Goal: Information Seeking & Learning: Learn about a topic

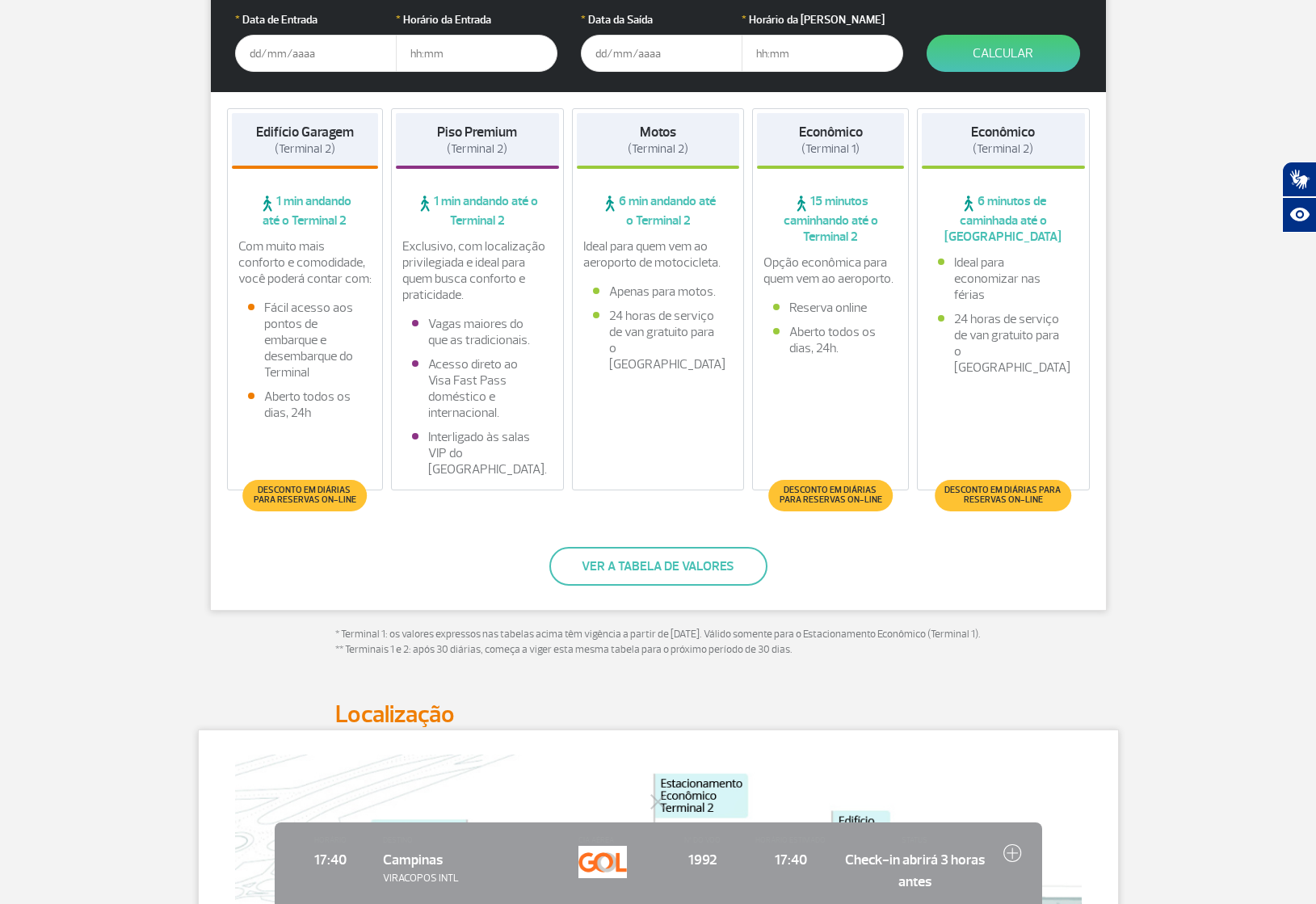
drag, startPoint x: 325, startPoint y: 620, endPoint x: 803, endPoint y: 658, distance: 479.5
click at [800, 662] on div "Parceiro Oficial * Data de Entrada * Horário da Entrada * Data da Saída * Horár…" at bounding box center [659, 310] width 921 height 751
copy p "* Terminal 1: os valores expressos nas tabelas acima têm vigência a partir de 1…"
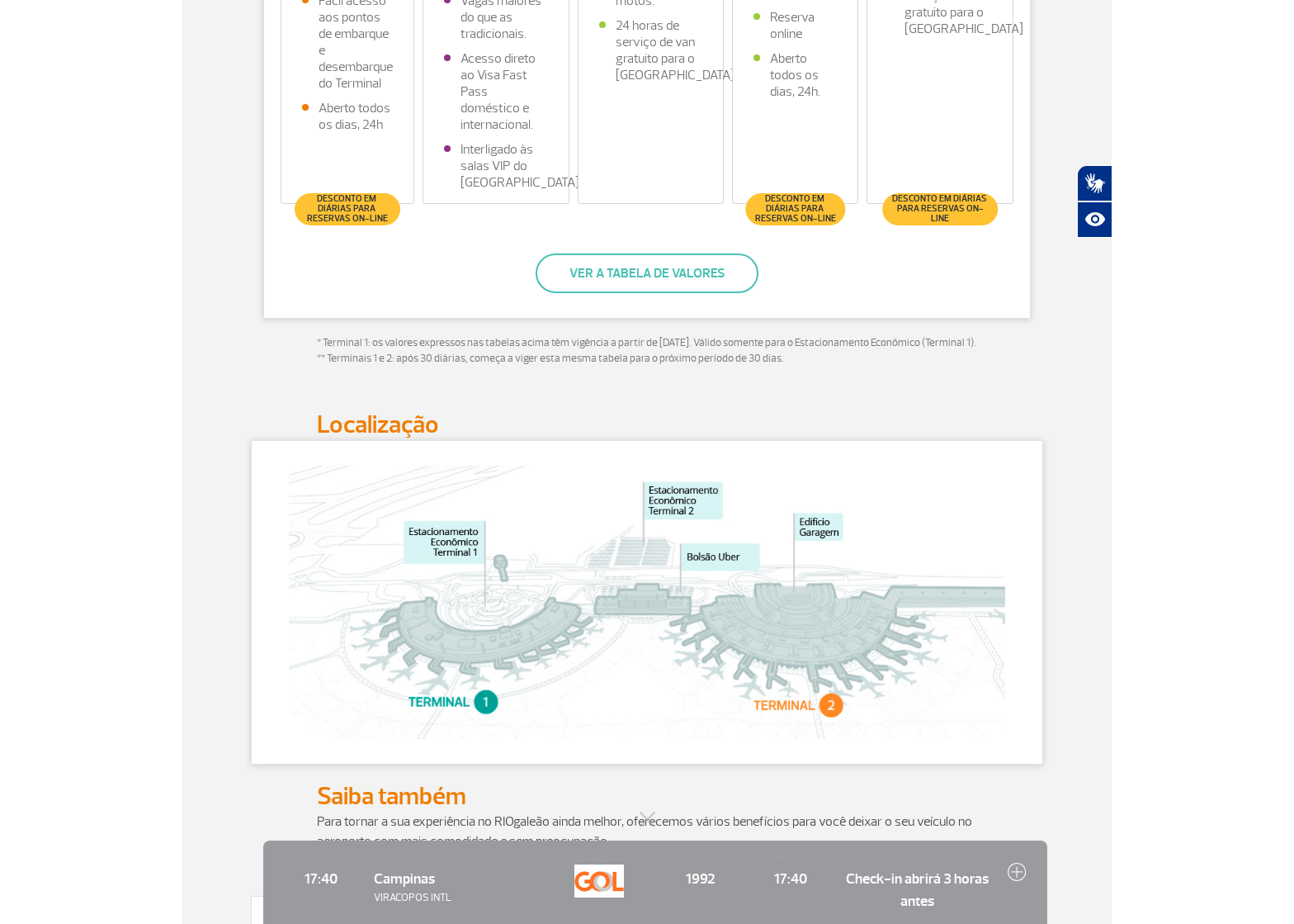
scroll to position [728, 0]
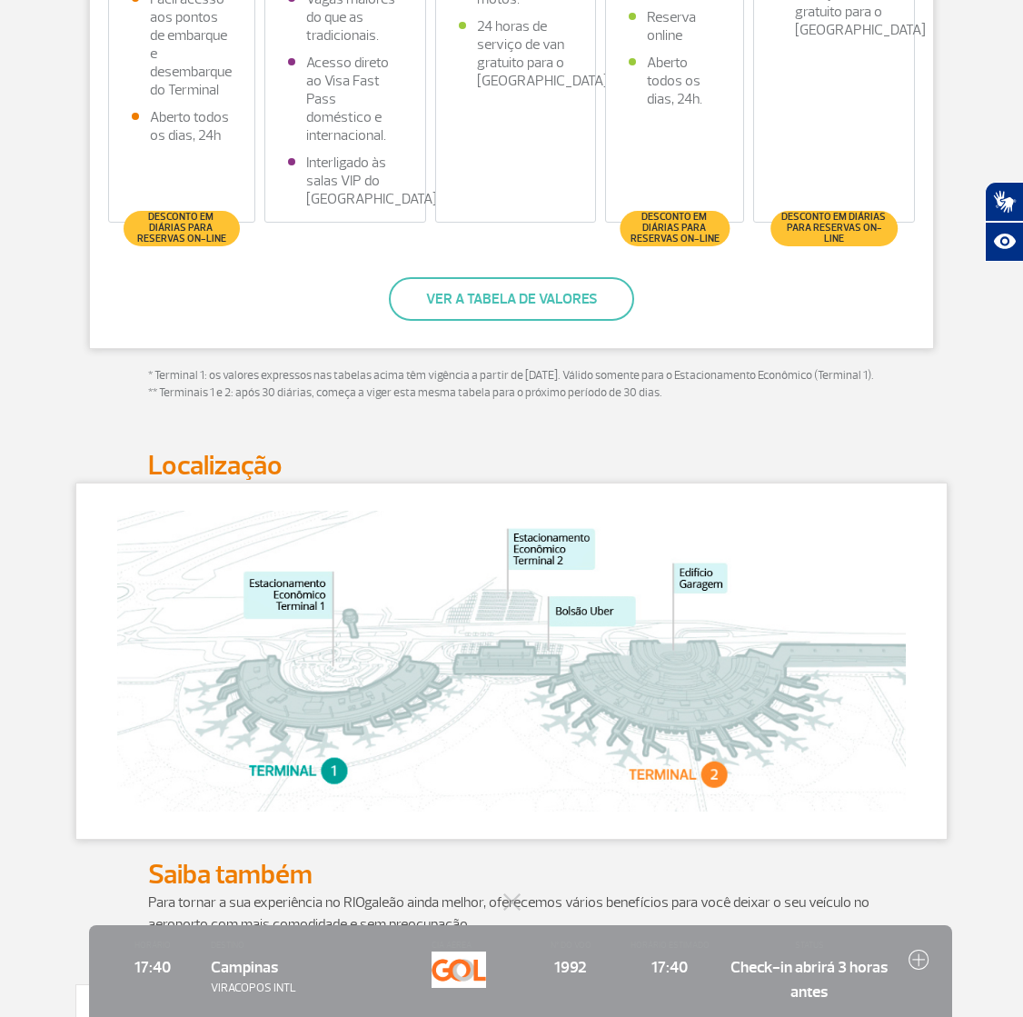
click at [709, 482] on h2 "Localização" at bounding box center [511, 466] width 727 height 34
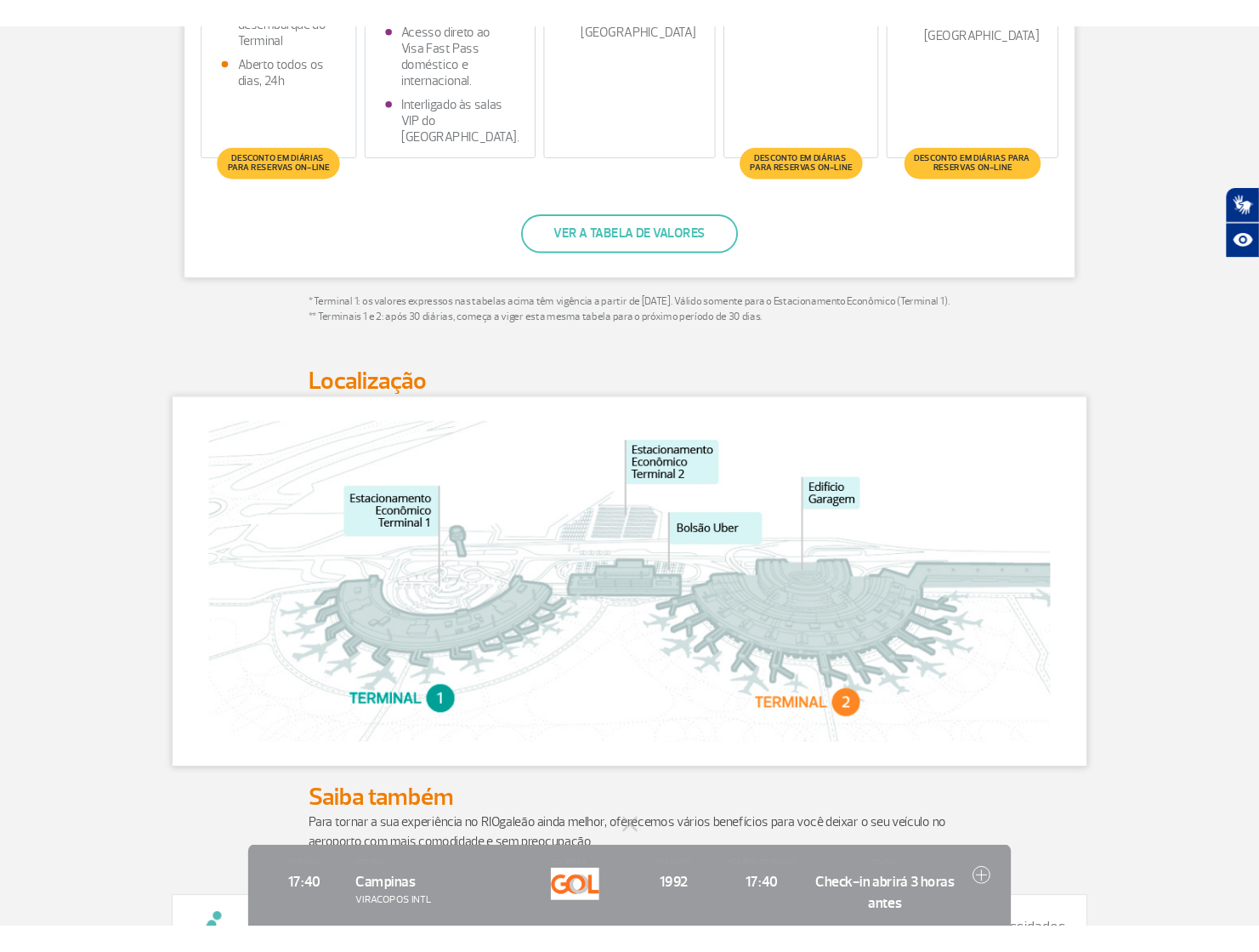
scroll to position [0, 0]
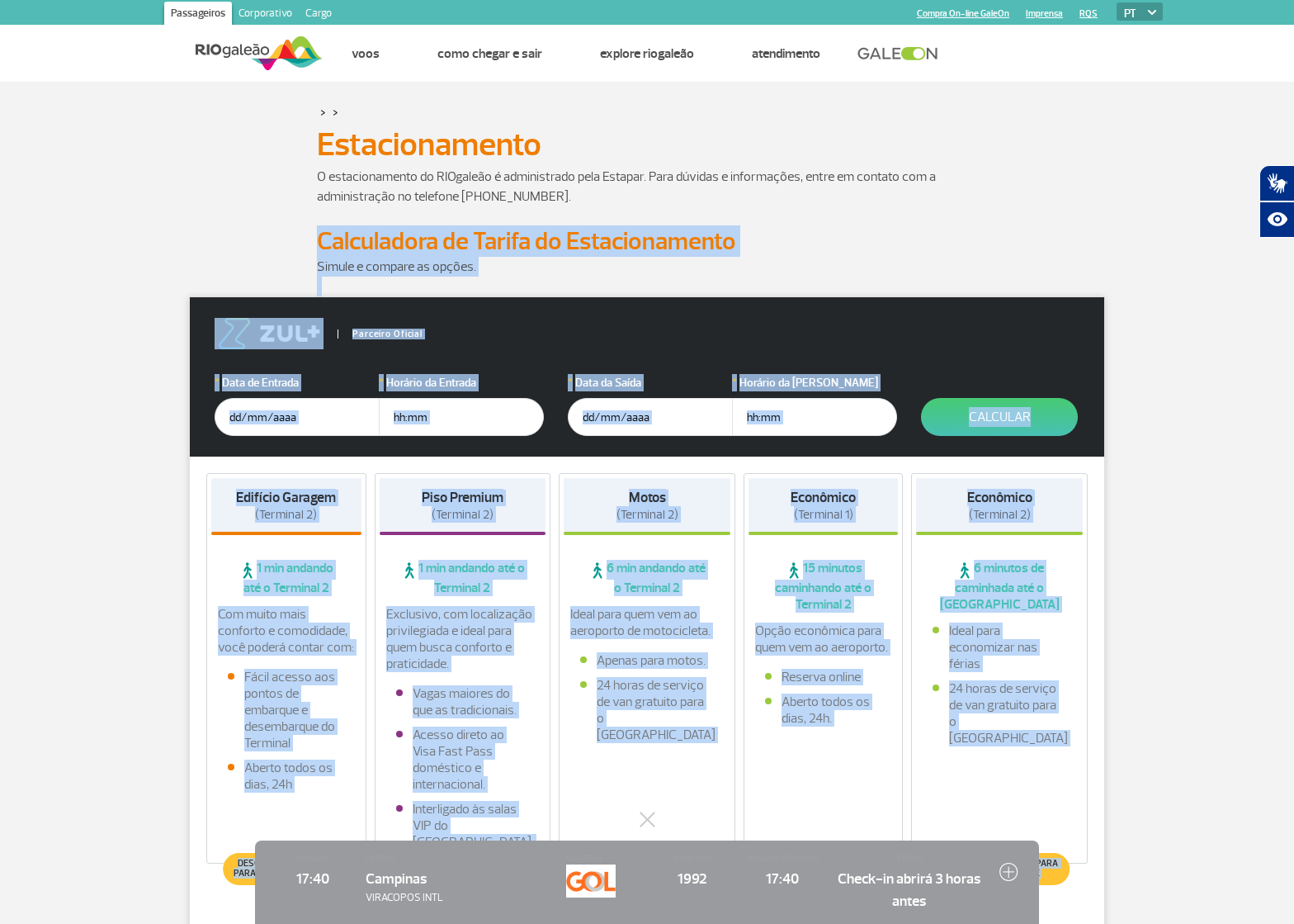
click at [1294, 217] on html "Passageiros Corporativo Cargo Compra On-line GaleOn Imprensa RQS PT ENG ESP Pág…" at bounding box center [647, 462] width 1294 height 924
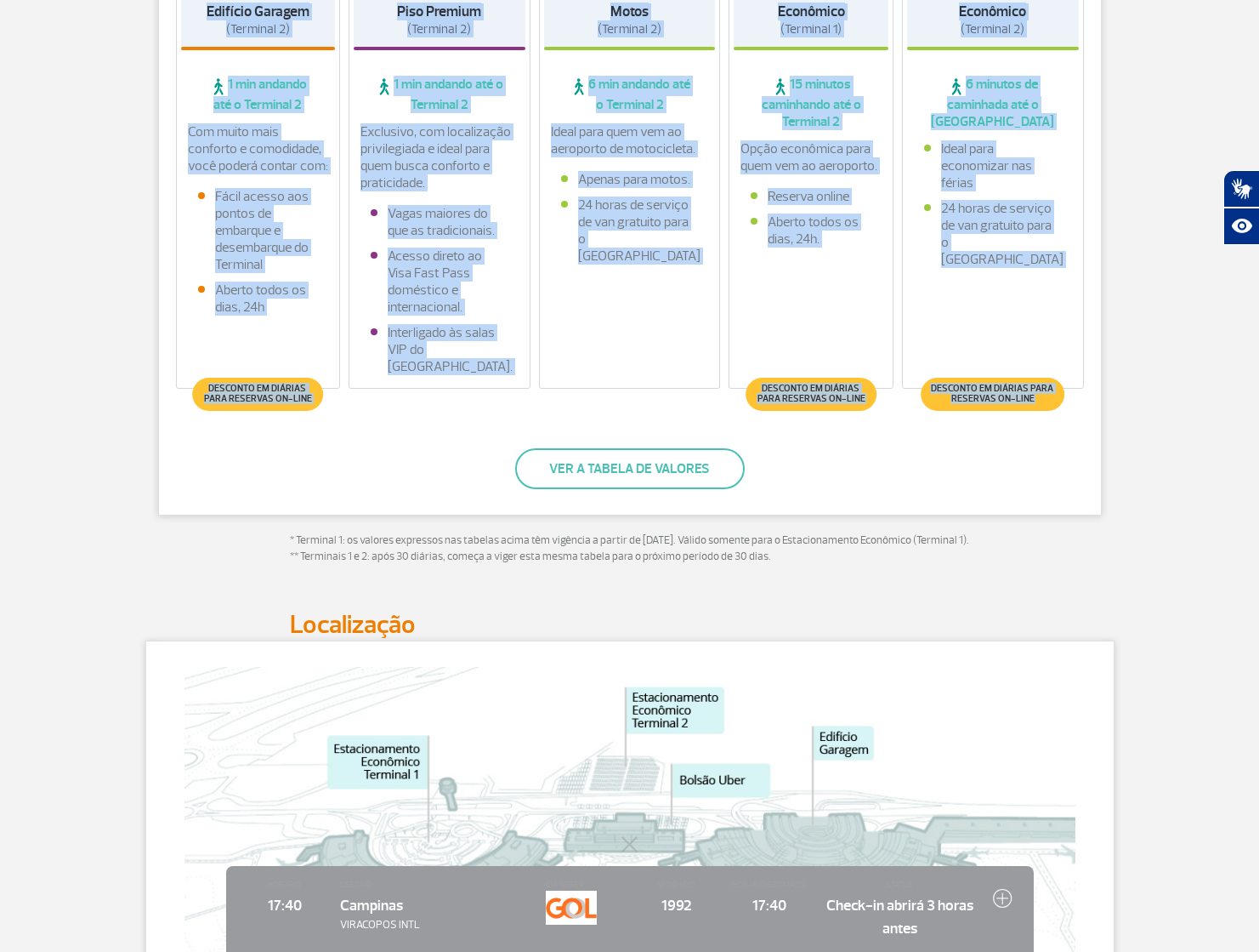
scroll to position [544, 0]
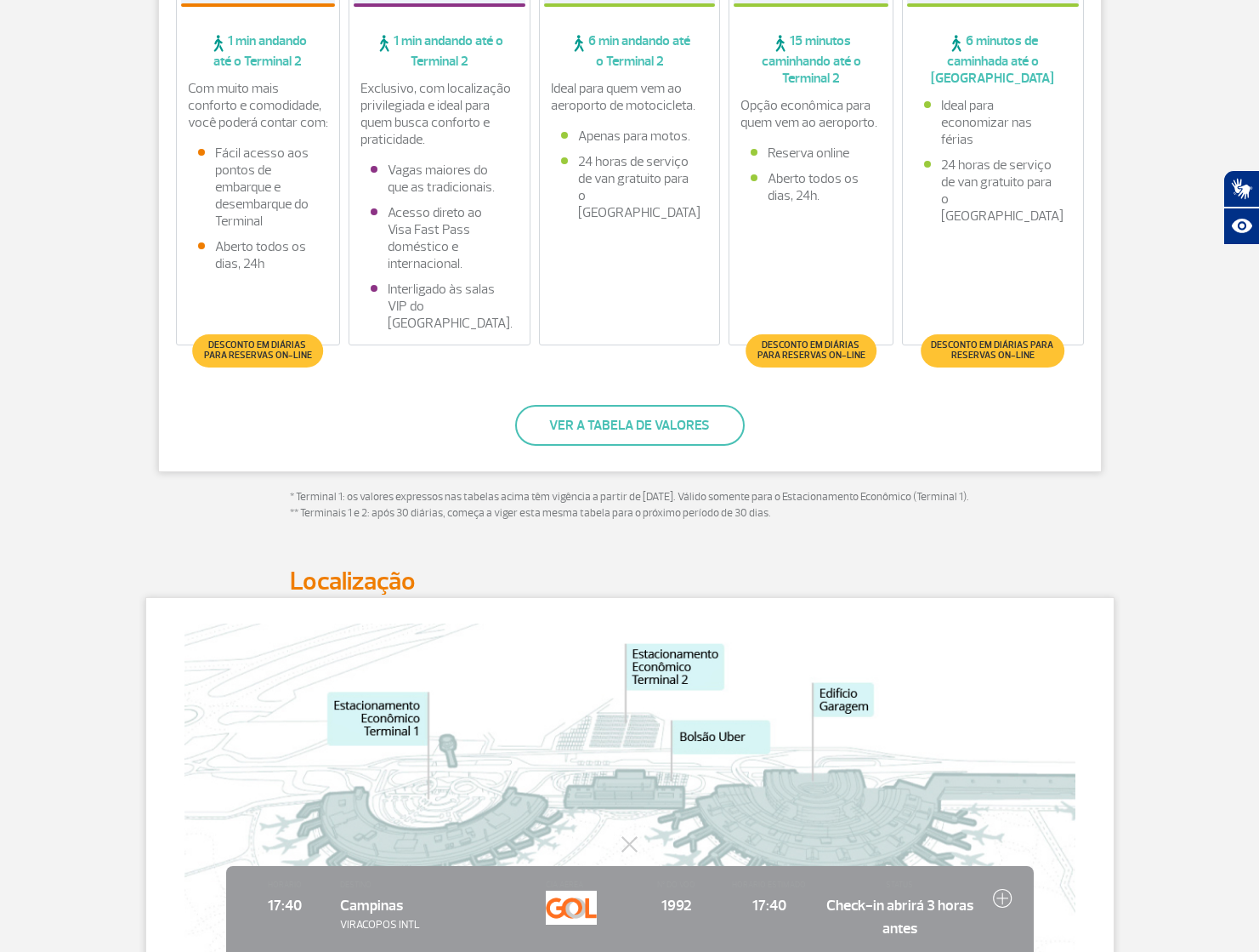
click at [1195, 551] on section "> > Estacionamento Estacionamento O estacionamento do RIOgaleão é administrado …" at bounding box center [629, 896] width 1259 height 2711
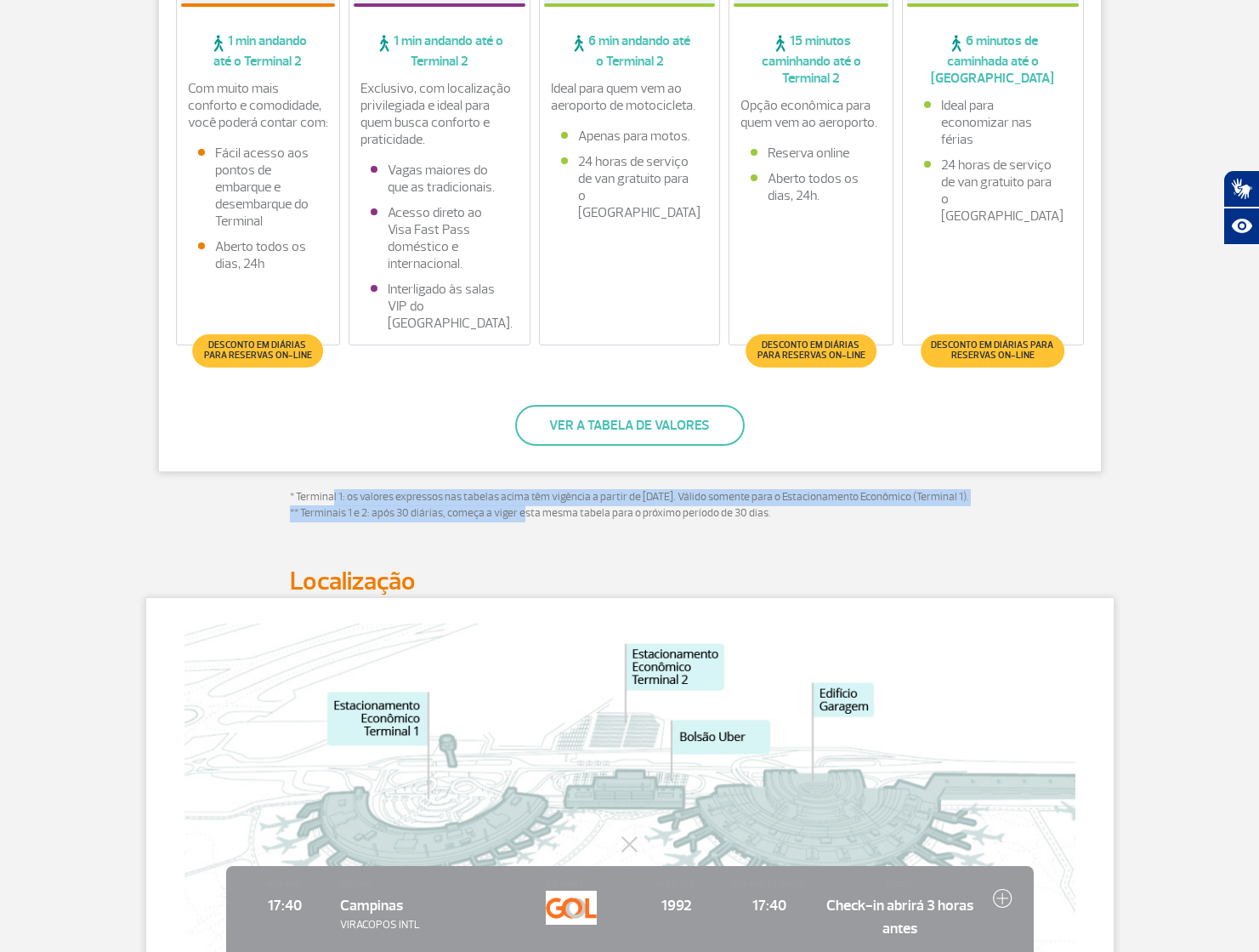
drag, startPoint x: 339, startPoint y: 515, endPoint x: 548, endPoint y: 537, distance: 210.2
click at [549, 522] on p "* Terminal 1: os valores expressos nas tabelas acima têm vigência a partir de 1…" at bounding box center [630, 505] width 681 height 33
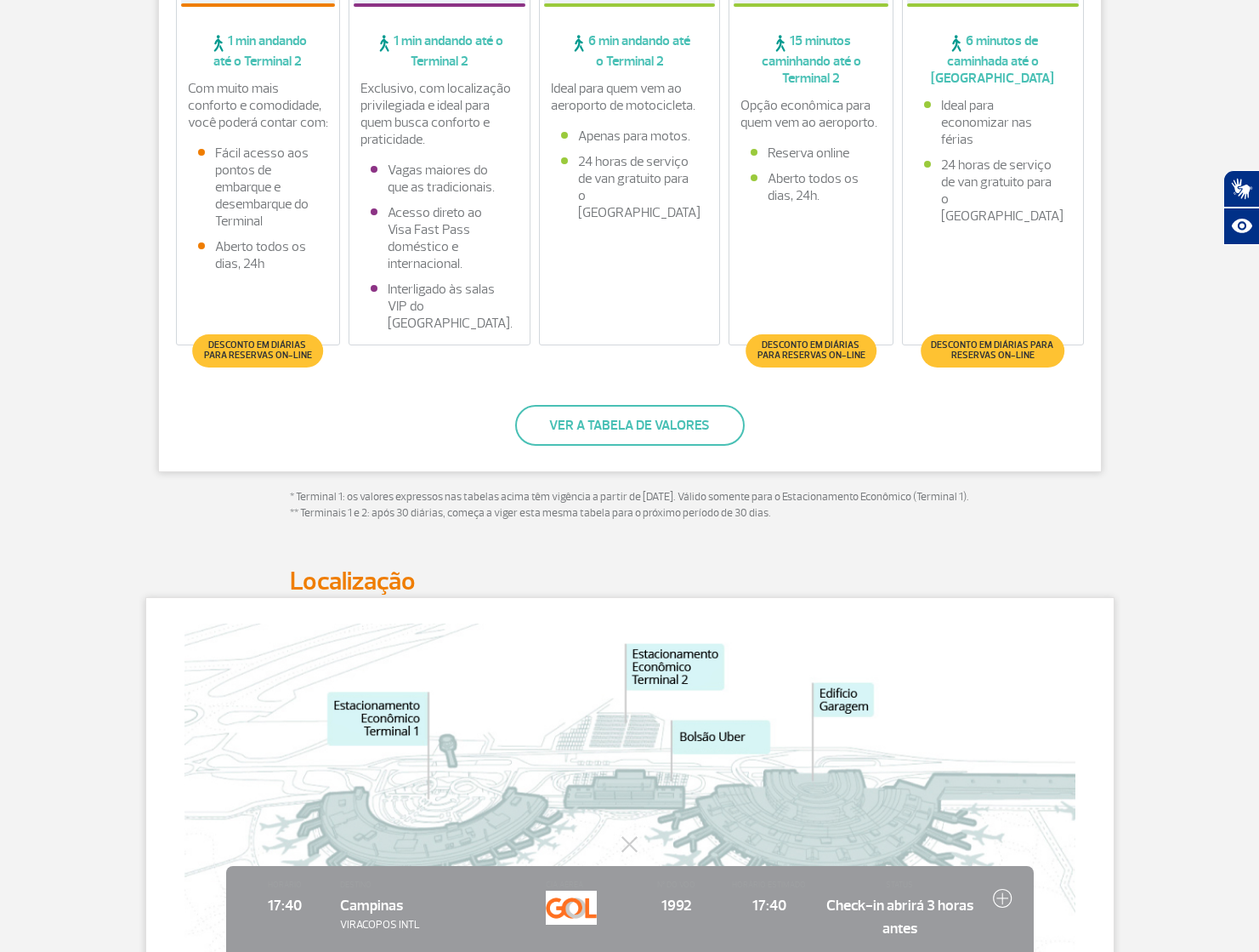
click at [971, 552] on div "* Terminal 1: os valores expressos nas tabelas acima têm vigência a partir de 1…" at bounding box center [630, 520] width 706 height 64
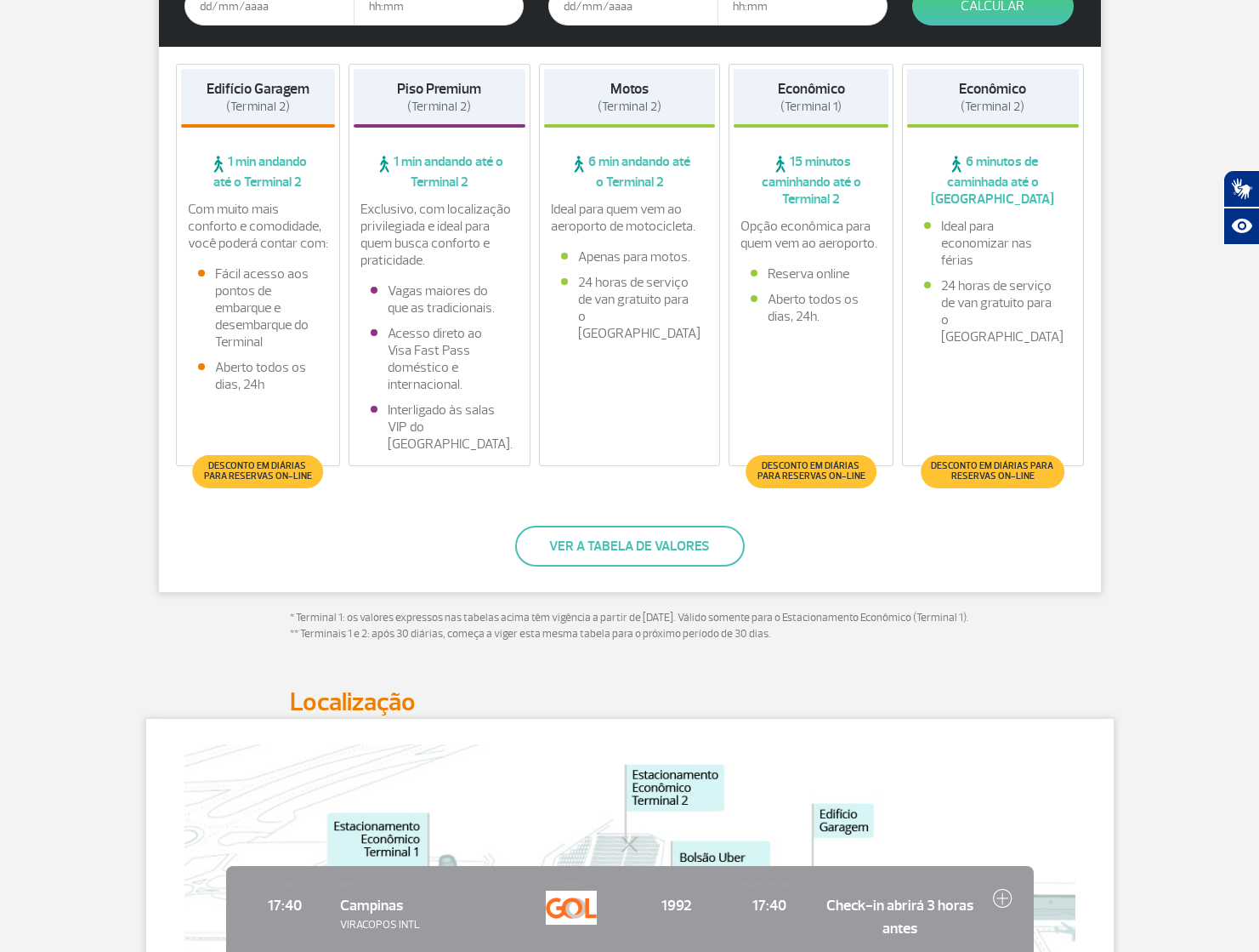
scroll to position [426, 0]
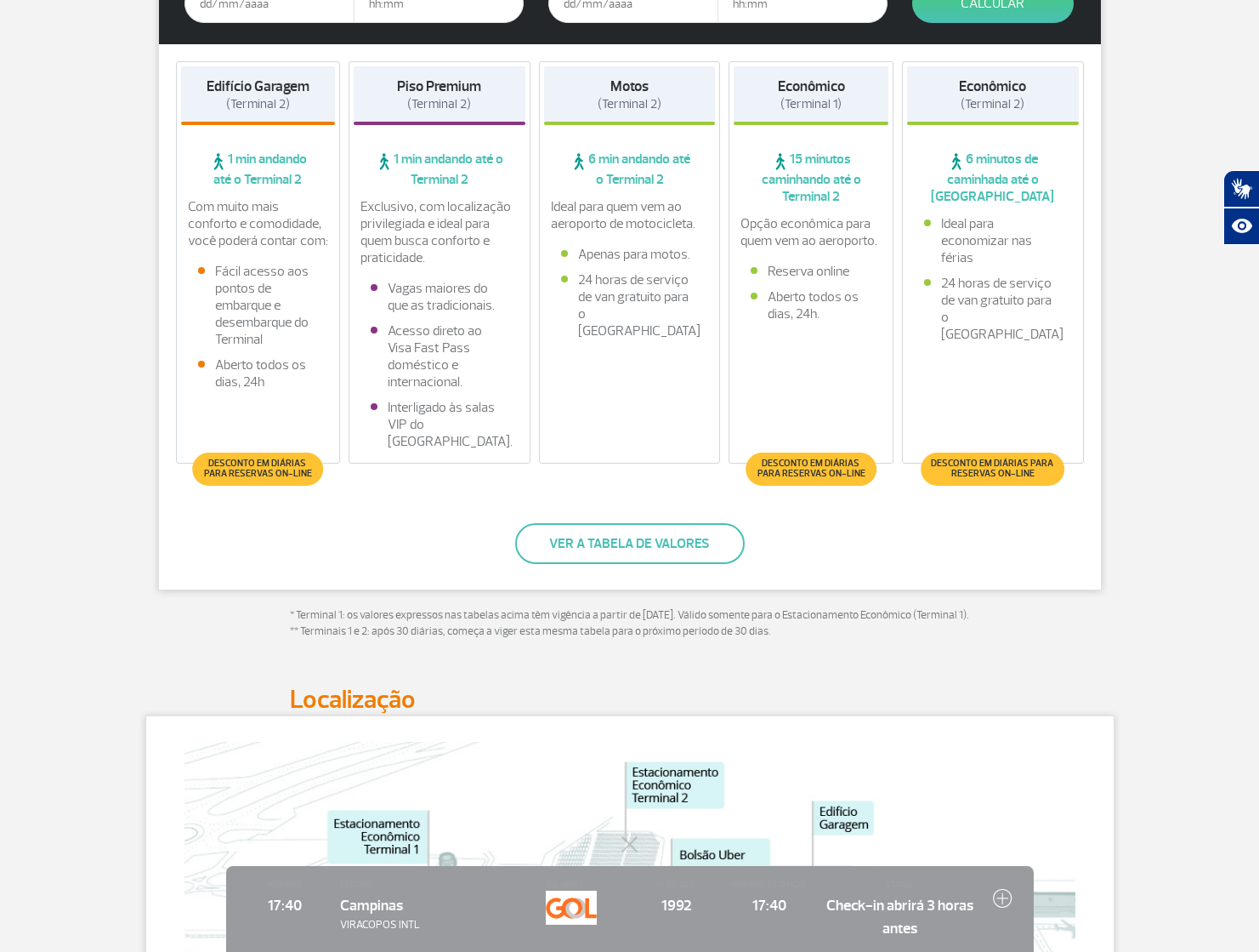
drag, startPoint x: 506, startPoint y: 458, endPoint x: 386, endPoint y: 203, distance: 281.8
click at [364, 195] on div "Piso Premium (Terminal 2) 1 min andando até o Terminal 2 Exclusivo, com localiz…" at bounding box center [439, 262] width 182 height 403
copy div "Exclusivo, com localização privilegiada e ideal para quem busca conforto e prat…"
click at [552, 514] on div "Parceiro Oficial * Data de Entrada * Horário da Entrada * Data da Saída * Horár…" at bounding box center [630, 234] width 944 height 710
drag, startPoint x: 415, startPoint y: 102, endPoint x: 477, endPoint y: 103, distance: 62.0
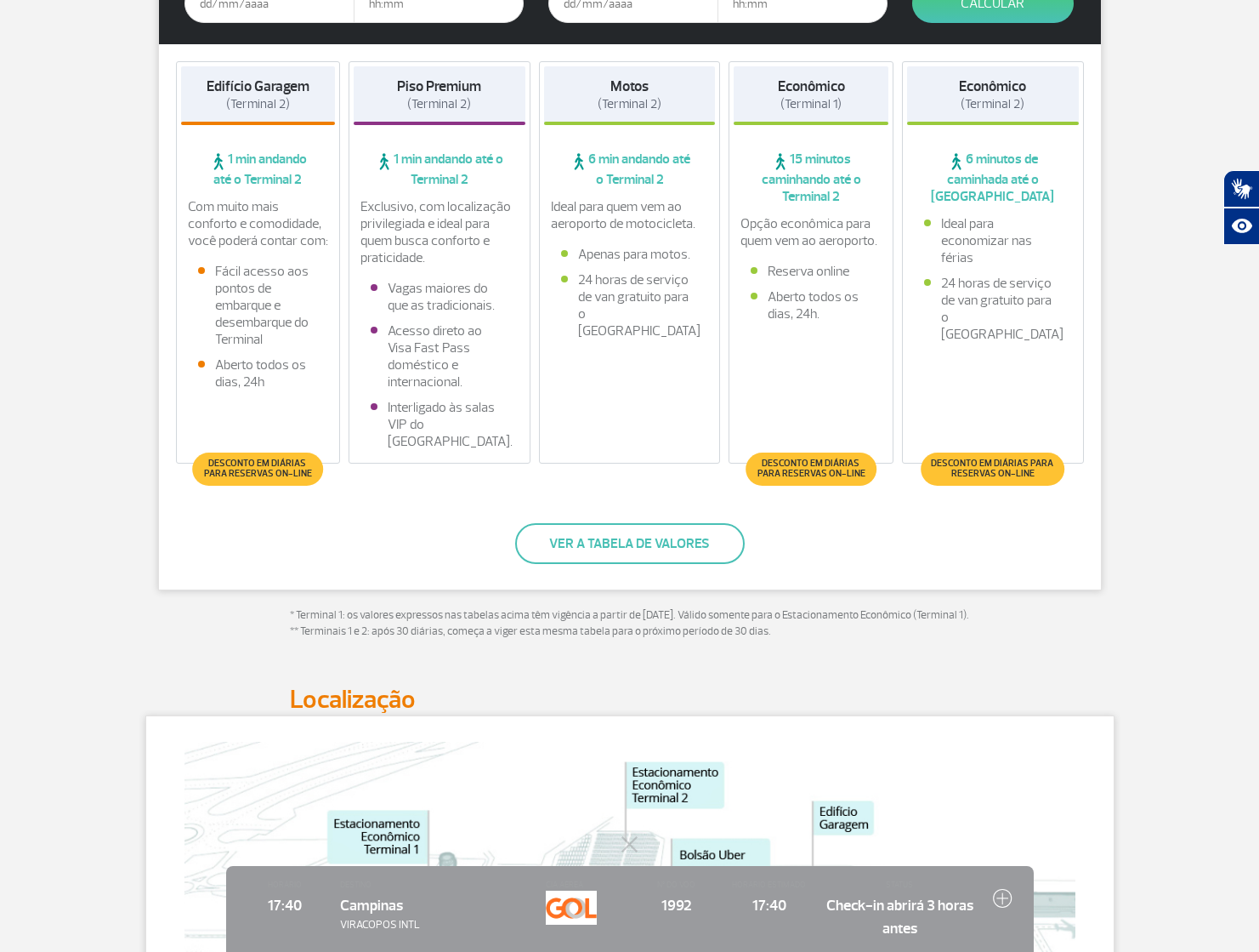
click at [471, 105] on span "(Terminal 2)" at bounding box center [439, 104] width 64 height 16
drag, startPoint x: 450, startPoint y: 237, endPoint x: 461, endPoint y: 260, distance: 25.5
click at [470, 261] on p "Exclusivo, com localização privilegiada e ideal para quem busca conforto e prat…" at bounding box center [439, 232] width 158 height 68
drag, startPoint x: 501, startPoint y: 184, endPoint x: 434, endPoint y: 166, distance: 69.4
click at [410, 156] on span "1 min andando até o Terminal 2" at bounding box center [439, 169] width 171 height 37
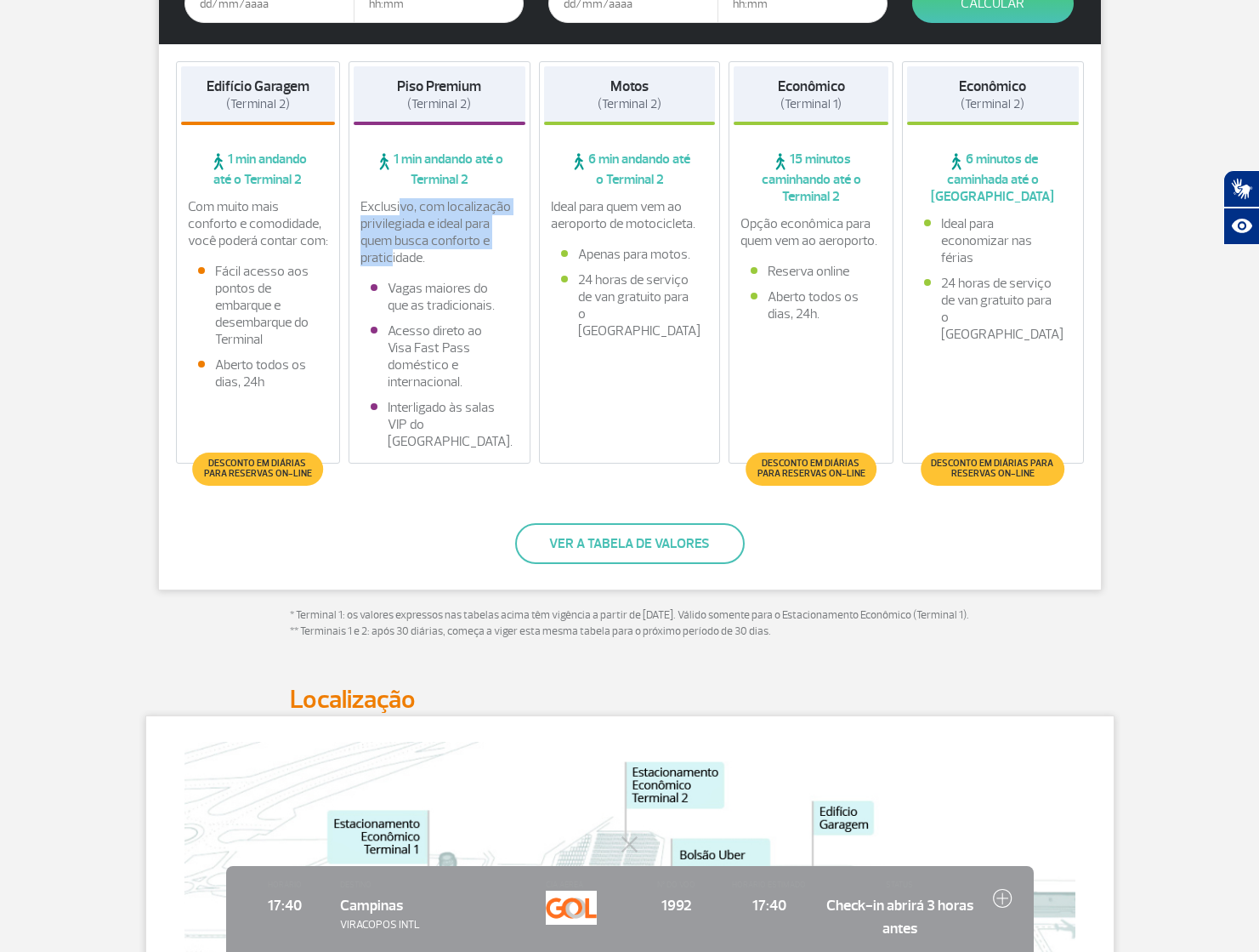
copy span "1 min andando até o Terminal 2"
drag, startPoint x: 505, startPoint y: 404, endPoint x: 394, endPoint y: 348, distance: 124.3
click at [395, 347] on li "Acesso direto ao Visa Fast Pass doméstico e internacional." at bounding box center [439, 356] width 138 height 68
copy li "Acesso direto ao Visa Fast Pass doméstico e internacional."
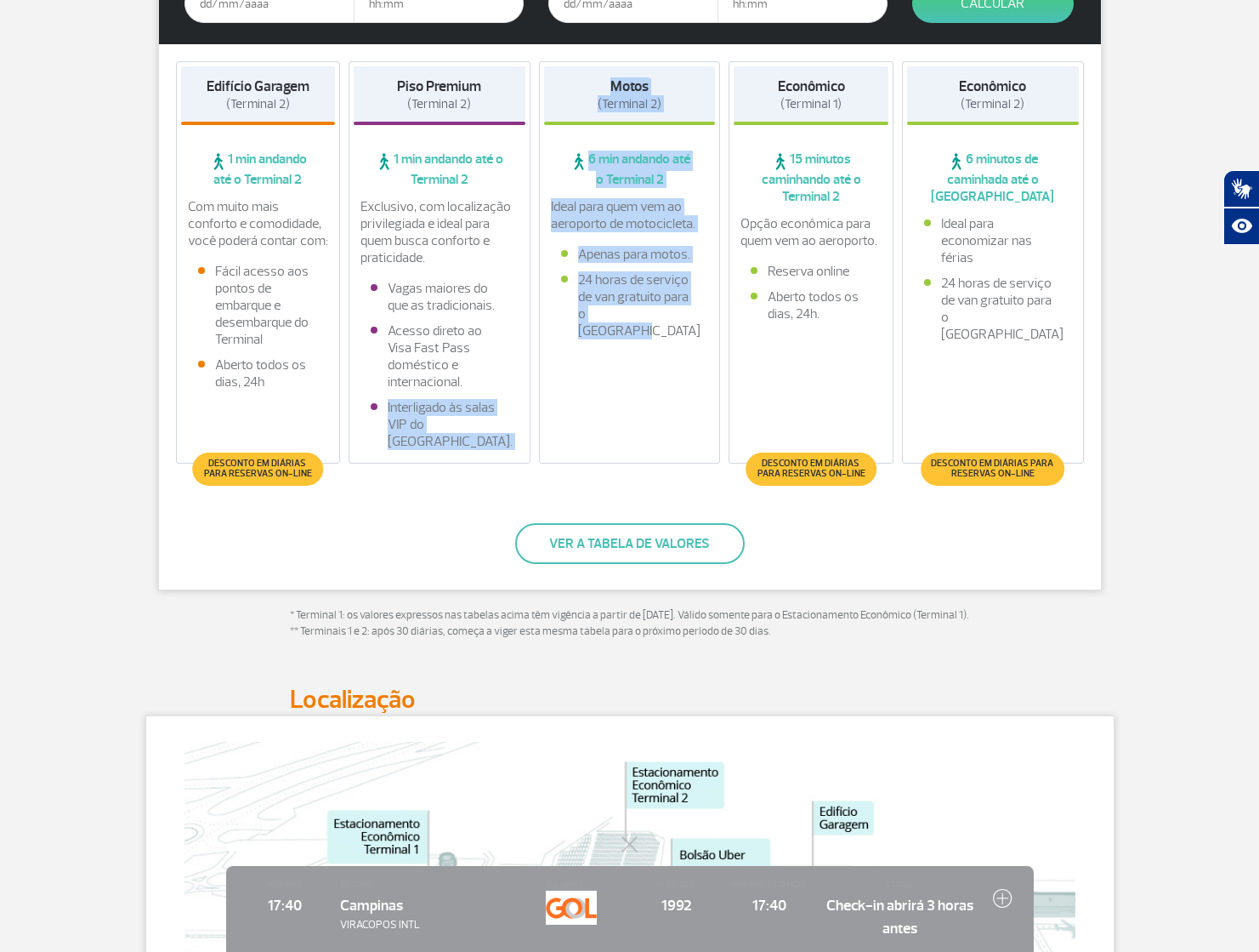
drag, startPoint x: 398, startPoint y: 421, endPoint x: 552, endPoint y: 467, distance: 160.7
click at [539, 469] on div "Edifício Garagem (Terminal 2) 1 min andando até o Terminal 2 Com muito mais con…" at bounding box center [630, 266] width 943 height 445
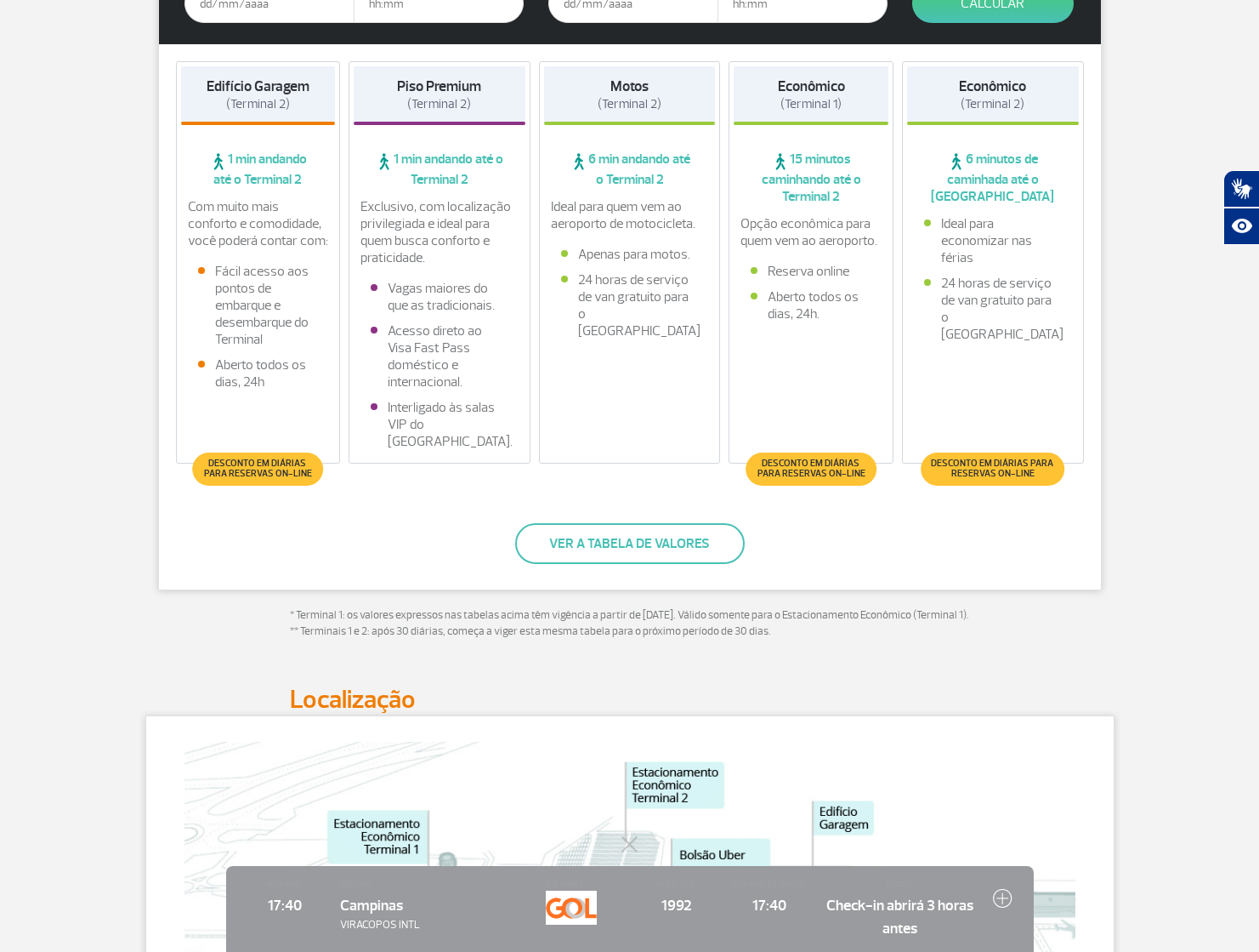
click at [495, 450] on li "Interligado às salas VIP do [GEOGRAPHIC_DATA]." at bounding box center [439, 424] width 138 height 51
drag, startPoint x: 510, startPoint y: 457, endPoint x: 608, endPoint y: 446, distance: 98.6
click at [506, 450] on li "Interligado às salas VIP do [GEOGRAPHIC_DATA]." at bounding box center [439, 424] width 138 height 51
drag, startPoint x: 381, startPoint y: 284, endPoint x: 399, endPoint y: 293, distance: 20.1
click at [396, 298] on li "Vagas maiores do que as tradicionais." at bounding box center [439, 297] width 138 height 34
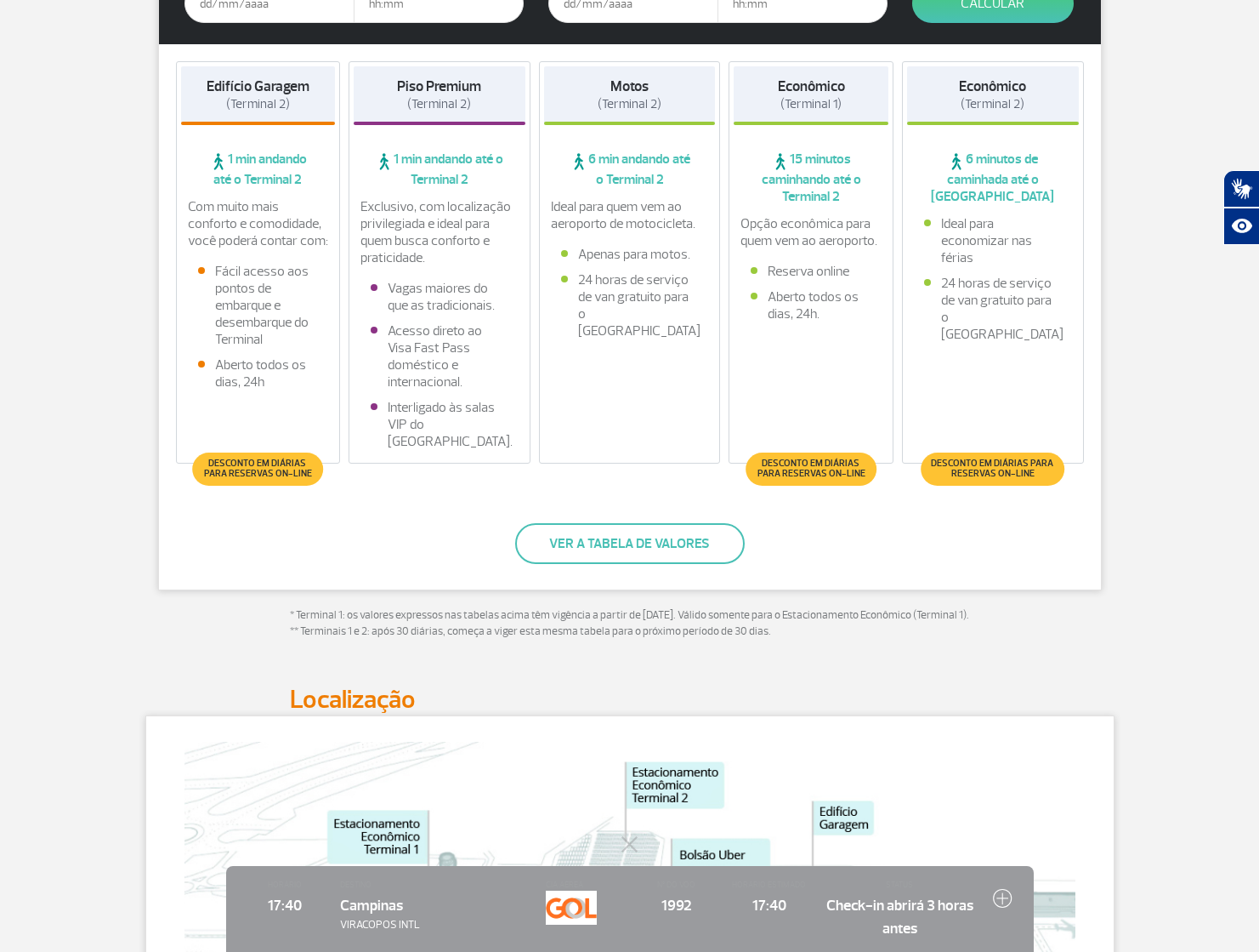
drag, startPoint x: 396, startPoint y: 291, endPoint x: 370, endPoint y: 287, distance: 26.3
click at [368, 284] on div "Exclusivo, com localização privilegiada e ideal para quem busca conforto e prat…" at bounding box center [439, 329] width 171 height 260
drag, startPoint x: 396, startPoint y: 283, endPoint x: 438, endPoint y: 281, distance: 42.0
click at [438, 280] on li "Vagas maiores do que as tradicionais." at bounding box center [439, 297] width 138 height 34
drag, startPoint x: 485, startPoint y: 399, endPoint x: 460, endPoint y: 340, distance: 64.1
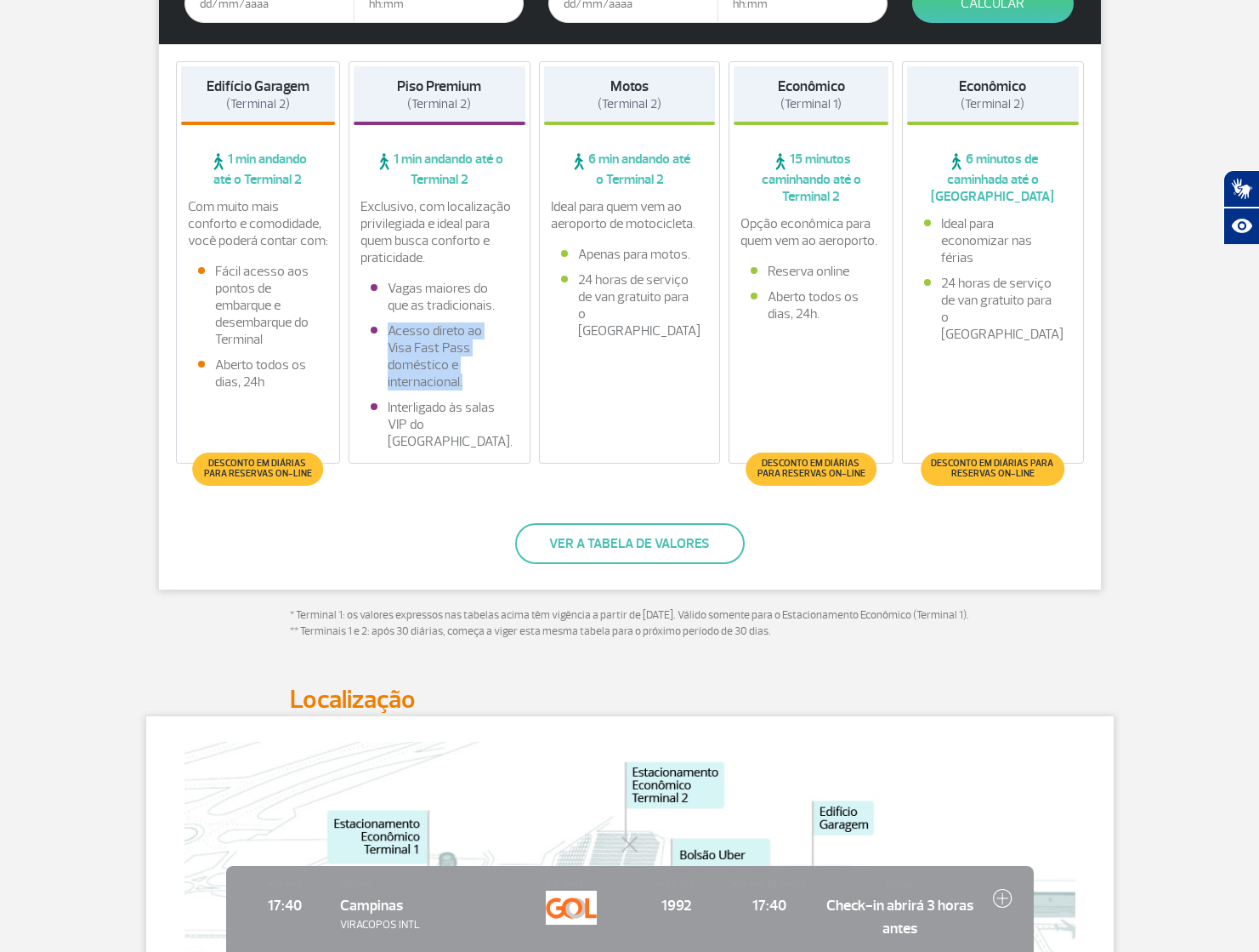
click at [395, 346] on li "Acesso direto ao Visa Fast Pass doméstico e internacional." at bounding box center [439, 356] width 138 height 68
copy li "Acesso direto ao Visa Fast Pass doméstico e internacional."
drag, startPoint x: 515, startPoint y: 458, endPoint x: 394, endPoint y: 422, distance: 126.2
click at [394, 422] on div "Exclusivo, com localização privilegiada e ideal para quem busca conforto e prat…" at bounding box center [439, 329] width 171 height 260
copy li "Interligado às salas VIP do Plaza Premium Lounge."
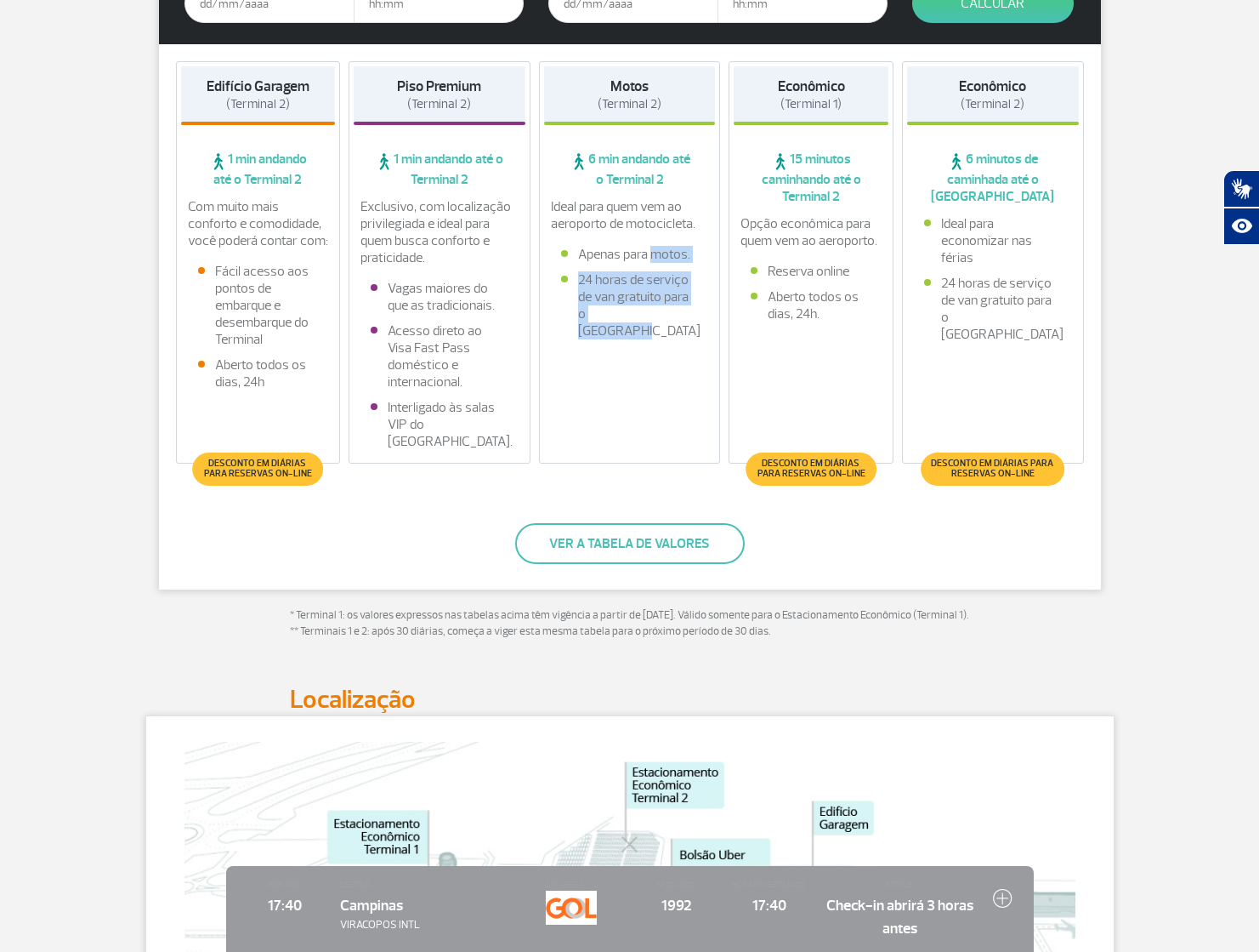
drag, startPoint x: 674, startPoint y: 368, endPoint x: 608, endPoint y: 285, distance: 106.0
click at [582, 286] on ul "Apenas para motos. 24 horas de serviço de van gratuito para o Terminal 2" at bounding box center [630, 293] width 138 height 94
drag, startPoint x: 636, startPoint y: 290, endPoint x: 671, endPoint y: 282, distance: 35.9
click at [577, 263] on li "Apenas para motos." at bounding box center [630, 255] width 138 height 17
copy li "Apenas para motos."
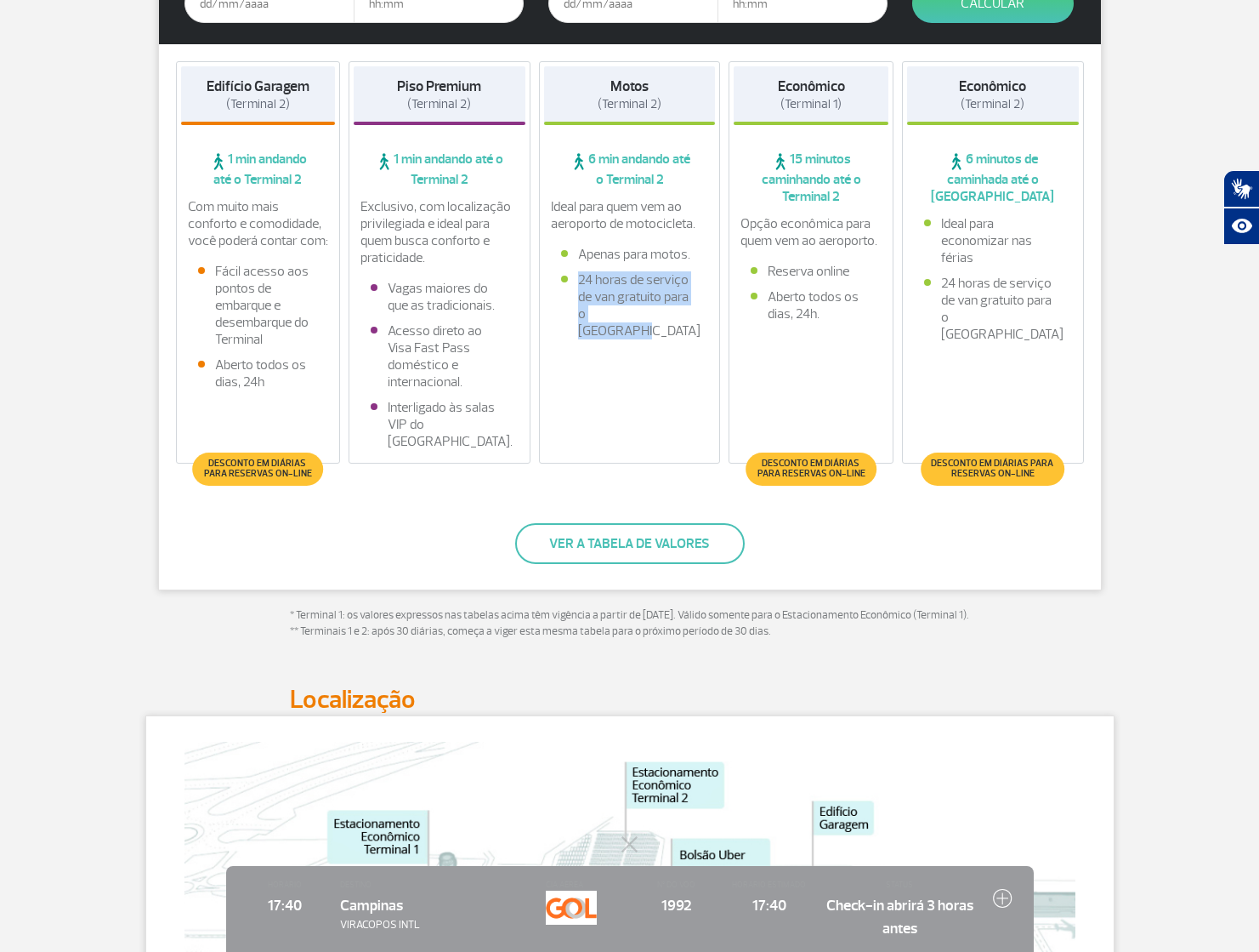
drag, startPoint x: 654, startPoint y: 364, endPoint x: 572, endPoint y: 313, distance: 96.6
click at [572, 313] on li "24 horas de serviço de van gratuito para o Terminal 2" at bounding box center [630, 305] width 138 height 68
copy li "24 horas de serviço de van gratuito para o Terminal 2"
drag, startPoint x: 651, startPoint y: 238, endPoint x: 623, endPoint y: 212, distance: 38.2
click at [545, 212] on div "Motos (Terminal 2) 6 min andando até o Terminal 2 Ideal para quem vem ao aeropo…" at bounding box center [630, 262] width 182 height 403
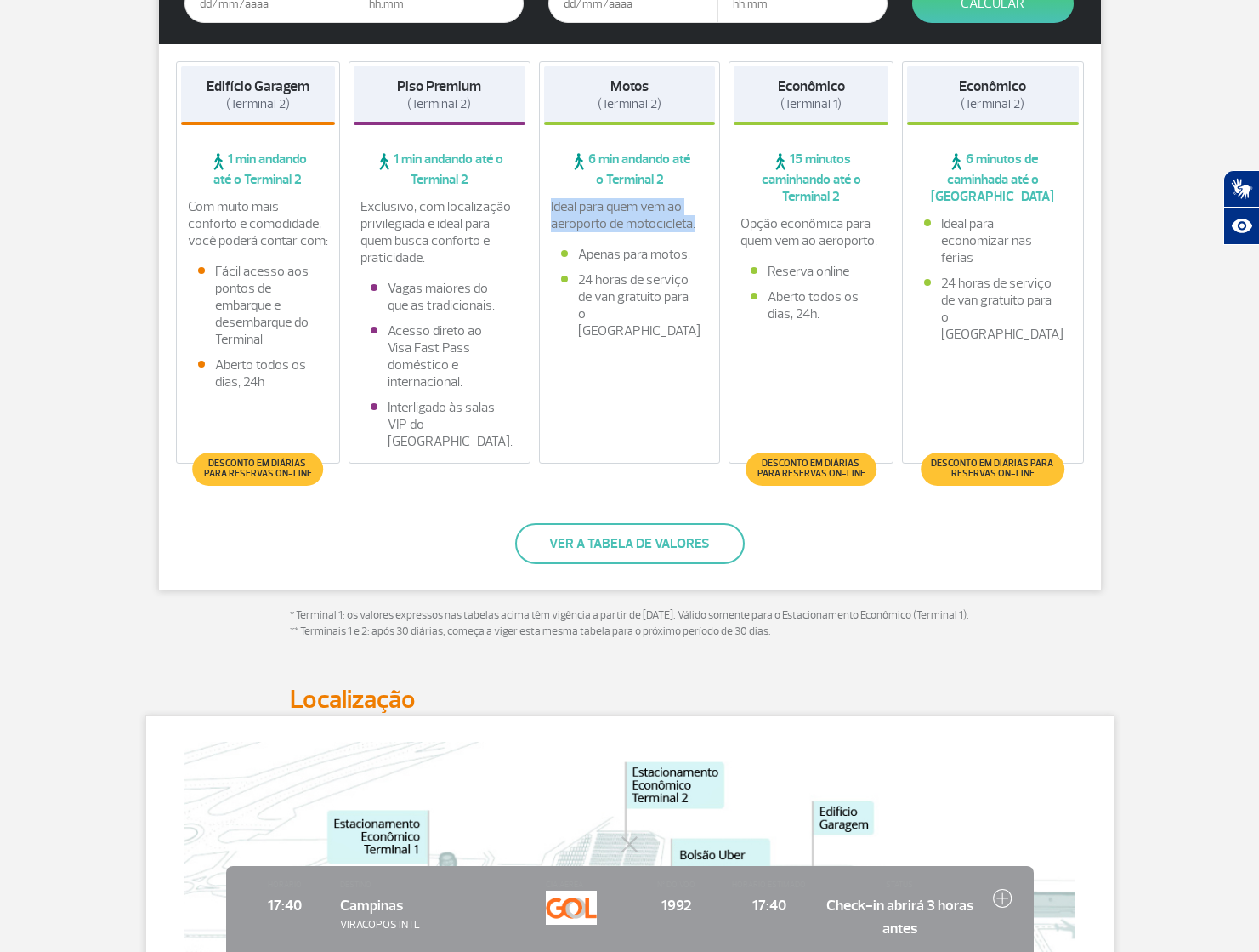
copy p "Ideal para quem vem ao aeroporto de motocicleta."
drag, startPoint x: 210, startPoint y: 473, endPoint x: 312, endPoint y: 485, distance: 102.7
click at [300, 478] on span "Desconto em diárias para reservas on-line" at bounding box center [257, 469] width 113 height 21
drag, startPoint x: 212, startPoint y: 476, endPoint x: 335, endPoint y: 487, distance: 123.5
click at [334, 486] on div "Desconto em diárias para reservas on-line" at bounding box center [257, 468] width 163 height 33
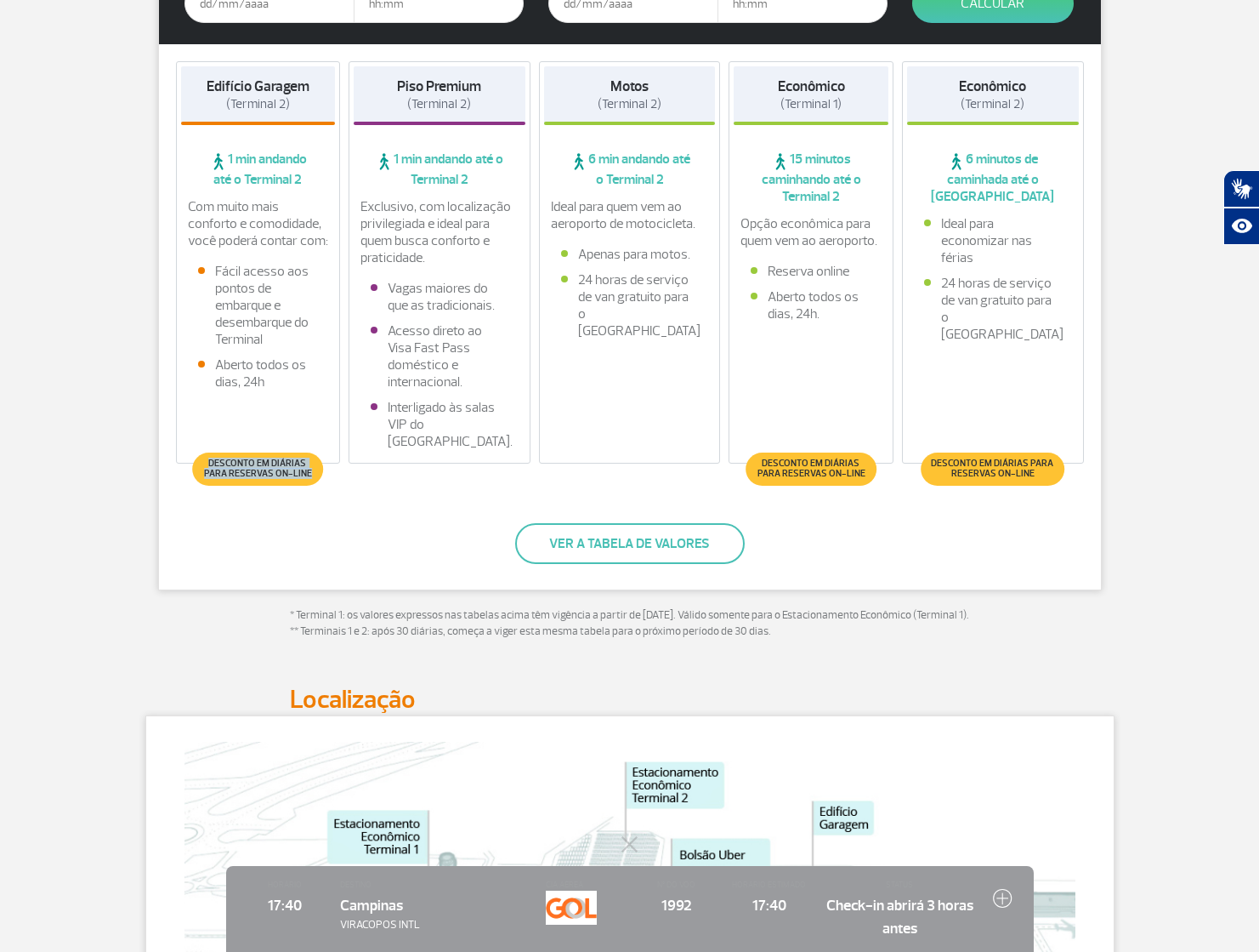
copy span "Desconto em diárias para reservas on-line"
click at [196, 206] on p "Com muito mais conforto e comodidade, você poderá contar com:" at bounding box center [258, 224] width 141 height 51
drag, startPoint x: 192, startPoint y: 205, endPoint x: 264, endPoint y: 257, distance: 88.8
click at [253, 249] on p "Com muito mais conforto e comodidade, você poderá contar com:" at bounding box center [258, 224] width 141 height 51
drag, startPoint x: 266, startPoint y: 351, endPoint x: 213, endPoint y: 273, distance: 94.3
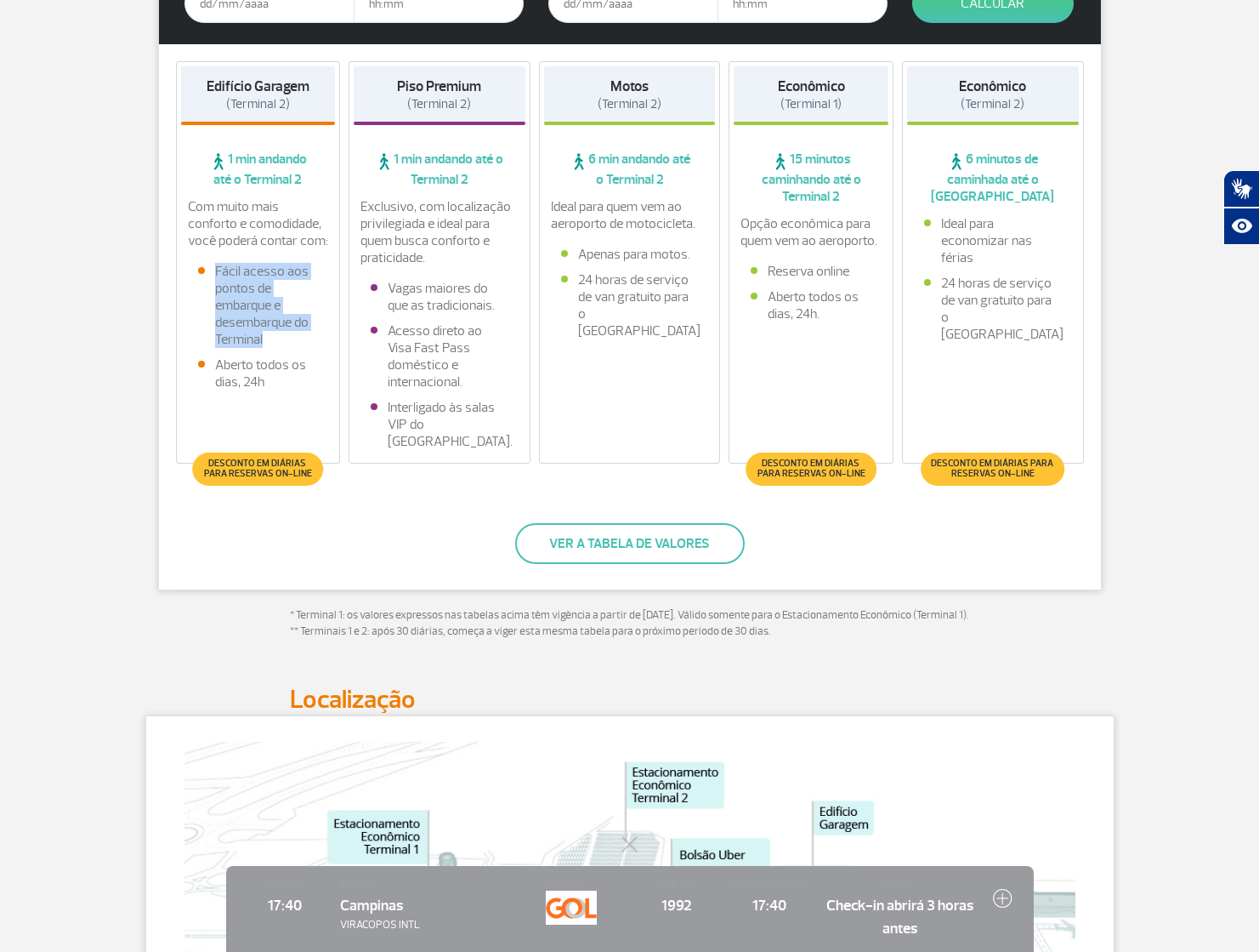
click at [208, 277] on div "Com muito mais conforto e comodidade, você poderá contar com: Fácil acesso aos …" at bounding box center [257, 299] width 154 height 200
drag, startPoint x: 247, startPoint y: 395, endPoint x: 213, endPoint y: 382, distance: 36.4
click at [213, 382] on li "Aberto todos os dias, 24h" at bounding box center [258, 373] width 121 height 34
drag, startPoint x: 205, startPoint y: 86, endPoint x: 328, endPoint y: 83, distance: 123.0
click at [329, 88] on div "Edifício Garagem (Terminal 2)" at bounding box center [257, 95] width 154 height 59
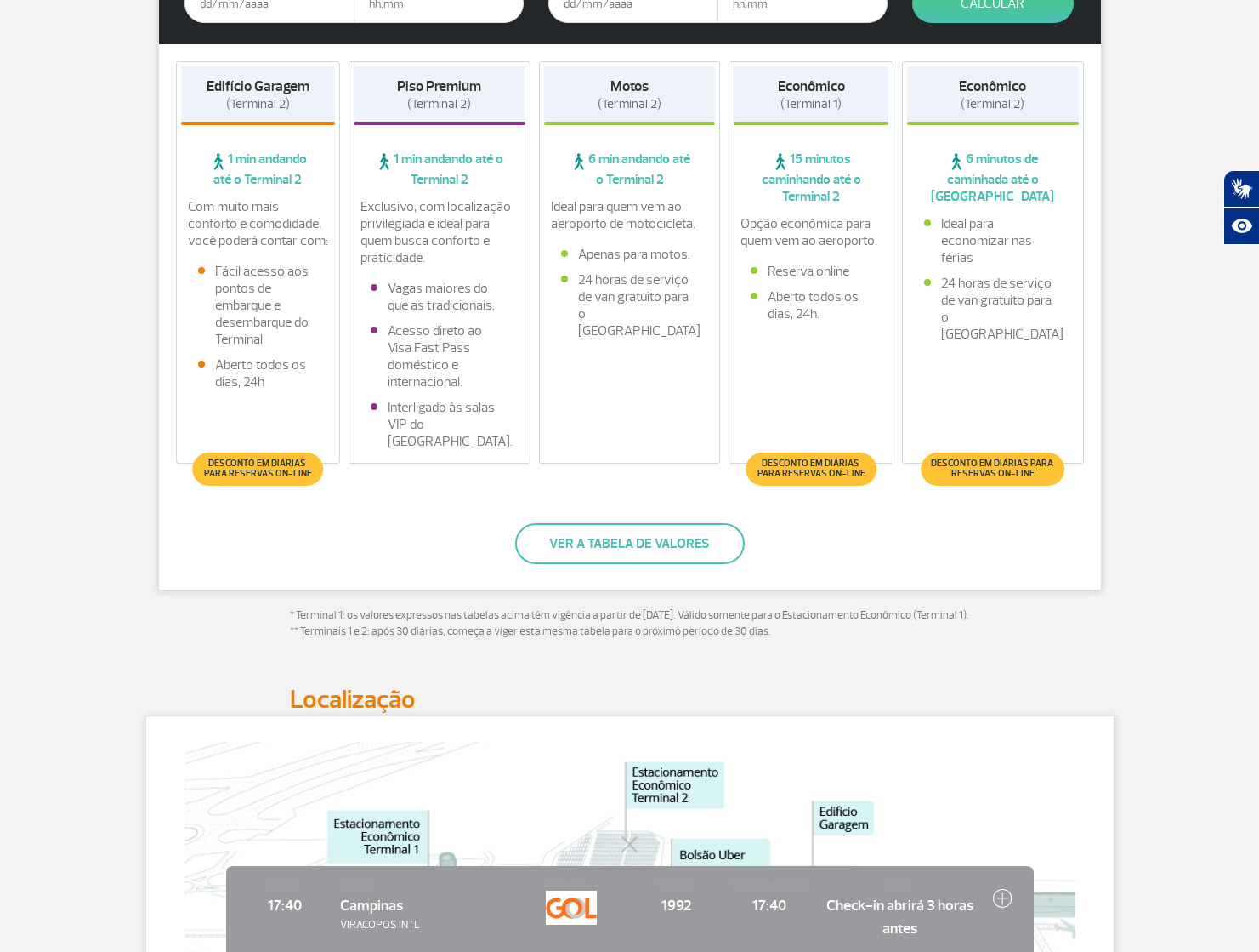
drag, startPoint x: 867, startPoint y: 203, endPoint x: 860, endPoint y: 253, distance: 50.5
click at [863, 205] on div "Econômico (Terminal 1) 15 minutos caminhando até o Terminal 2 Opção econômica p…" at bounding box center [812, 262] width 165 height 403
drag, startPoint x: 886, startPoint y: 242, endPoint x: 766, endPoint y: 227, distance: 120.9
click at [739, 224] on div "Opção econômica para quem vem ao aeroporto." at bounding box center [811, 232] width 154 height 34
drag, startPoint x: 872, startPoint y: 275, endPoint x: 772, endPoint y: 270, distance: 100.1
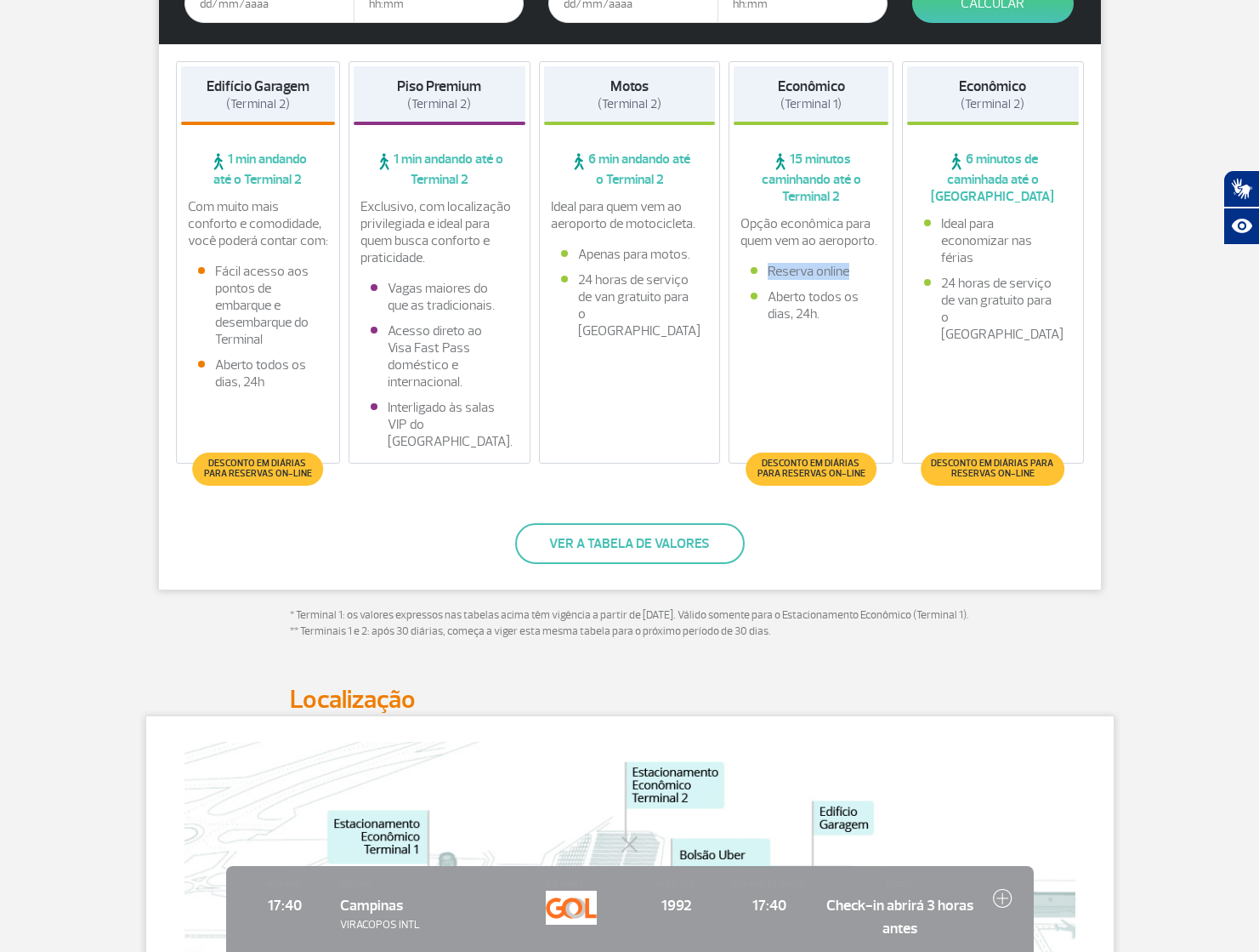
click at [762, 274] on li "Reserva online" at bounding box center [811, 271] width 121 height 17
drag, startPoint x: 835, startPoint y: 318, endPoint x: 759, endPoint y: 284, distance: 83.3
click at [757, 288] on li "Aberto todos os dias, 24h." at bounding box center [811, 305] width 121 height 34
drag, startPoint x: 850, startPoint y: 199, endPoint x: 788, endPoint y: 159, distance: 73.8
click at [788, 159] on span "15 minutos caminhando até o Terminal 2" at bounding box center [811, 178] width 154 height 54
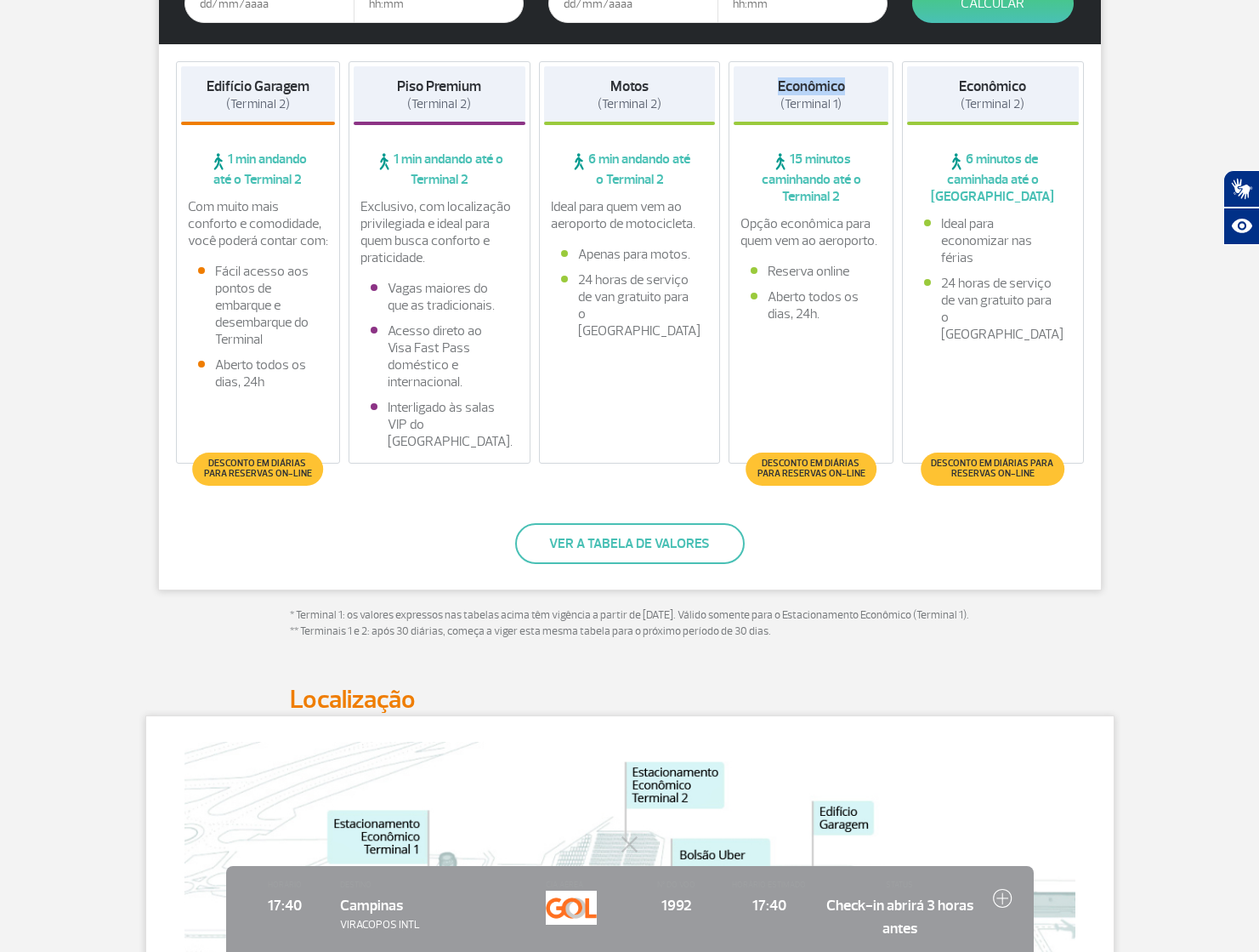
drag, startPoint x: 862, startPoint y: 79, endPoint x: 775, endPoint y: 79, distance: 87.0
click at [766, 83] on div "Econômico (Terminal 1)" at bounding box center [811, 95] width 154 height 59
drag, startPoint x: 982, startPoint y: 256, endPoint x: 958, endPoint y: 225, distance: 39.2
click at [948, 224] on li "Ideal para economizar nas férias" at bounding box center [992, 241] width 138 height 51
drag, startPoint x: 1024, startPoint y: 333, endPoint x: 947, endPoint y: 286, distance: 90.2
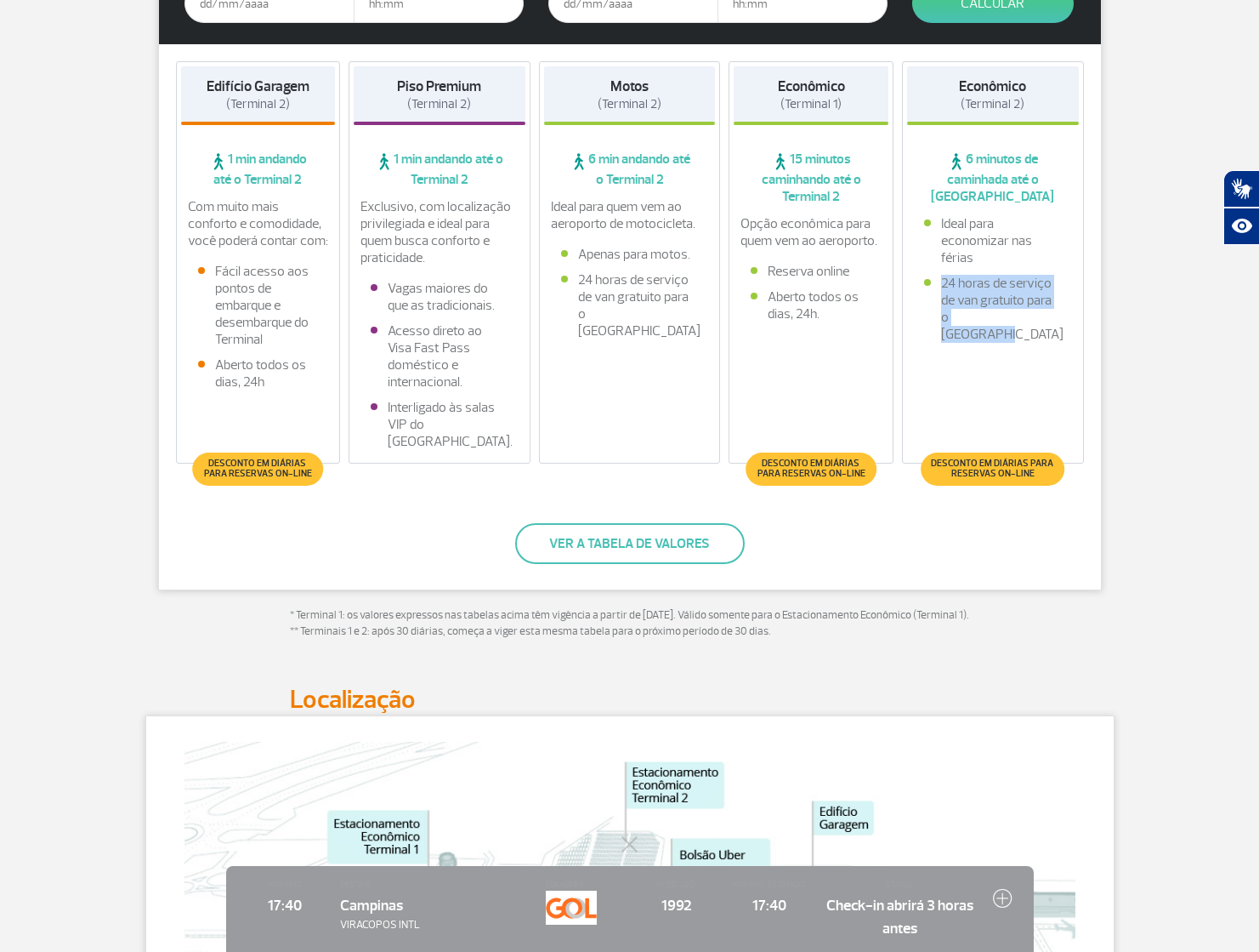
click at [947, 286] on li "24 horas de serviço de van gratuito para o Terminal 2" at bounding box center [992, 308] width 138 height 68
drag, startPoint x: 968, startPoint y: 160, endPoint x: 1075, endPoint y: 210, distance: 118.1
click at [1073, 210] on div "Econômico (Terminal 2) 6 minutos de caminhada até o Terminal 2 Ideal para econo…" at bounding box center [993, 262] width 182 height 403
drag, startPoint x: 968, startPoint y: 295, endPoint x: 917, endPoint y: 326, distance: 59.7
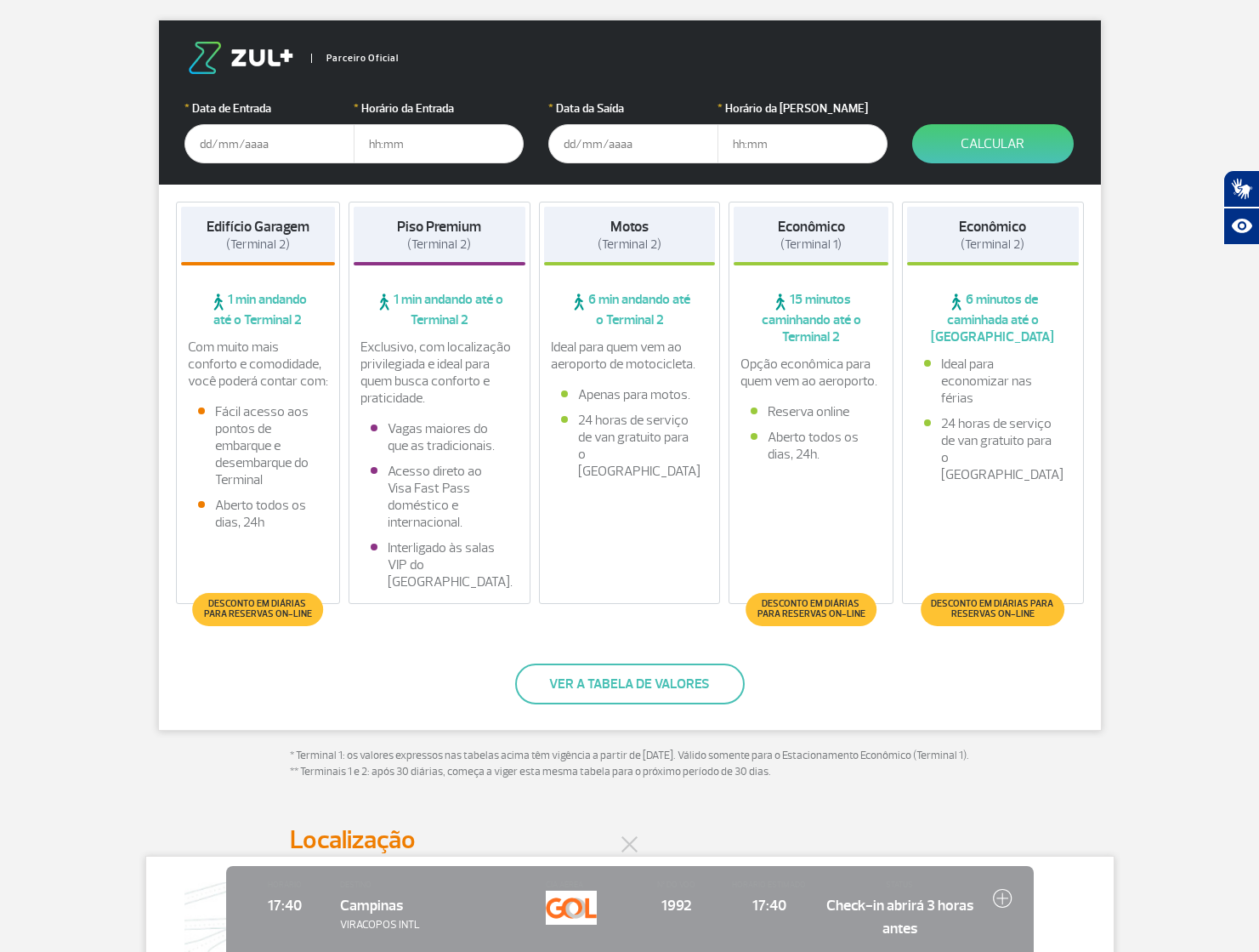
scroll to position [293, 0]
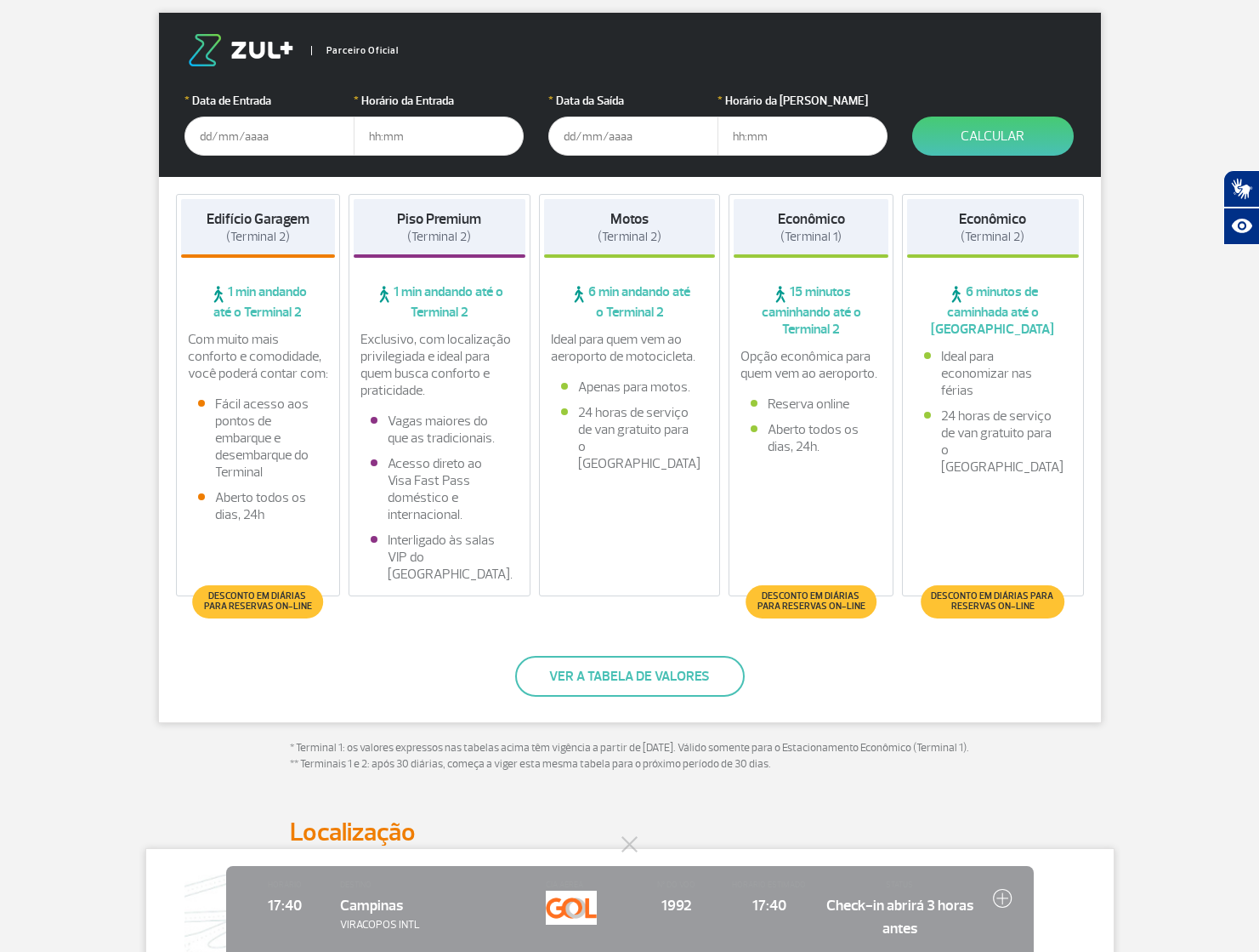
click at [263, 85] on form "Parceiro Oficial * Data de Entrada * Horário da Entrada * Data da Saída * Horár…" at bounding box center [630, 95] width 943 height 164
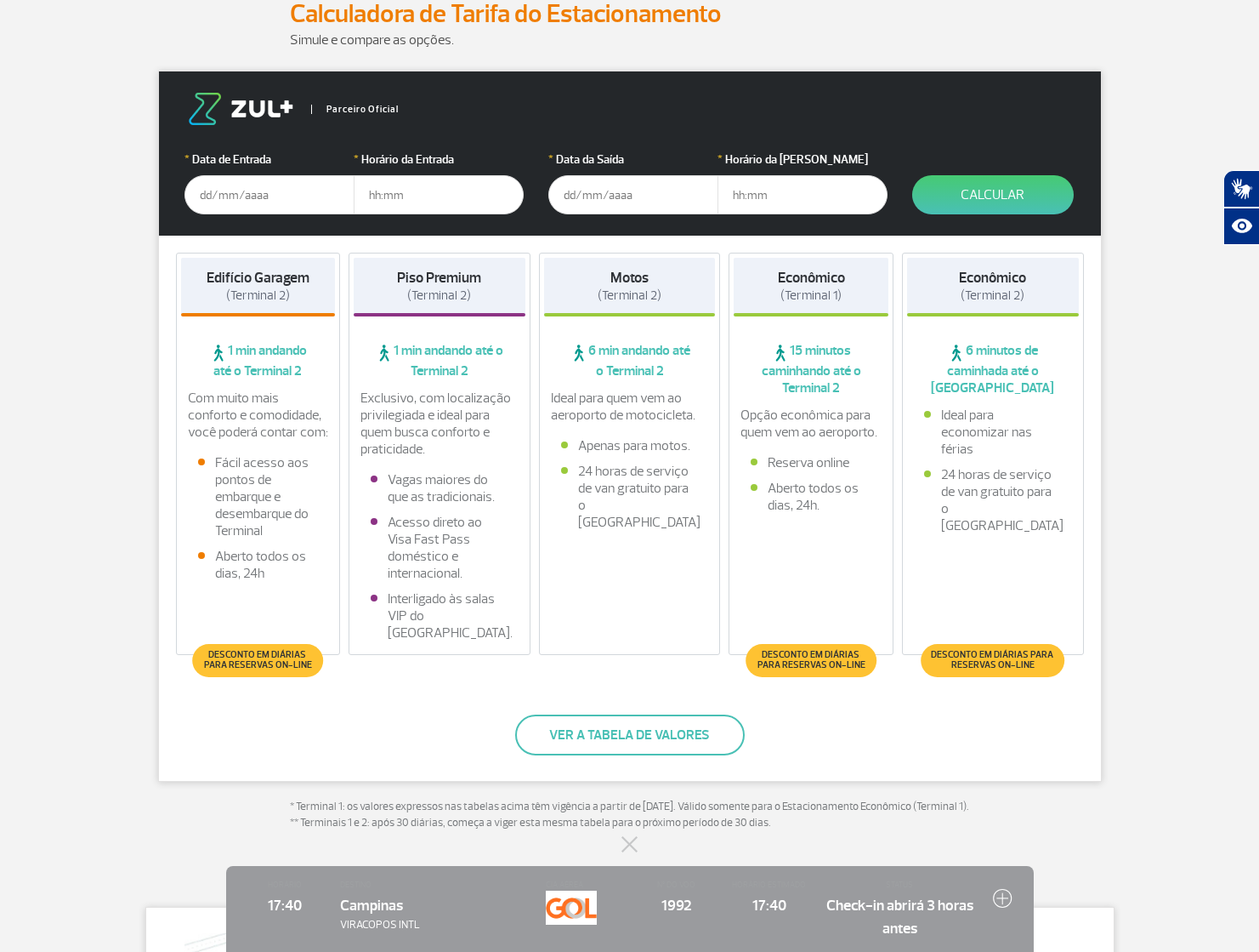
scroll to position [228, 0]
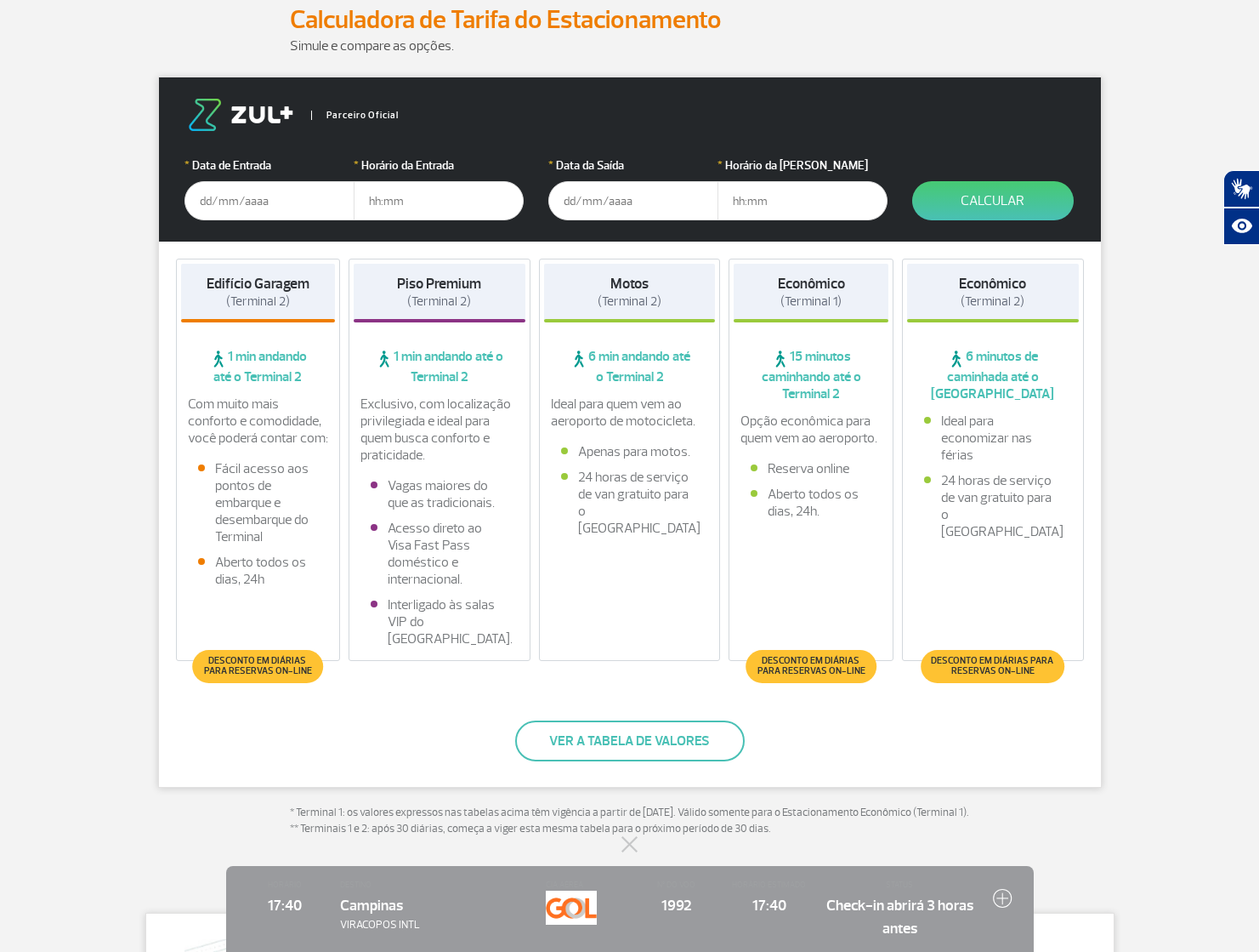
click at [780, 729] on div "Parceiro Oficial * Data de Entrada * Horário da Entrada * Data da Saída * Horár…" at bounding box center [630, 432] width 944 height 710
drag, startPoint x: 721, startPoint y: 746, endPoint x: 557, endPoint y: 725, distance: 165.3
click at [523, 736] on div "Parceiro Oficial * Data de Entrada * Horário da Entrada * Data da Saída * Horár…" at bounding box center [630, 432] width 944 height 710
copy button "Ver a tabela de valores"
drag, startPoint x: 555, startPoint y: 811, endPoint x: 626, endPoint y: 798, distance: 72.2
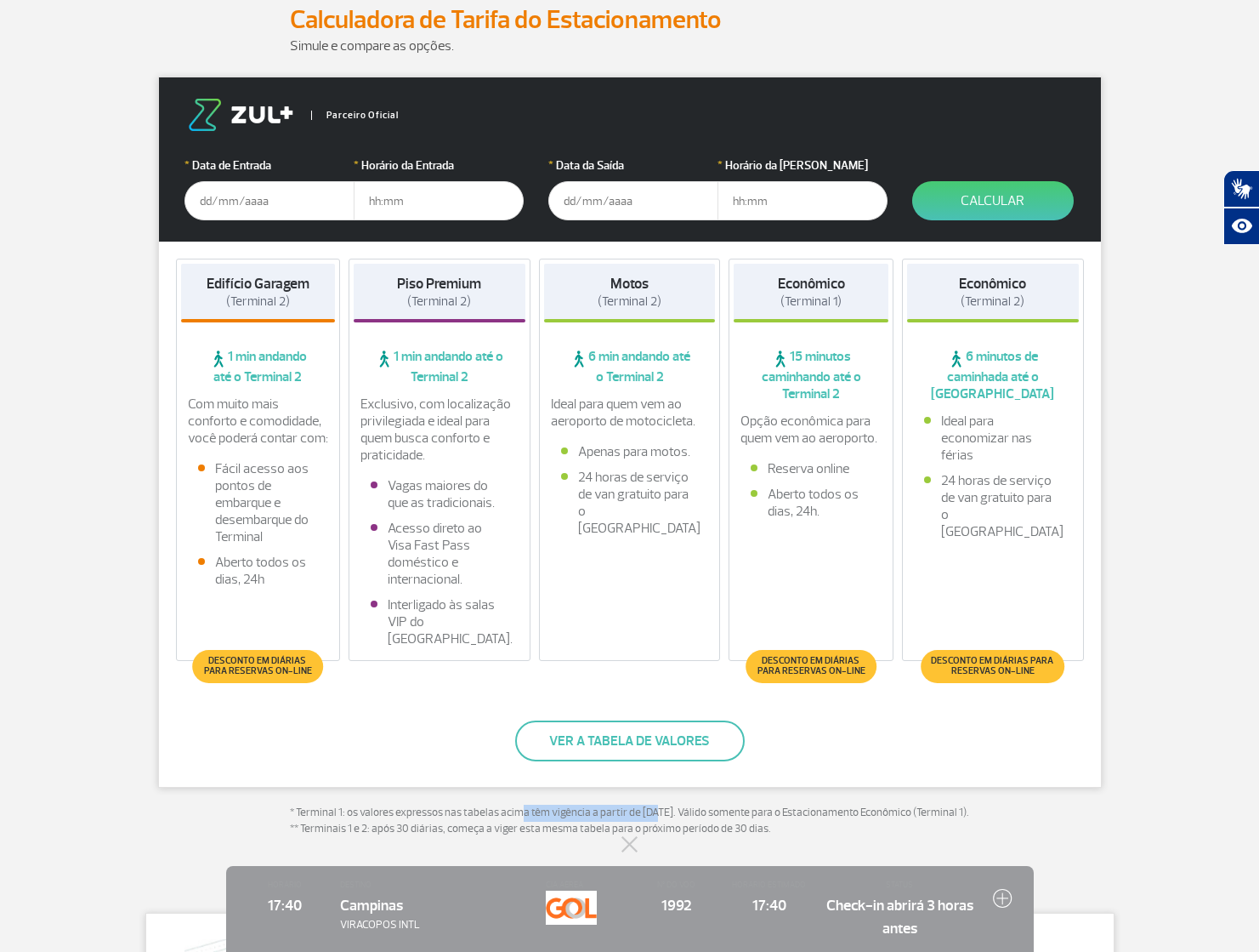
click at [646, 812] on p "* Terminal 1: os valores expressos nas tabelas acima têm vigência a partir de 1…" at bounding box center [630, 820] width 681 height 33
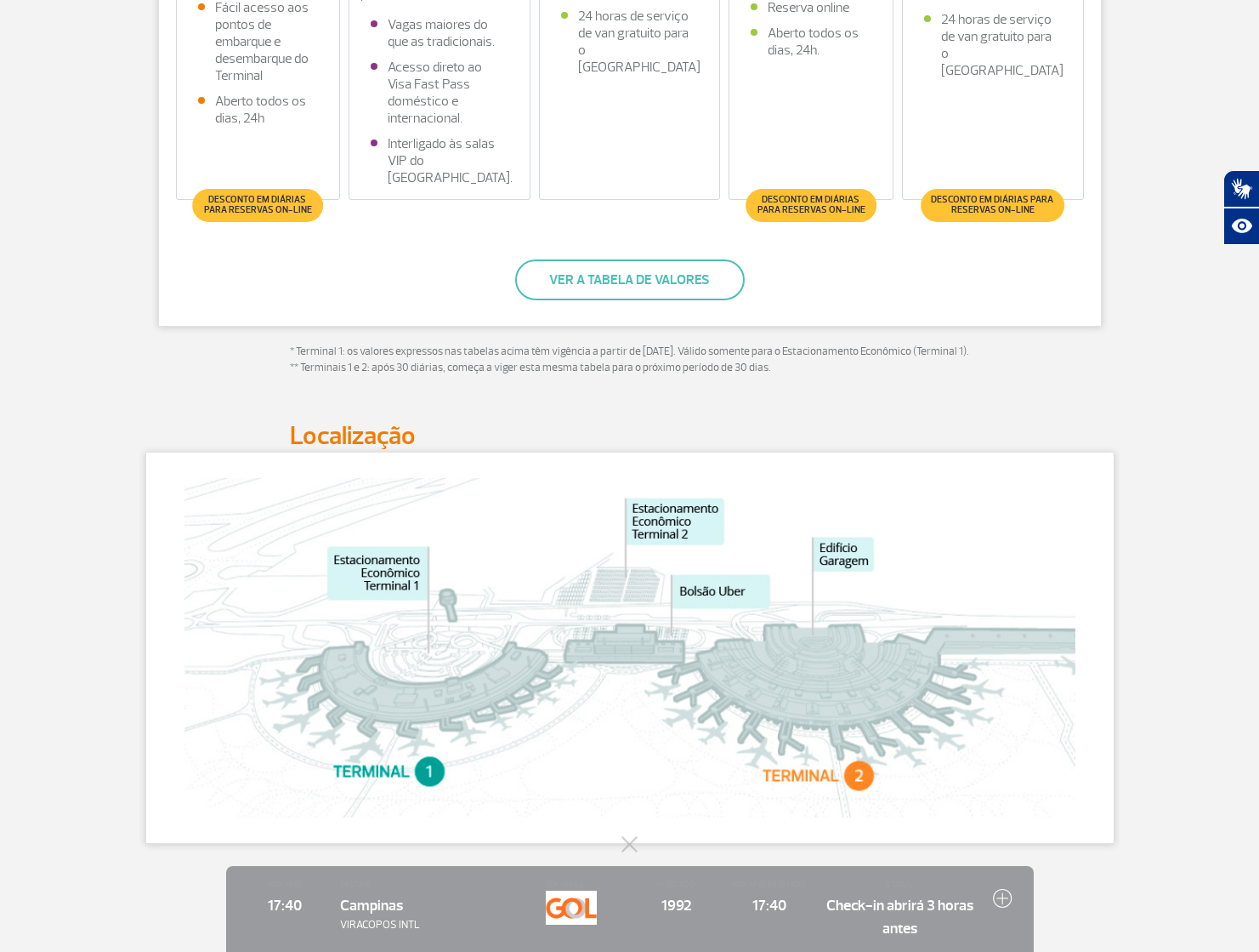
scroll to position [709, 0]
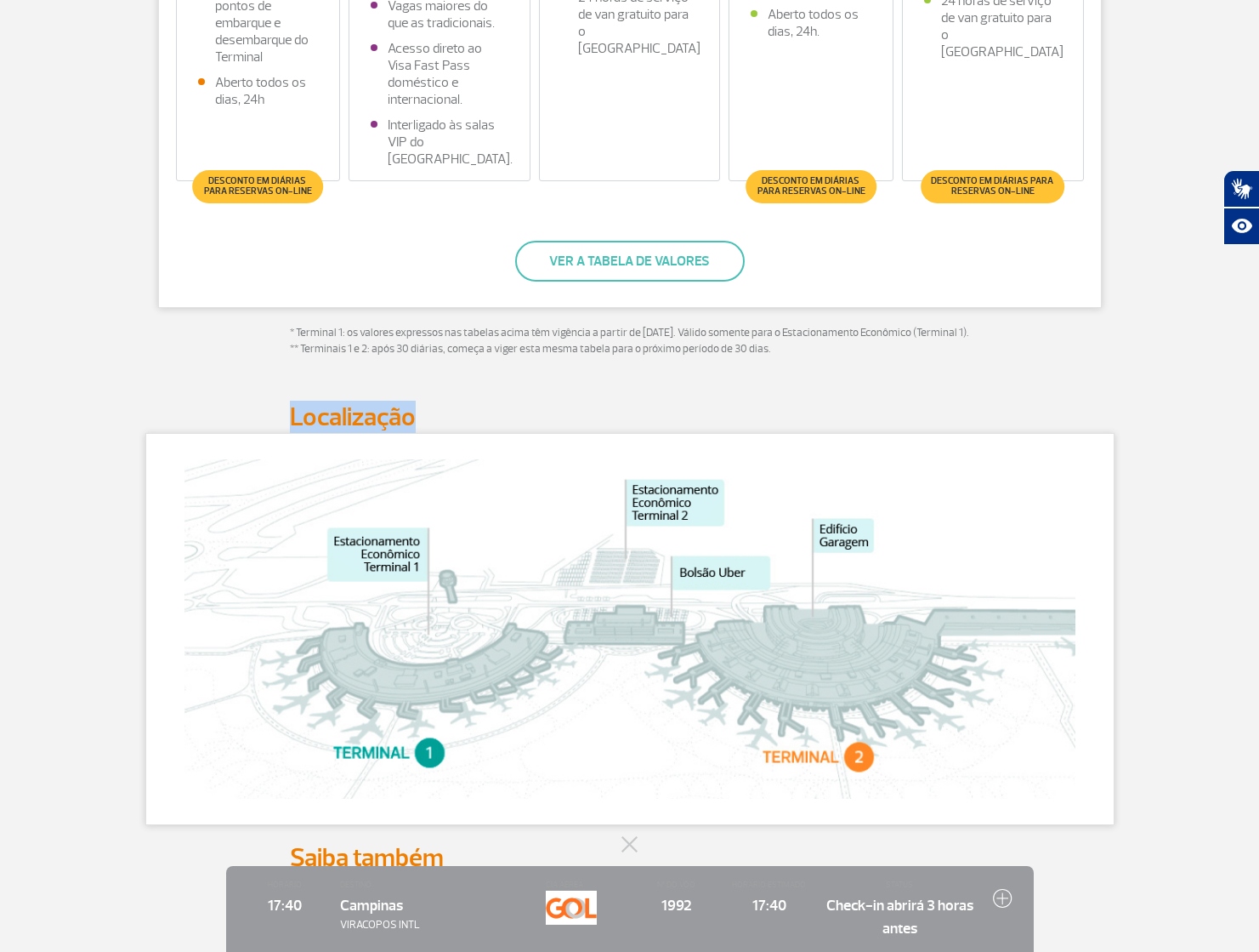
drag, startPoint x: 280, startPoint y: 432, endPoint x: 391, endPoint y: 399, distance: 115.8
click at [417, 431] on div "Localização" at bounding box center [630, 417] width 944 height 32
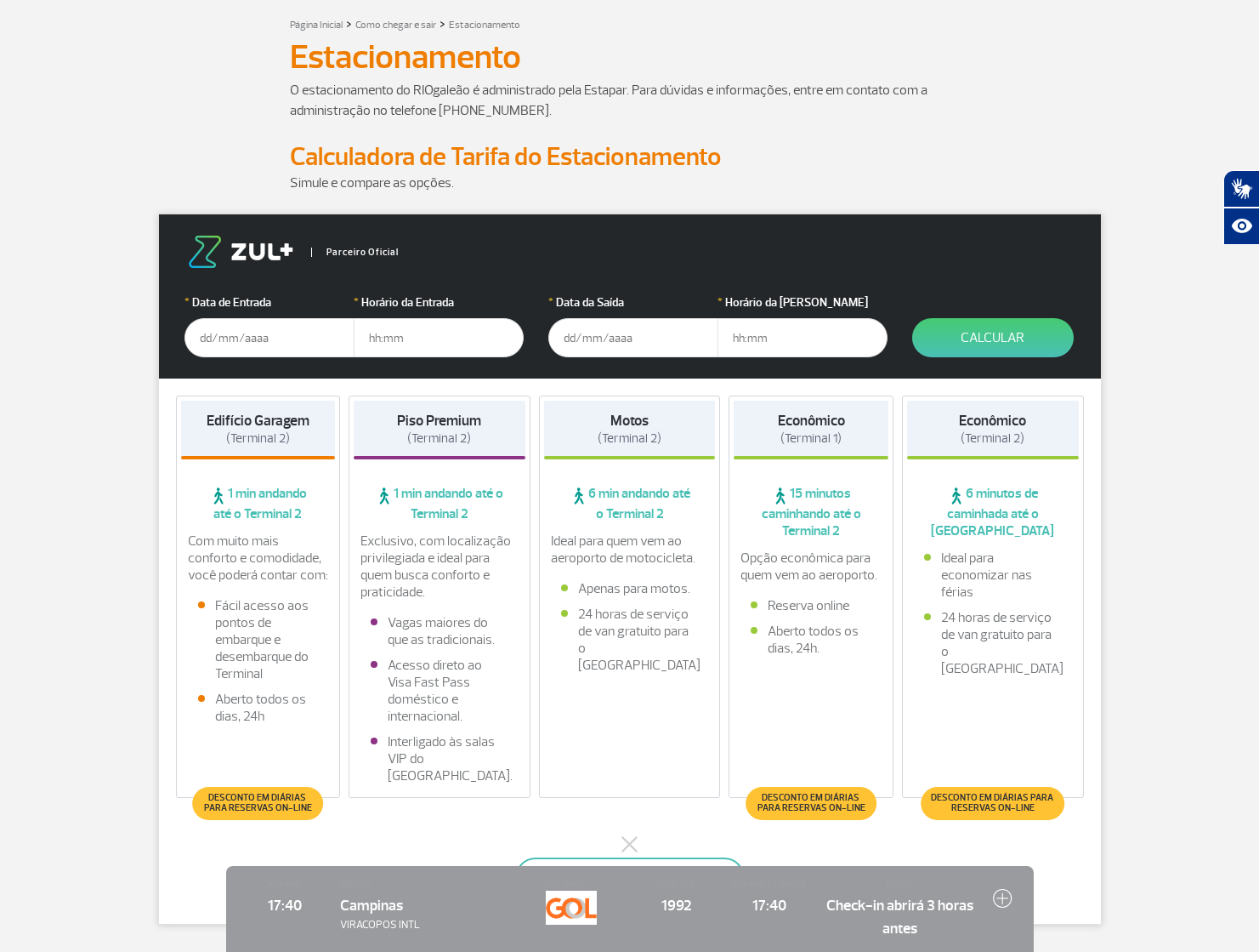
scroll to position [0, 0]
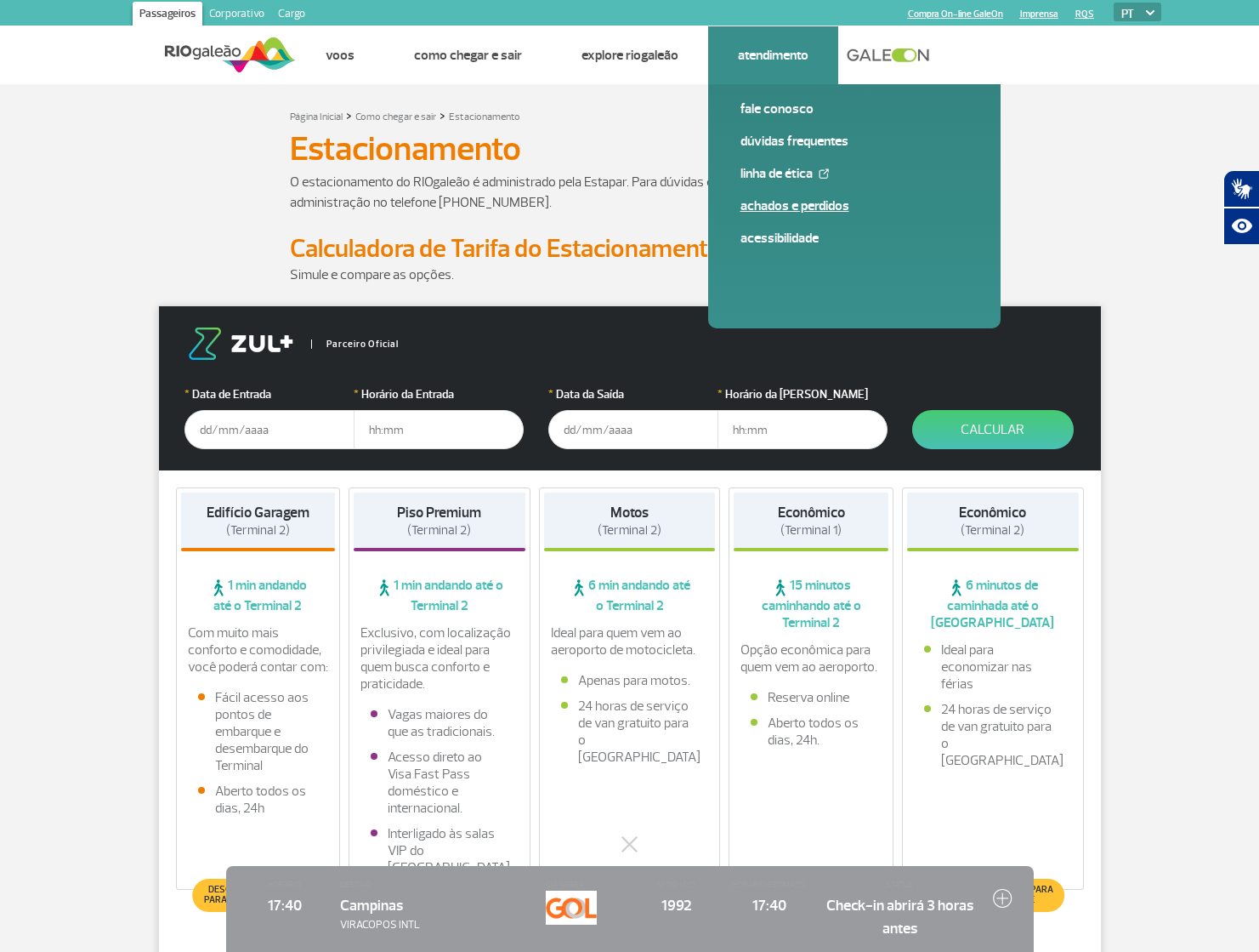
click at [834, 205] on link "Achados e Perdidos" at bounding box center [854, 206] width 227 height 19
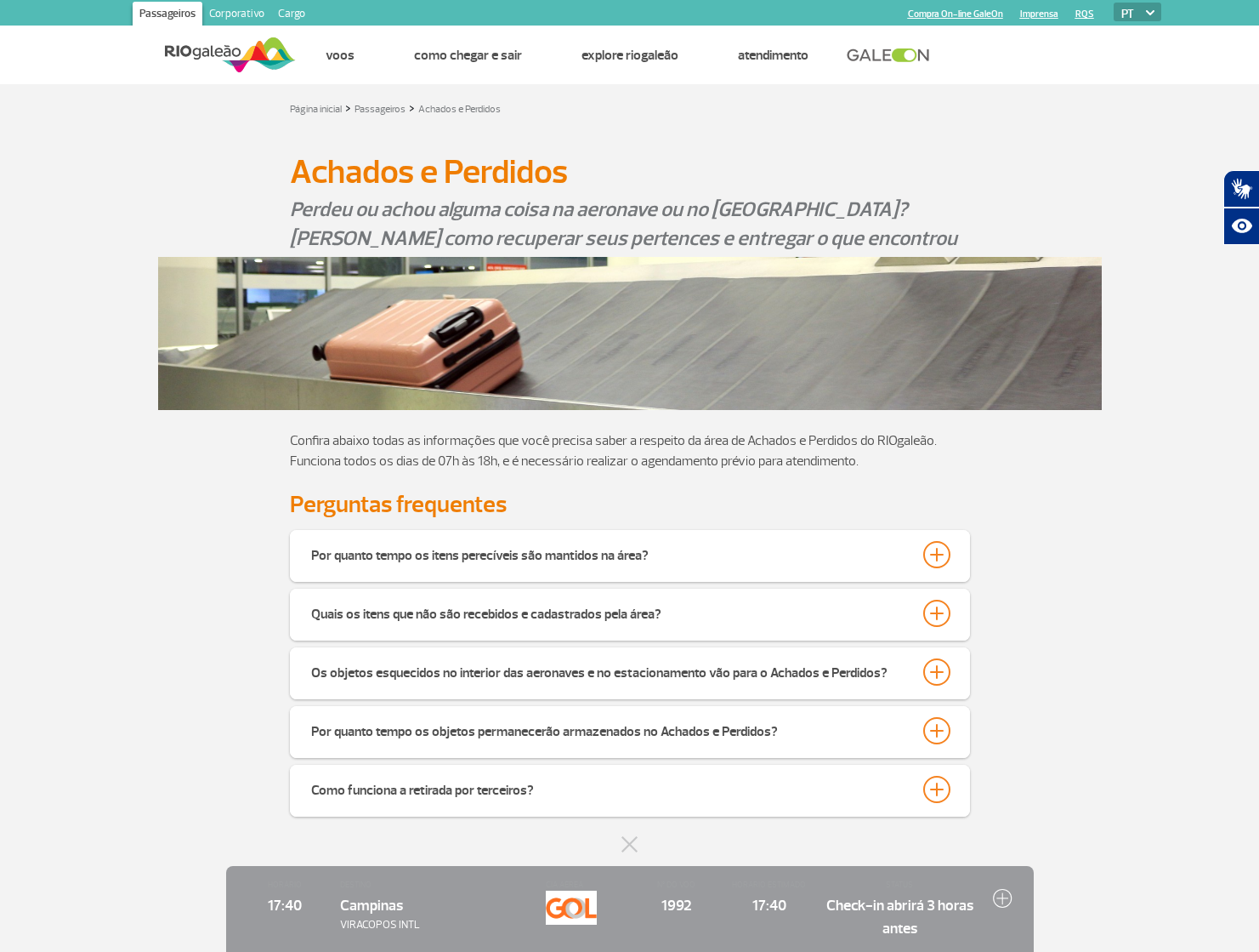
click at [507, 215] on p "Perdeu ou achou alguma coisa na aeronave ou no aeroporto RIOgaleão? Saiba como …" at bounding box center [630, 224] width 681 height 58
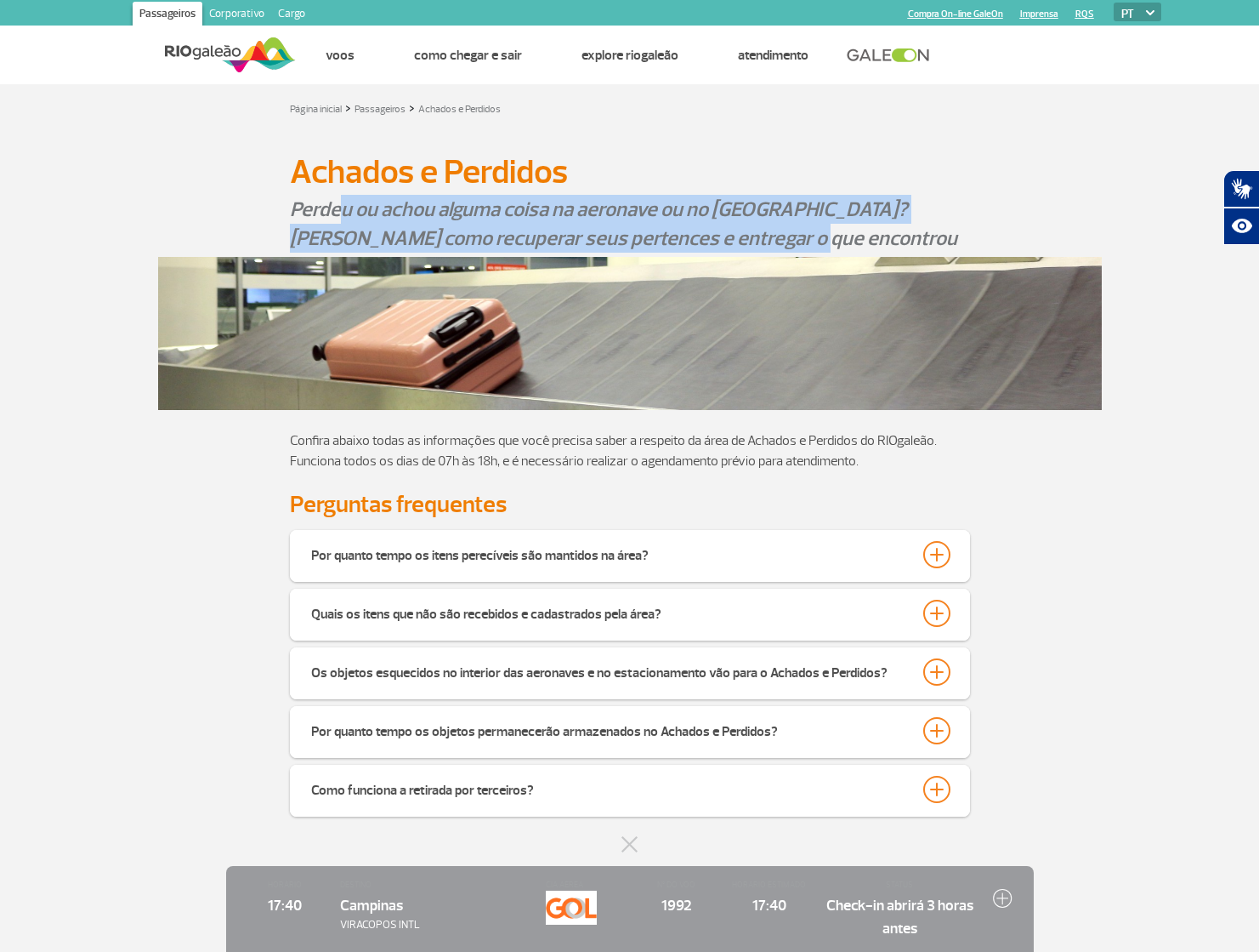
drag, startPoint x: 405, startPoint y: 219, endPoint x: 716, endPoint y: 245, distance: 312.1
click at [726, 249] on p "Perdeu ou achou alguma coisa na aeronave ou no aeroporto RIOgaleão? Saiba como …" at bounding box center [630, 224] width 681 height 58
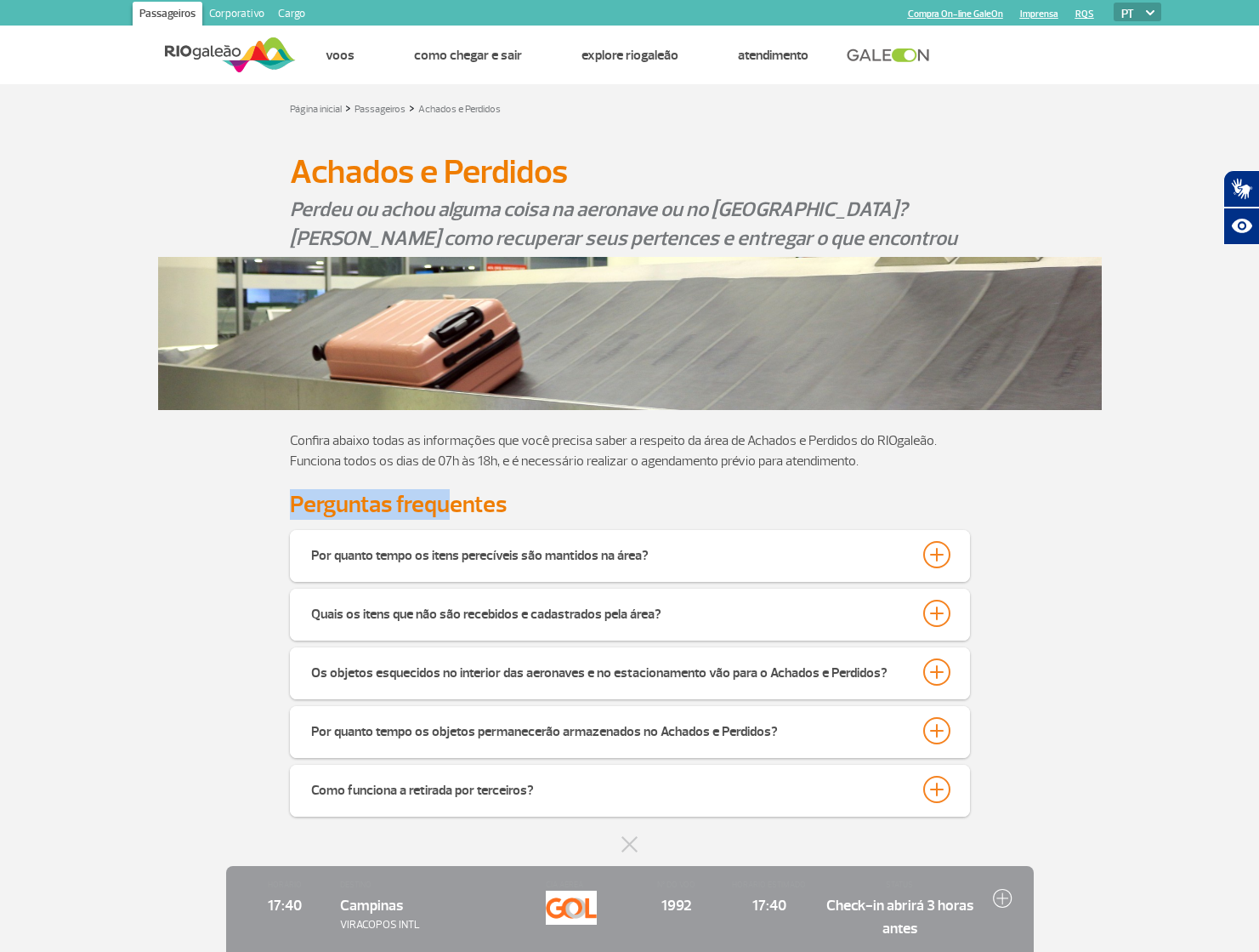
drag, startPoint x: 296, startPoint y: 498, endPoint x: 441, endPoint y: 508, distance: 145.3
click at [441, 508] on h3 "Perguntas frequentes" at bounding box center [630, 504] width 681 height 25
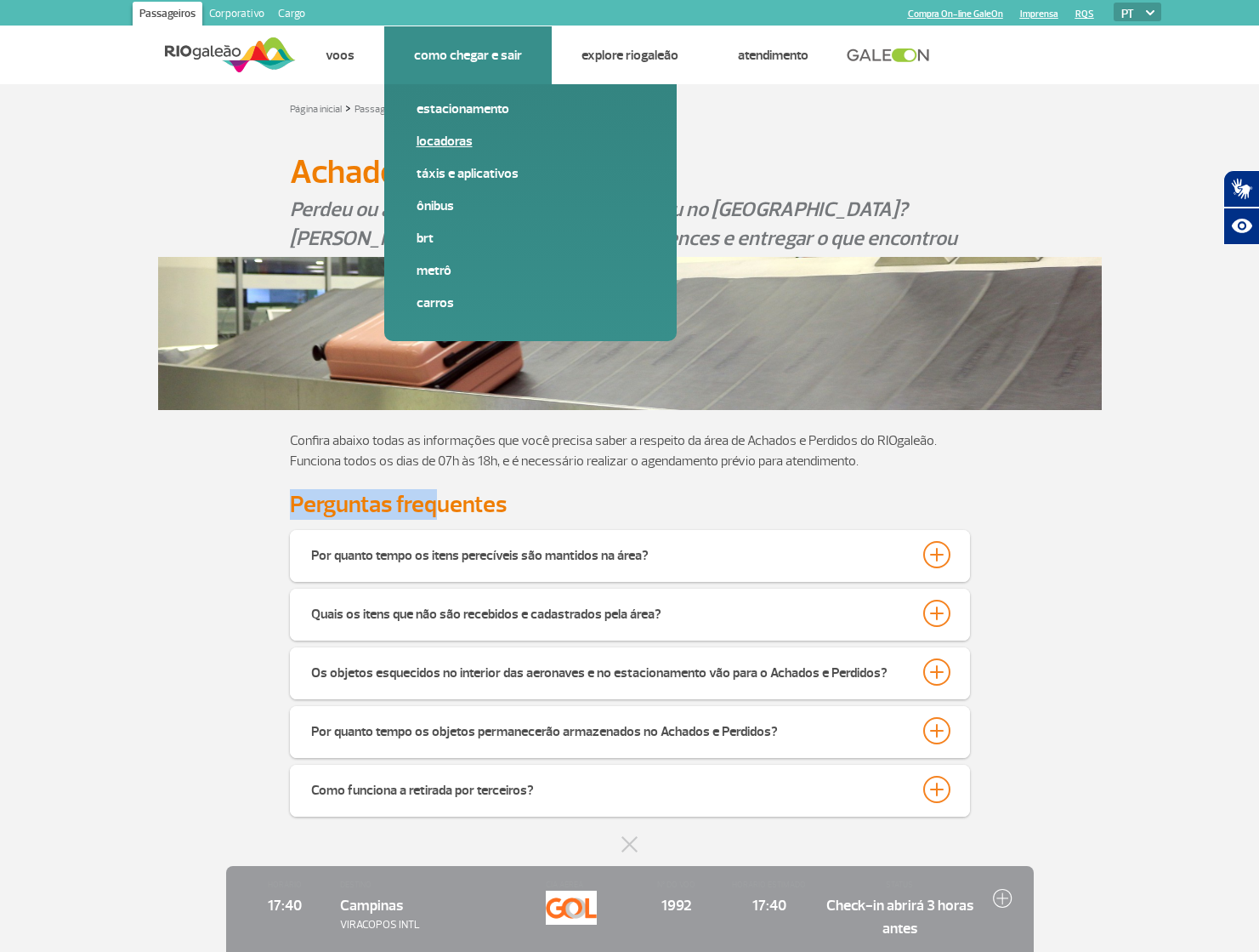
click at [461, 138] on link "Locadoras" at bounding box center [530, 141] width 227 height 19
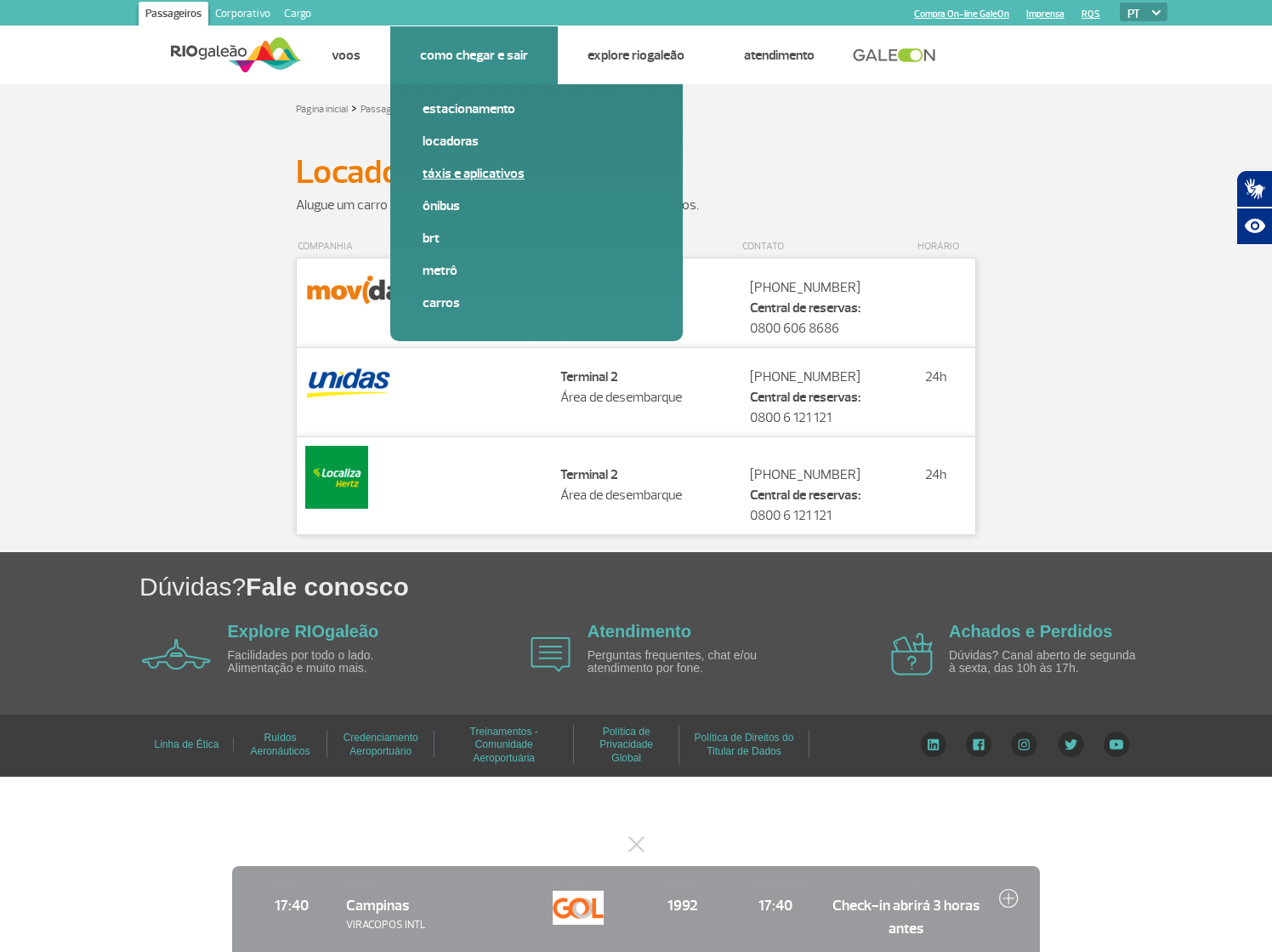
click at [469, 175] on link "Táxis e aplicativos" at bounding box center [535, 173] width 227 height 19
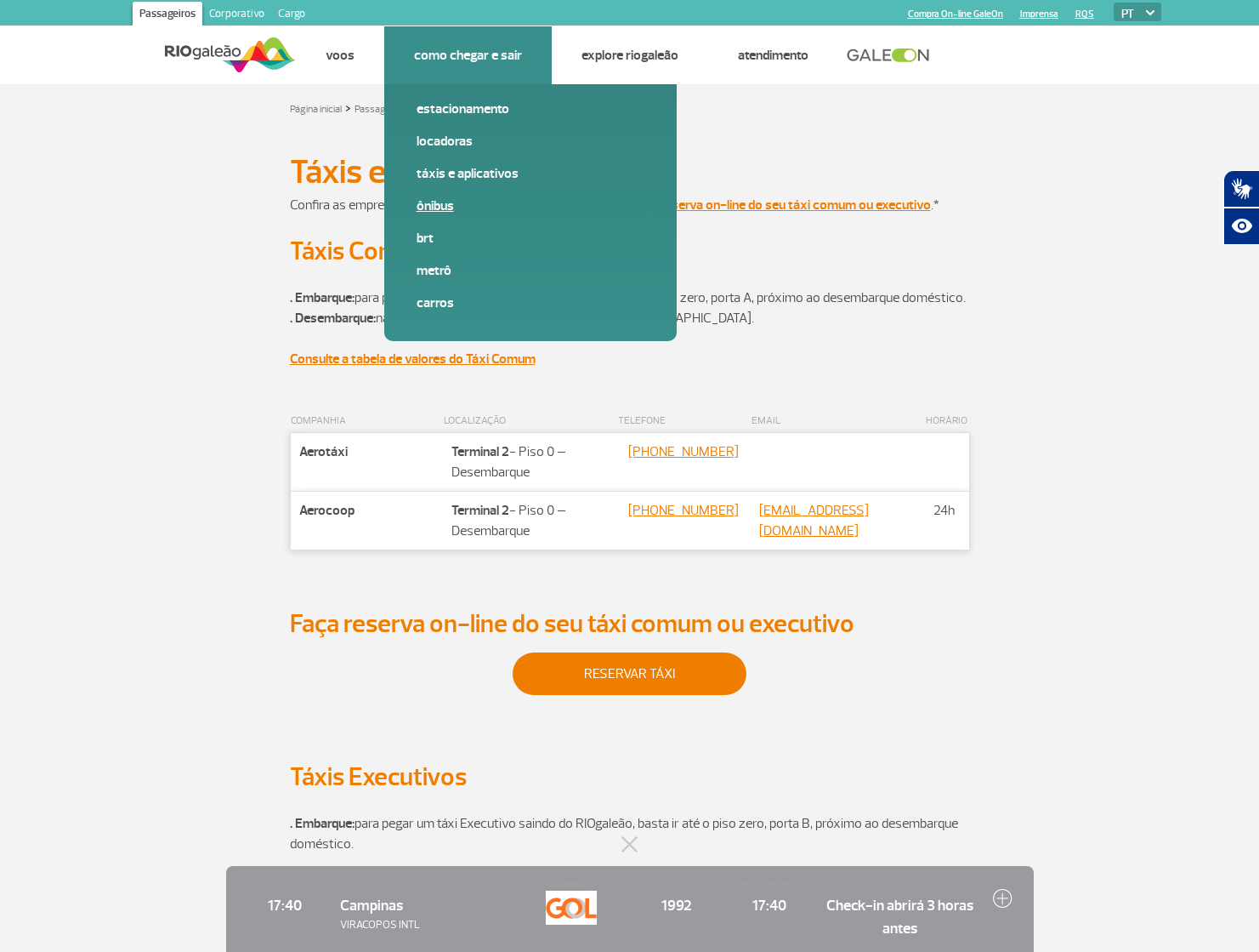
click at [440, 209] on link "Ônibus" at bounding box center [530, 206] width 227 height 19
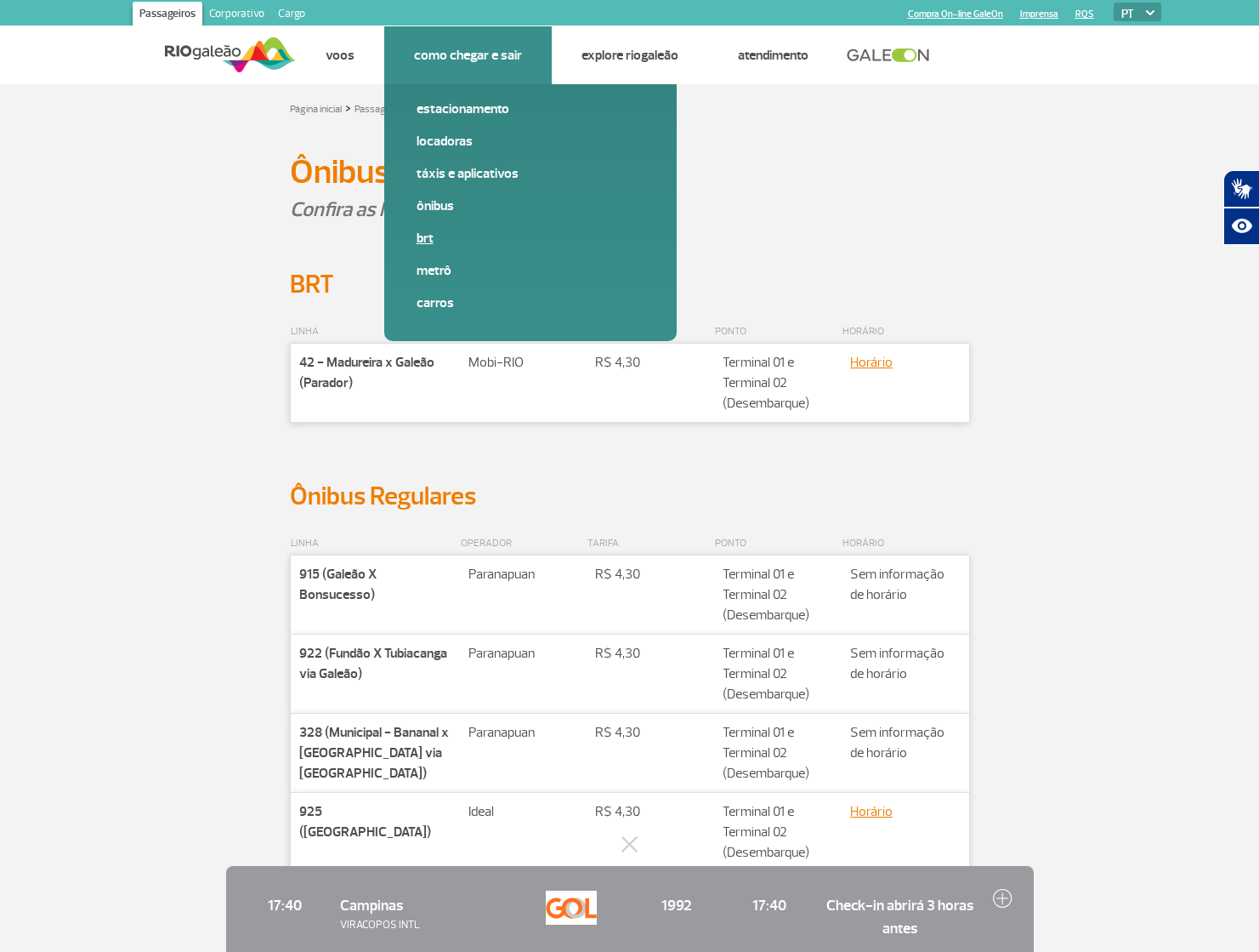
click at [428, 236] on link "BRT" at bounding box center [530, 238] width 227 height 19
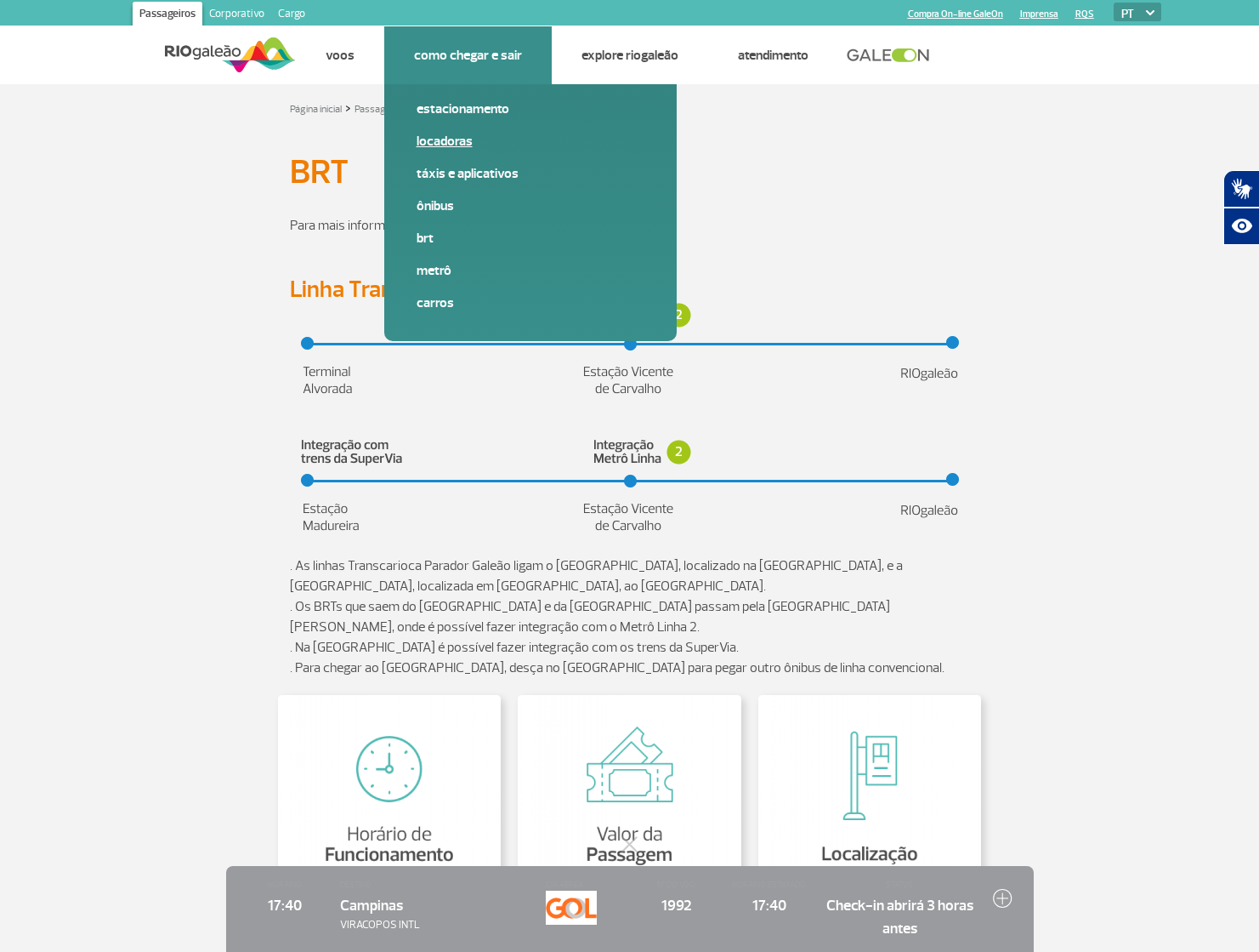
click at [451, 145] on link "Locadoras" at bounding box center [530, 141] width 227 height 19
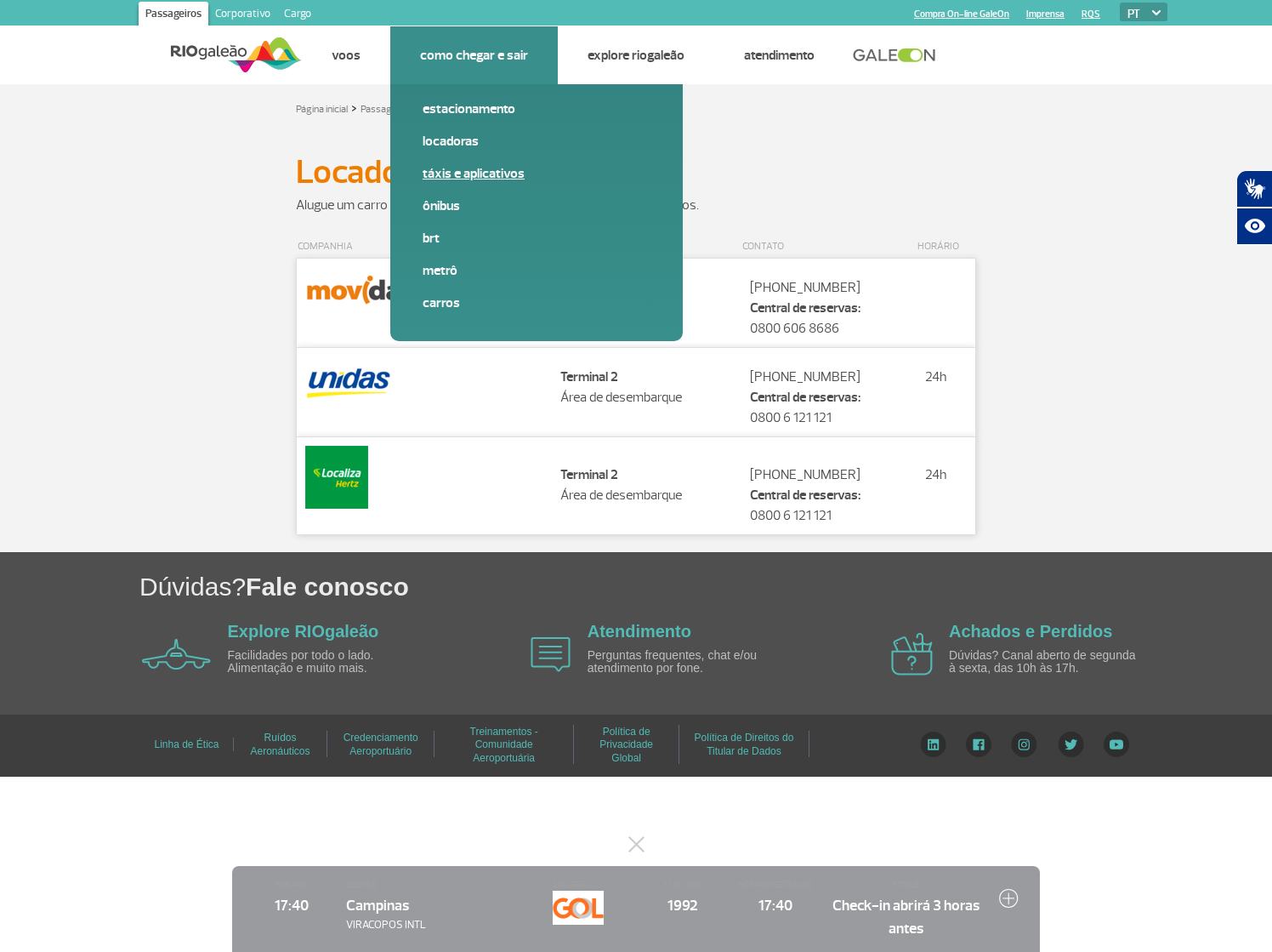
click at [461, 180] on link "Táxis e aplicativos" at bounding box center [535, 173] width 227 height 19
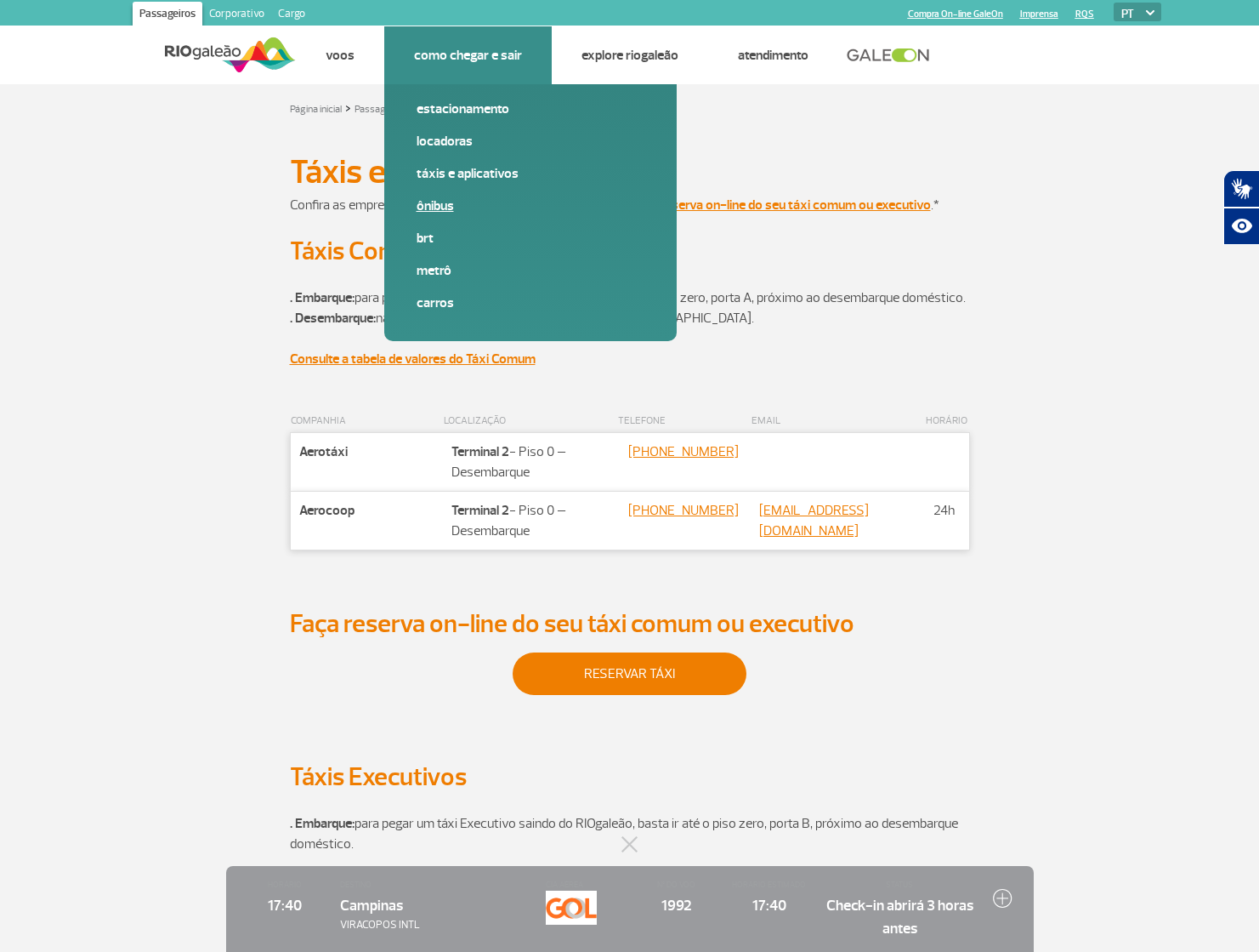
click at [448, 212] on link "Ônibus" at bounding box center [530, 206] width 227 height 19
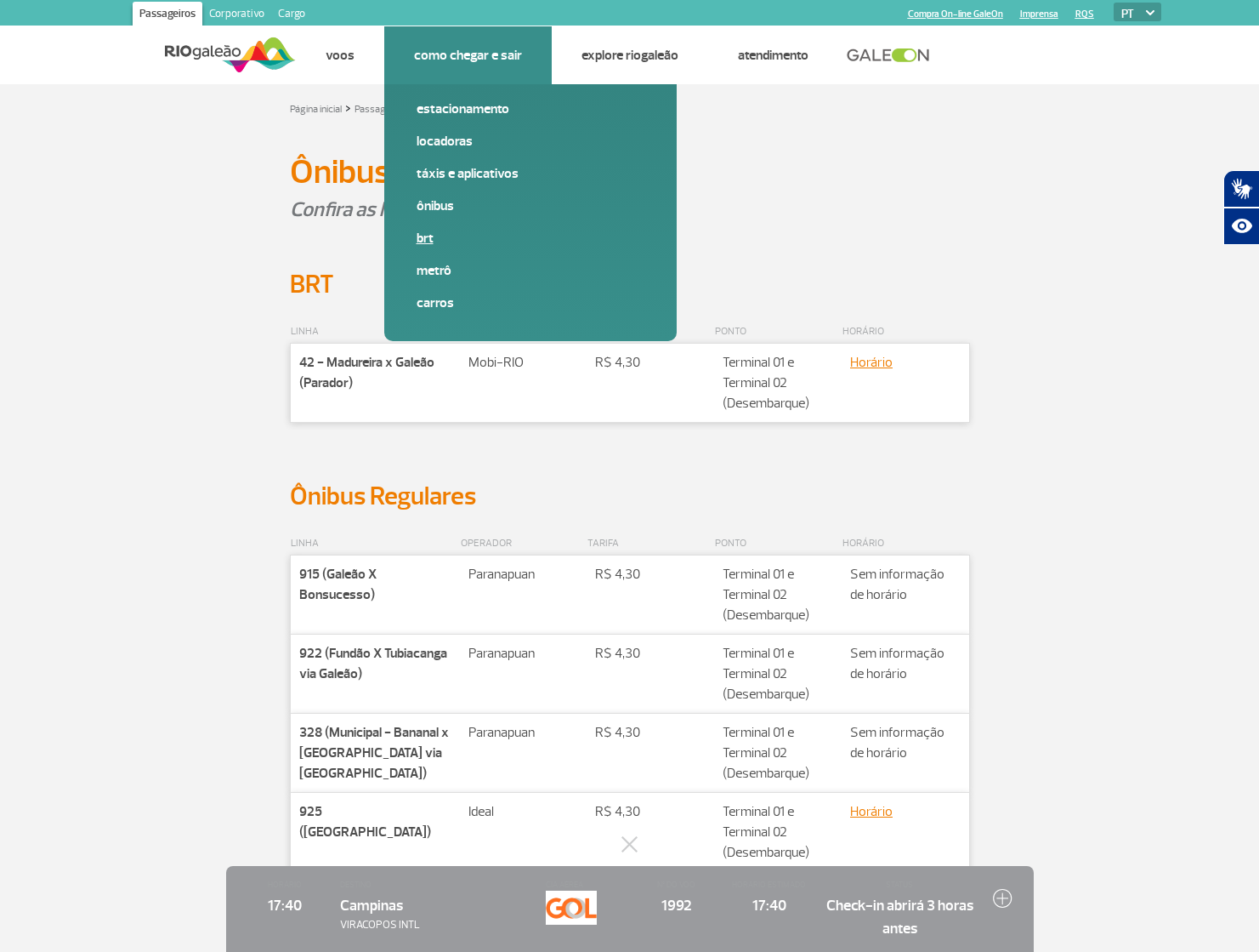
click at [431, 238] on link "BRT" at bounding box center [530, 238] width 227 height 19
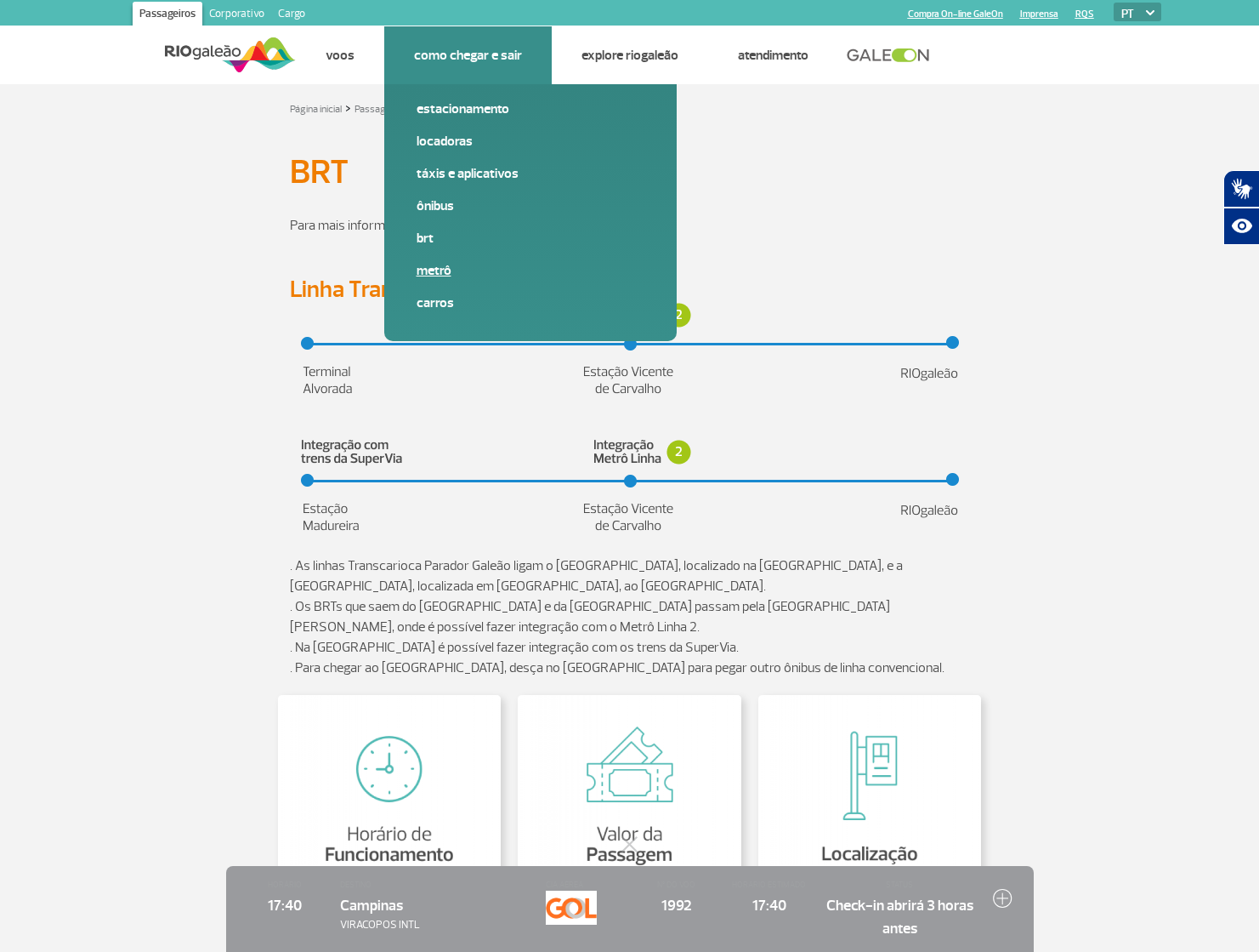
click at [433, 271] on link "Metrô" at bounding box center [530, 271] width 227 height 19
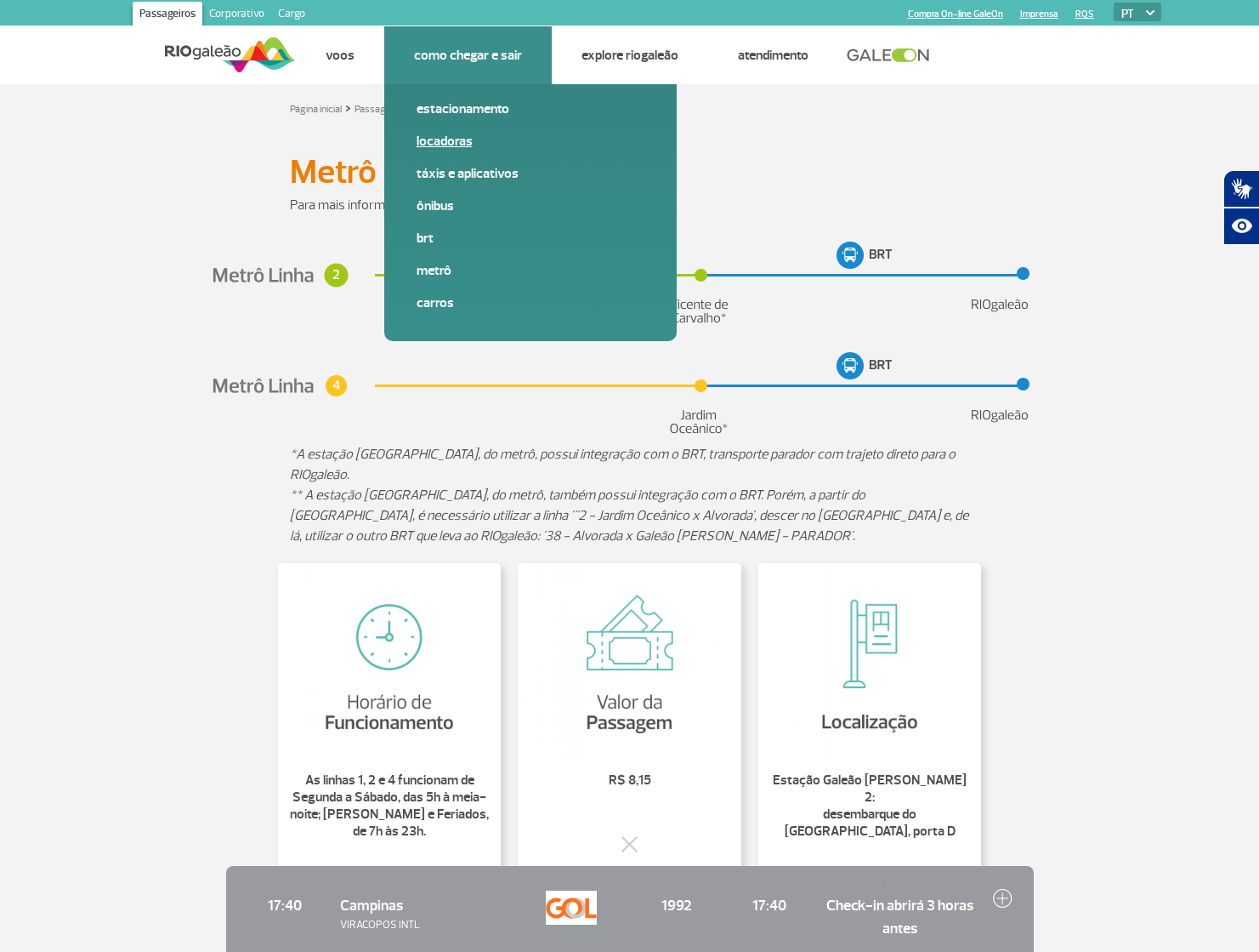
click at [441, 141] on link "Locadoras" at bounding box center [530, 141] width 227 height 19
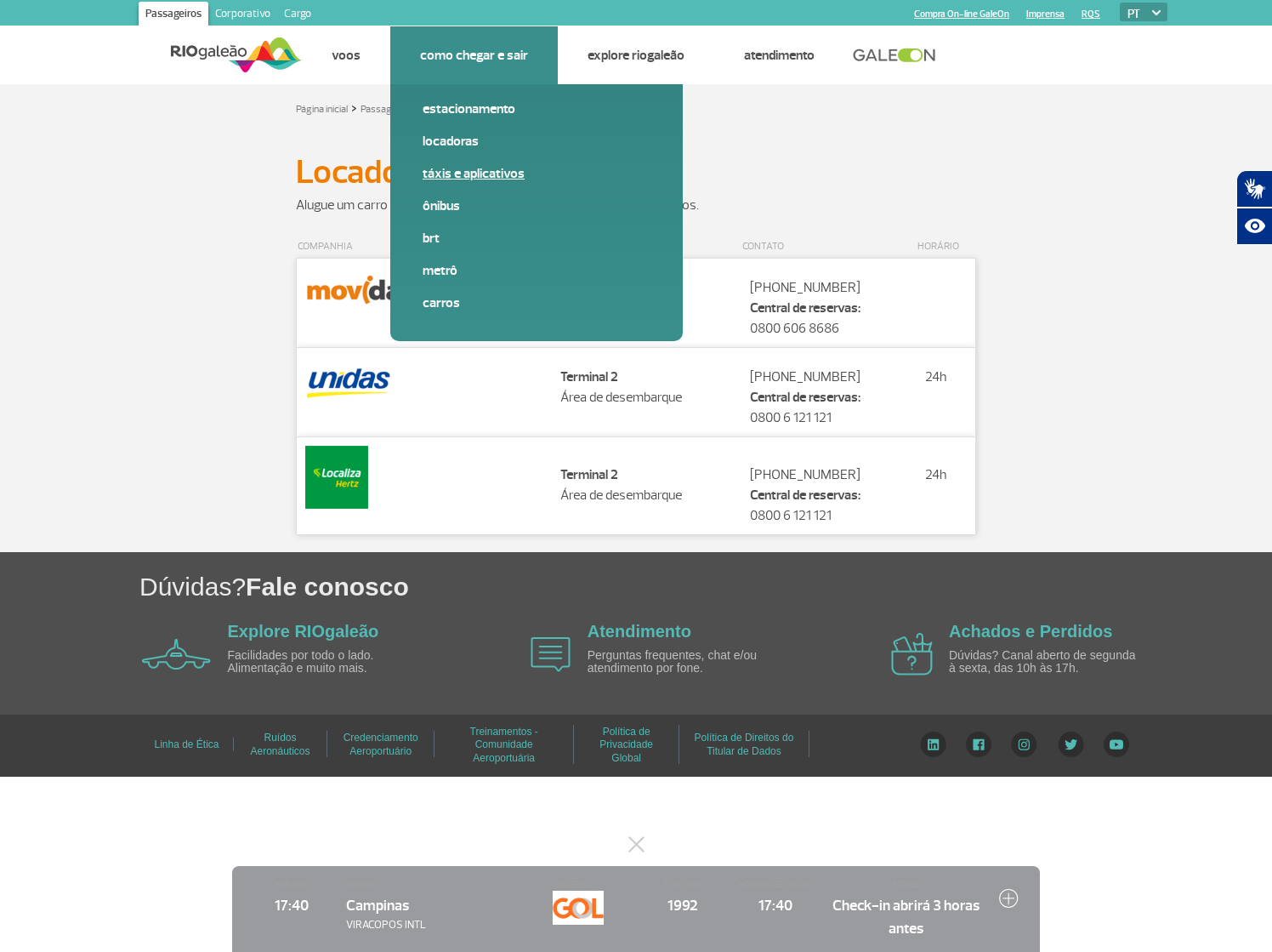
click at [461, 170] on link "Táxis e aplicativos" at bounding box center [535, 173] width 227 height 19
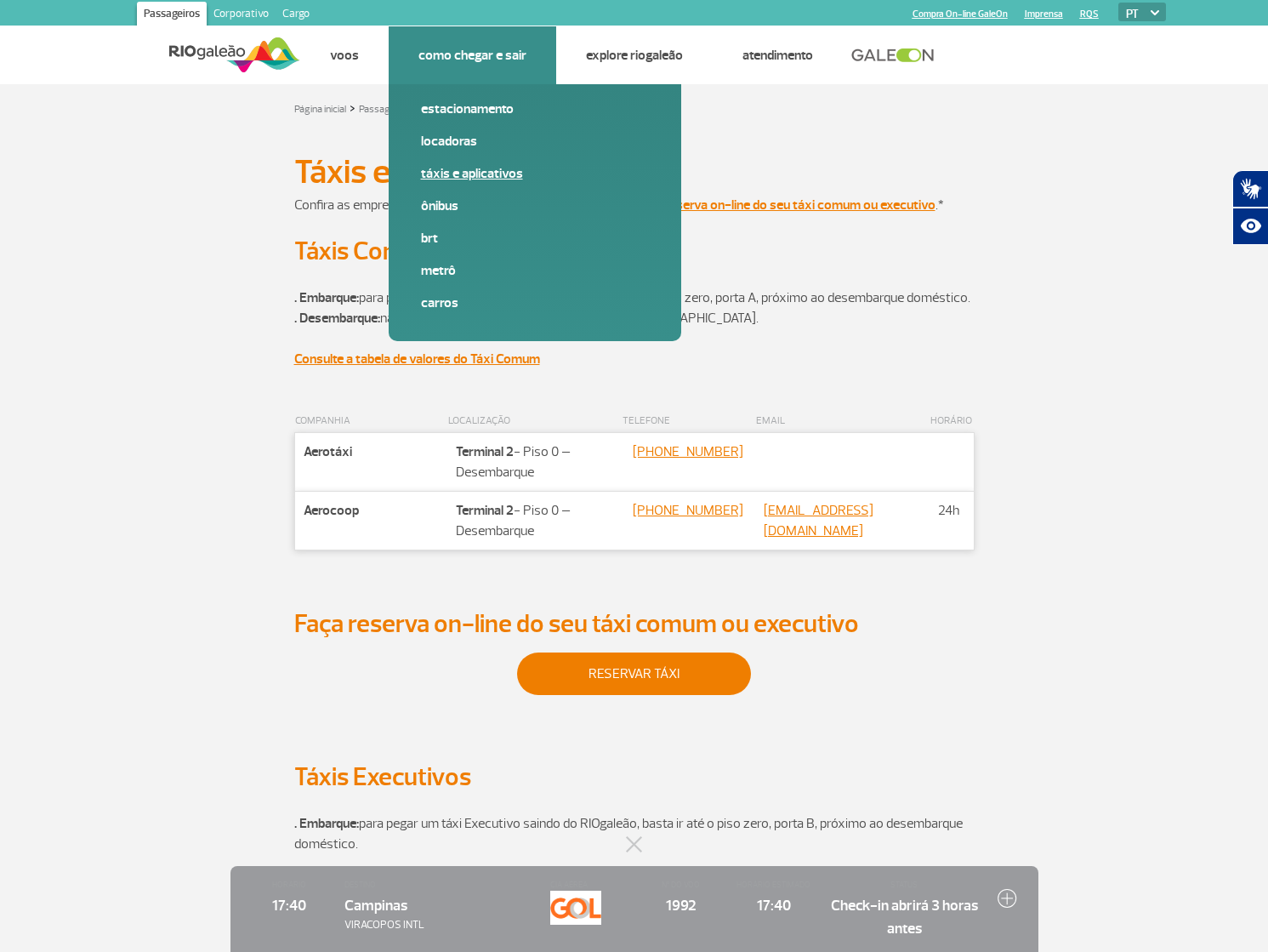
click at [478, 171] on link "Táxis e aplicativos" at bounding box center [535, 173] width 228 height 19
click at [448, 197] on link "Ônibus" at bounding box center [535, 206] width 228 height 19
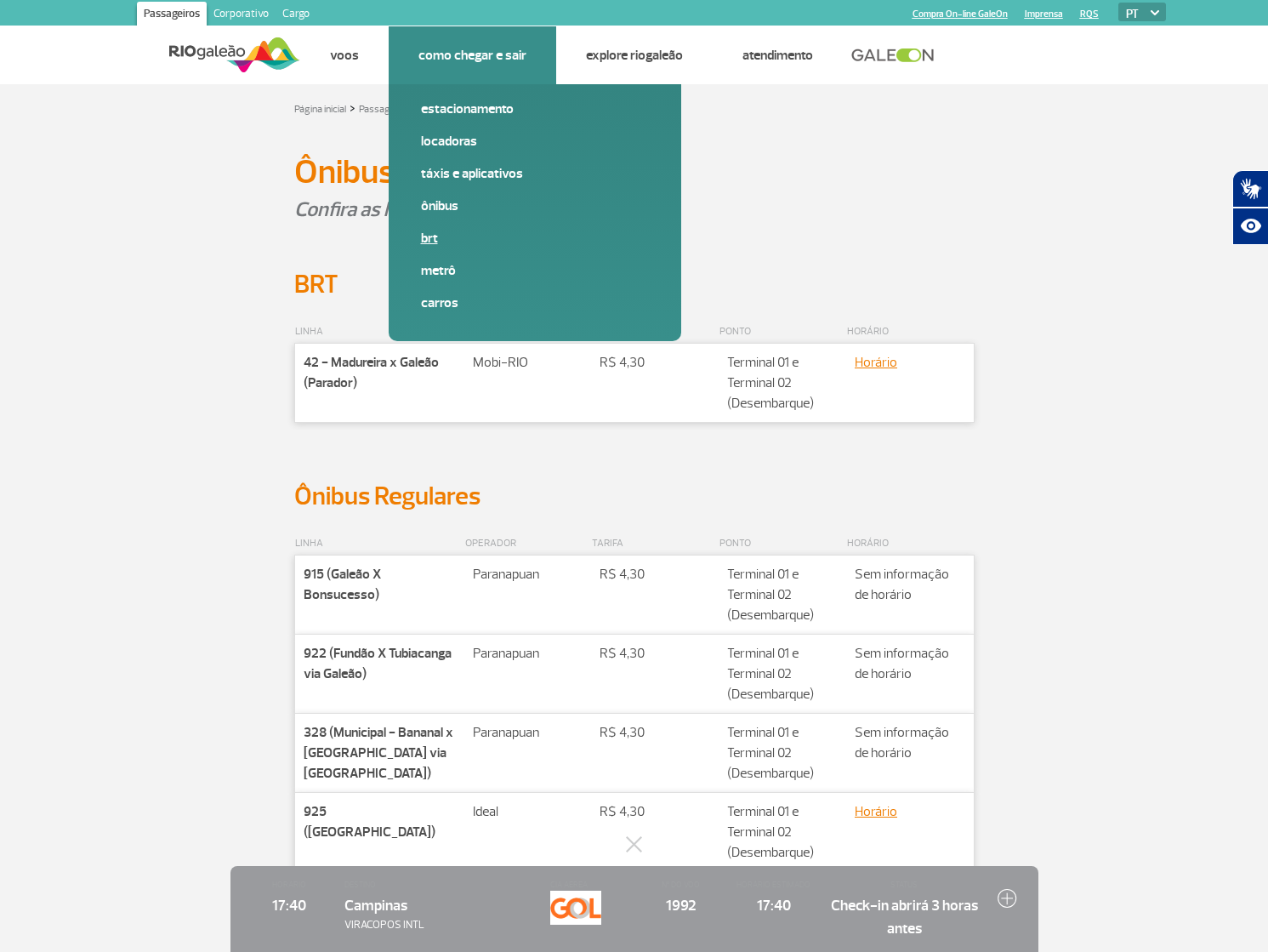
drag, startPoint x: 435, startPoint y: 241, endPoint x: 439, endPoint y: 257, distance: 16.5
click at [435, 241] on link "BRT" at bounding box center [535, 238] width 228 height 19
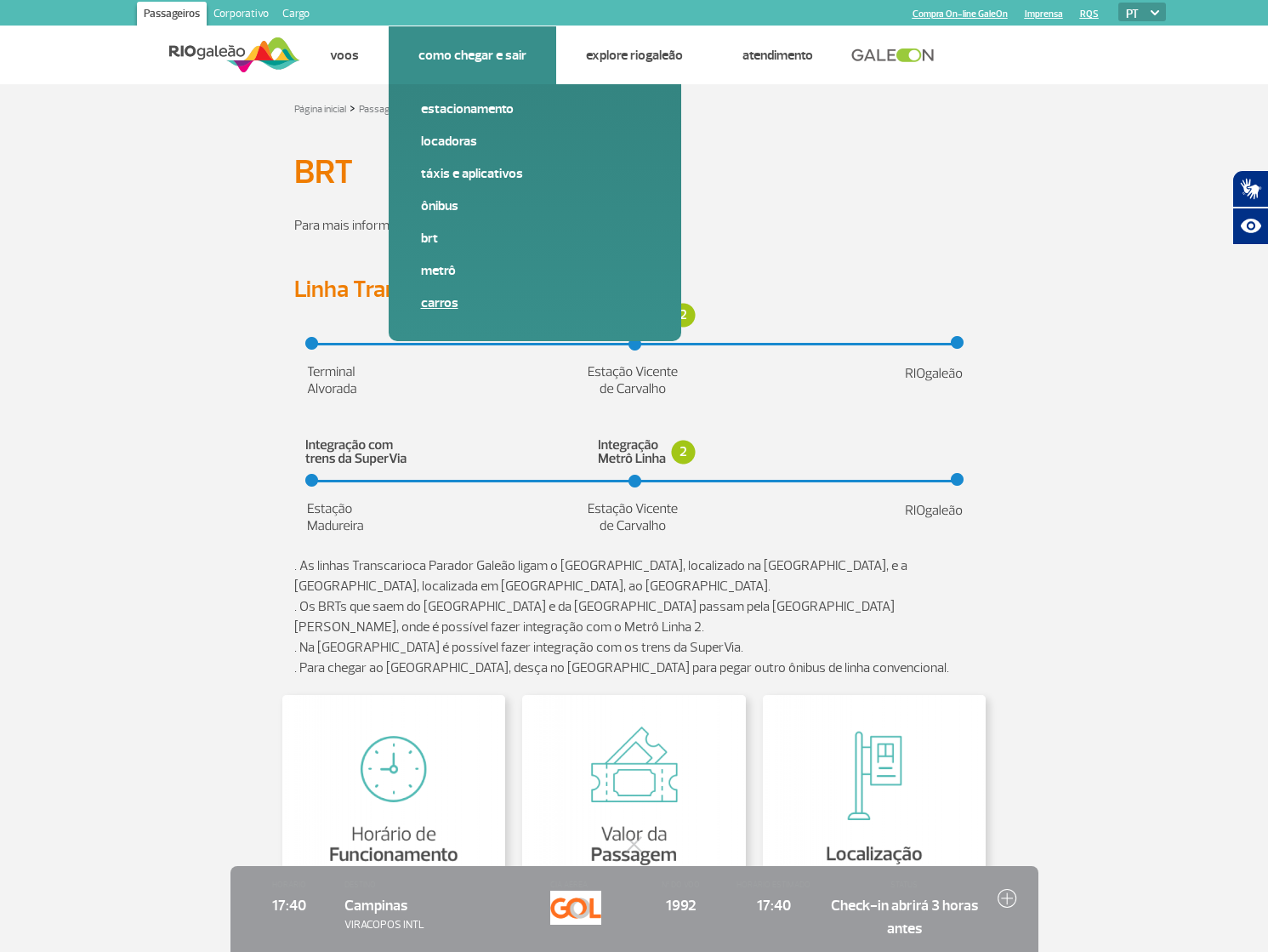
click at [450, 306] on link "Carros" at bounding box center [535, 302] width 228 height 19
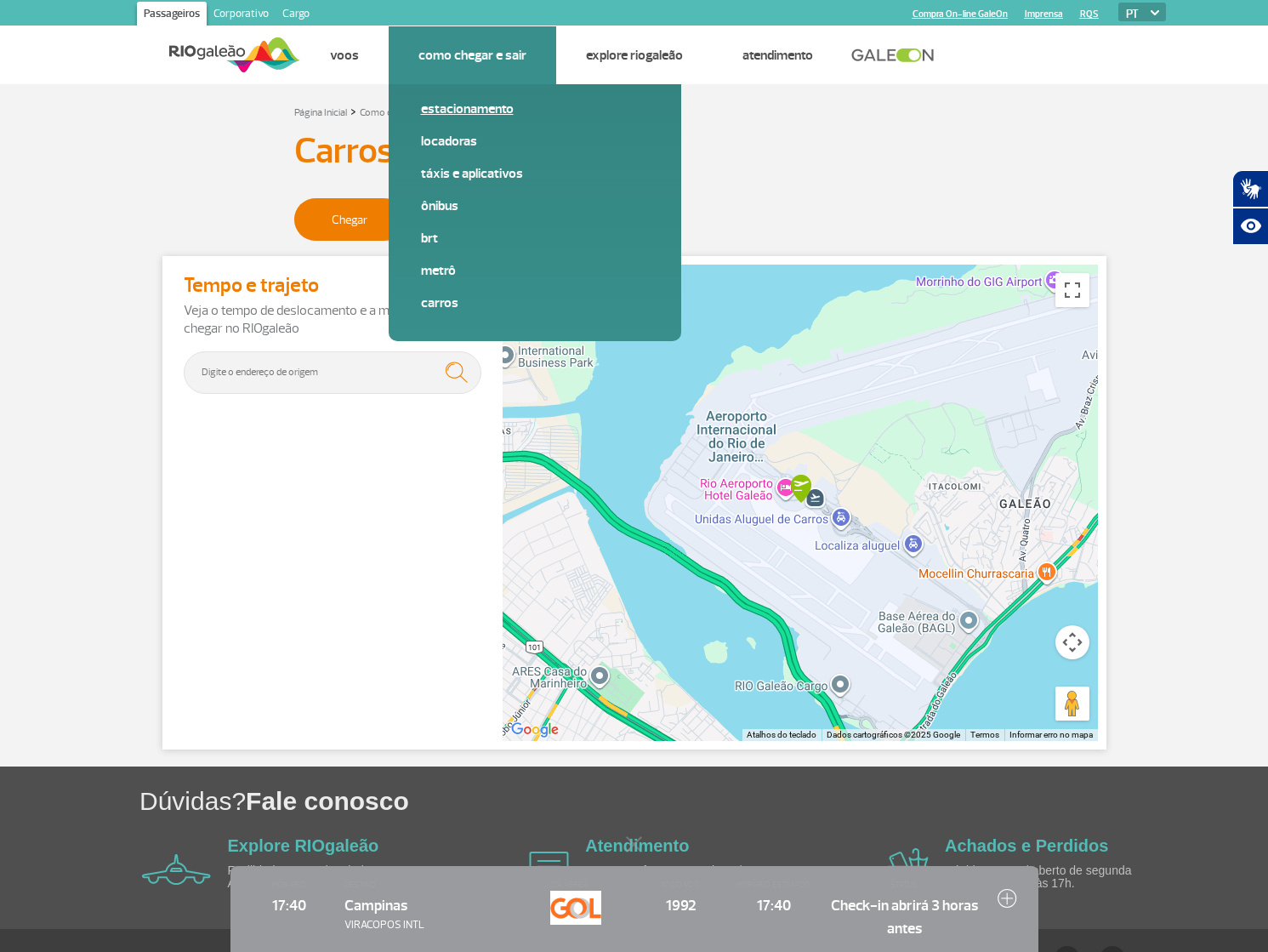
click at [463, 108] on link "Estacionamento" at bounding box center [535, 109] width 228 height 19
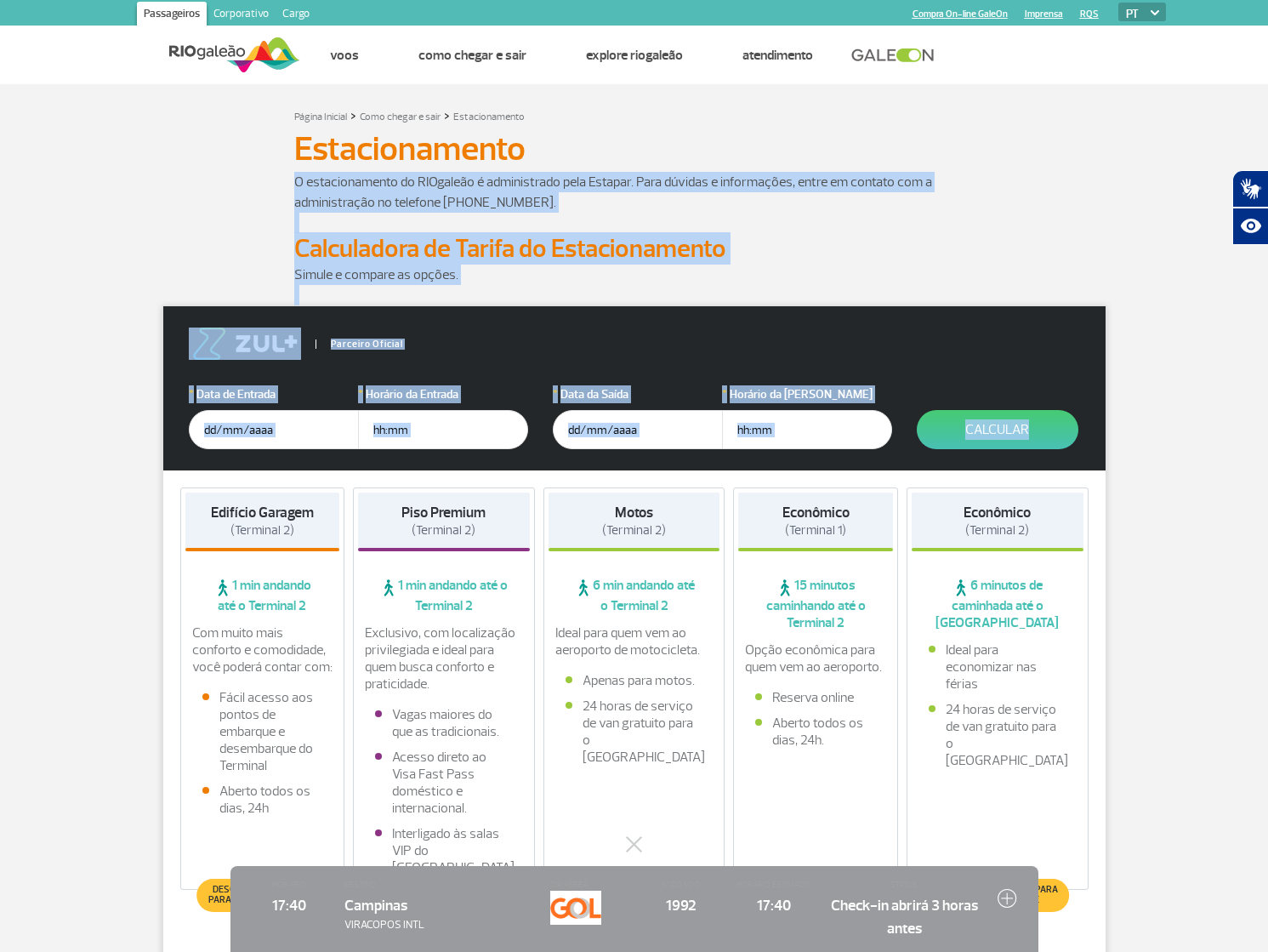
drag, startPoint x: 1267, startPoint y: 136, endPoint x: 1261, endPoint y: 356, distance: 220.1
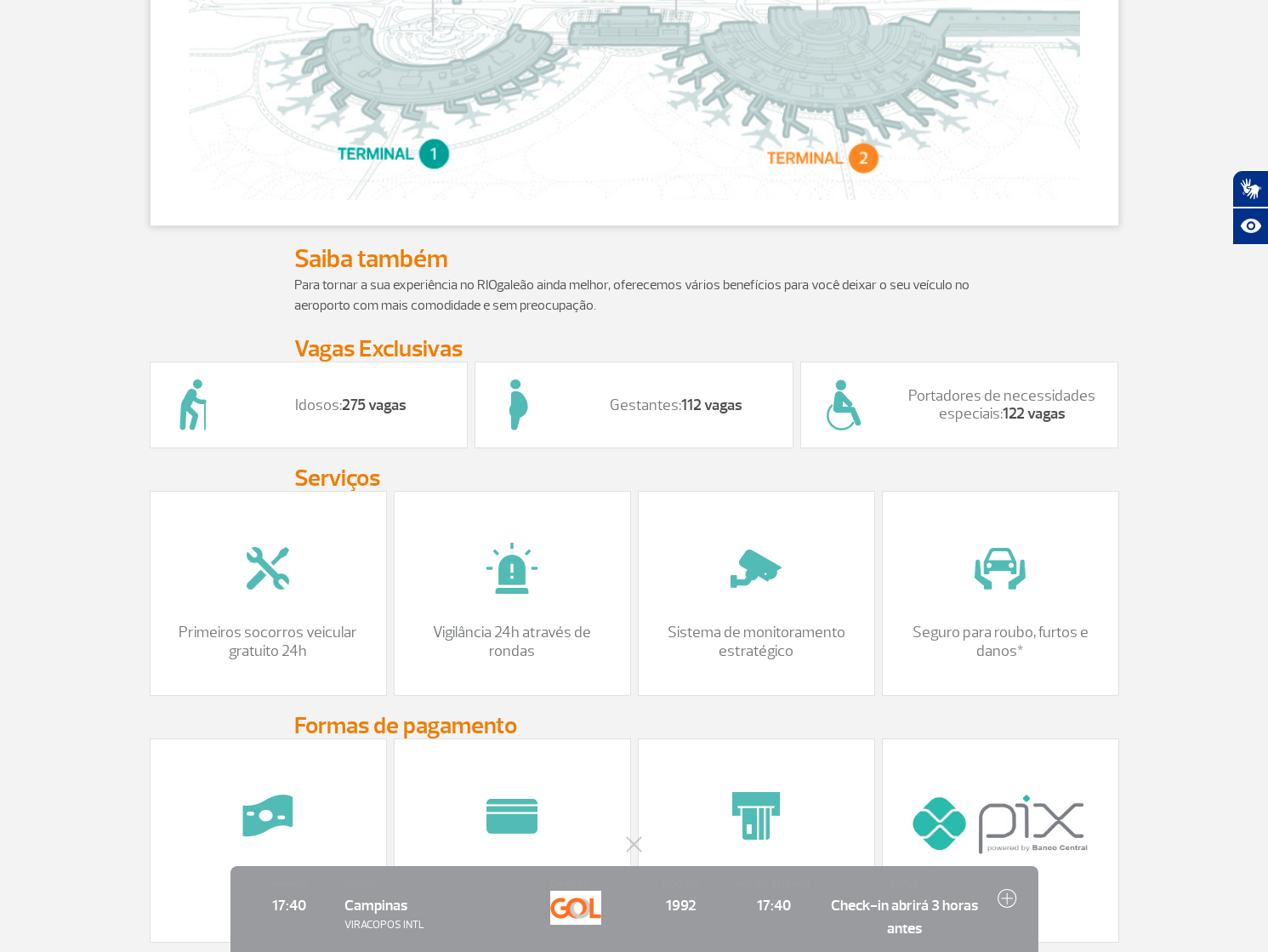
scroll to position [1299, 0]
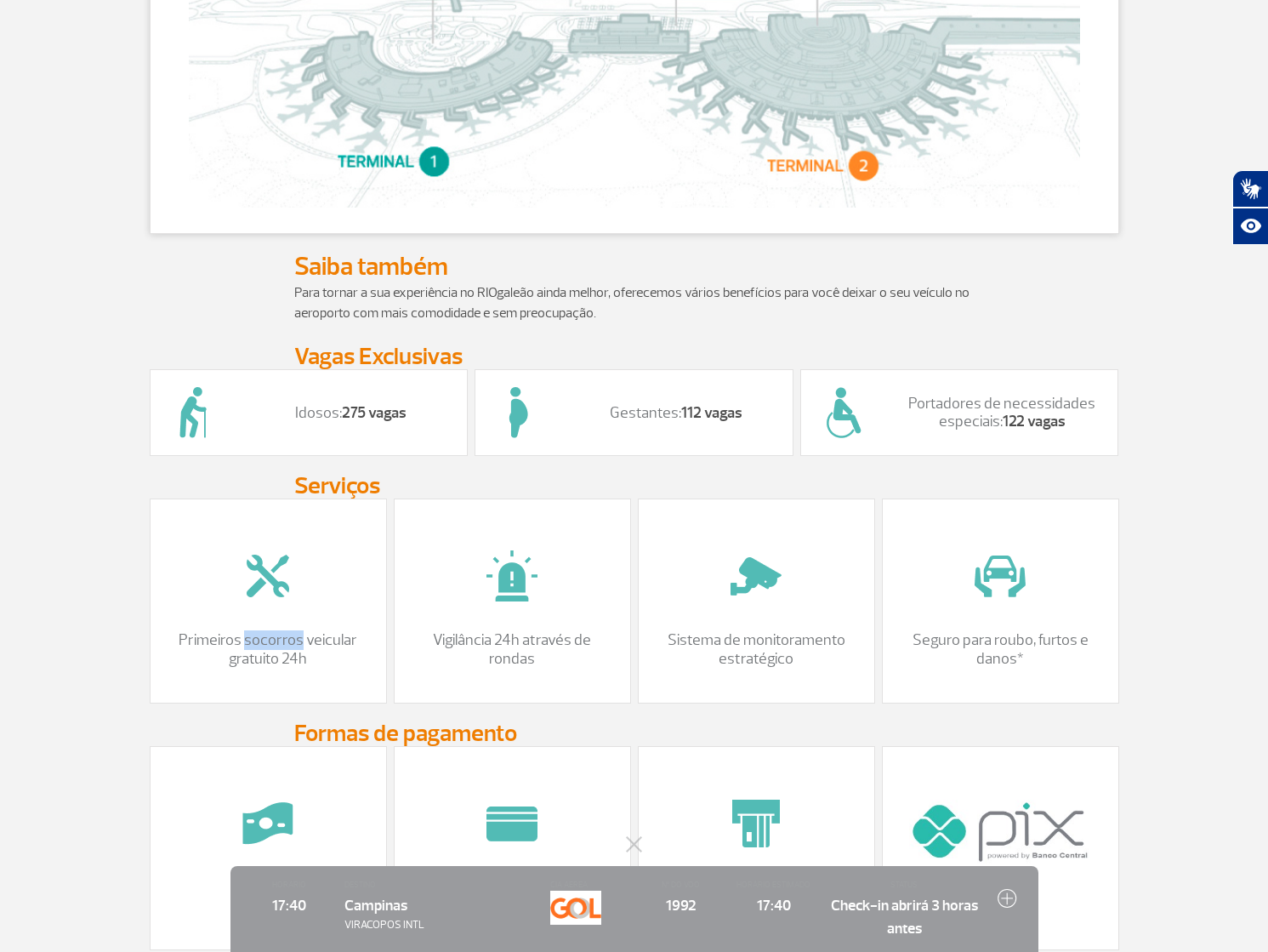
click at [1147, 588] on section "Página Inicial > Como chegar e sair > Estacionamento Estacionamento Estacioname…" at bounding box center [634, 140] width 1268 height 2711
drag, startPoint x: 182, startPoint y: 650, endPoint x: 307, endPoint y: 677, distance: 127.9
click at [315, 667] on p "Primeiros socorros veicular gratuito 24h" at bounding box center [268, 649] width 201 height 37
drag, startPoint x: 491, startPoint y: 522, endPoint x: 465, endPoint y: 528, distance: 26.7
click at [479, 527] on div "Vigilância 24h através de rondas" at bounding box center [512, 600] width 237 height 204
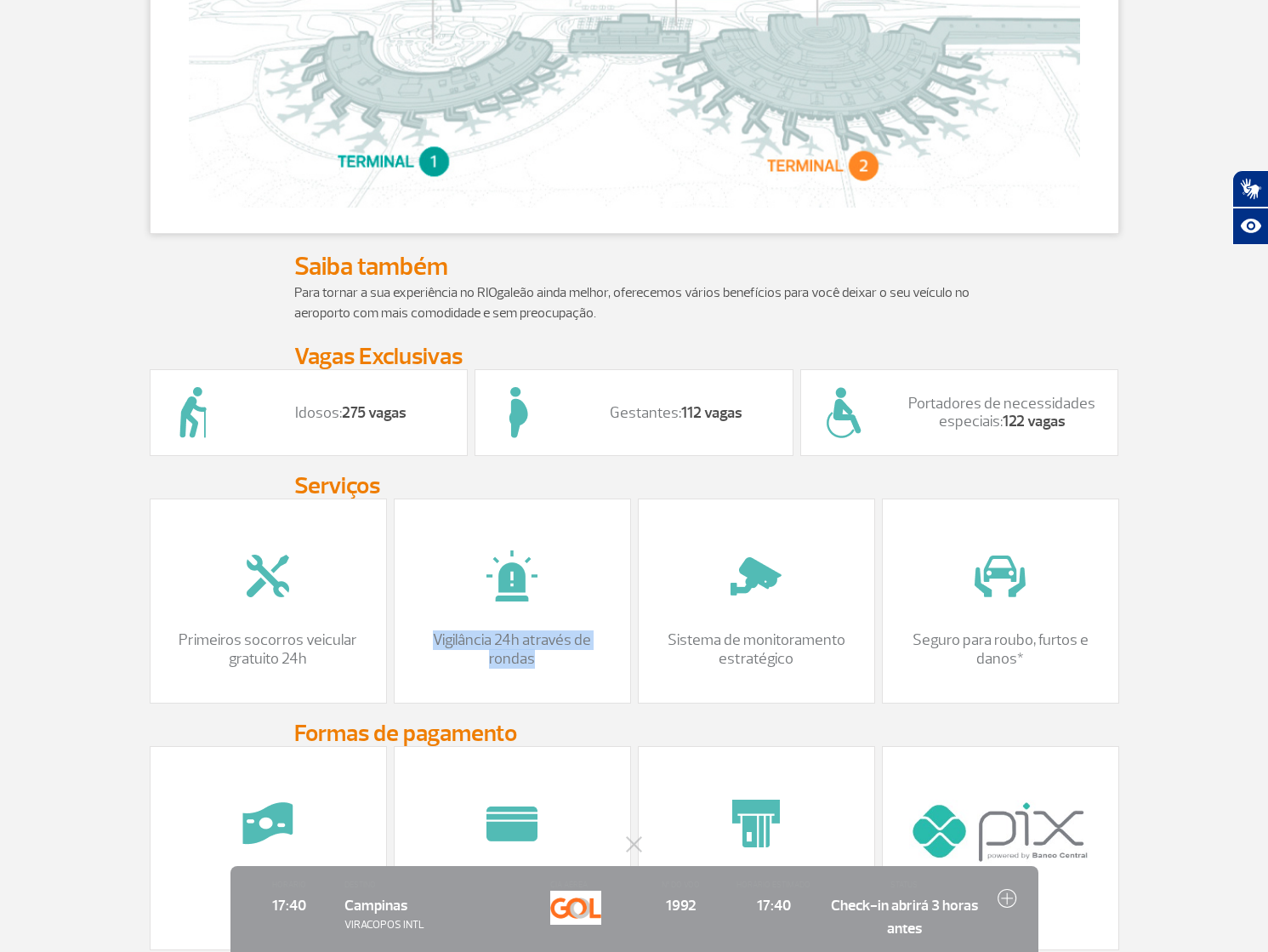
drag, startPoint x: 581, startPoint y: 677, endPoint x: 402, endPoint y: 629, distance: 185.3
click at [395, 631] on div "Vigilância 24h através de rondas" at bounding box center [512, 600] width 237 height 204
drag, startPoint x: 995, startPoint y: 663, endPoint x: 912, endPoint y: 637, distance: 87.0
click at [912, 637] on div "Seguro para roubo, furtos e danos*" at bounding box center [1000, 600] width 237 height 204
click at [949, 667] on p "Seguro para roubo, furtos e danos*" at bounding box center [1000, 649] width 201 height 37
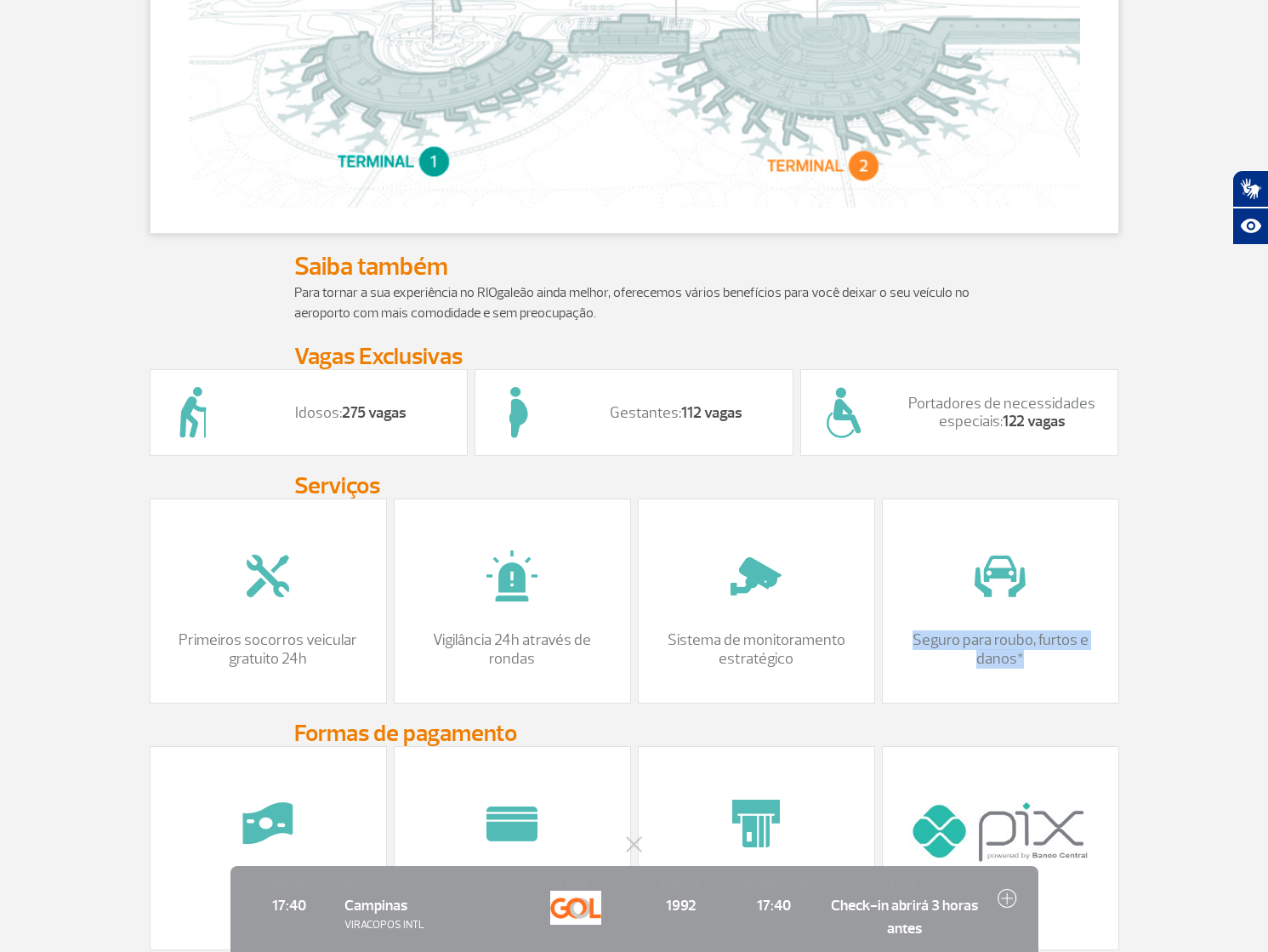
drag, startPoint x: 1038, startPoint y: 676, endPoint x: 915, endPoint y: 654, distance: 125.0
click at [915, 654] on p "Seguro para roubo, furtos e danos*" at bounding box center [1000, 649] width 201 height 37
copy p "Seguro para roubo, furtos e danos*"
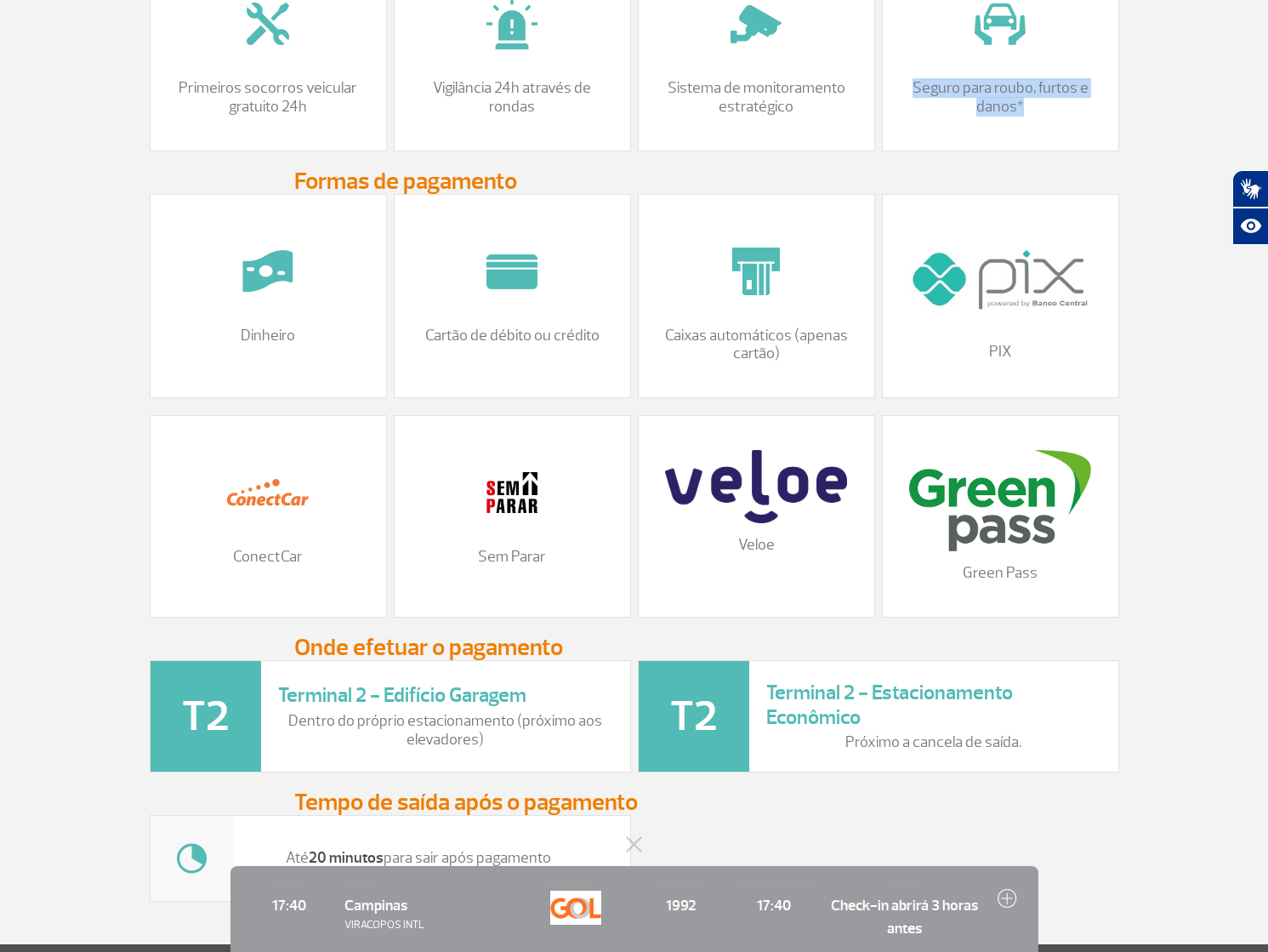
scroll to position [2083, 0]
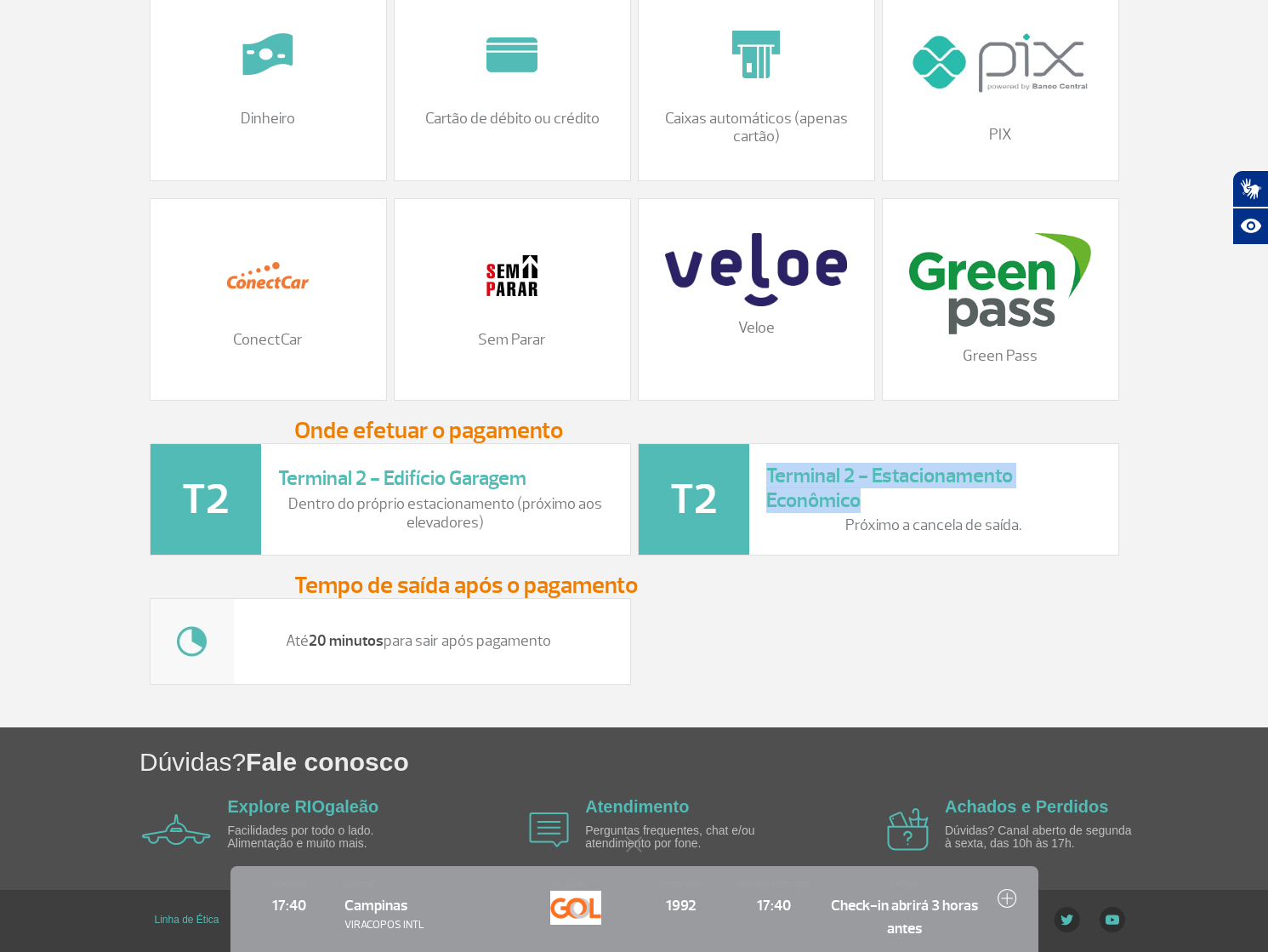
drag, startPoint x: 877, startPoint y: 489, endPoint x: 768, endPoint y: 468, distance: 111.0
click at [768, 468] on h3 "Terminal 2 - Estacionamento Econômico" at bounding box center [934, 488] width 335 height 50
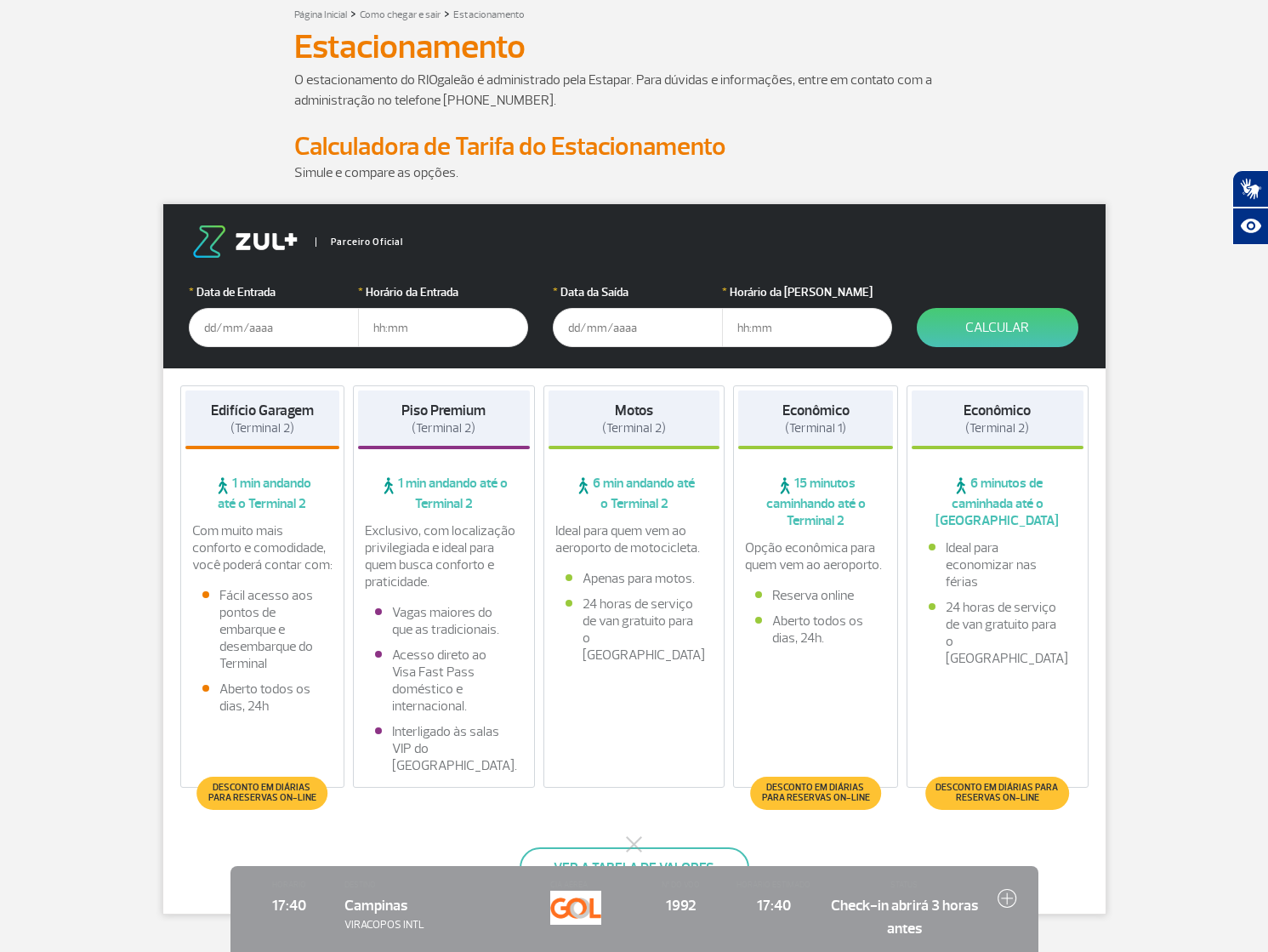
scroll to position [0, 0]
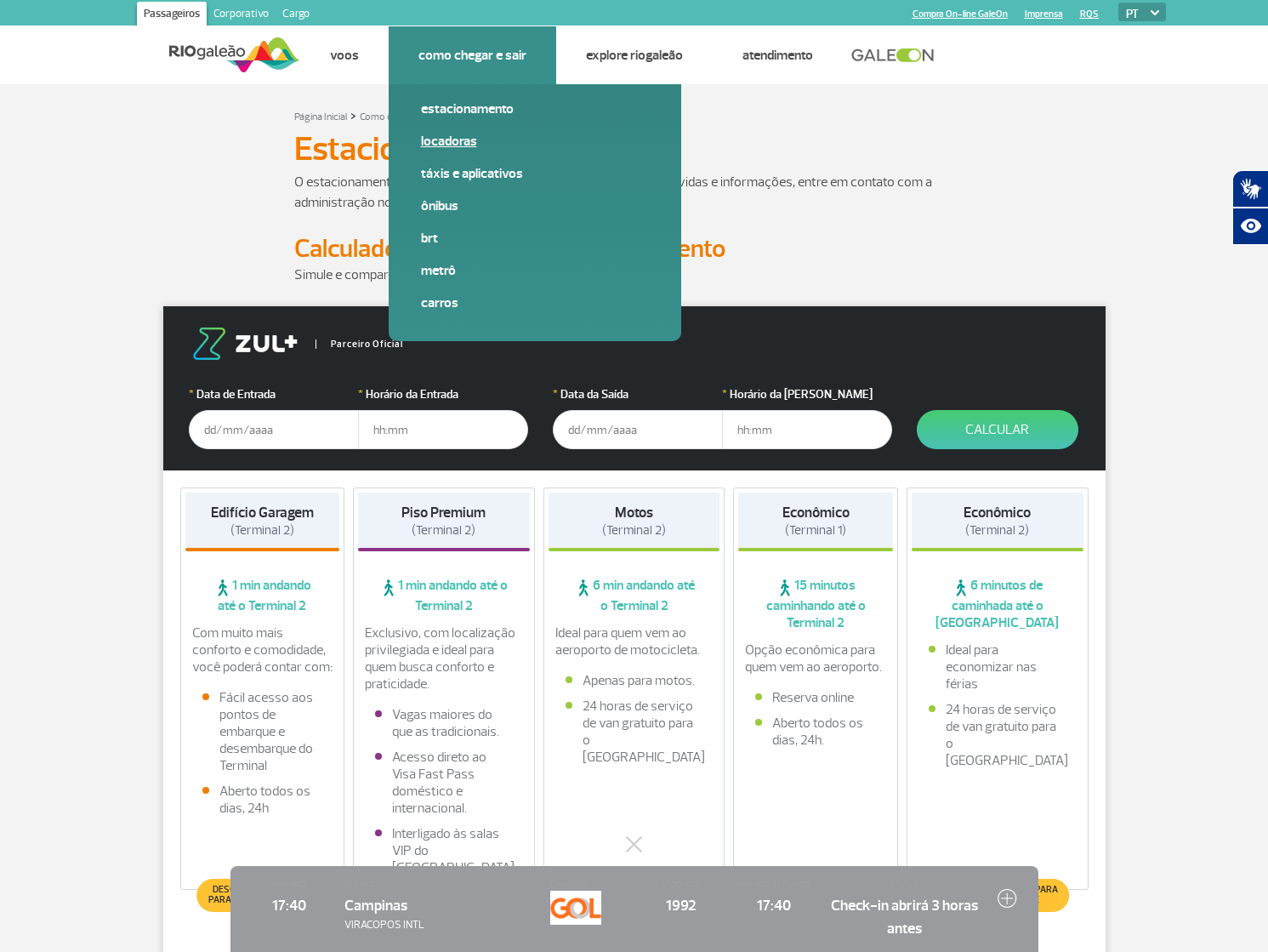
click at [451, 139] on link "Locadoras" at bounding box center [535, 141] width 228 height 19
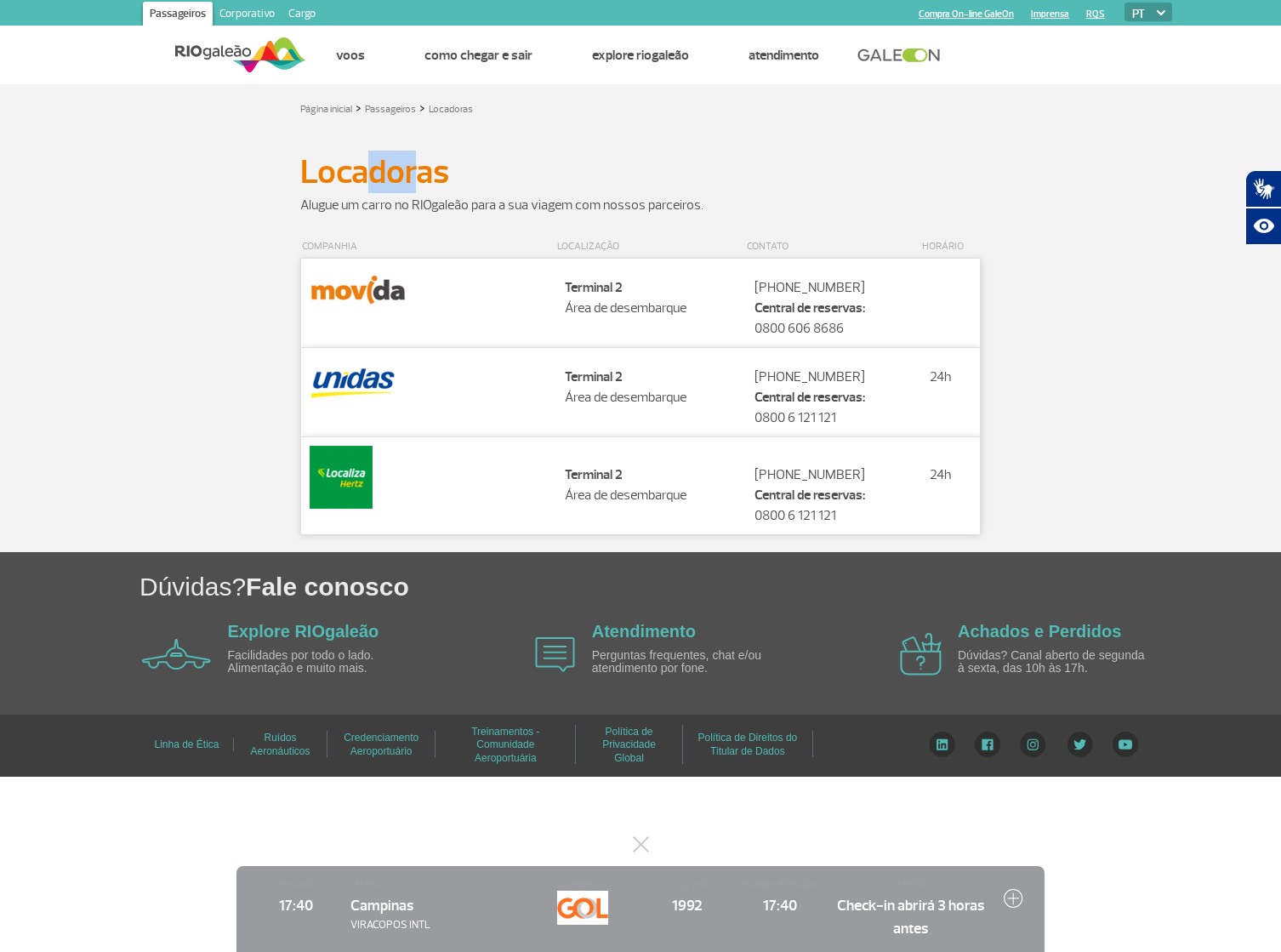
drag, startPoint x: 365, startPoint y: 173, endPoint x: 416, endPoint y: 162, distance: 52.2
click at [412, 168] on h1 "Locadoras" at bounding box center [640, 171] width 681 height 29
drag, startPoint x: 590, startPoint y: 290, endPoint x: 604, endPoint y: 282, distance: 16.1
click at [612, 282] on strong "Terminal 2" at bounding box center [594, 287] width 58 height 17
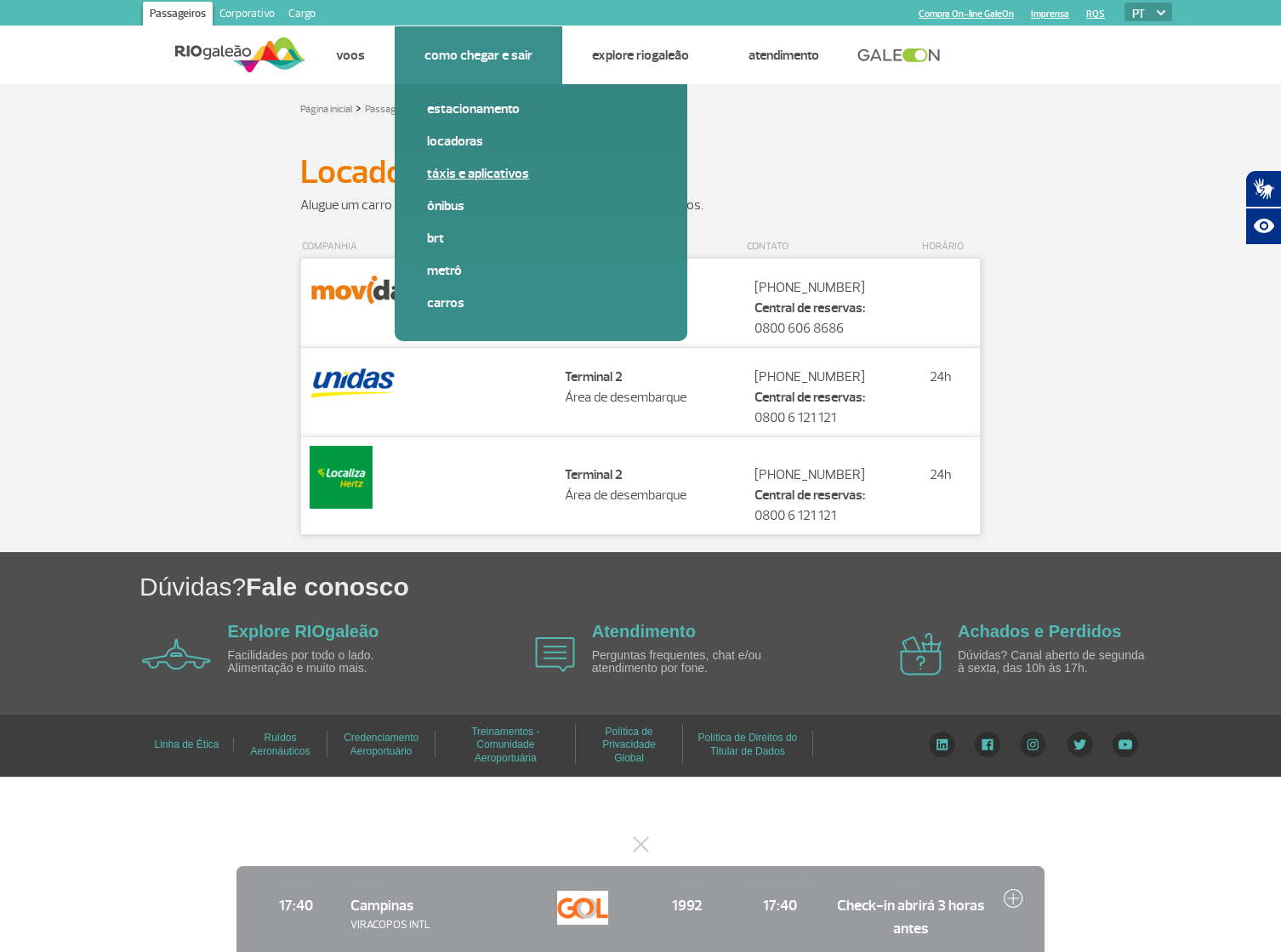
click at [481, 181] on link "Táxis e aplicativos" at bounding box center [540, 173] width 228 height 19
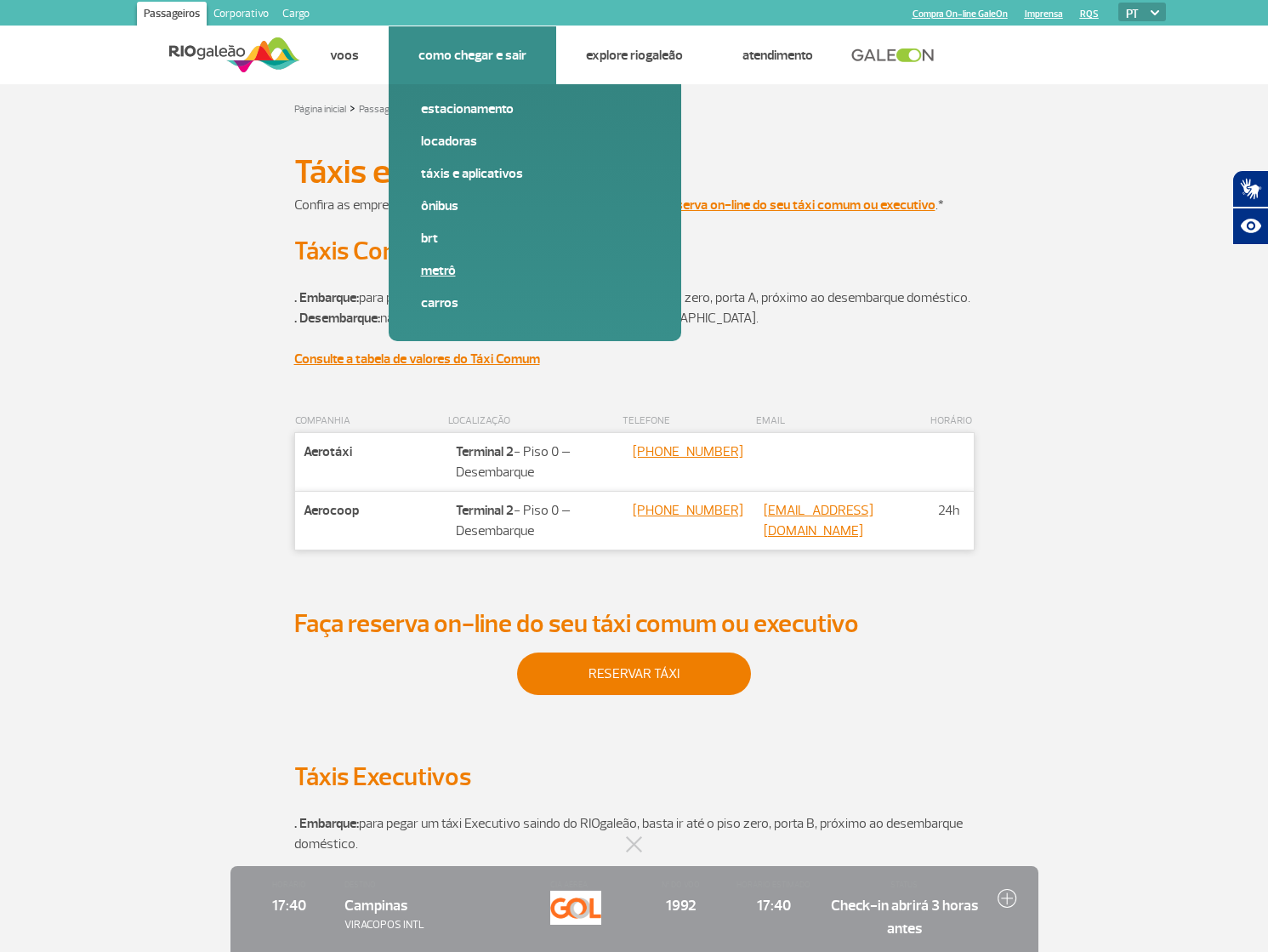
click at [446, 284] on span "Metrô" at bounding box center [535, 277] width 228 height 33
click at [451, 271] on link "Metrô" at bounding box center [535, 271] width 228 height 19
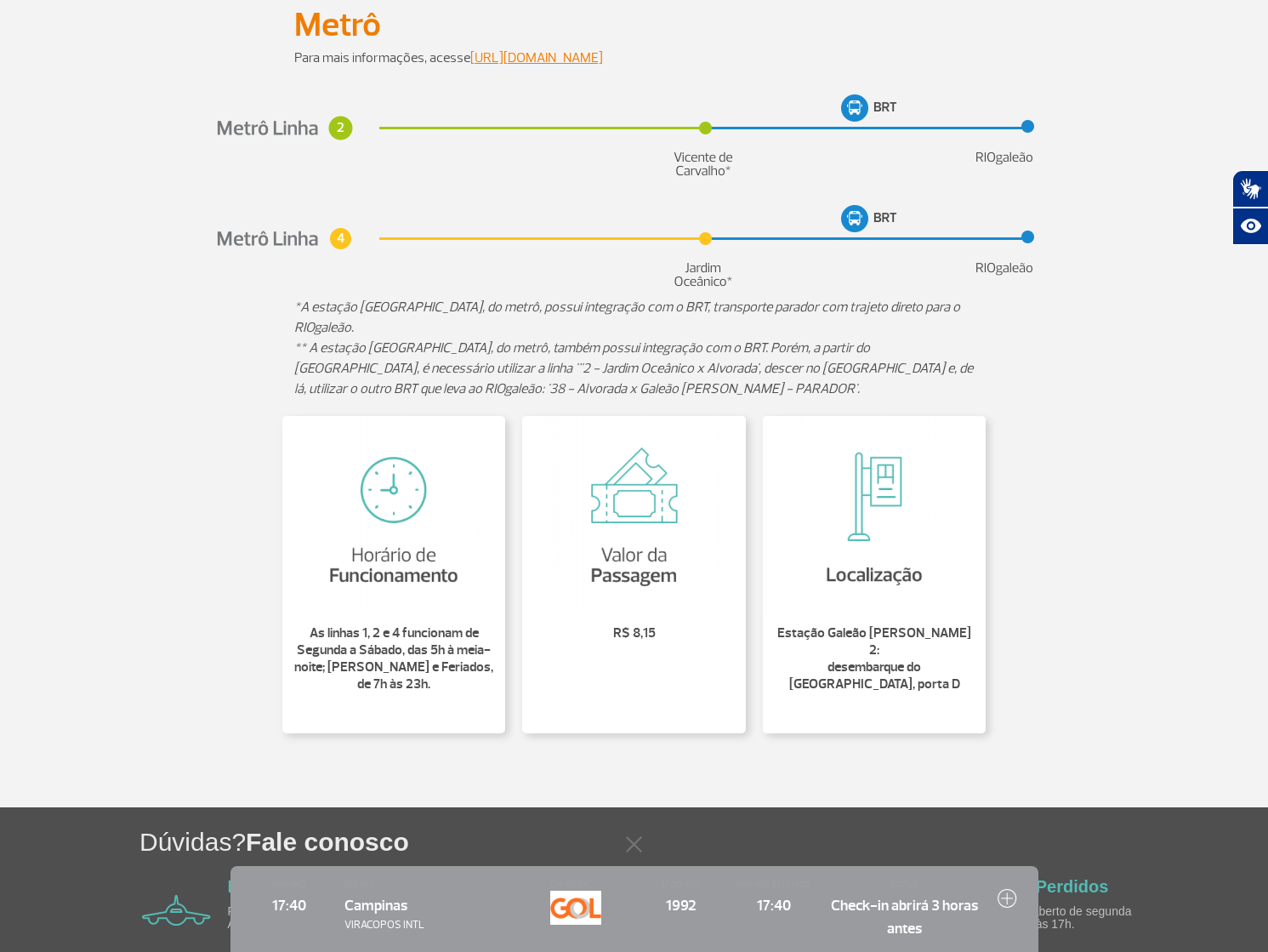
scroll to position [159, 0]
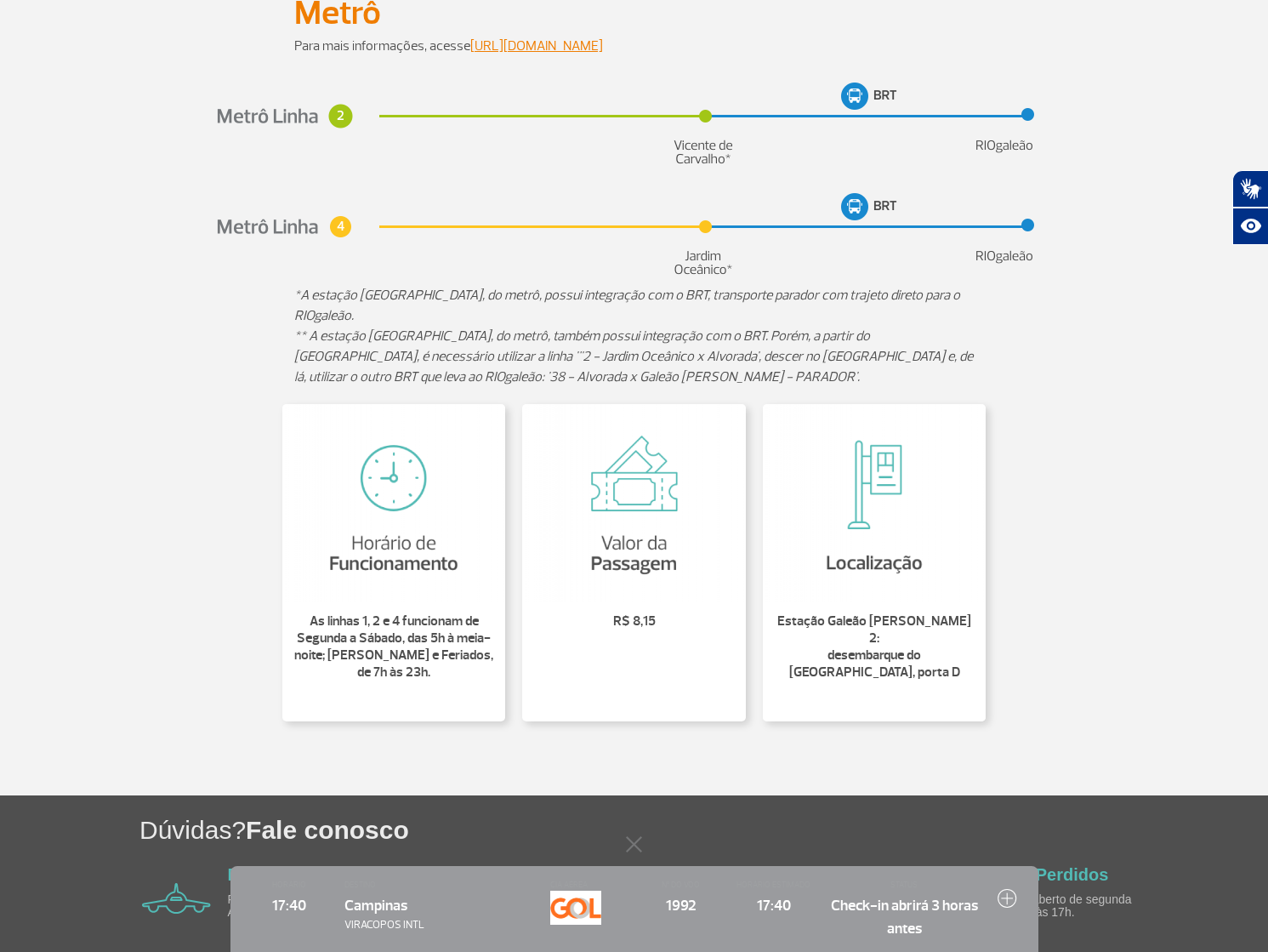
drag, startPoint x: 407, startPoint y: 654, endPoint x: 479, endPoint y: 631, distance: 75.6
click at [407, 654] on p "As linhas 1, 2 e 4 funcionam de Segunda a Sábado, das 5h à meia-noite; Domingos…" at bounding box center [393, 646] width 203 height 68
drag, startPoint x: 407, startPoint y: 634, endPoint x: 470, endPoint y: 658, distance: 67.4
click at [473, 655] on p "As linhas 1, 2 e 4 funcionam de Segunda a Sábado, das 5h à meia-noite; Domingos…" at bounding box center [393, 646] width 203 height 68
drag, startPoint x: 623, startPoint y: 630, endPoint x: 707, endPoint y: 618, distance: 84.9
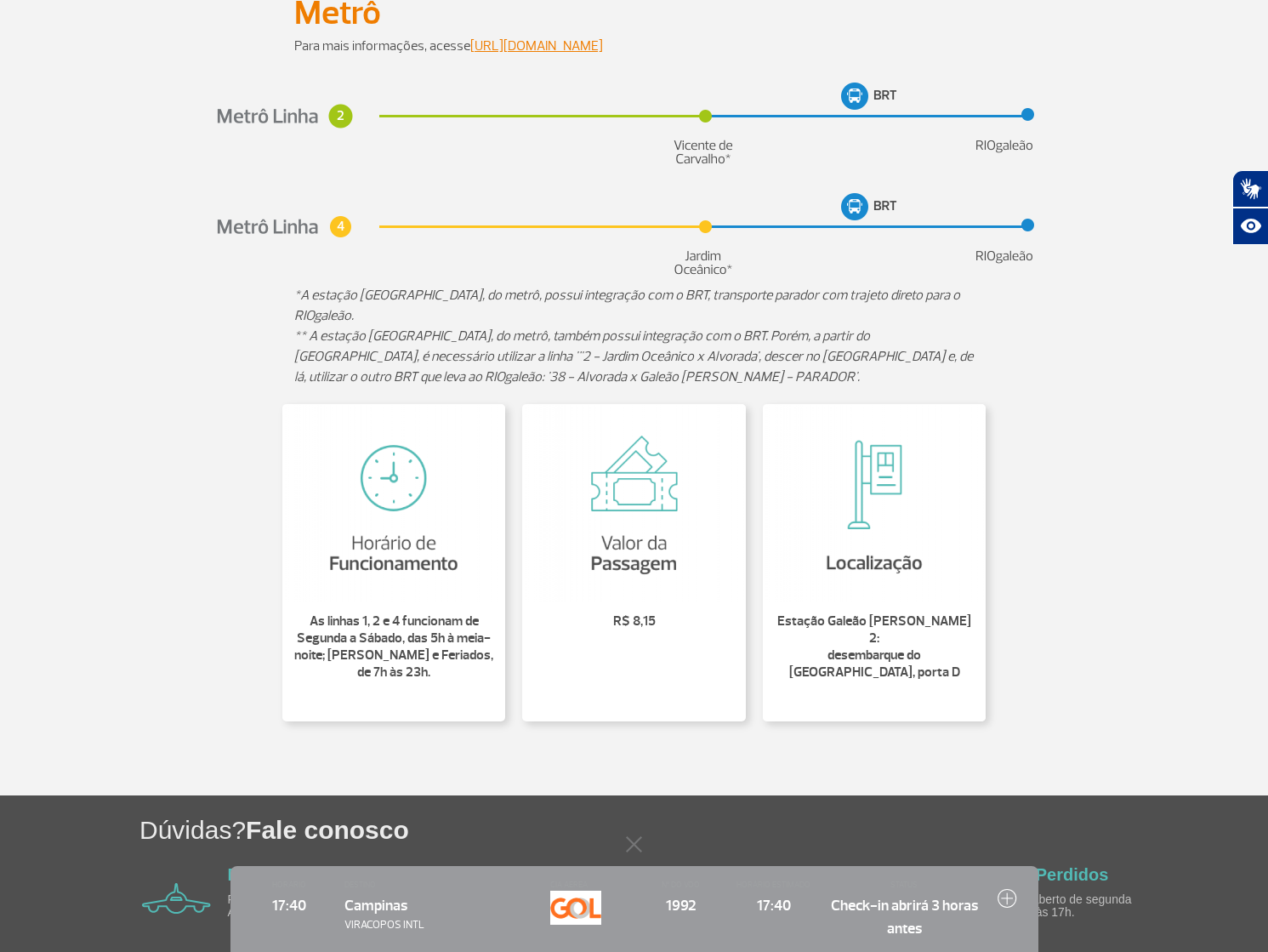
click at [626, 628] on li "R$ 8,15" at bounding box center [634, 627] width 224 height 51
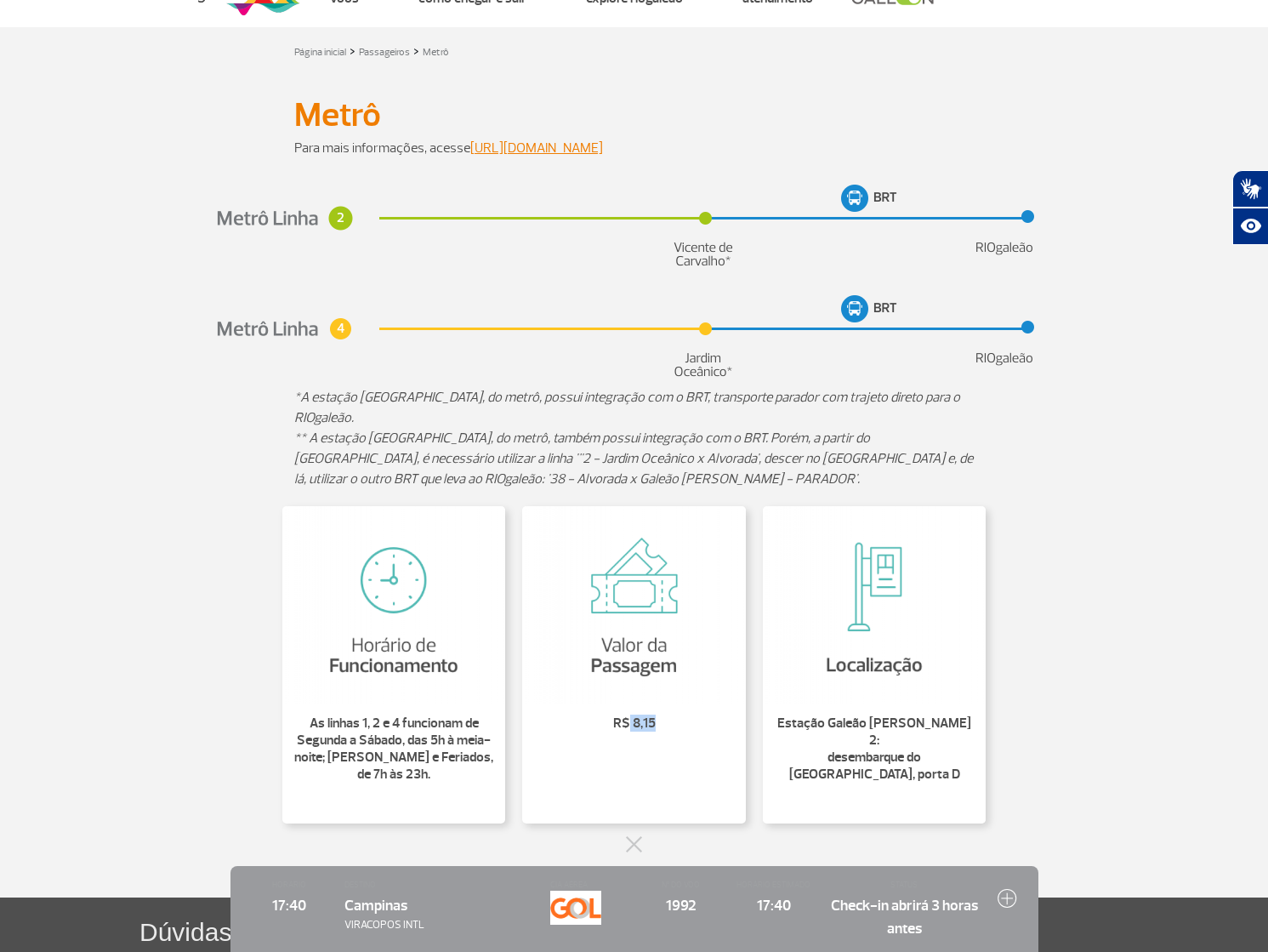
scroll to position [0, 0]
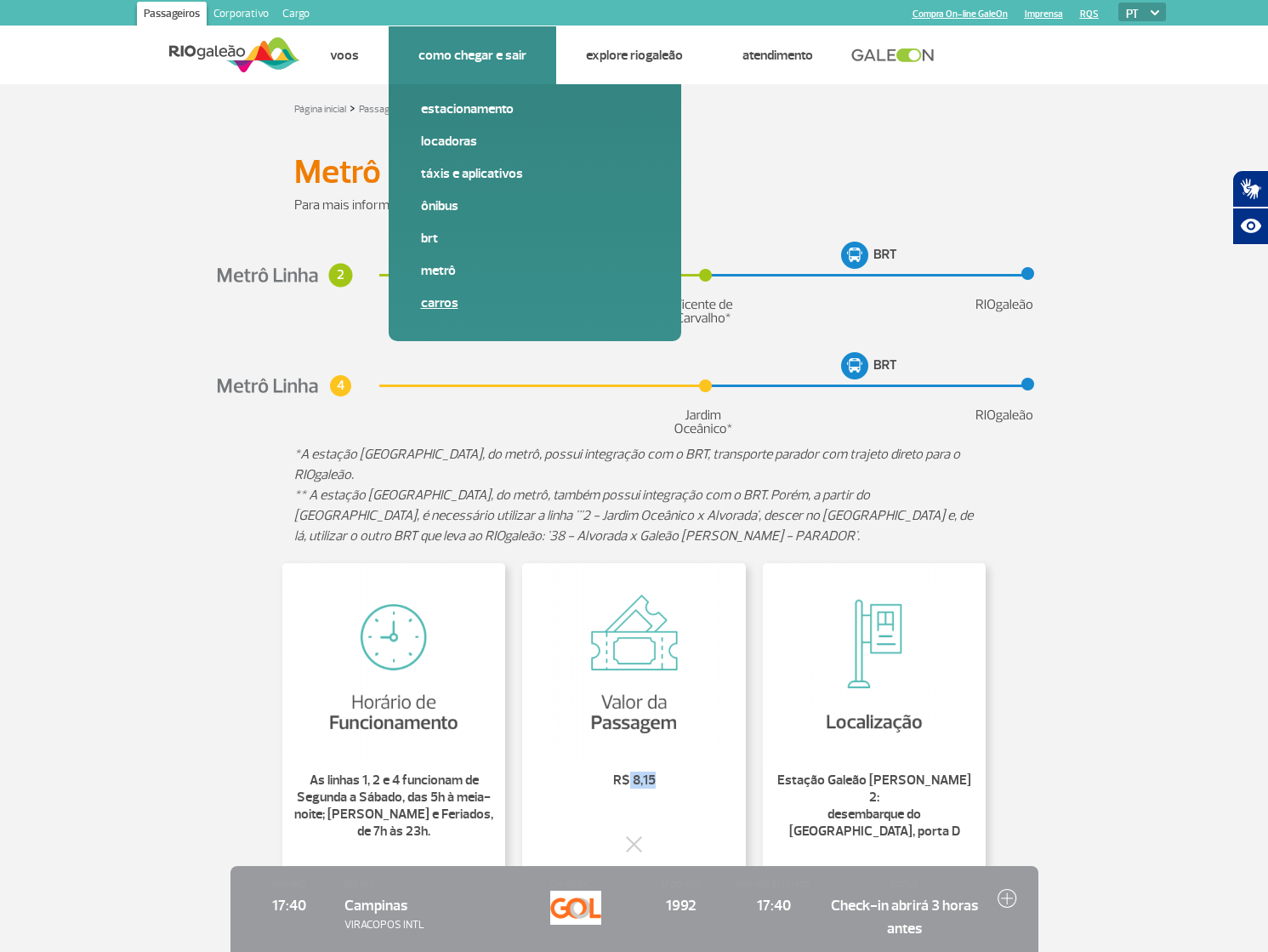
click at [450, 302] on link "Carros" at bounding box center [535, 302] width 228 height 19
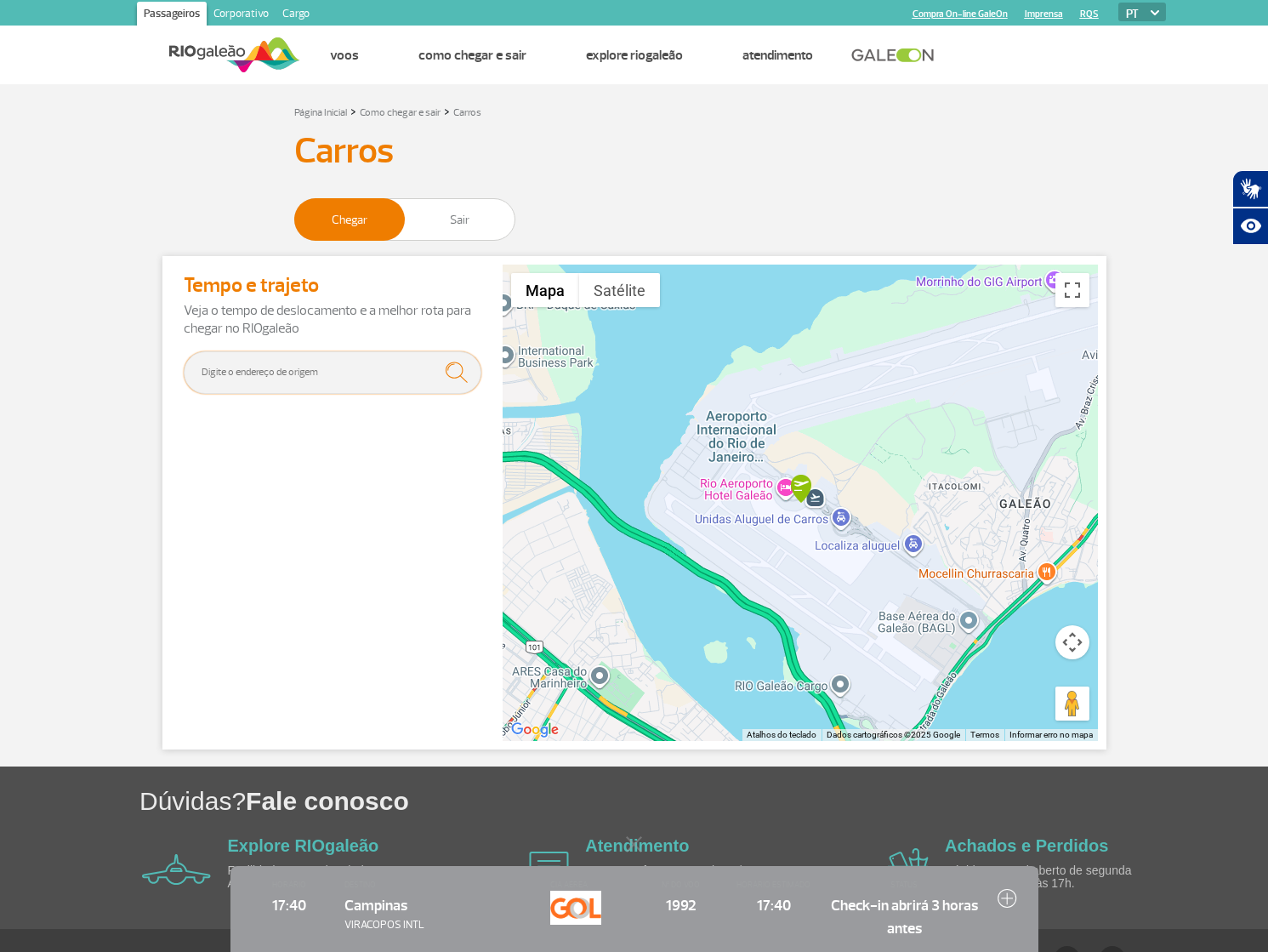
click at [338, 375] on input "text" at bounding box center [332, 372] width 298 height 42
click at [300, 366] on input "text" at bounding box center [332, 372] width 298 height 42
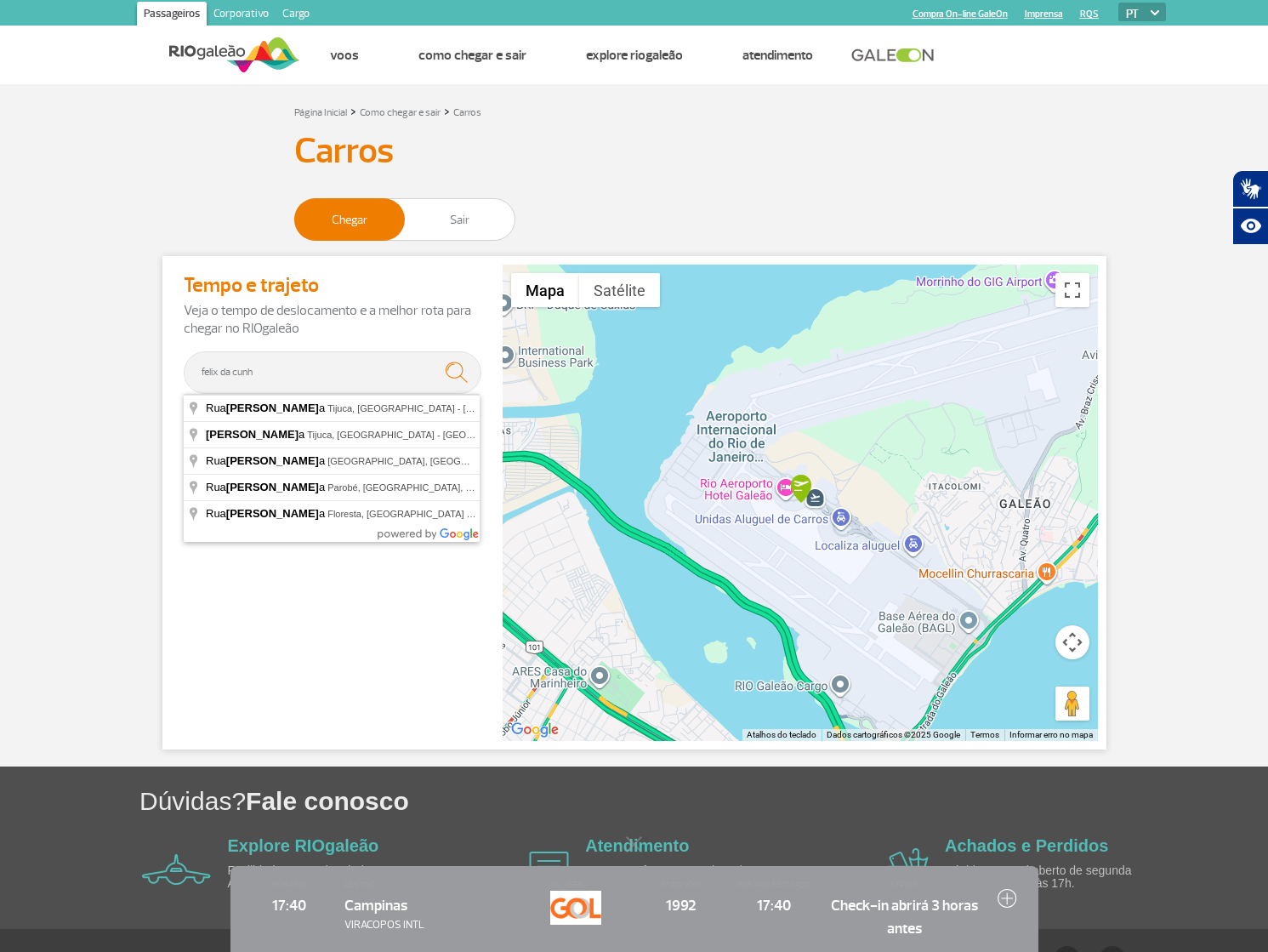
type input "[GEOGRAPHIC_DATA] - [GEOGRAPHIC_DATA], [GEOGRAPHIC_DATA] - [GEOGRAPHIC_DATA], […"
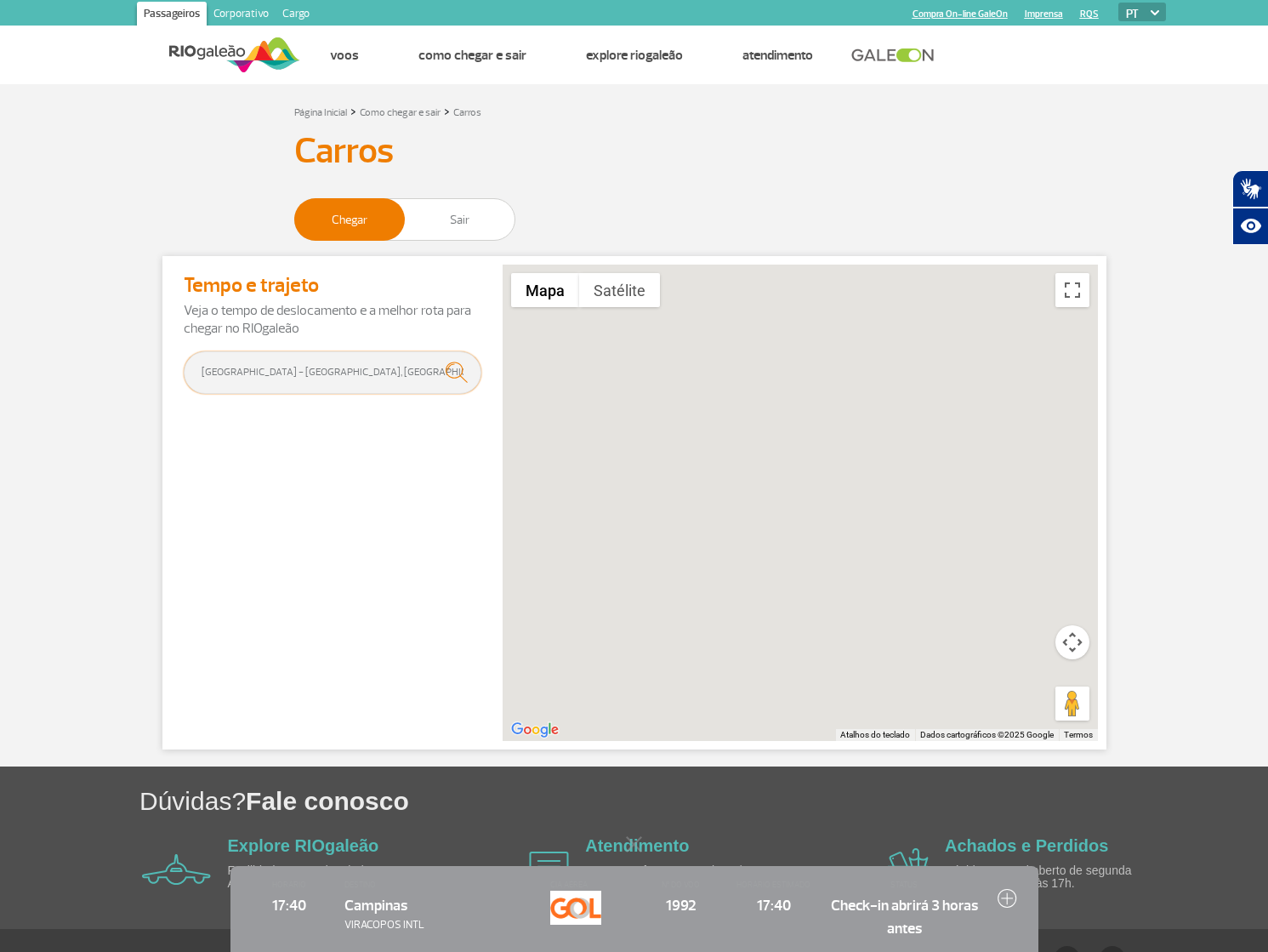
click at [463, 373] on form "[GEOGRAPHIC_DATA] - [GEOGRAPHIC_DATA], [GEOGRAPHIC_DATA] - [GEOGRAPHIC_DATA], […" at bounding box center [332, 378] width 298 height 55
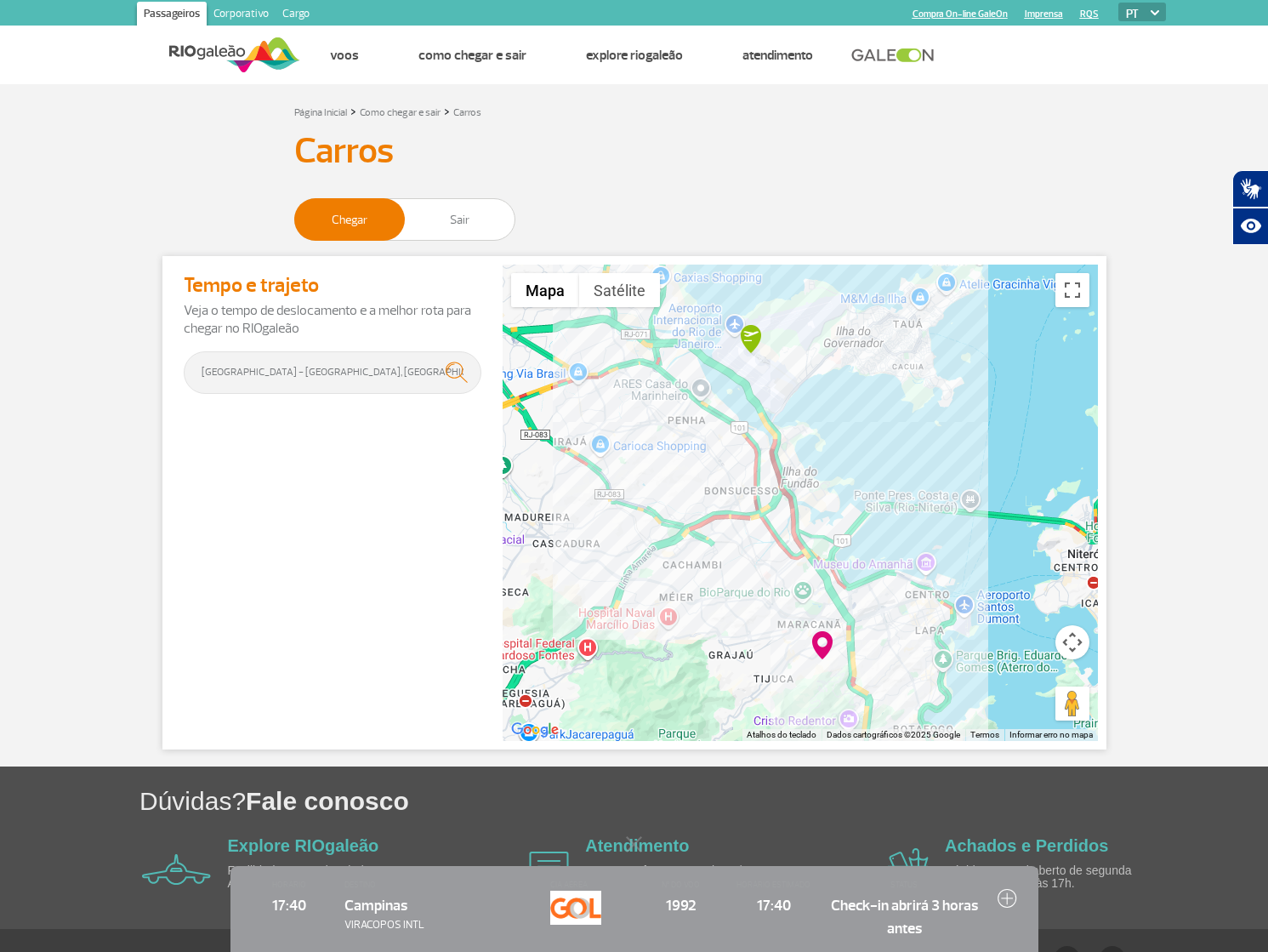
click at [455, 369] on div "Tempo e trajeto Veja o tempo de deslocamento e a melhor rota para chegar no RIO…" at bounding box center [332, 335] width 298 height 141
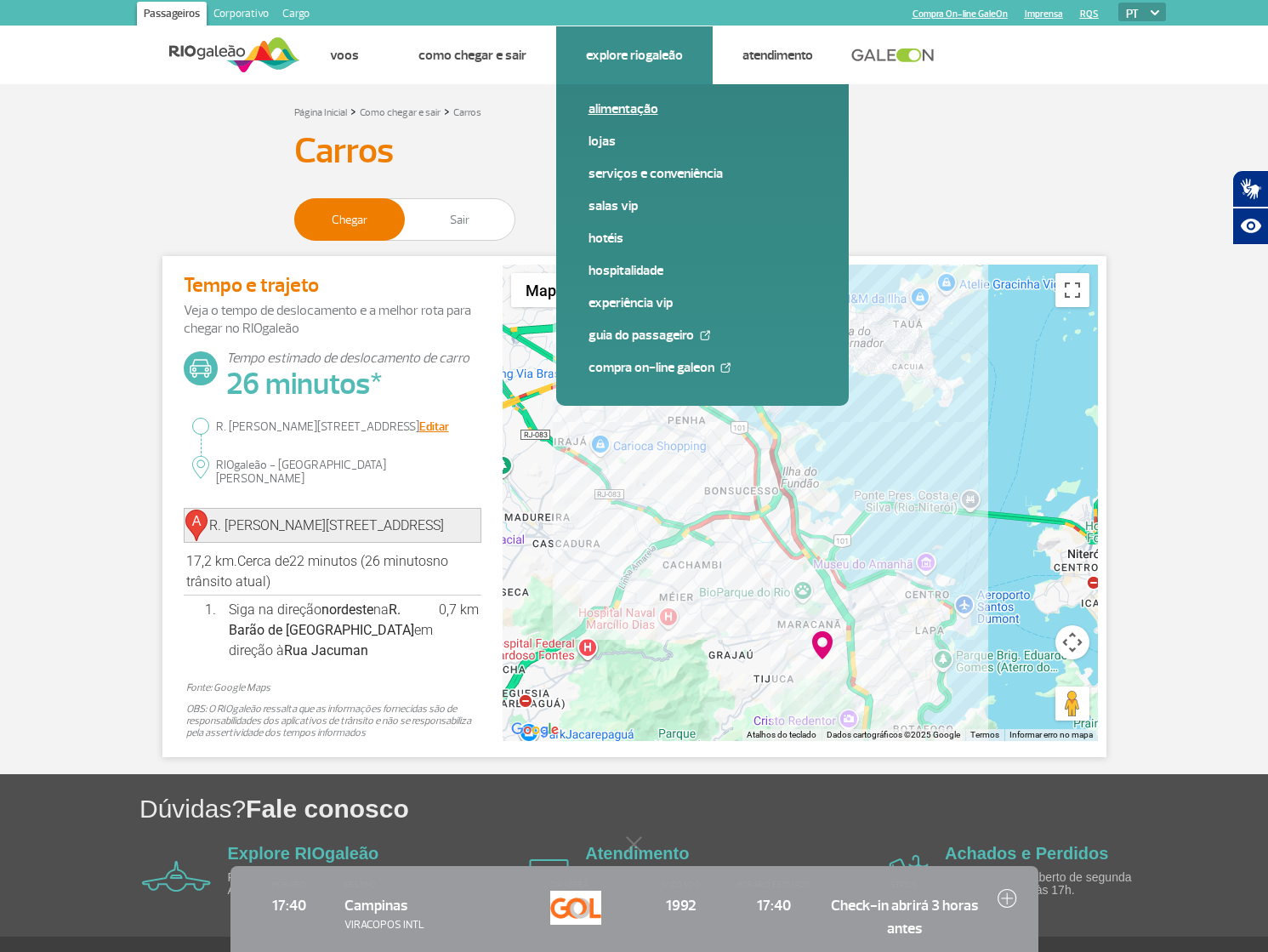
click at [636, 109] on link "Alimentação" at bounding box center [702, 109] width 228 height 19
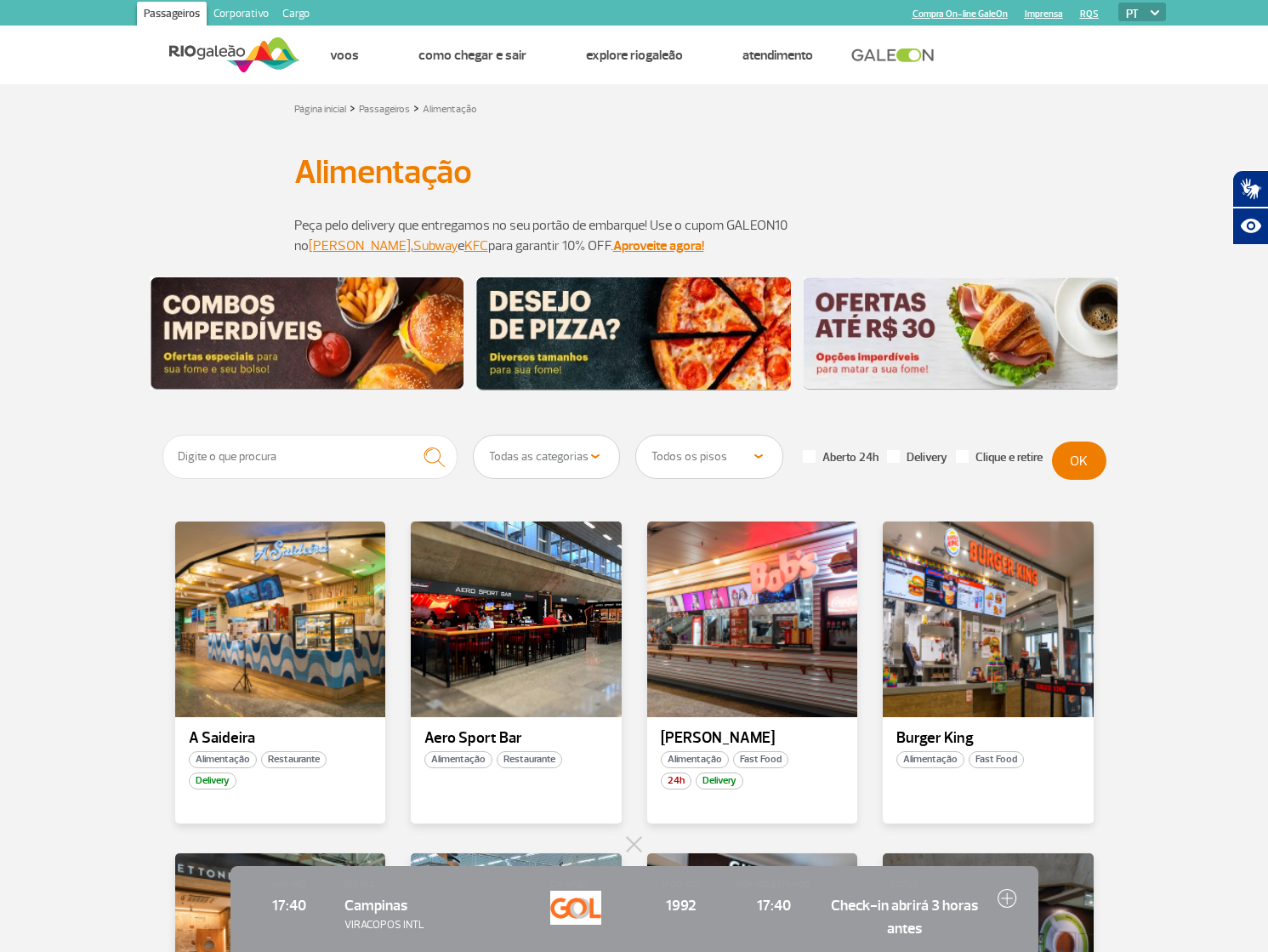
drag, startPoint x: 113, startPoint y: 441, endPoint x: 146, endPoint y: 447, distance: 33.5
click at [602, 454] on select "Todas as categorias Cafeteria Fast Food Restaurante Souvenir Conveniência" at bounding box center [547, 456] width 146 height 42
drag, startPoint x: 154, startPoint y: 422, endPoint x: 117, endPoint y: 424, distance: 37.1
click at [151, 422] on app-paragraphs "Alimentação Alimentação Peça pelo delivery que entregamos no seu portão de emba…" at bounding box center [634, 897] width 1268 height 1530
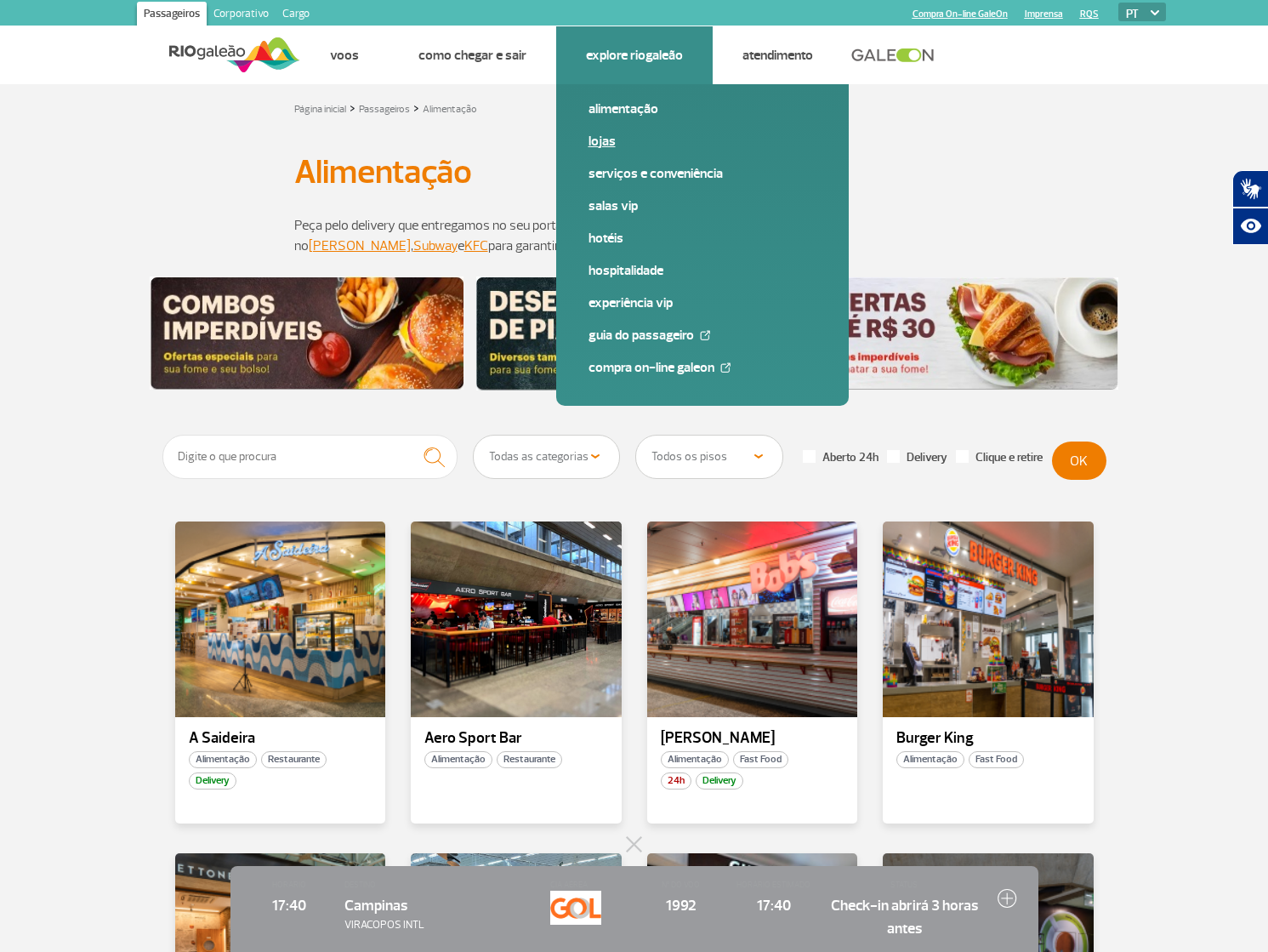
click at [603, 144] on link "Lojas" at bounding box center [702, 141] width 228 height 19
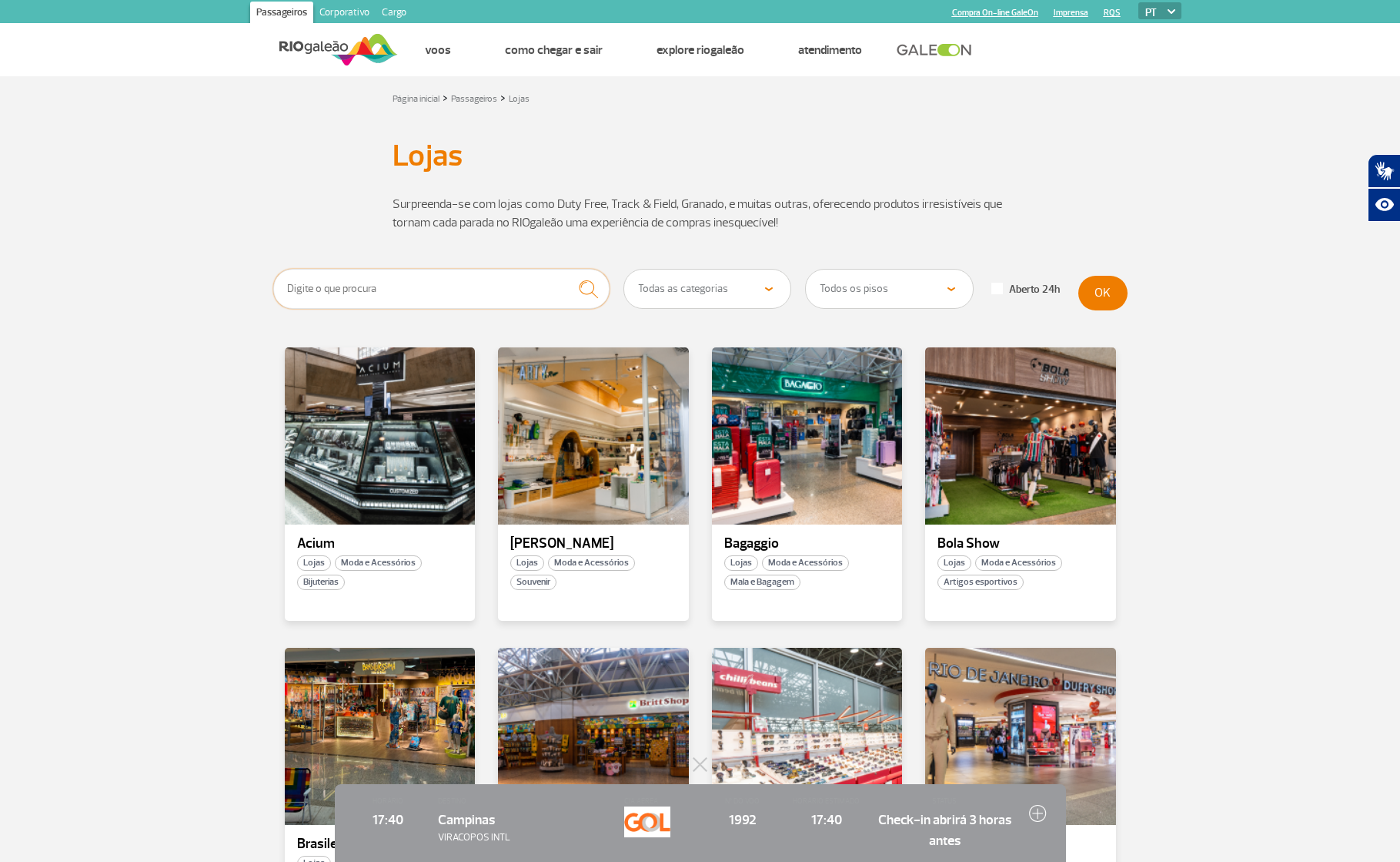
drag, startPoint x: 353, startPoint y: 282, endPoint x: 408, endPoint y: 293, distance: 56.1
click at [355, 292] on input "text" at bounding box center [442, 288] width 337 height 40
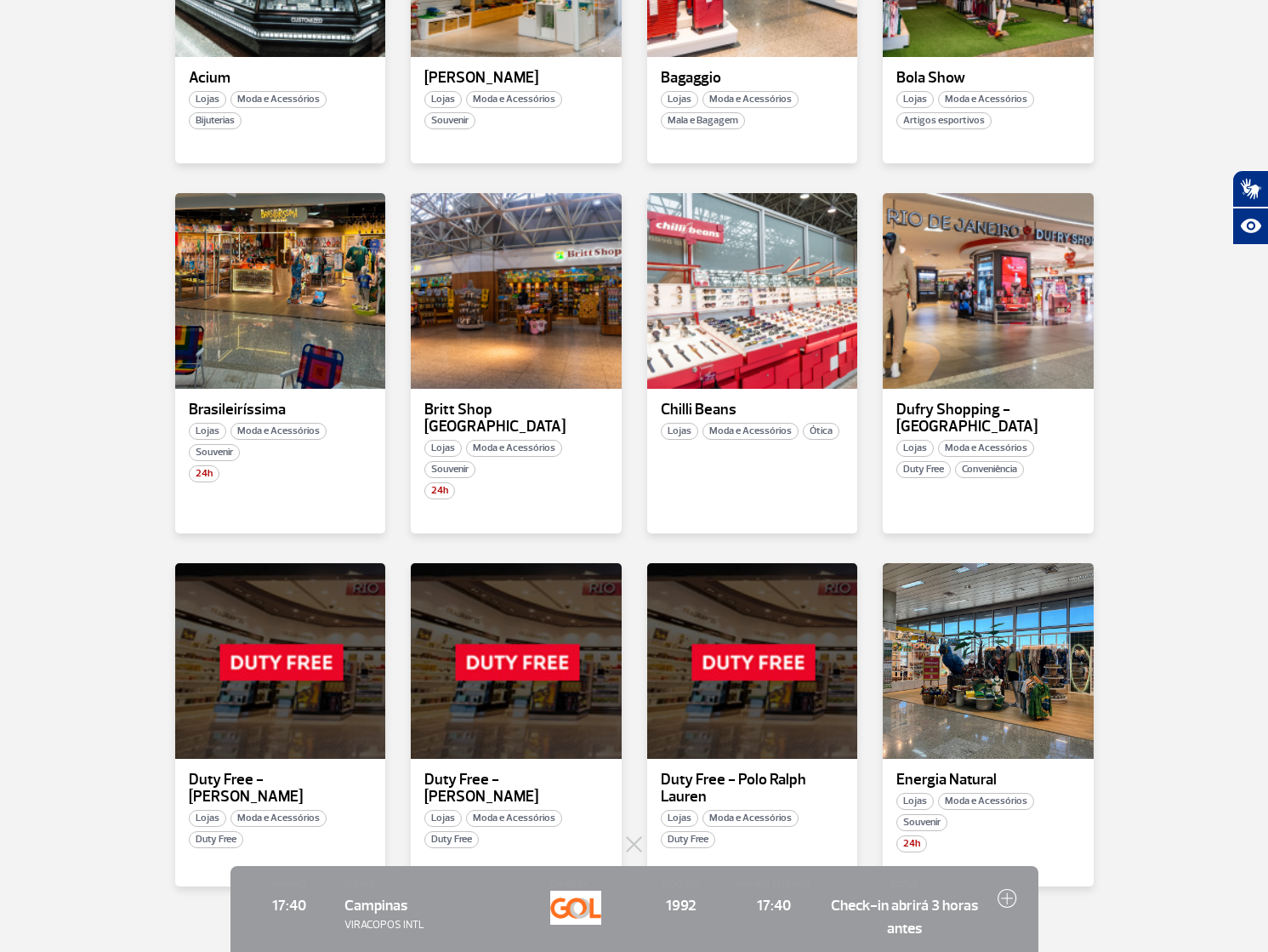
scroll to position [840, 0]
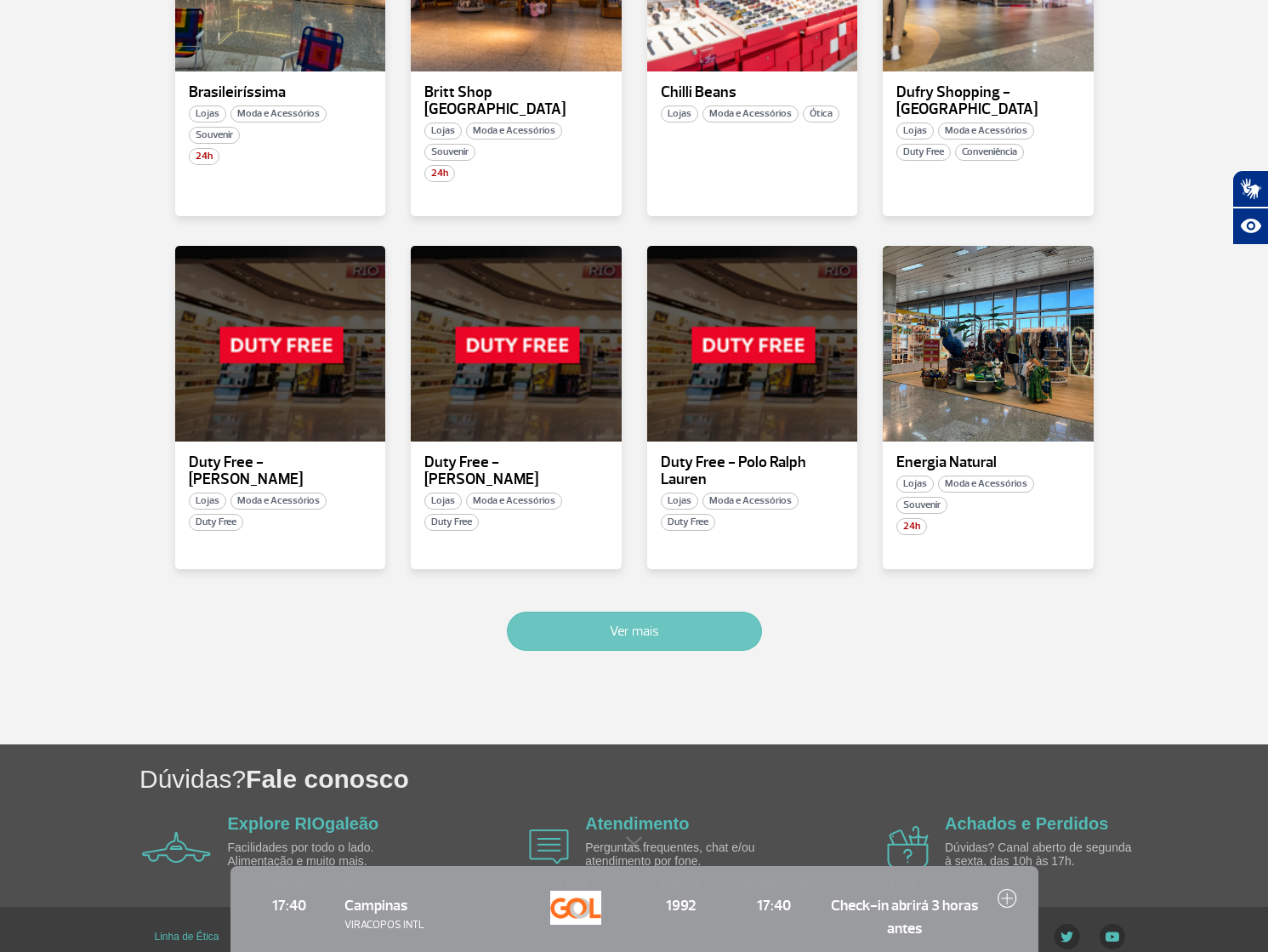
drag, startPoint x: 646, startPoint y: 608, endPoint x: 658, endPoint y: 604, distance: 12.6
click at [650, 611] on button "Ver mais" at bounding box center [634, 631] width 256 height 39
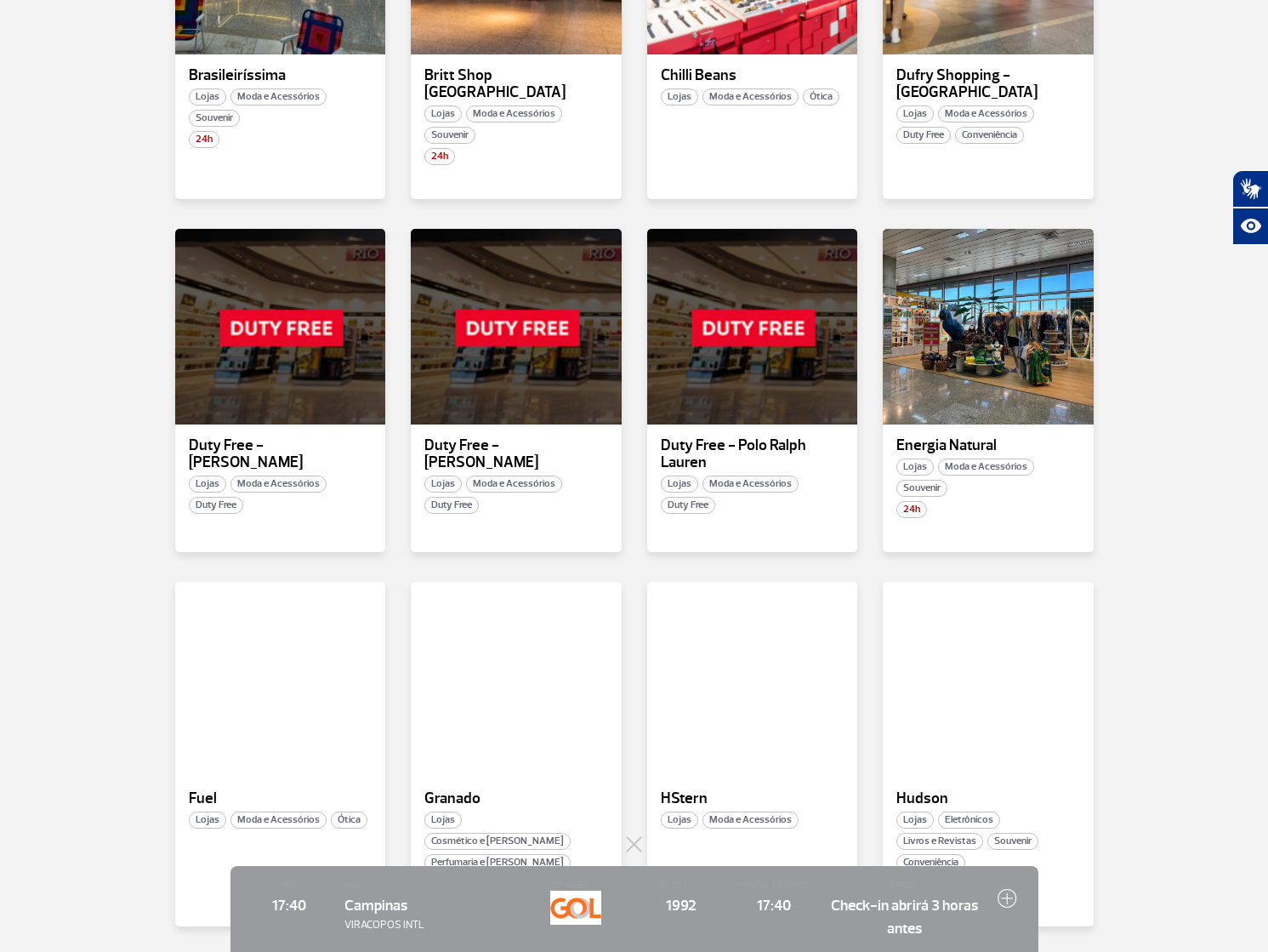
scroll to position [1894, 0]
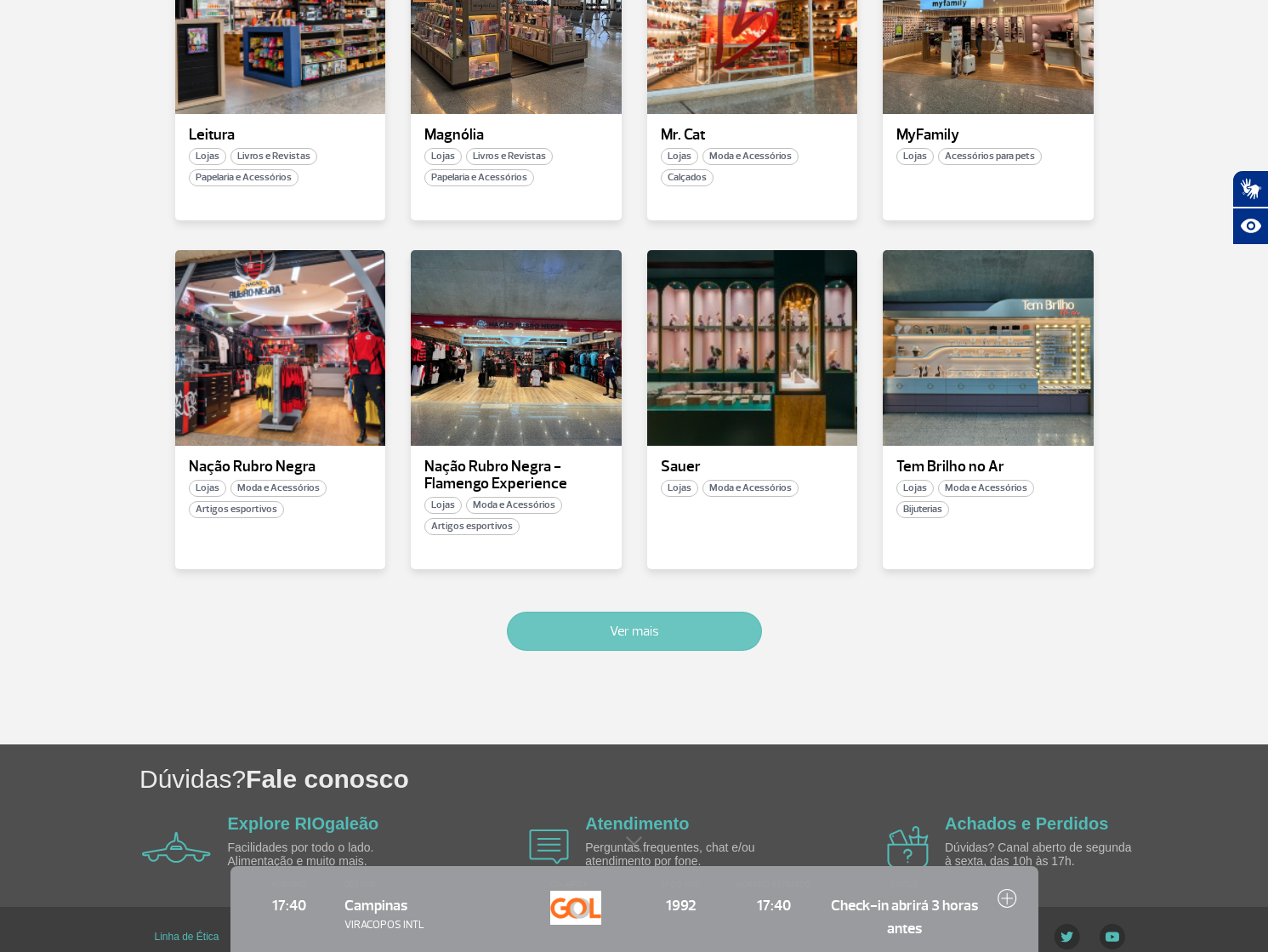
click at [575, 612] on button "Ver mais" at bounding box center [634, 631] width 256 height 39
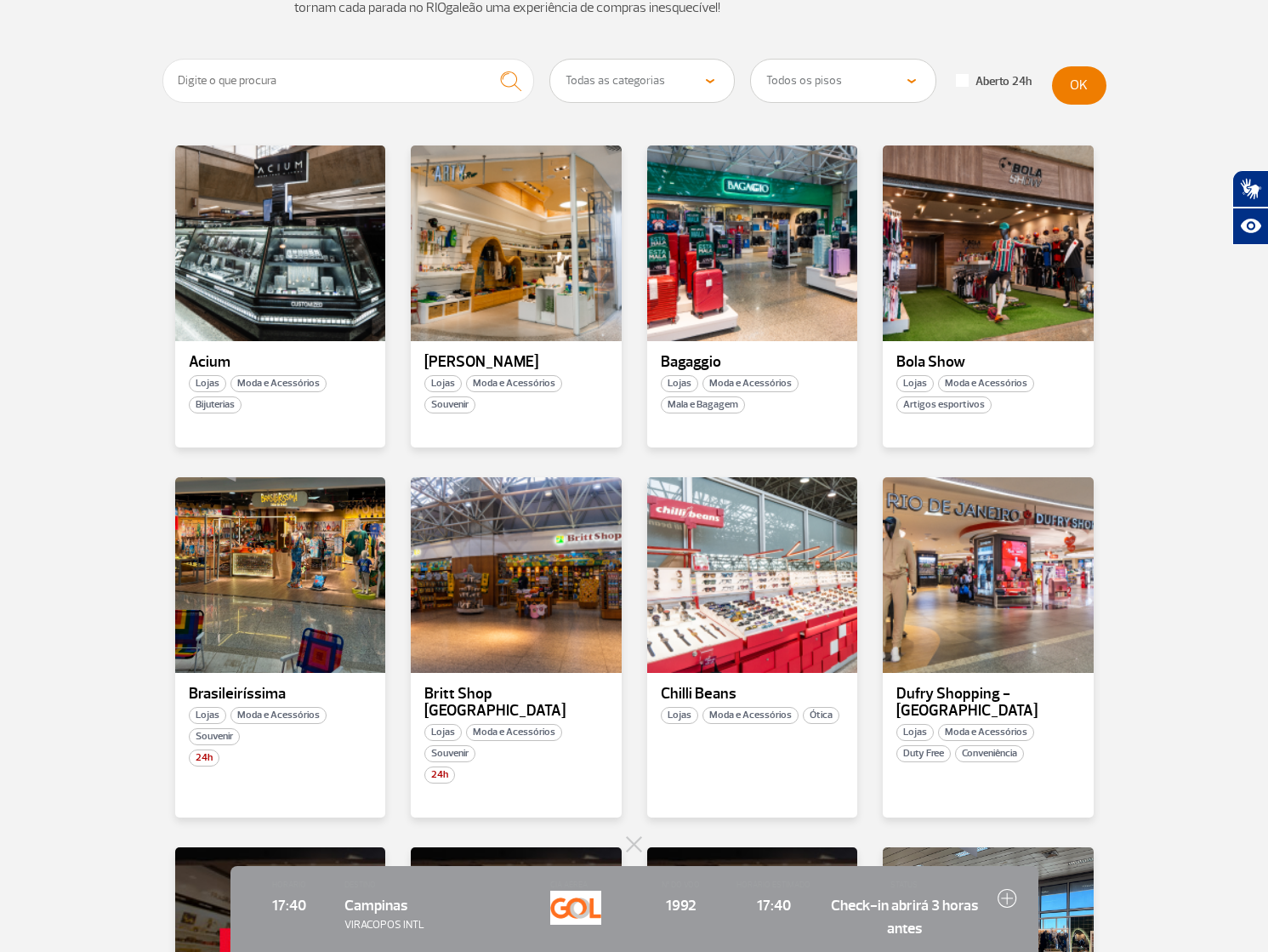
scroll to position [0, 0]
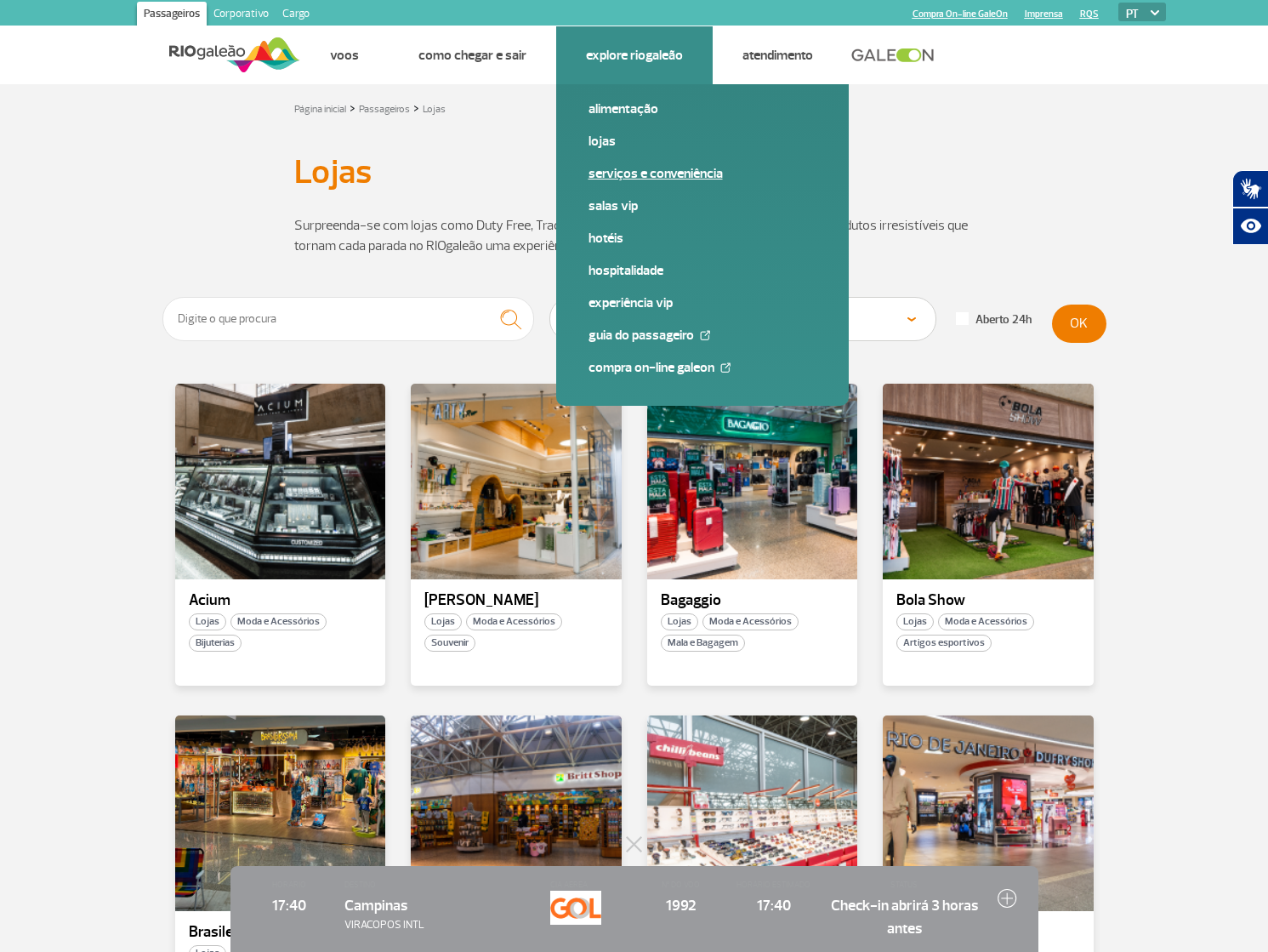
click at [637, 171] on link "Serviços e Conveniência" at bounding box center [702, 173] width 228 height 19
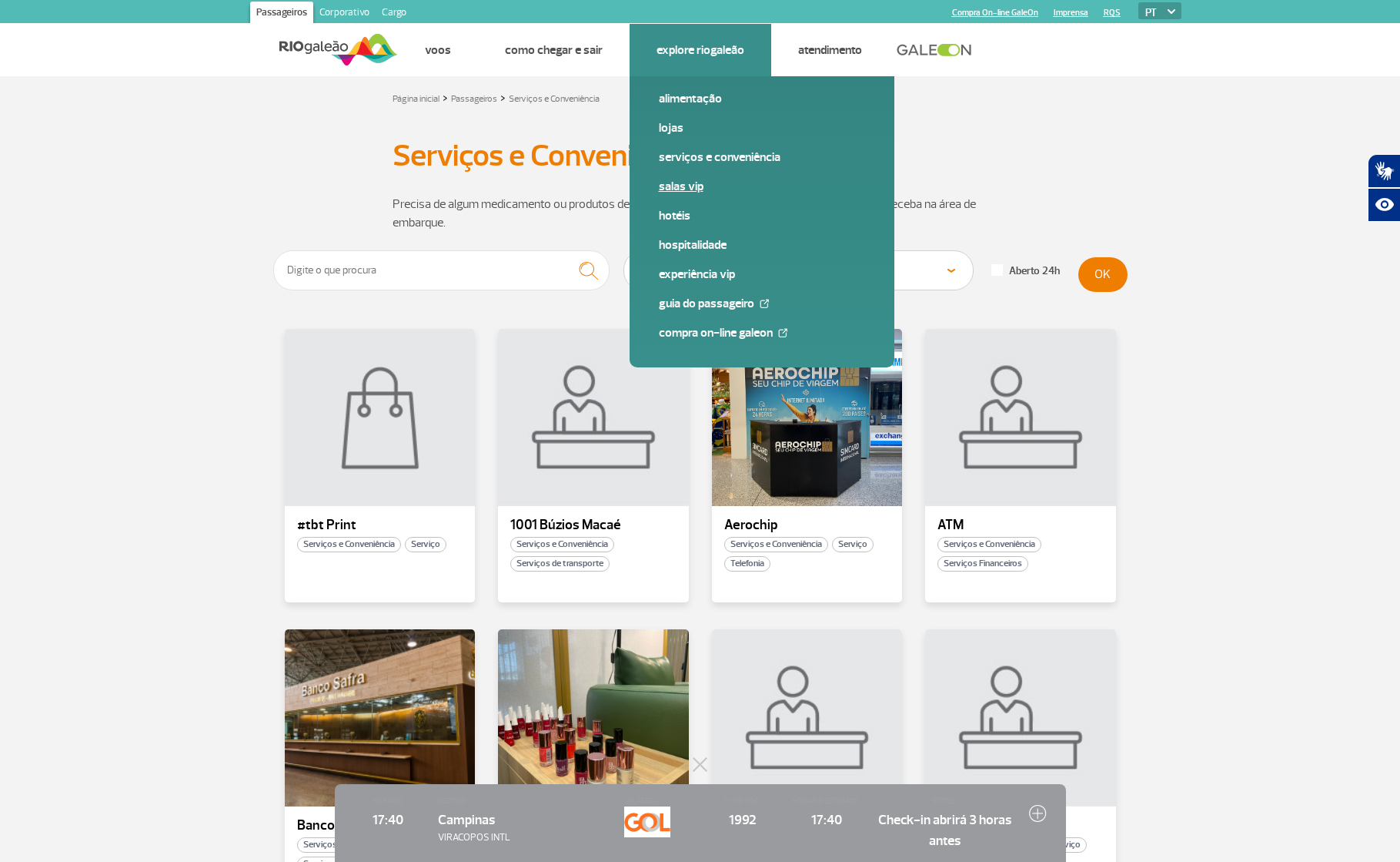
click at [693, 183] on link "Salas VIP" at bounding box center [762, 186] width 206 height 17
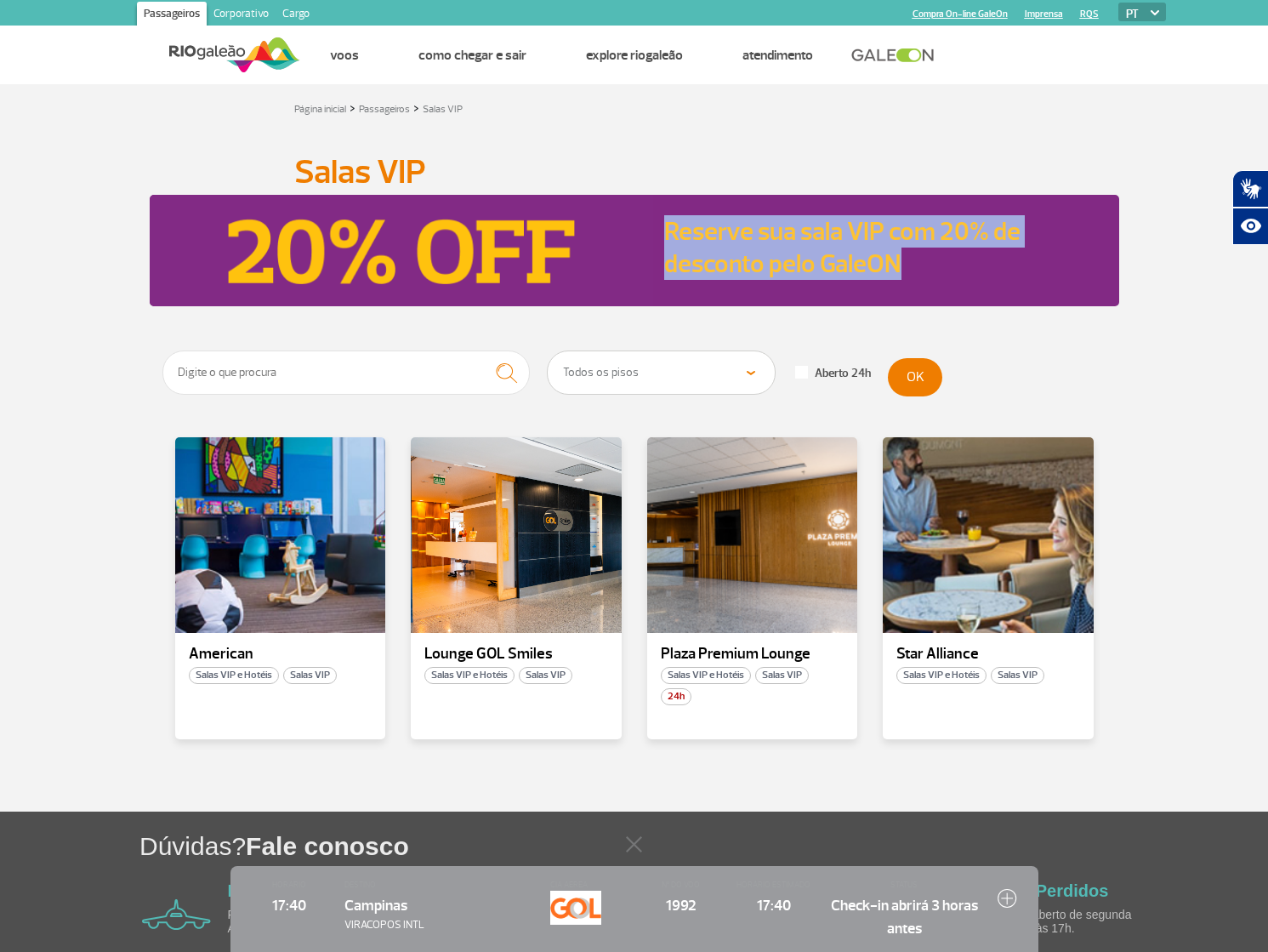
click at [672, 377] on select "Todos os pisos Área Pública (antes do Raio-X) Desembarque Área Pública Desembar…" at bounding box center [661, 372] width 228 height 42
drag, startPoint x: 696, startPoint y: 375, endPoint x: 745, endPoint y: 594, distance: 224.4
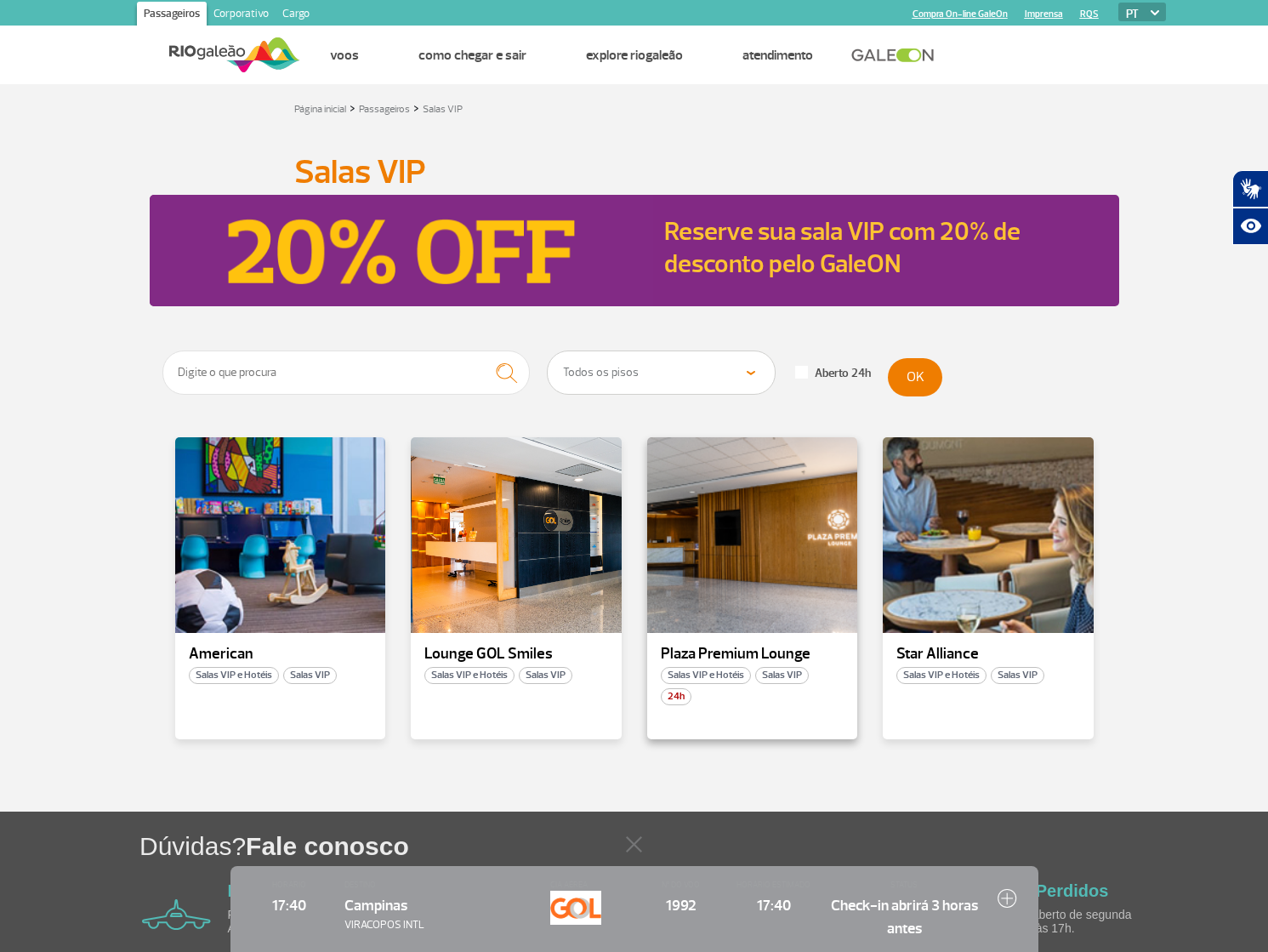
click at [785, 641] on div "Plaza Premium Lounge Salas VIP e Hotéis Salas VIP 24h" at bounding box center [752, 588] width 211 height 301
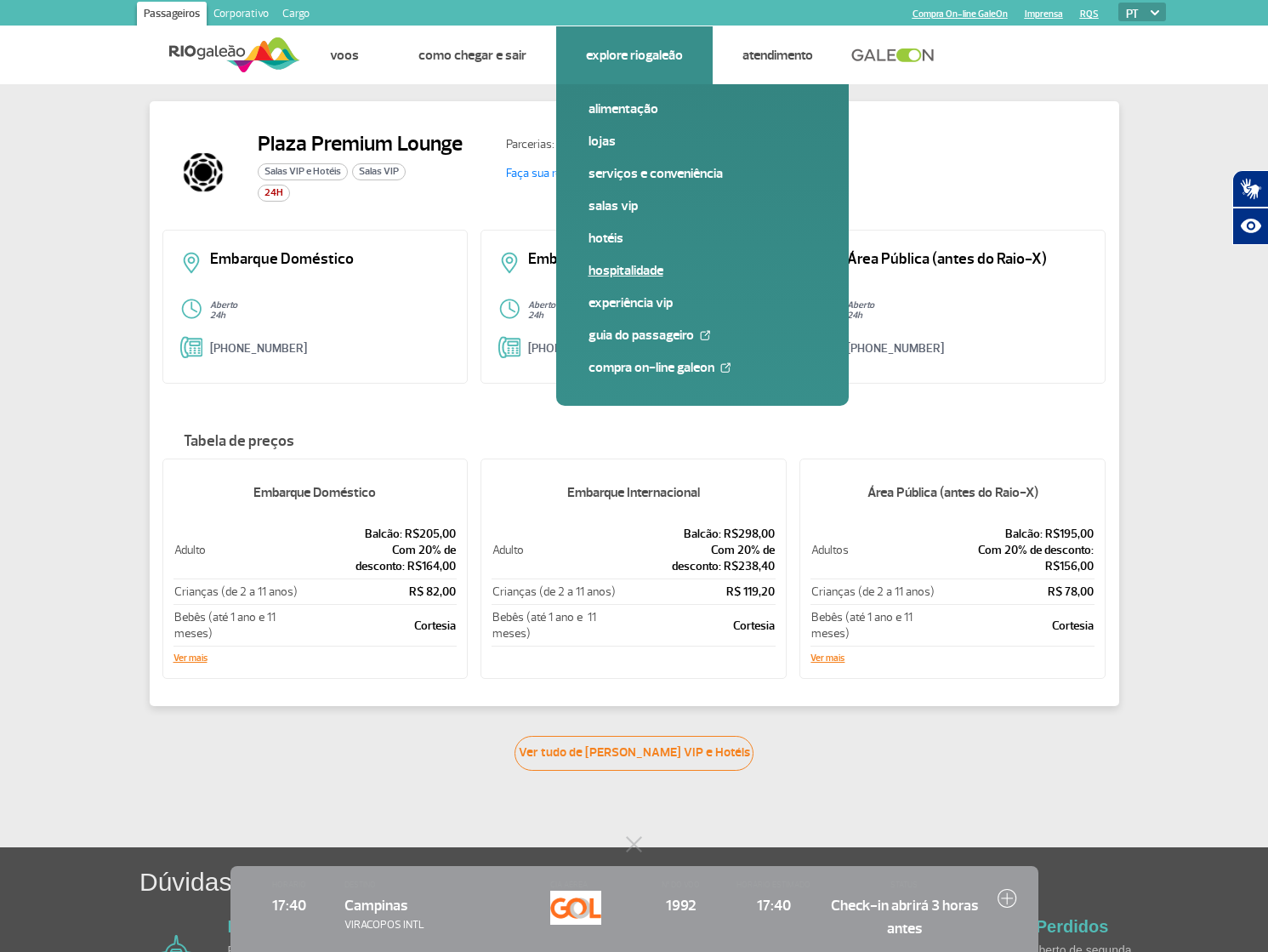
click at [641, 266] on link "Hospitalidade" at bounding box center [702, 271] width 228 height 19
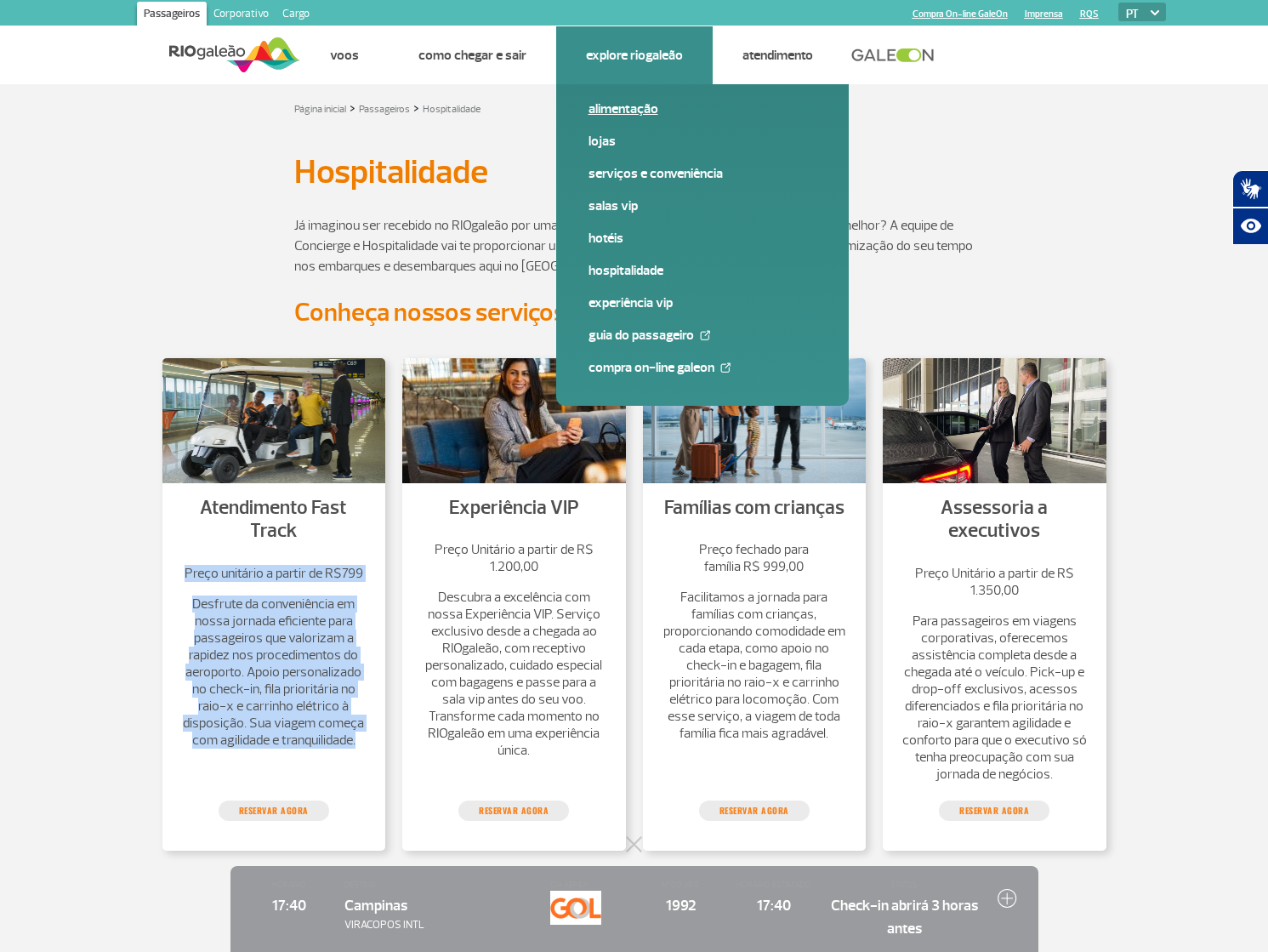
click at [641, 109] on link "Alimentação" at bounding box center [702, 109] width 228 height 19
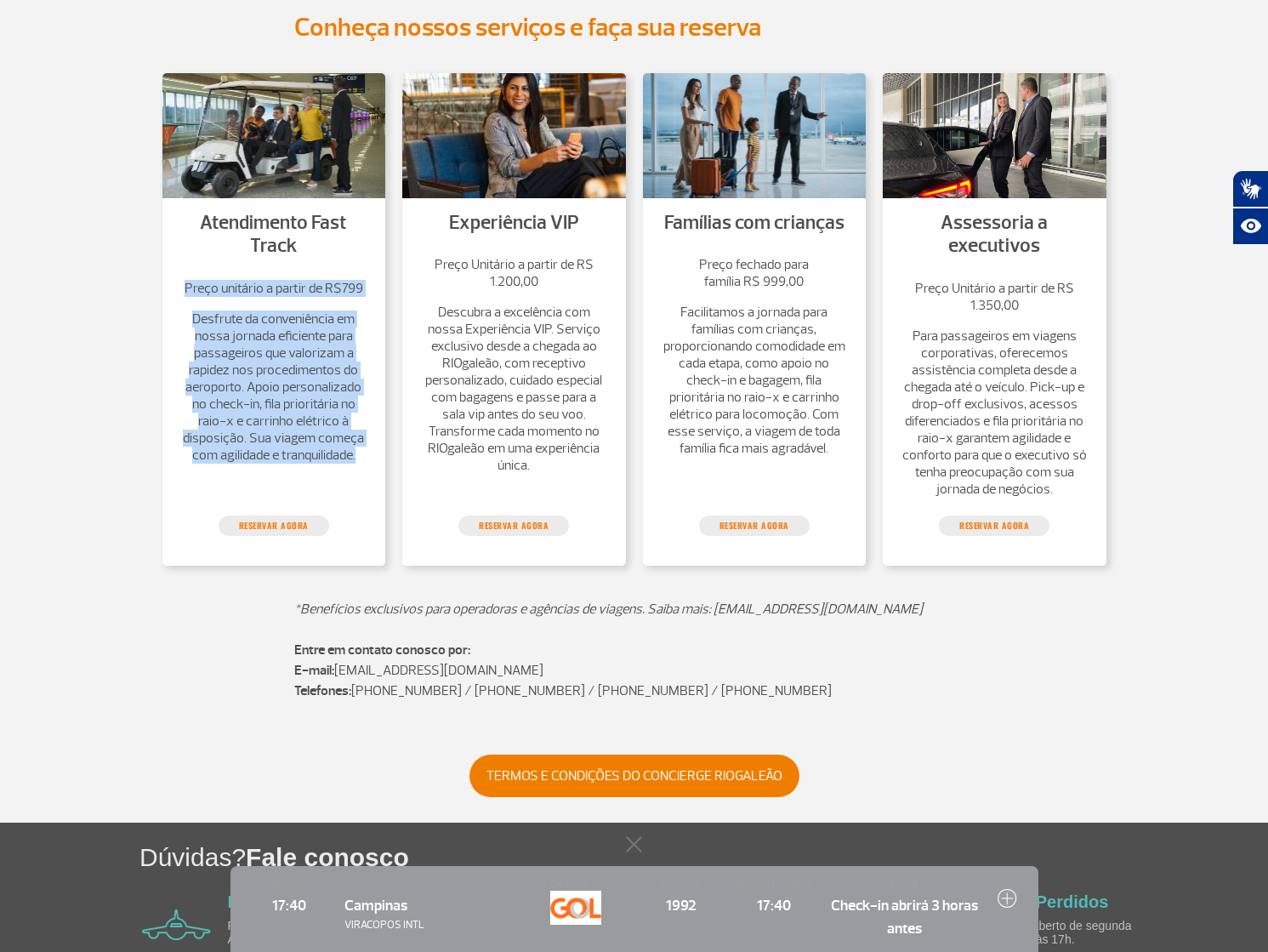
scroll to position [397, 0]
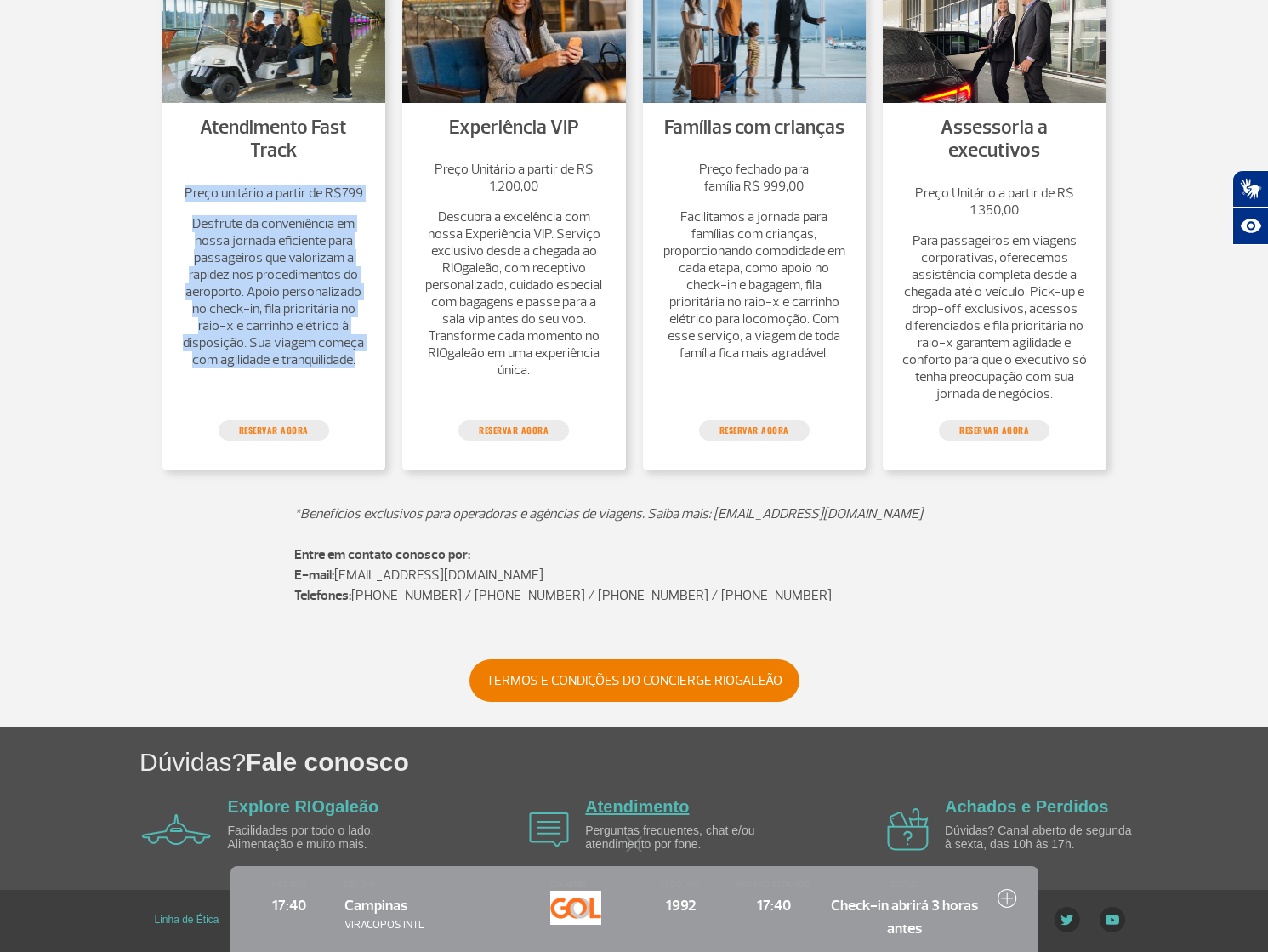
click at [682, 808] on link "Atendimento" at bounding box center [637, 806] width 104 height 19
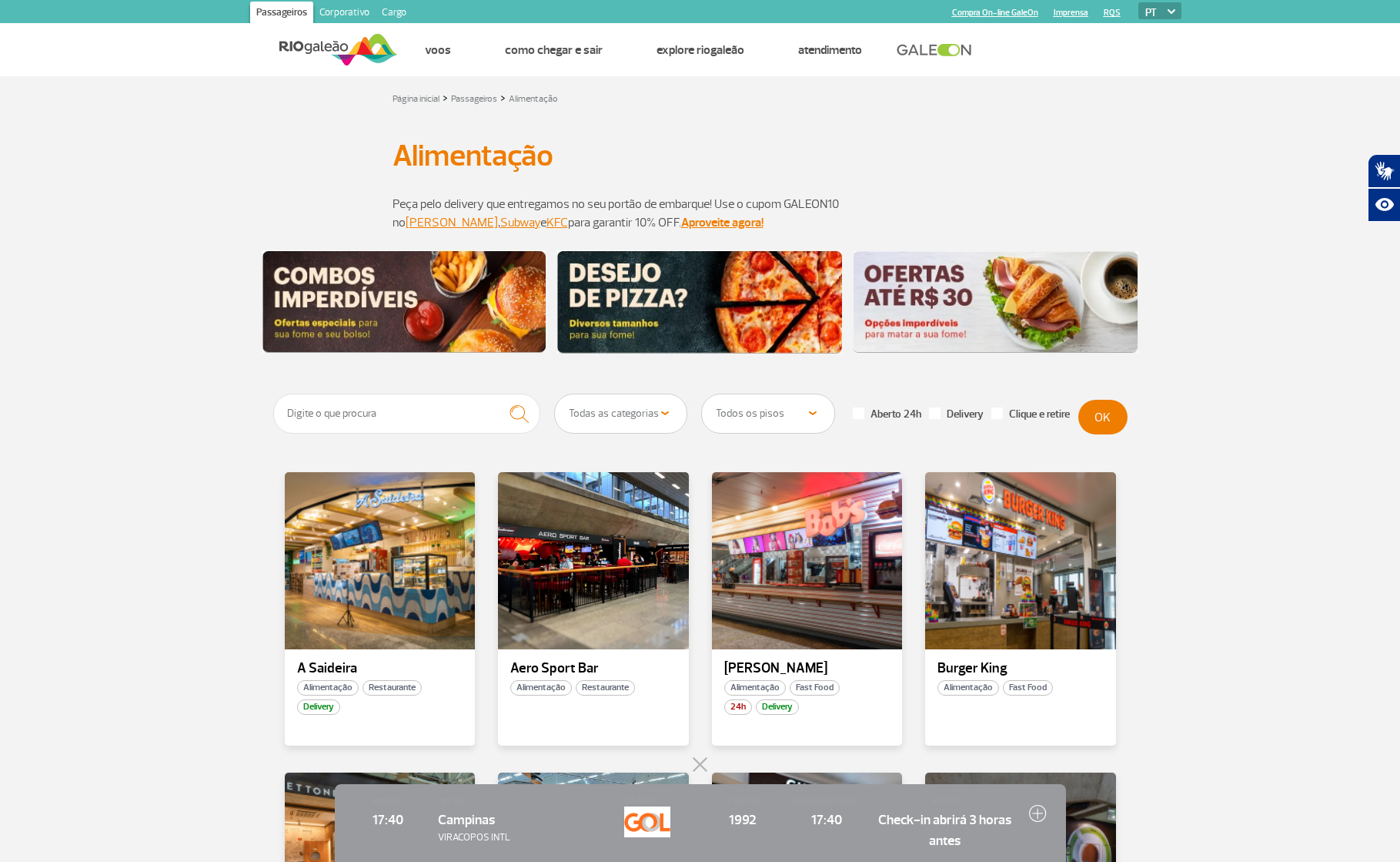
drag, startPoint x: 695, startPoint y: 764, endPoint x: 701, endPoint y: 755, distance: 10.8
click at [699, 765] on button at bounding box center [701, 765] width 15 height 15
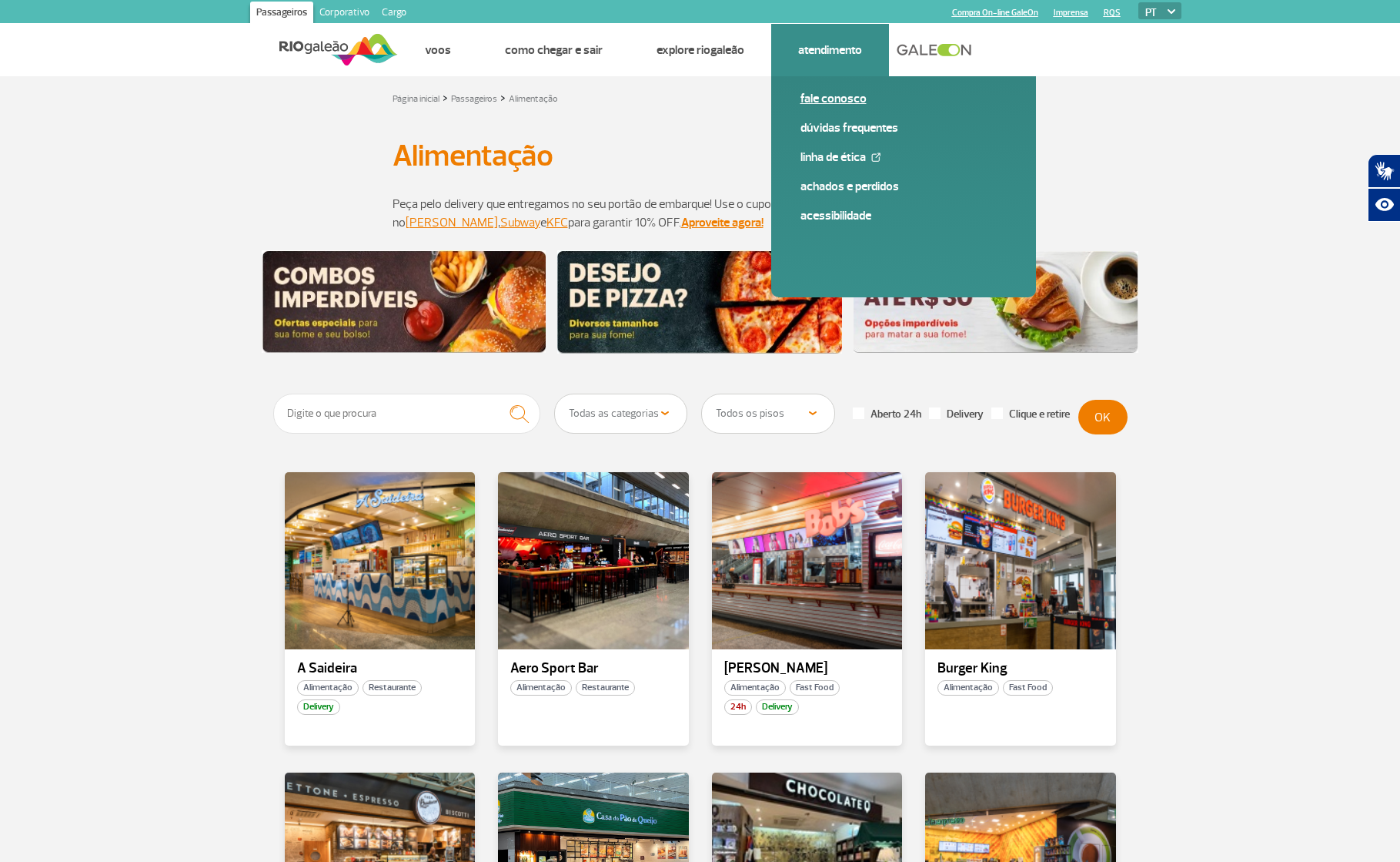
click at [845, 97] on link "Fale conosco" at bounding box center [903, 98] width 206 height 17
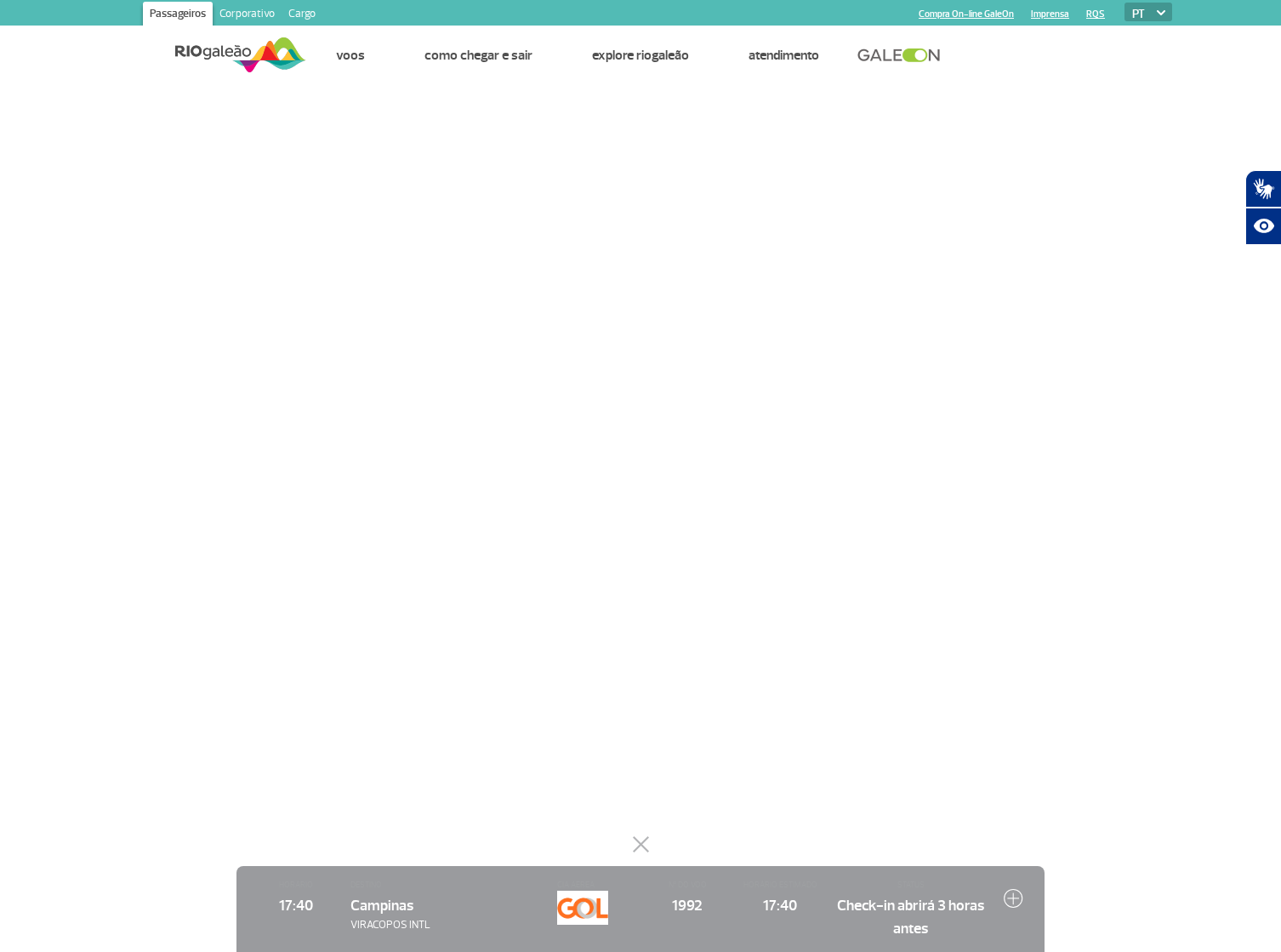
click at [642, 838] on button at bounding box center [640, 844] width 17 height 17
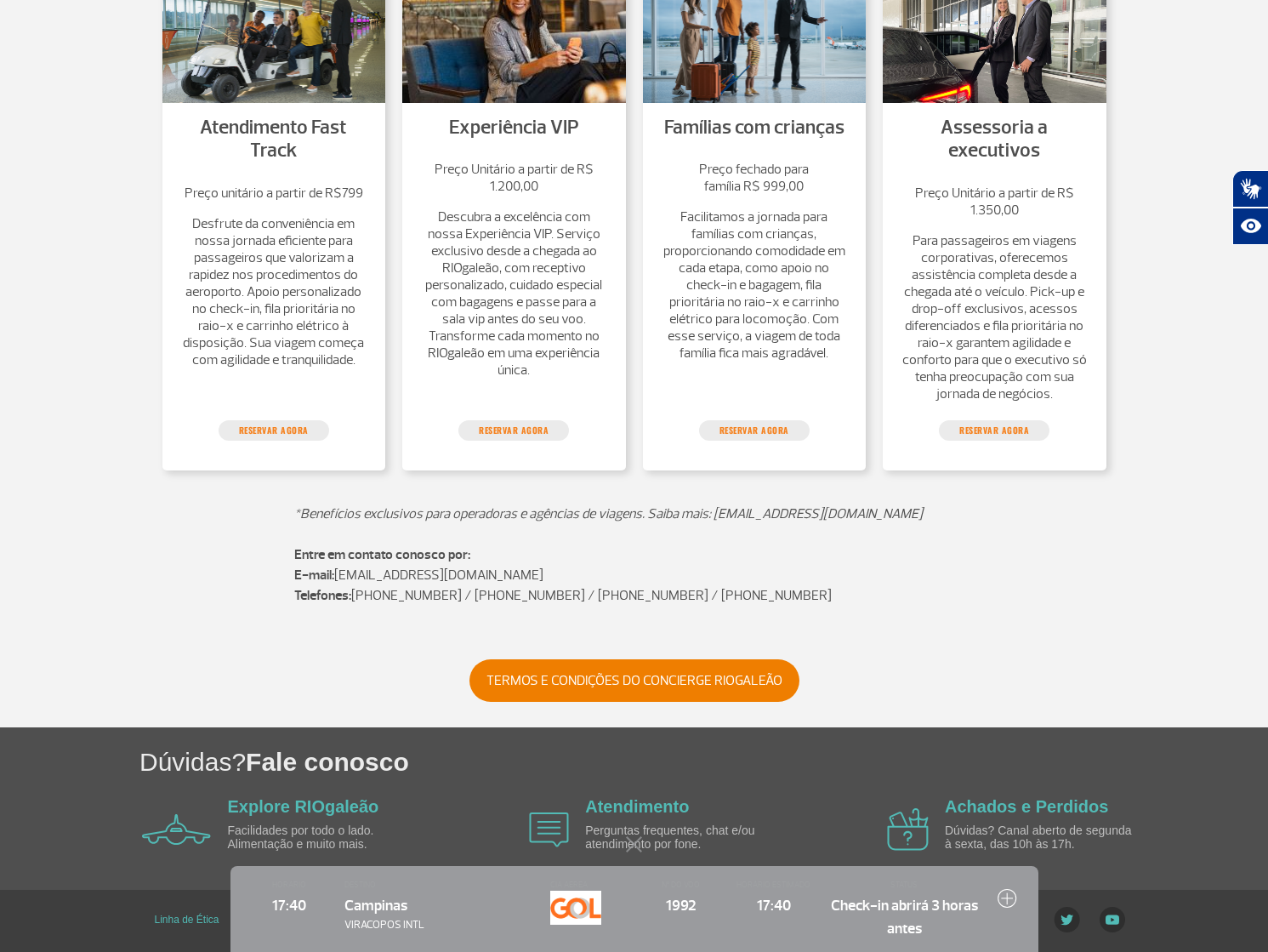
click at [643, 842] on div "Passageiros Corporativo Cargo Compra On-line GaleOn Imprensa RQS PT ENG ESP Pág…" at bounding box center [634, 286] width 1268 height 1332
click at [633, 850] on button at bounding box center [635, 844] width 17 height 17
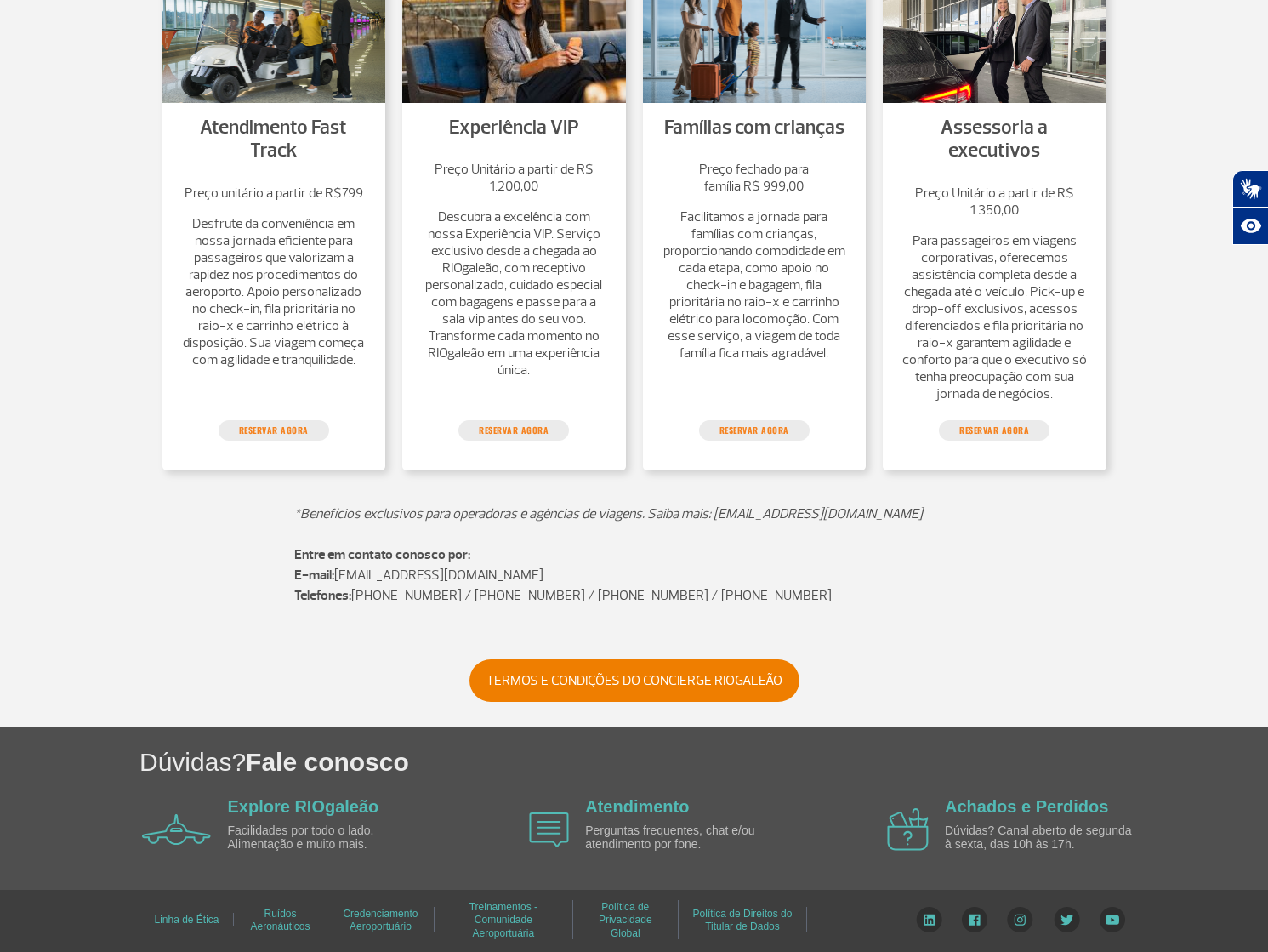
click at [290, 915] on link "Ruídos Aeronáuticos" at bounding box center [280, 919] width 60 height 37
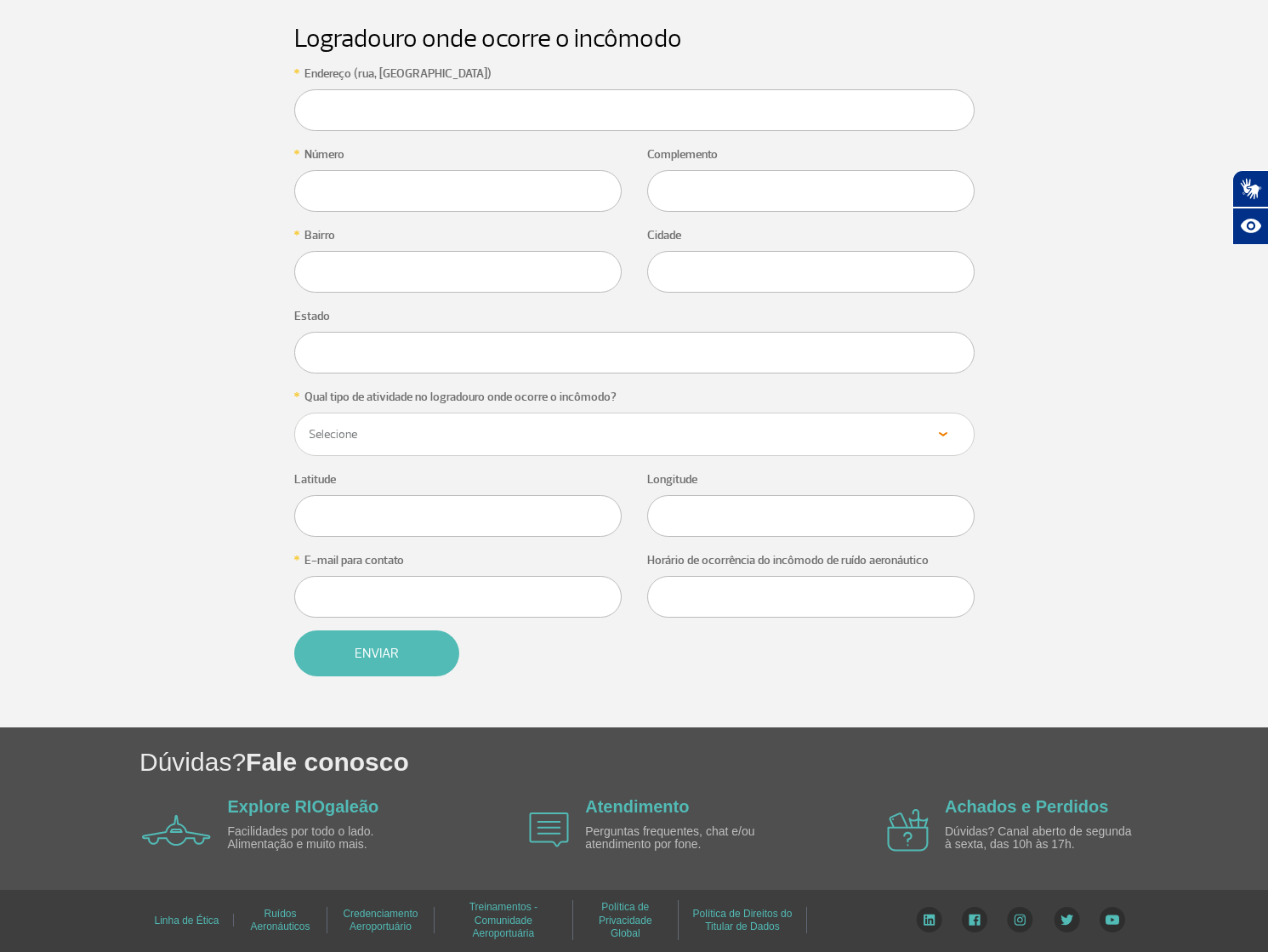
scroll to position [2435, 0]
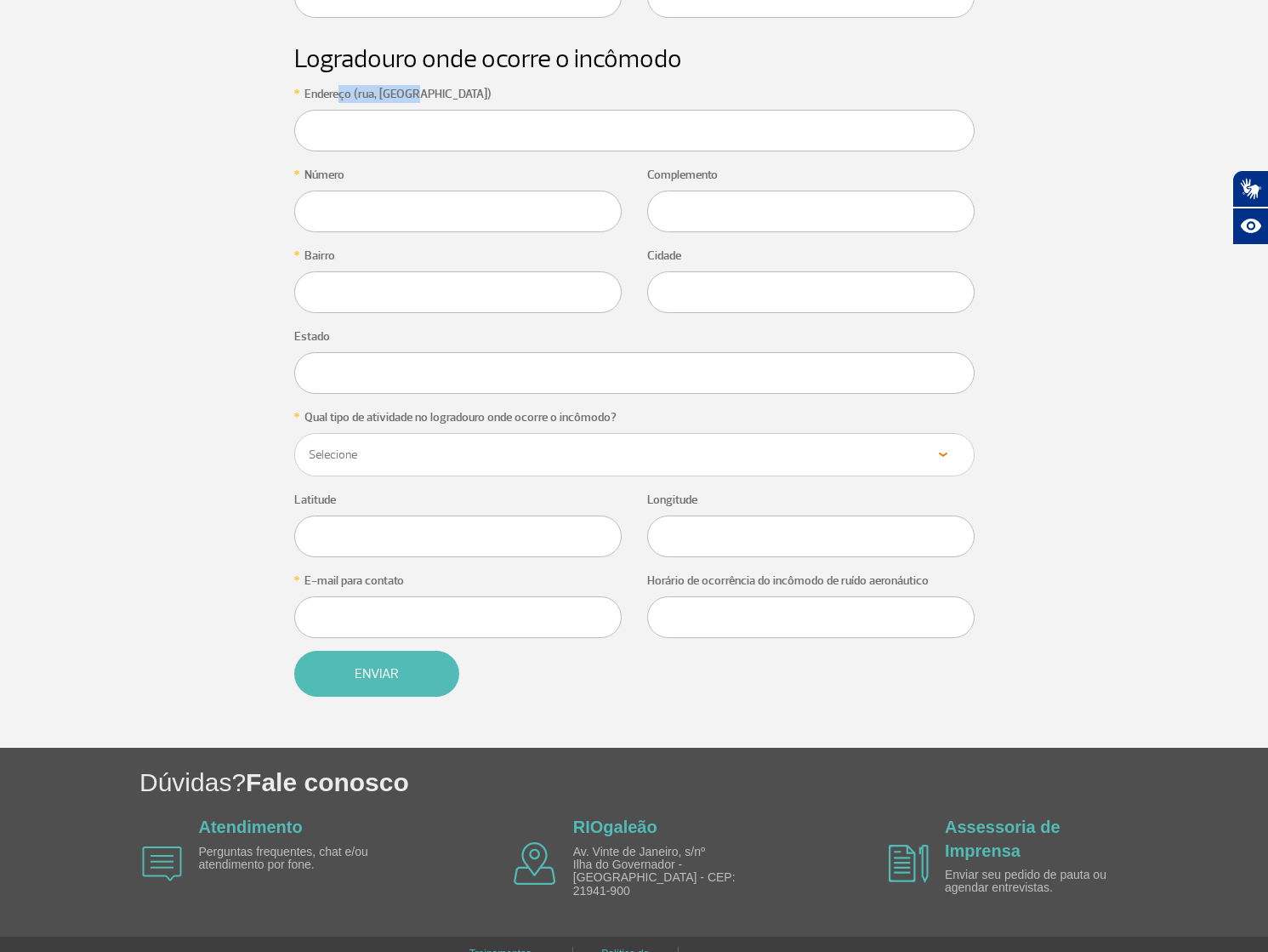
drag, startPoint x: 366, startPoint y: 74, endPoint x: 407, endPoint y: 65, distance: 42.0
click at [409, 85] on label "Endereço (rua, avenida, quadra)" at bounding box center [398, 94] width 187 height 18
click at [516, 942] on link "Treinamentos - Comunidade Aeroportuária" at bounding box center [503, 967] width 68 height 51
click at [648, 942] on link "Política de Privacidade Global" at bounding box center [626, 967] width 53 height 51
click at [636, 942] on link "Política de Privacidade Global" at bounding box center [626, 967] width 53 height 51
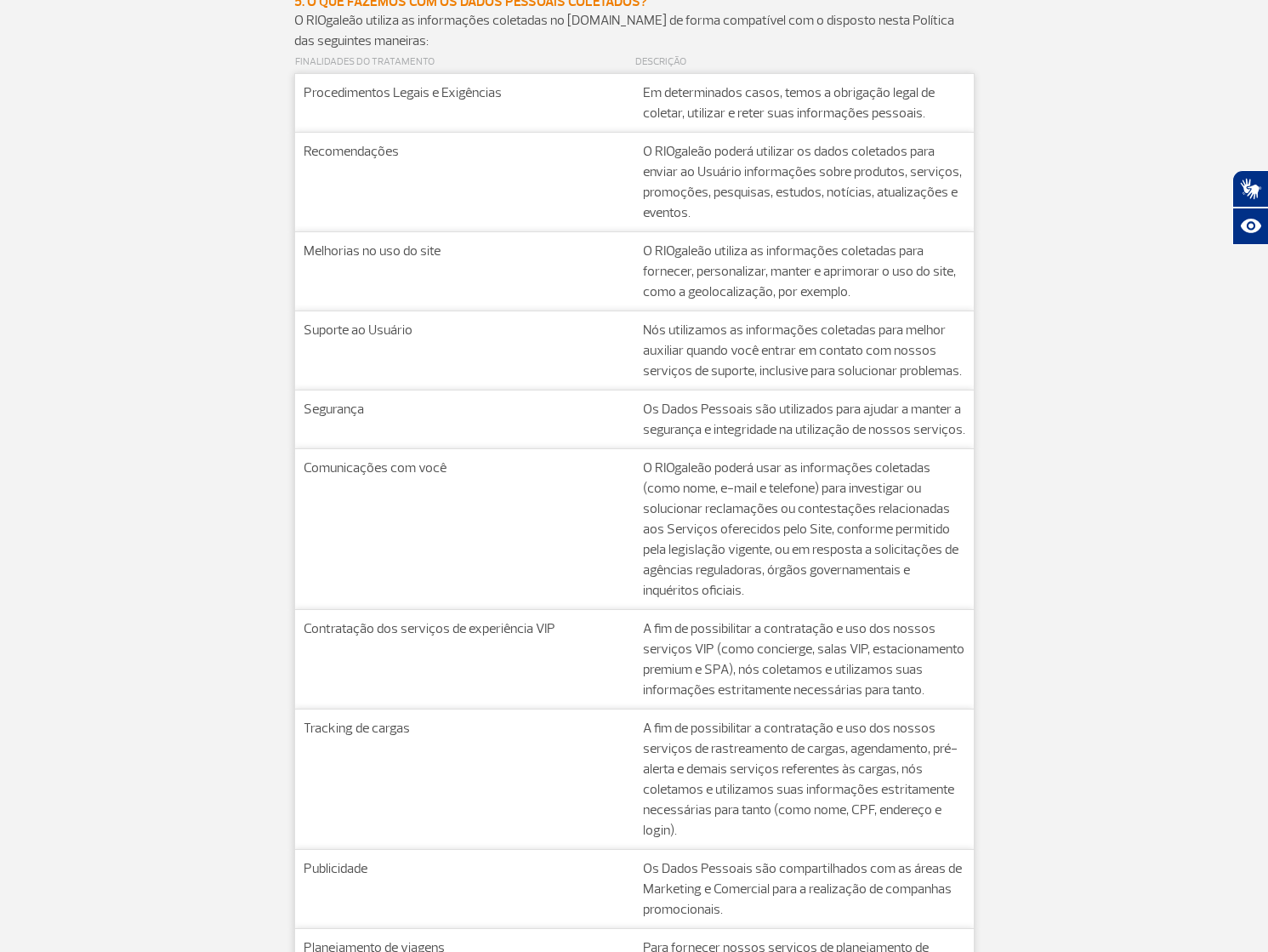
scroll to position [1483, 0]
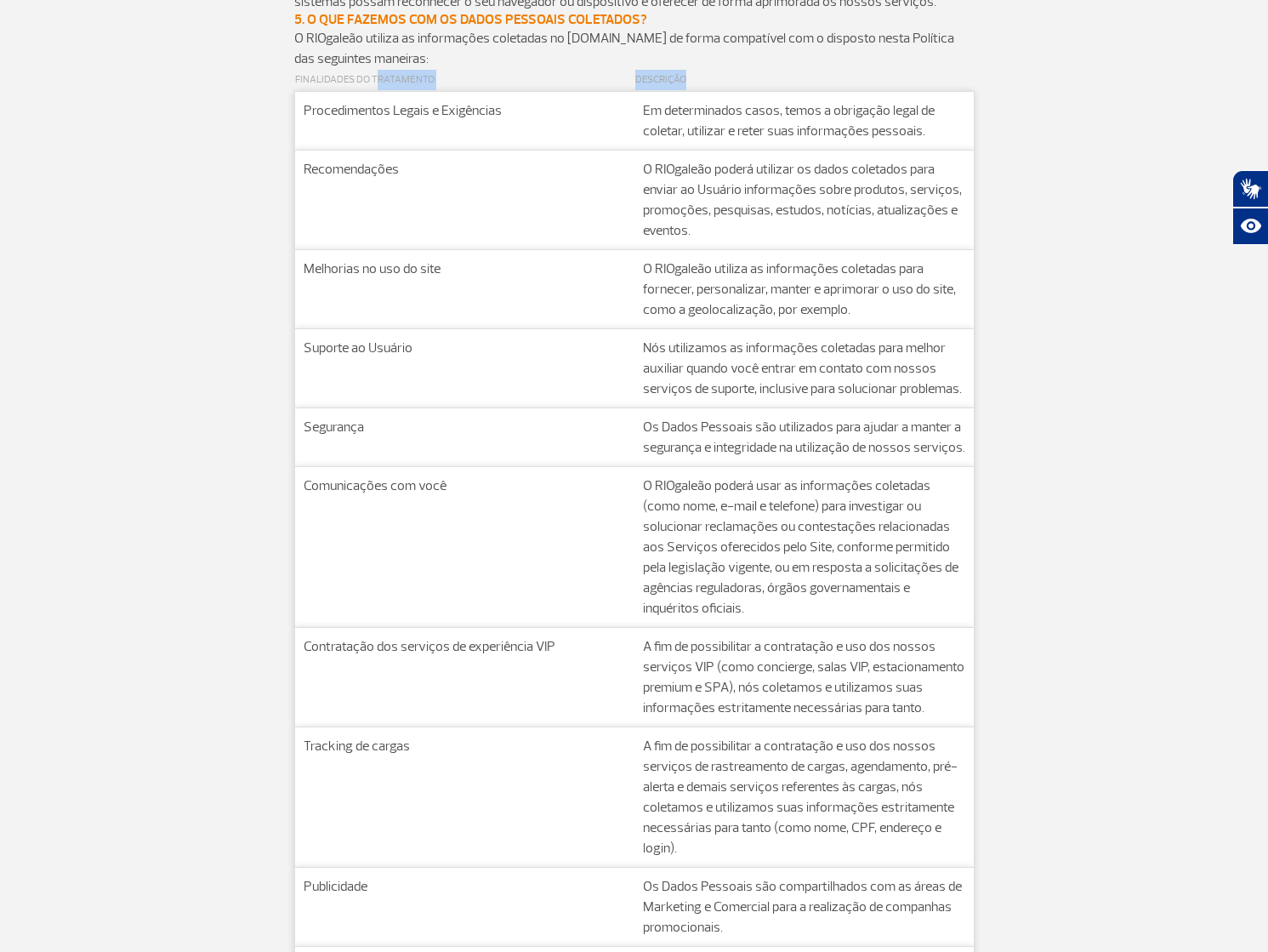
click at [375, 79] on table "Finalidades do Tratamento Descrição Procedimentos Legais e Exigências Em determ…" at bounding box center [634, 656] width 681 height 1174
drag, startPoint x: 376, startPoint y: 77, endPoint x: 392, endPoint y: 76, distance: 16.0
click at [392, 76] on th "Finalidades do Tratamento" at bounding box center [464, 81] width 340 height 23
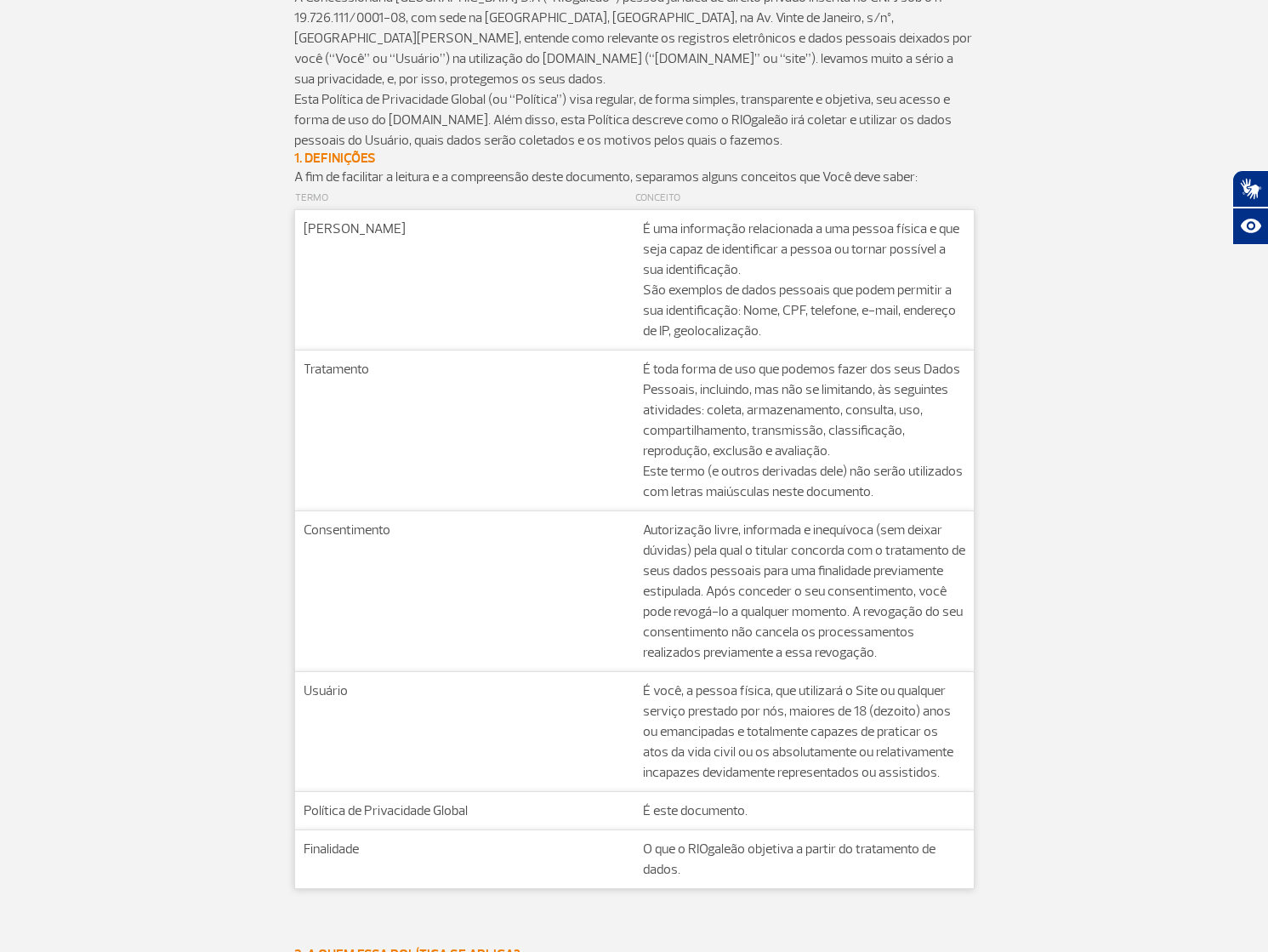
scroll to position [190, 0]
drag, startPoint x: 641, startPoint y: 202, endPoint x: 671, endPoint y: 198, distance: 30.3
click at [676, 203] on th "Conceito" at bounding box center [804, 201] width 340 height 23
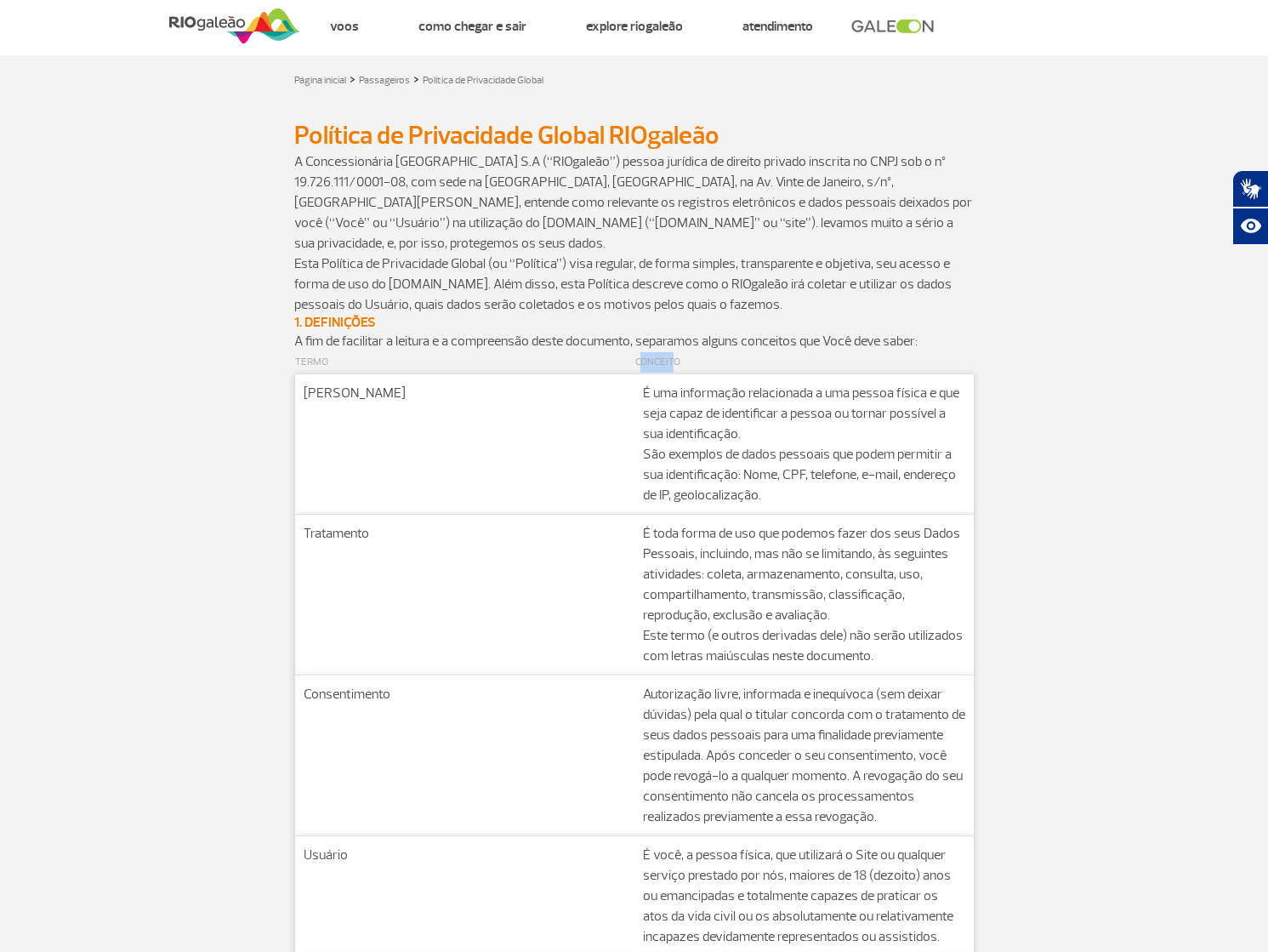
scroll to position [0, 0]
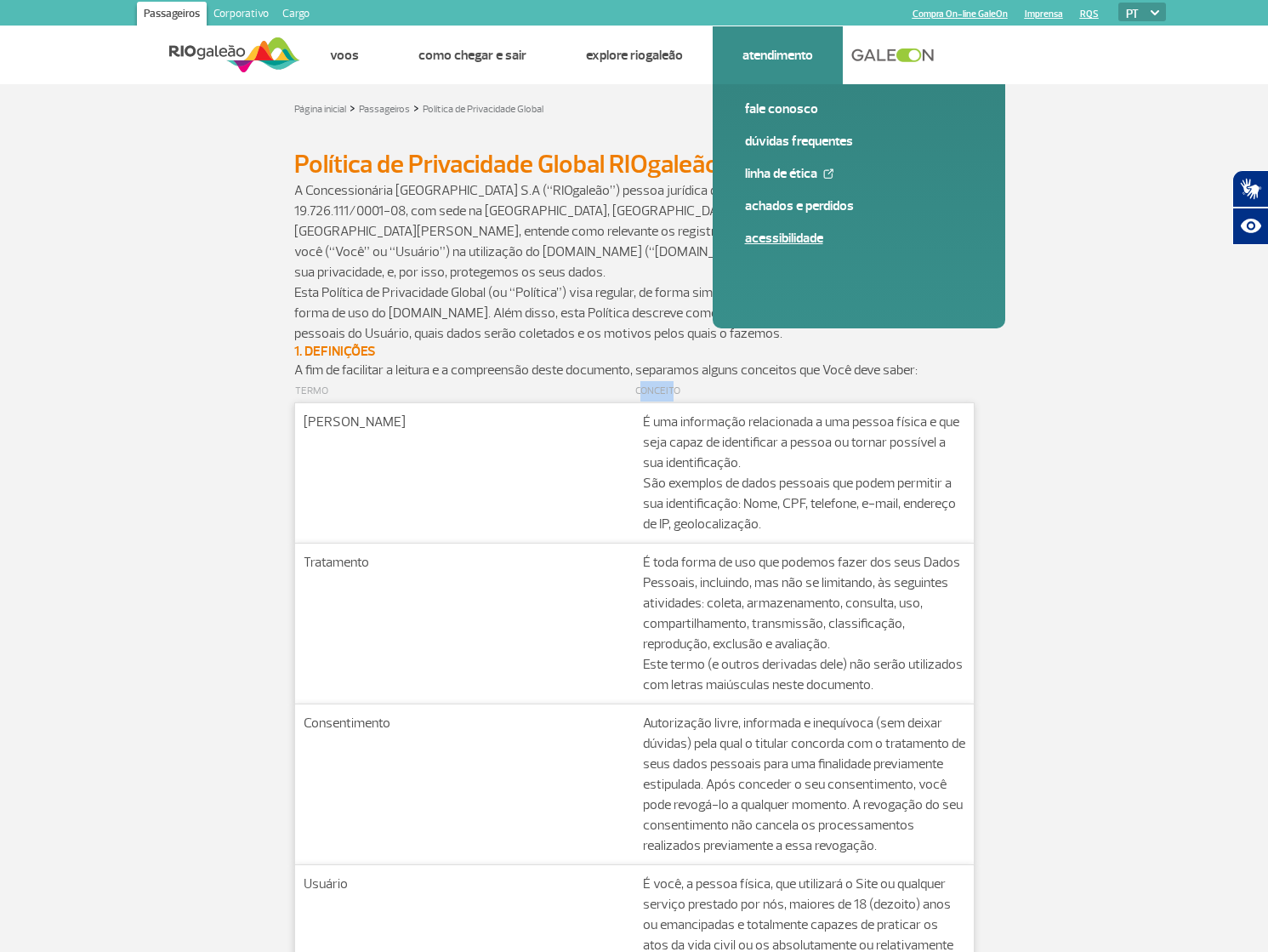
click at [781, 242] on link "Acessibilidade" at bounding box center [859, 238] width 228 height 19
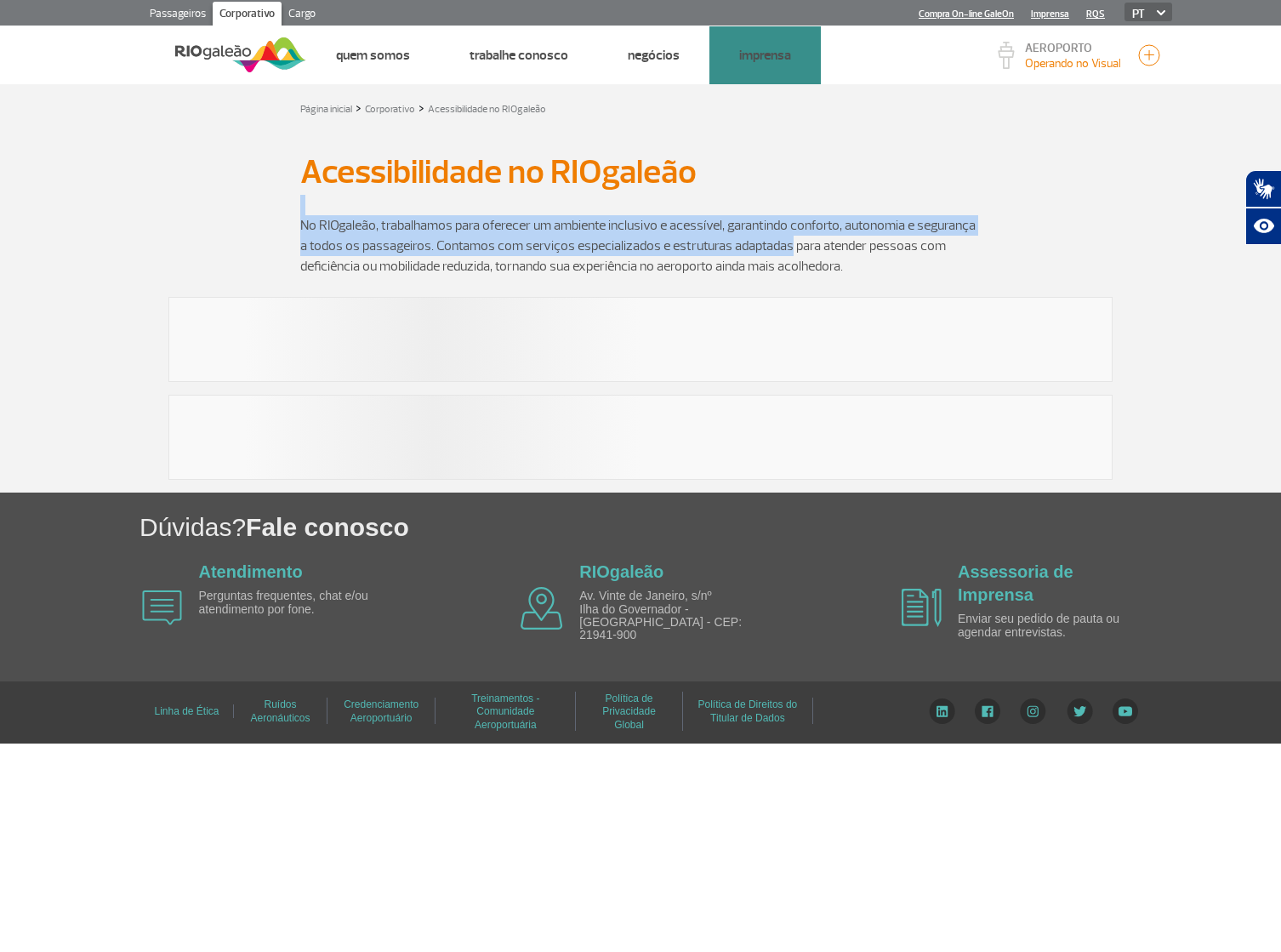
click at [785, 237] on app-paragraphs "Acessibilidade no RIOgaleão Acessibilidade no RIOgaleão No RIOgaleão, trabalham…" at bounding box center [640, 306] width 1281 height 348
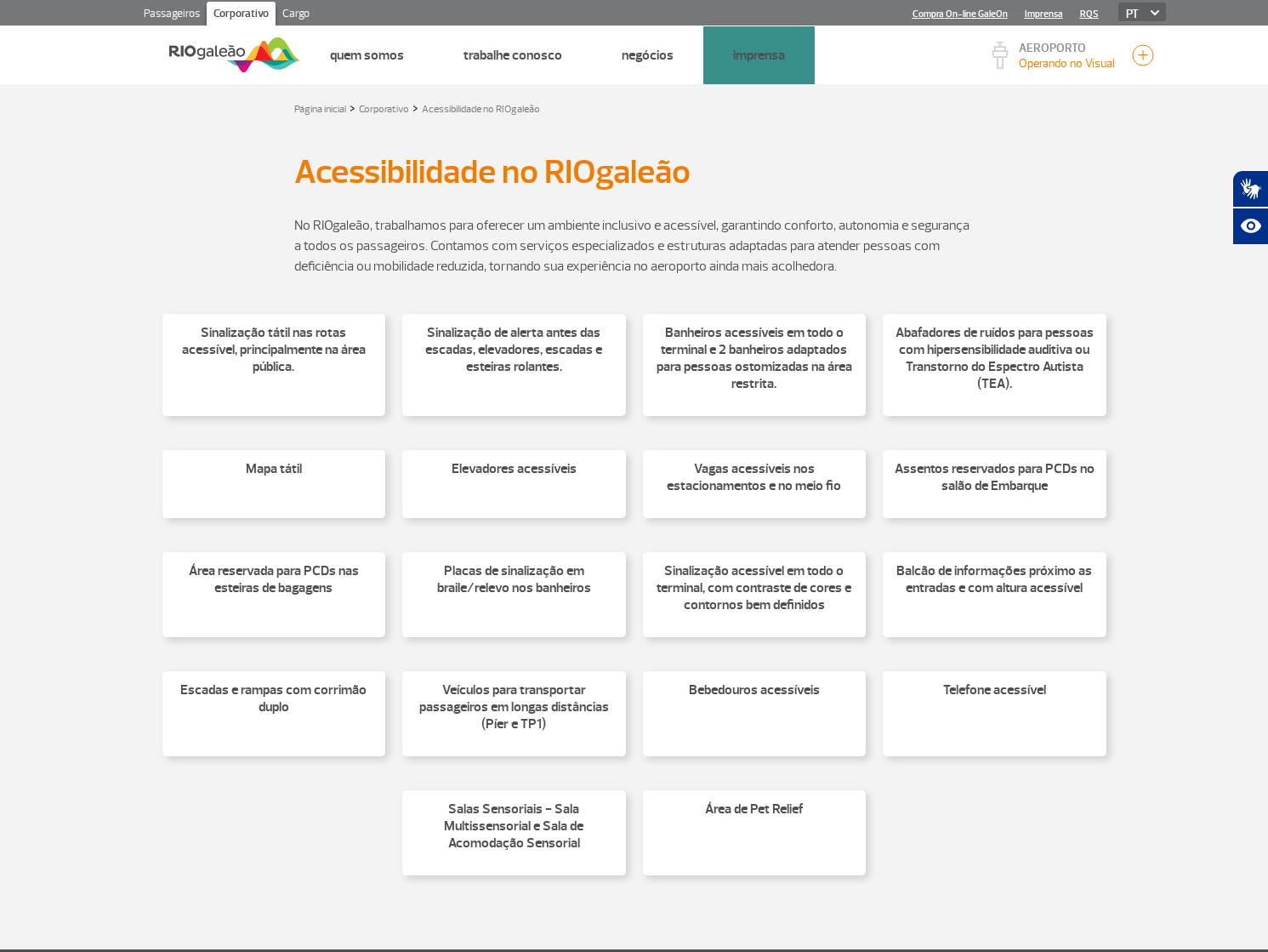
drag, startPoint x: 884, startPoint y: 191, endPoint x: 837, endPoint y: 172, distance: 50.7
click at [884, 191] on div "Acessibilidade no RIOgaleão Acessibilidade no RIOgaleão" at bounding box center [635, 171] width 944 height 46
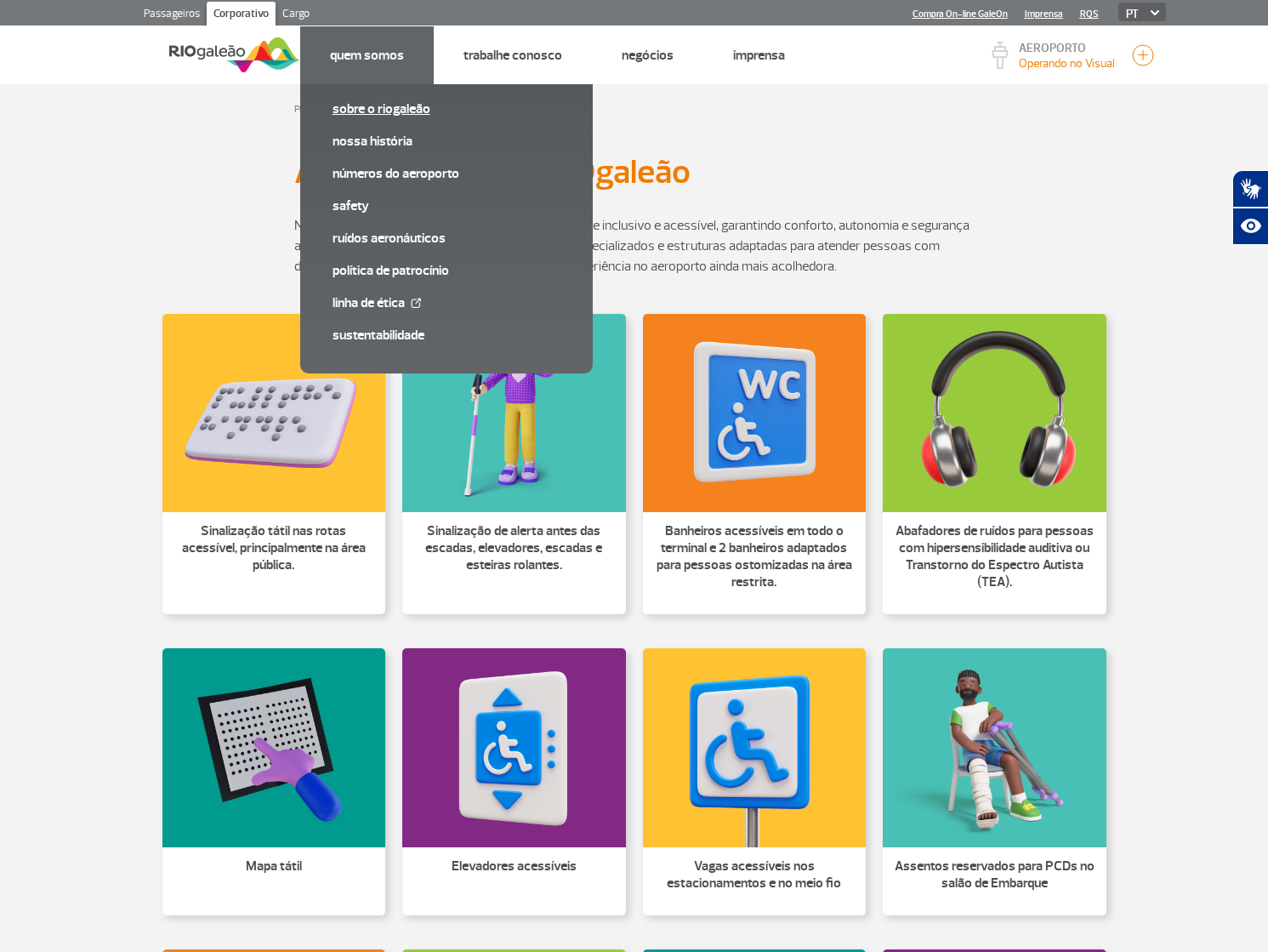
click at [389, 107] on link "Sobre o RIOgaleão" at bounding box center [446, 109] width 228 height 19
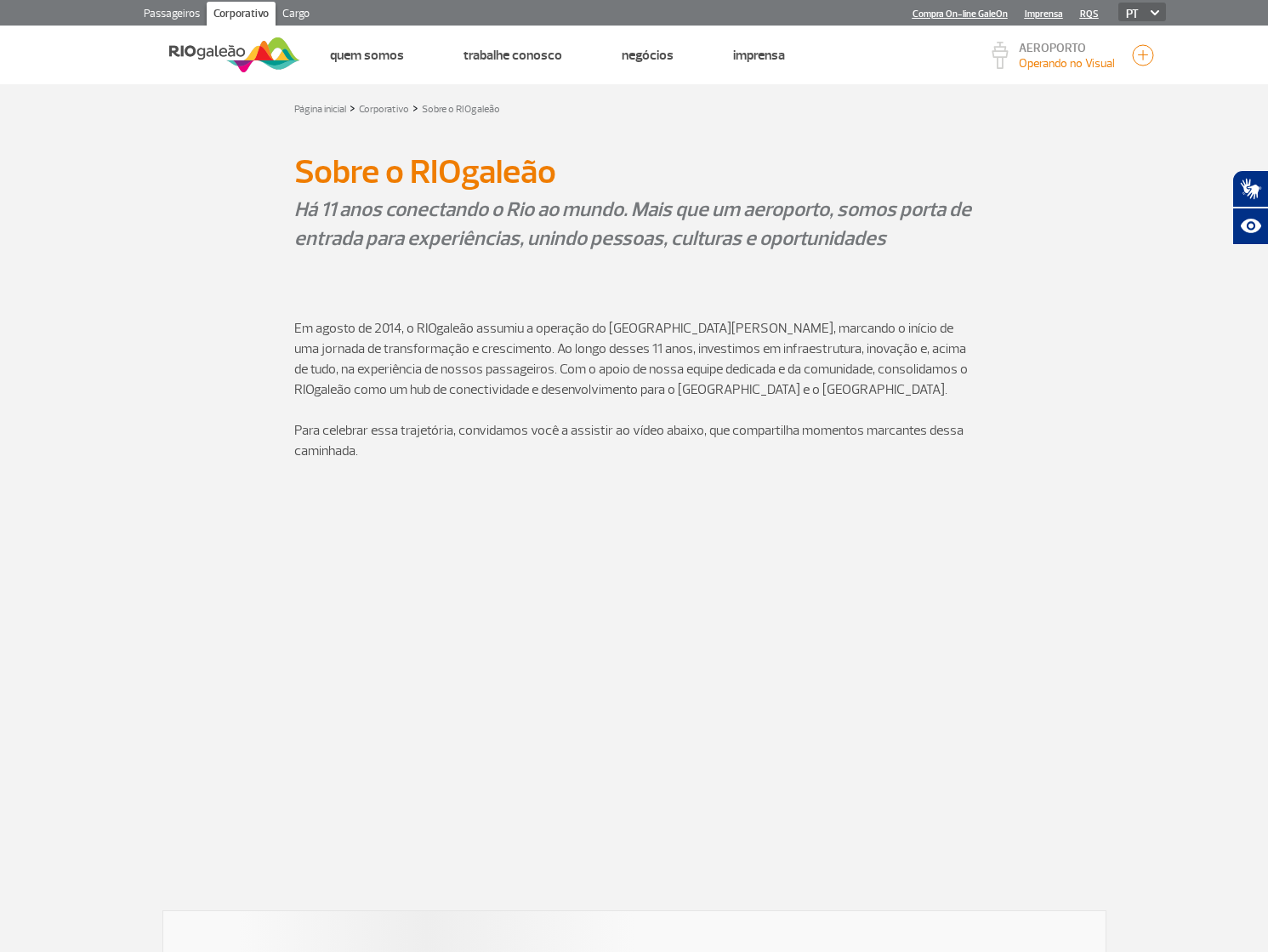
drag, startPoint x: 712, startPoint y: 144, endPoint x: 703, endPoint y: 143, distance: 9.1
click at [704, 143] on div at bounding box center [635, 140] width 944 height 17
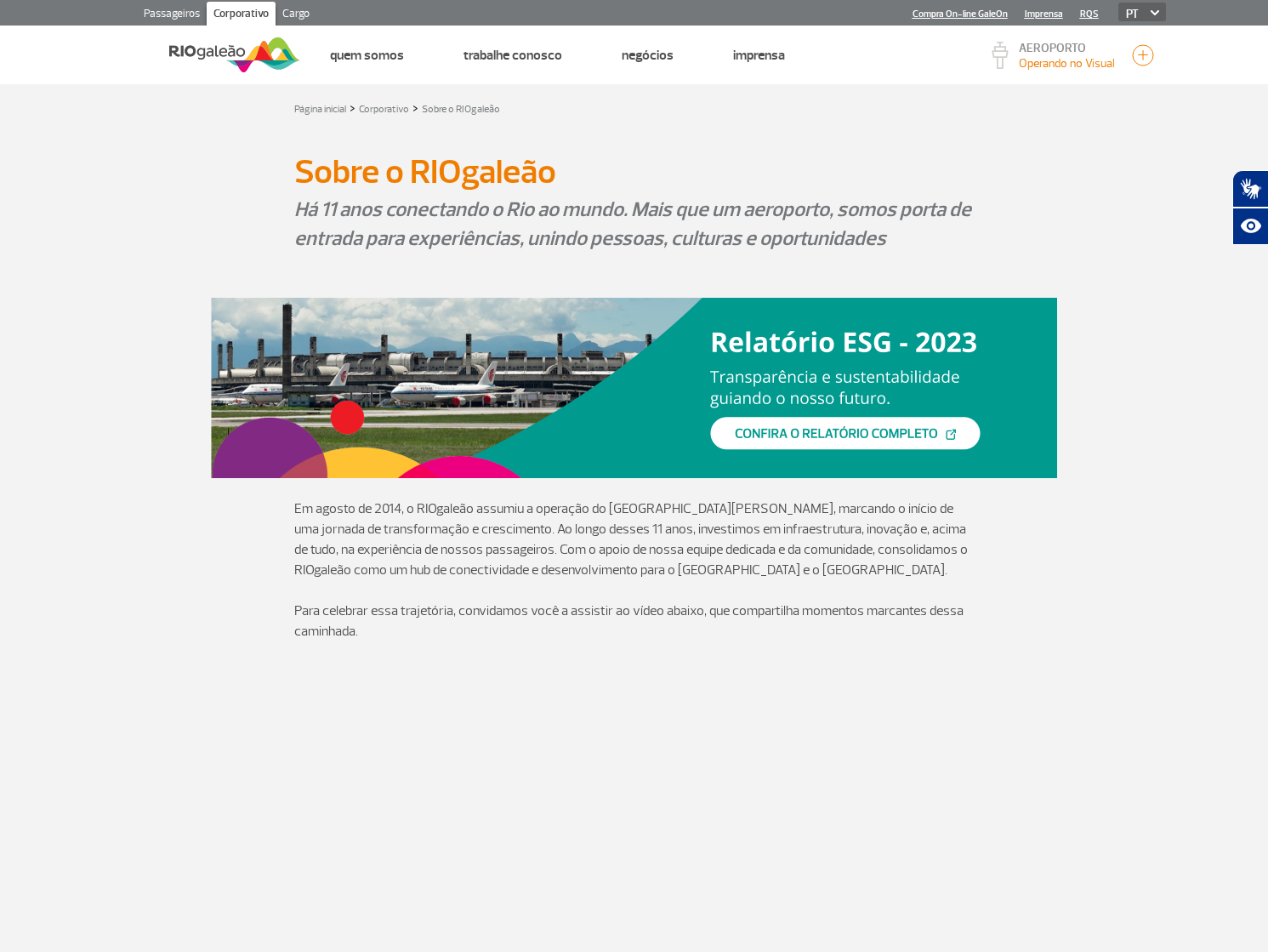
click at [959, 542] on p "Em agosto de 2014, o RIOgaleão assumiu a operação do Aeroporto Internacional To…" at bounding box center [634, 538] width 681 height 81
click at [1005, 301] on link at bounding box center [634, 388] width 848 height 181
click at [1111, 374] on section at bounding box center [634, 388] width 1268 height 181
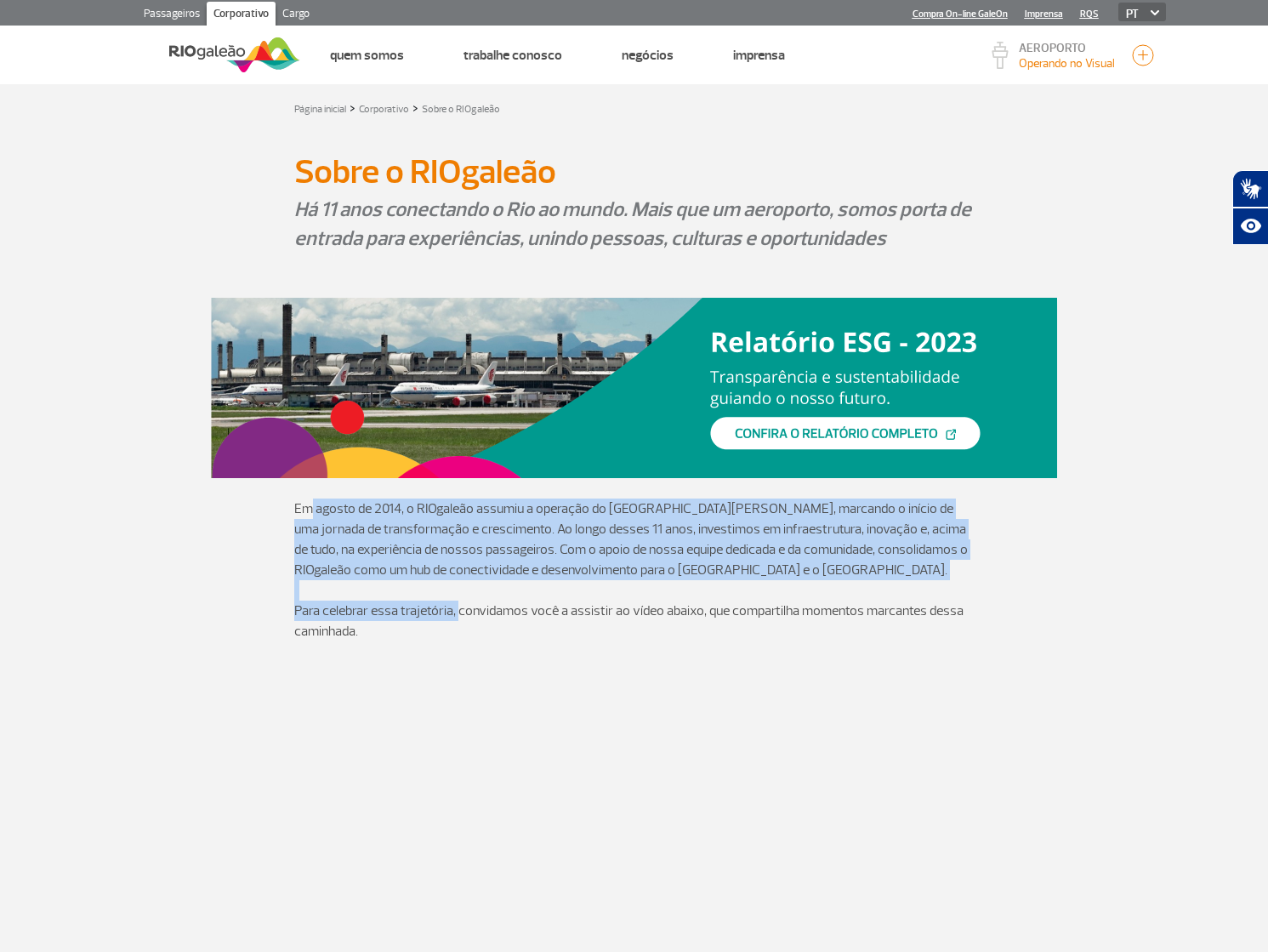
drag, startPoint x: 349, startPoint y: 536, endPoint x: 497, endPoint y: 574, distance: 152.8
click at [461, 558] on p "Em agosto de 2014, o RIOgaleão assumiu a operação do Aeroporto Internacional To…" at bounding box center [634, 538] width 681 height 81
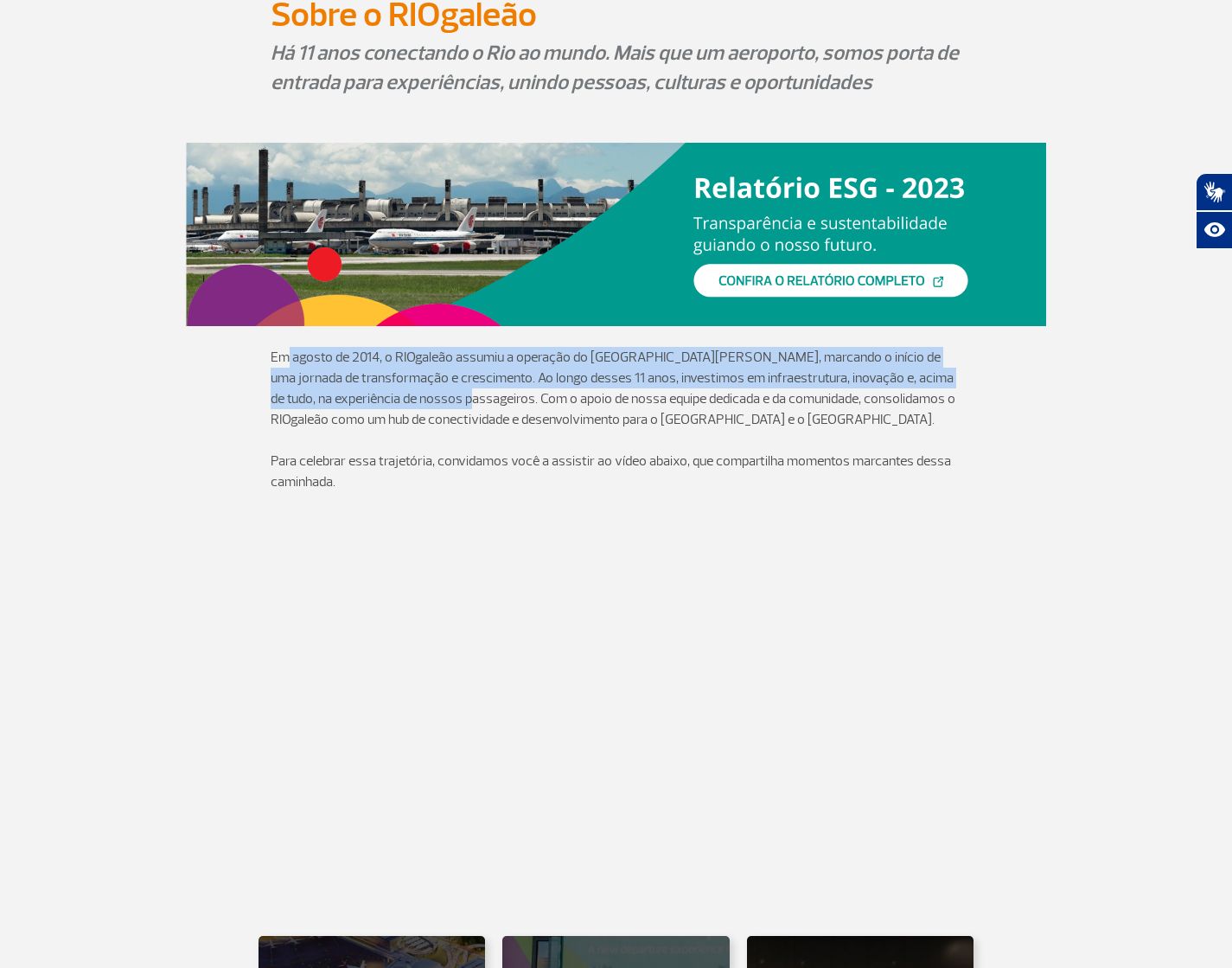
scroll to position [307, 0]
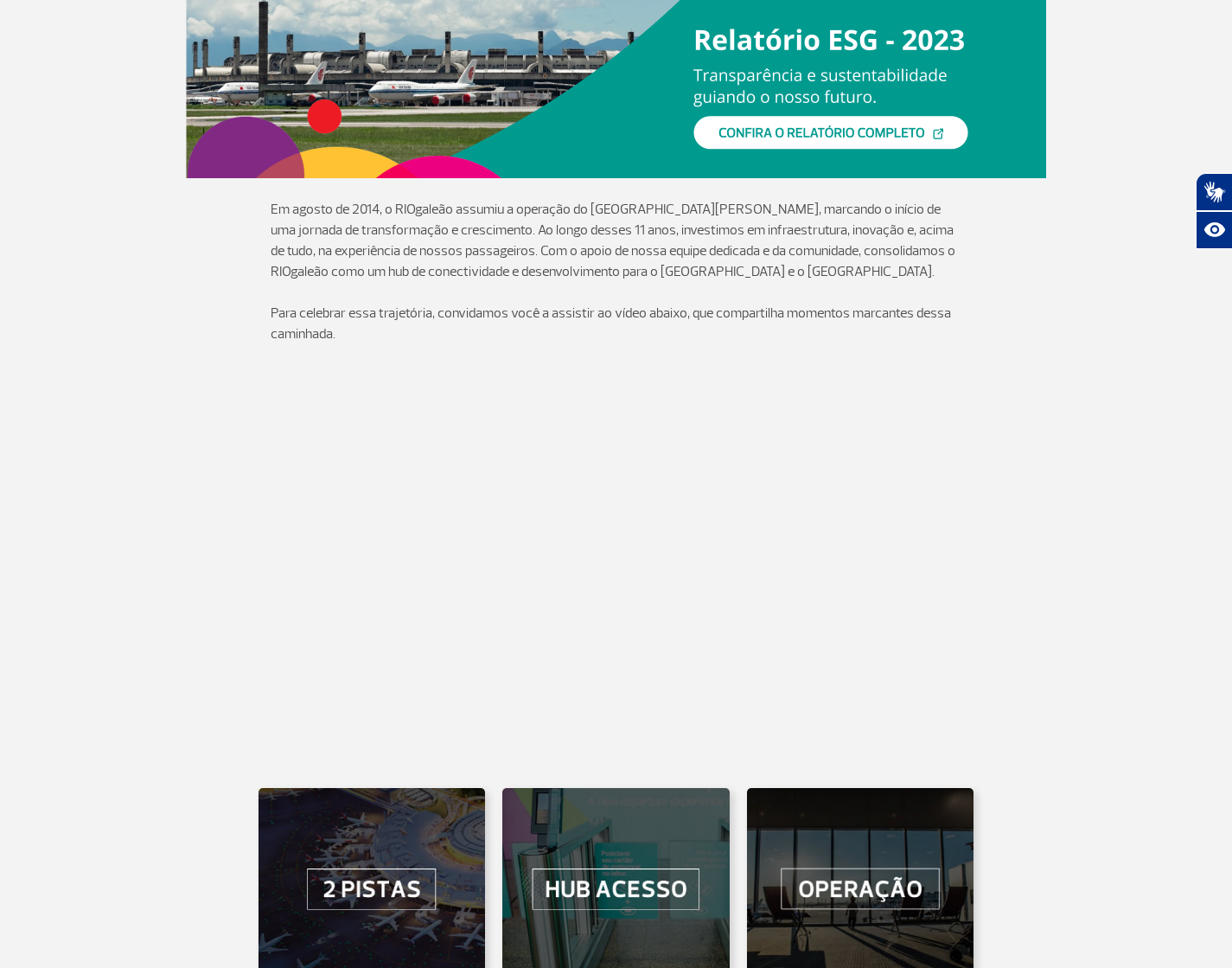
drag, startPoint x: 1229, startPoint y: 251, endPoint x: 1233, endPoint y: 261, distance: 10.8
click at [1229, 256] on section "Em agosto de 2014, o RIOgaleão assumiu a operação do Aeroporto Internacional To…" at bounding box center [616, 271] width 1232 height 187
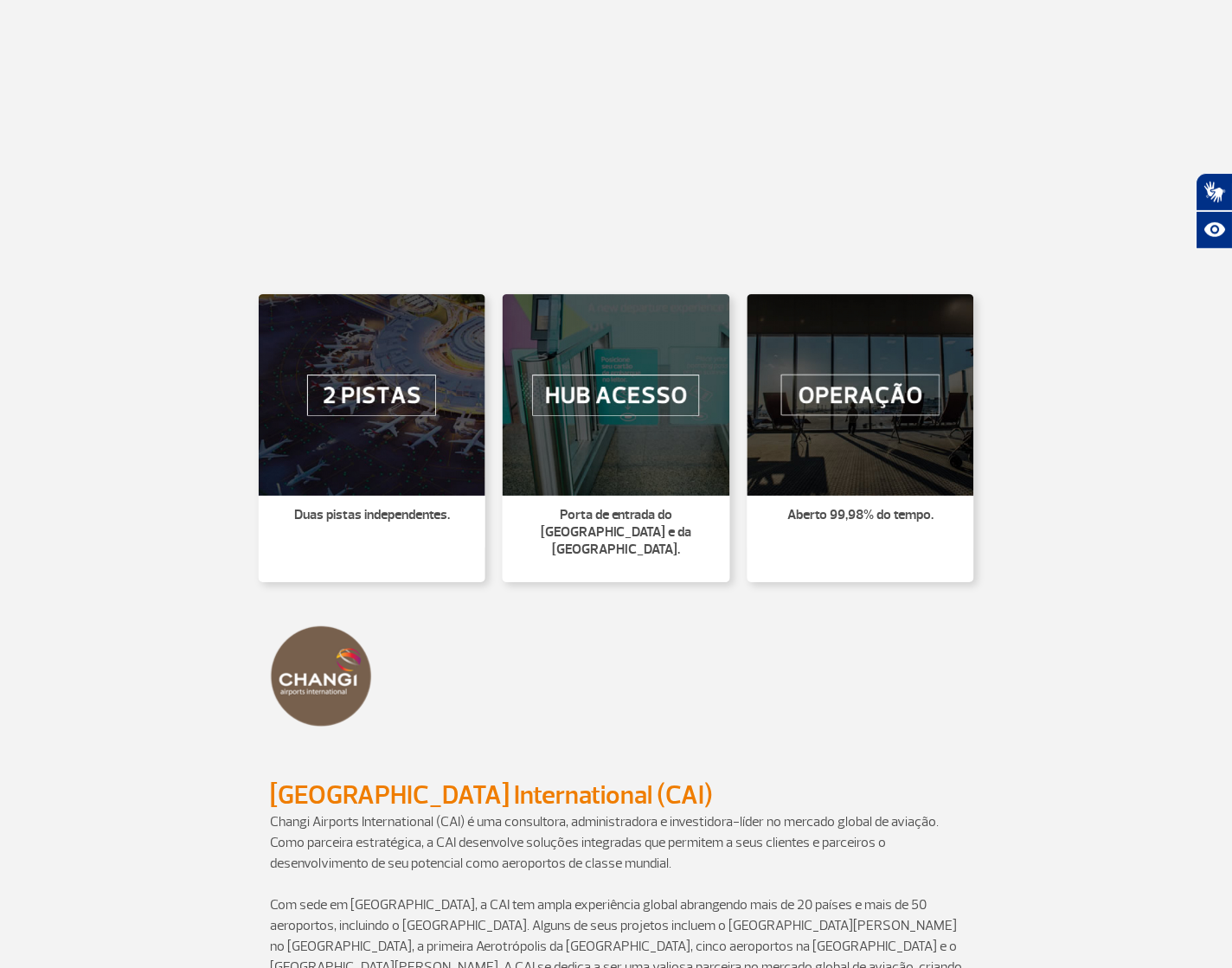
scroll to position [805, 0]
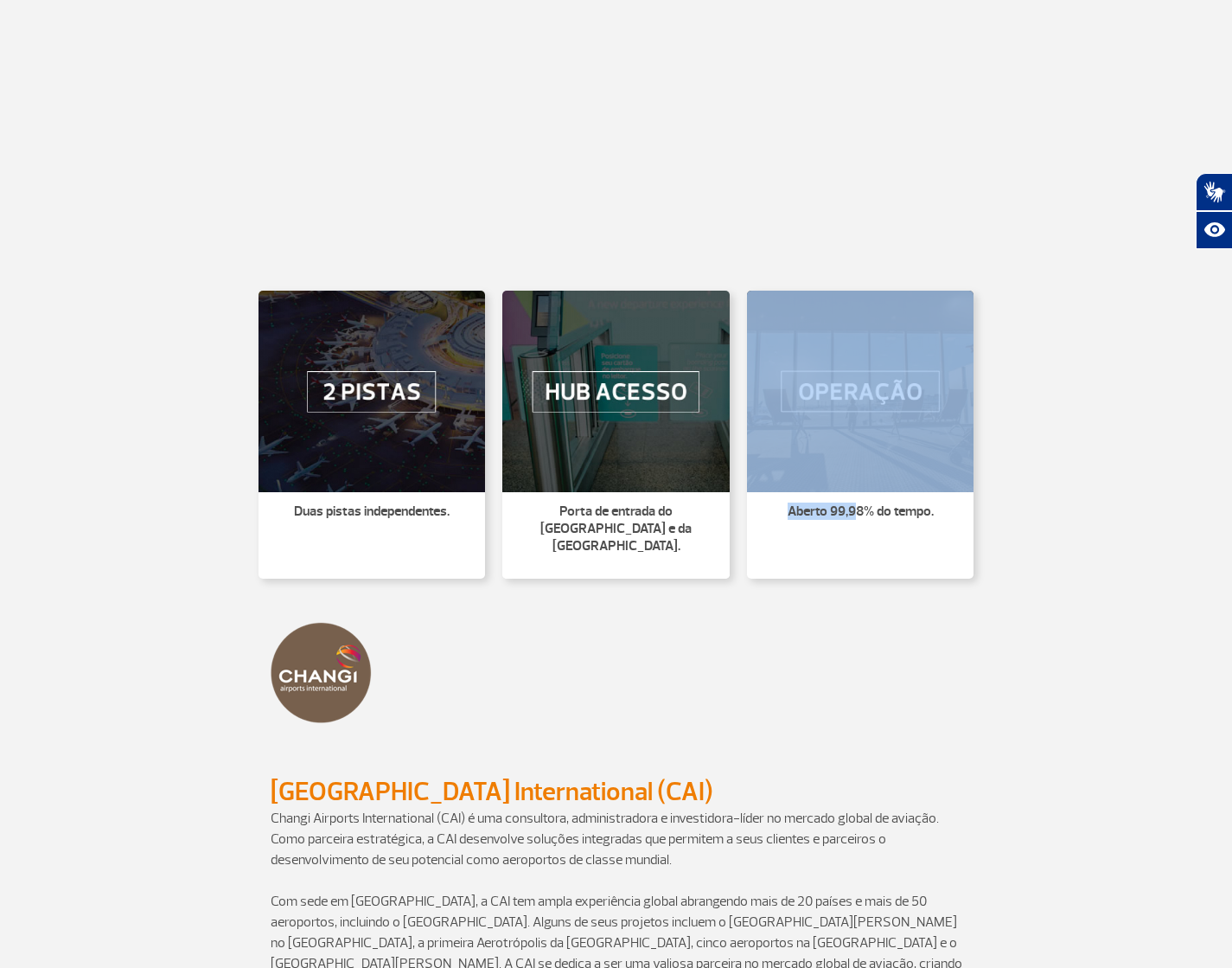
drag, startPoint x: 866, startPoint y: 504, endPoint x: 978, endPoint y: 457, distance: 121.5
click at [1008, 462] on div "Duas pistas independentes. Porta de entrada do Brasil e da América Latina. Aber…" at bounding box center [617, 432] width 960 height 318
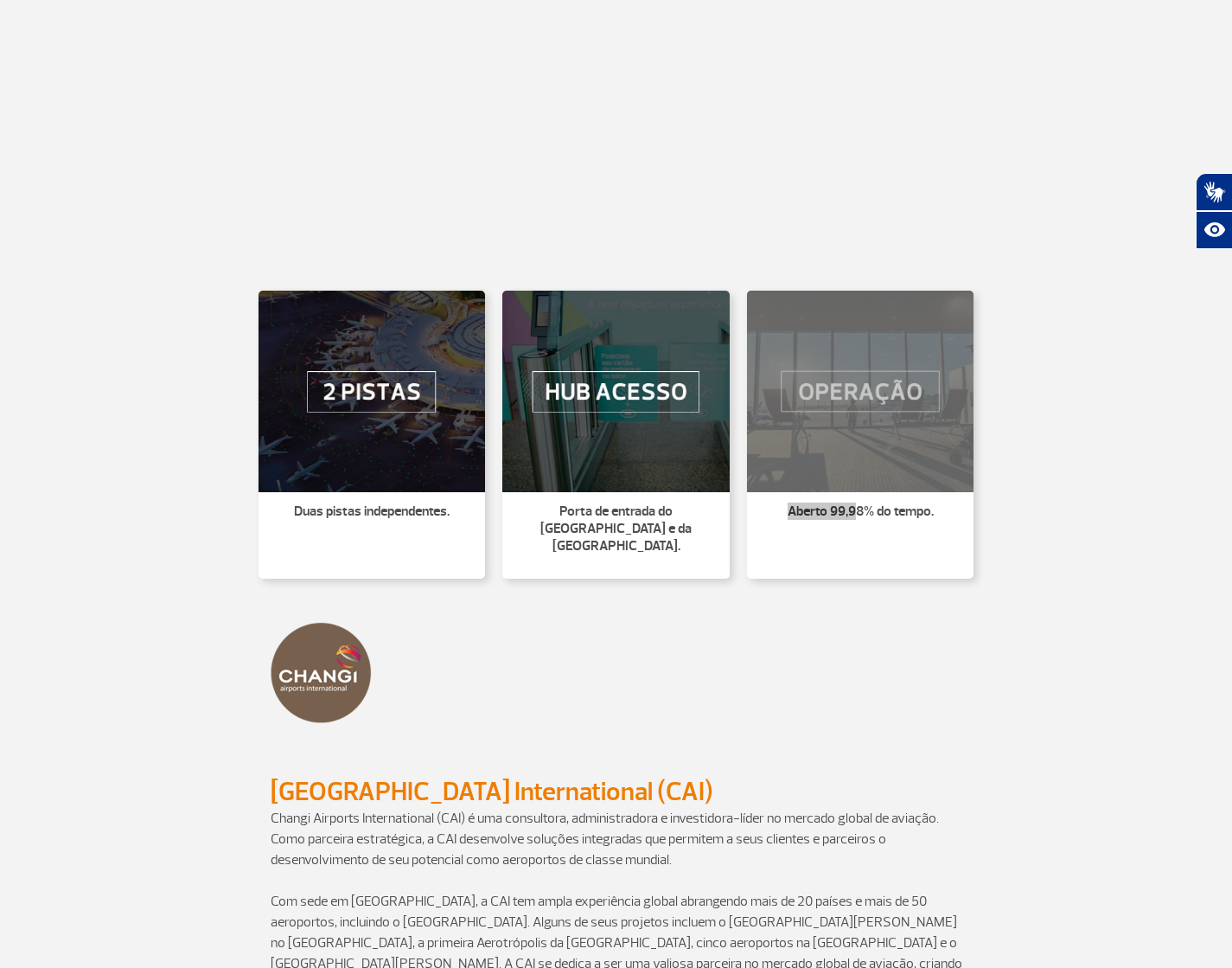
drag, startPoint x: 332, startPoint y: 664, endPoint x: 1241, endPoint y: 429, distance: 938.9
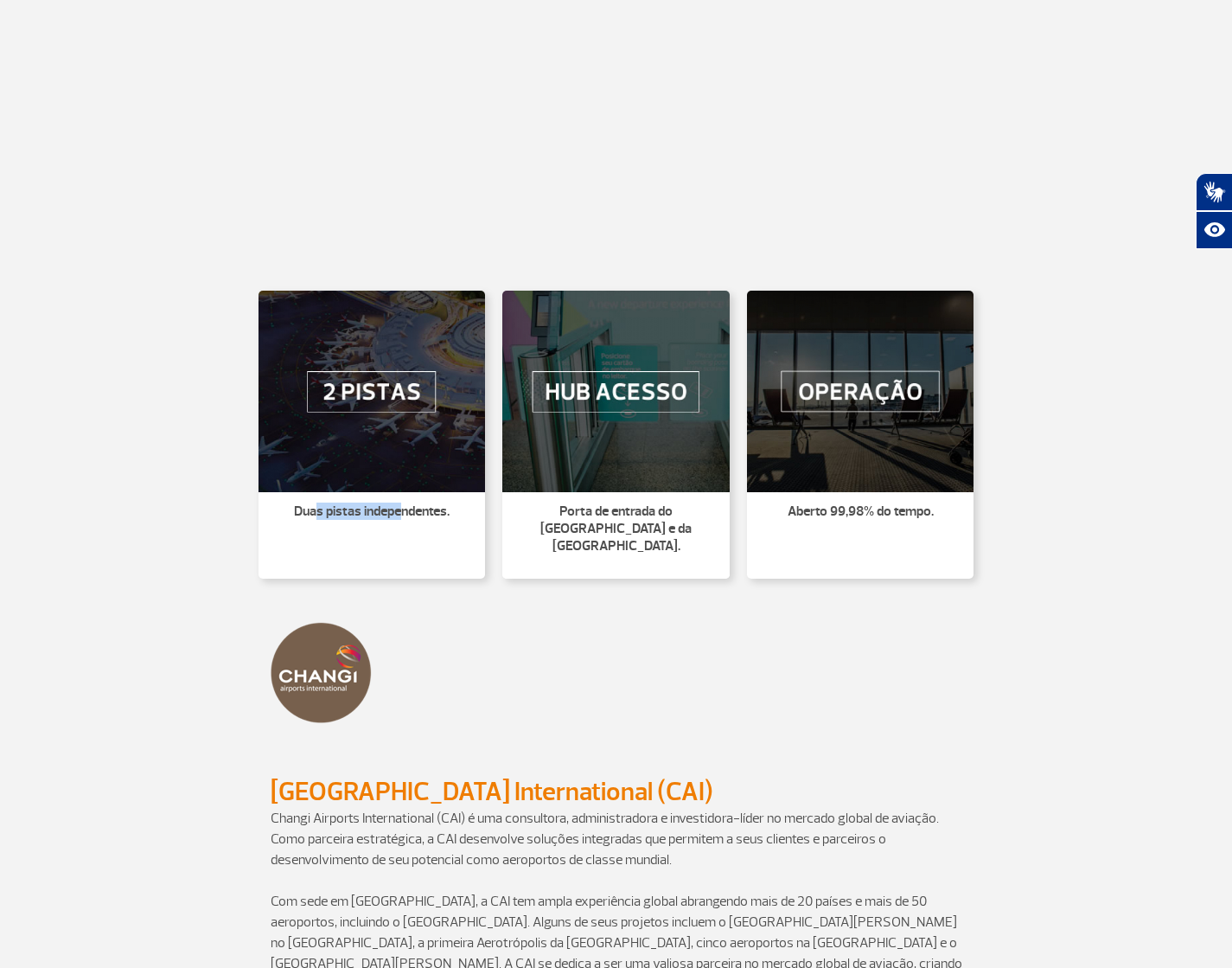
drag, startPoint x: 316, startPoint y: 514, endPoint x: 397, endPoint y: 506, distance: 81.4
click at [404, 512] on p "Duas pistas independentes." at bounding box center [372, 511] width 207 height 17
drag, startPoint x: 470, startPoint y: 517, endPoint x: 280, endPoint y: 504, distance: 190.4
click at [269, 510] on p "Duas pistas independentes." at bounding box center [372, 511] width 207 height 17
copy p "Duas pistas independentes."
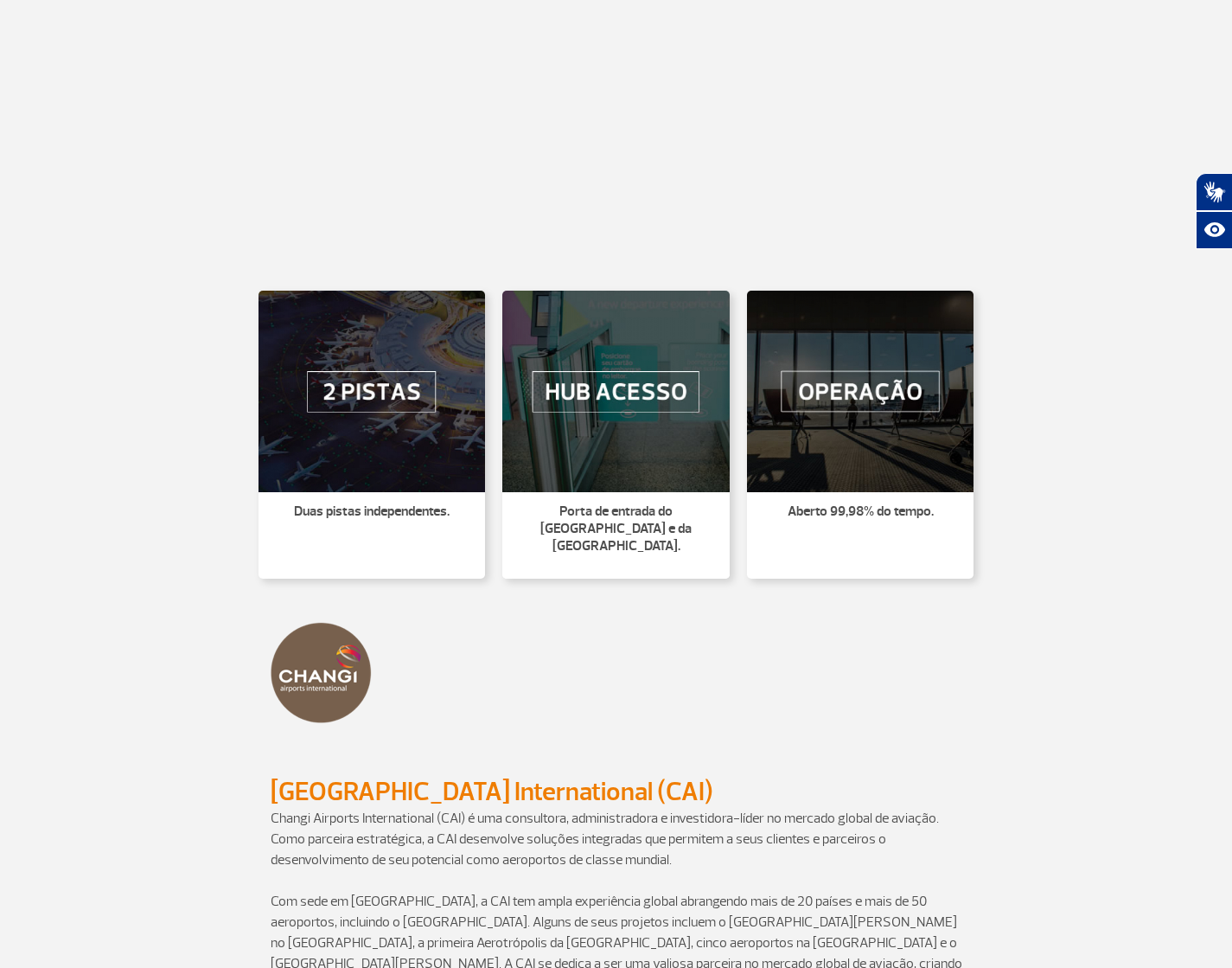
drag, startPoint x: 1015, startPoint y: 569, endPoint x: 972, endPoint y: 529, distance: 58.7
click at [1015, 570] on div "Duas pistas independentes. Porta de entrada do Brasil e da América Latina. Aber…" at bounding box center [617, 432] width 960 height 318
drag, startPoint x: 619, startPoint y: 408, endPoint x: 1243, endPoint y: 495, distance: 630.0
drag, startPoint x: 701, startPoint y: 539, endPoint x: 522, endPoint y: 505, distance: 182.2
click at [522, 505] on li "Porta de entrada do Brasil e da América Latina." at bounding box center [616, 535] width 228 height 87
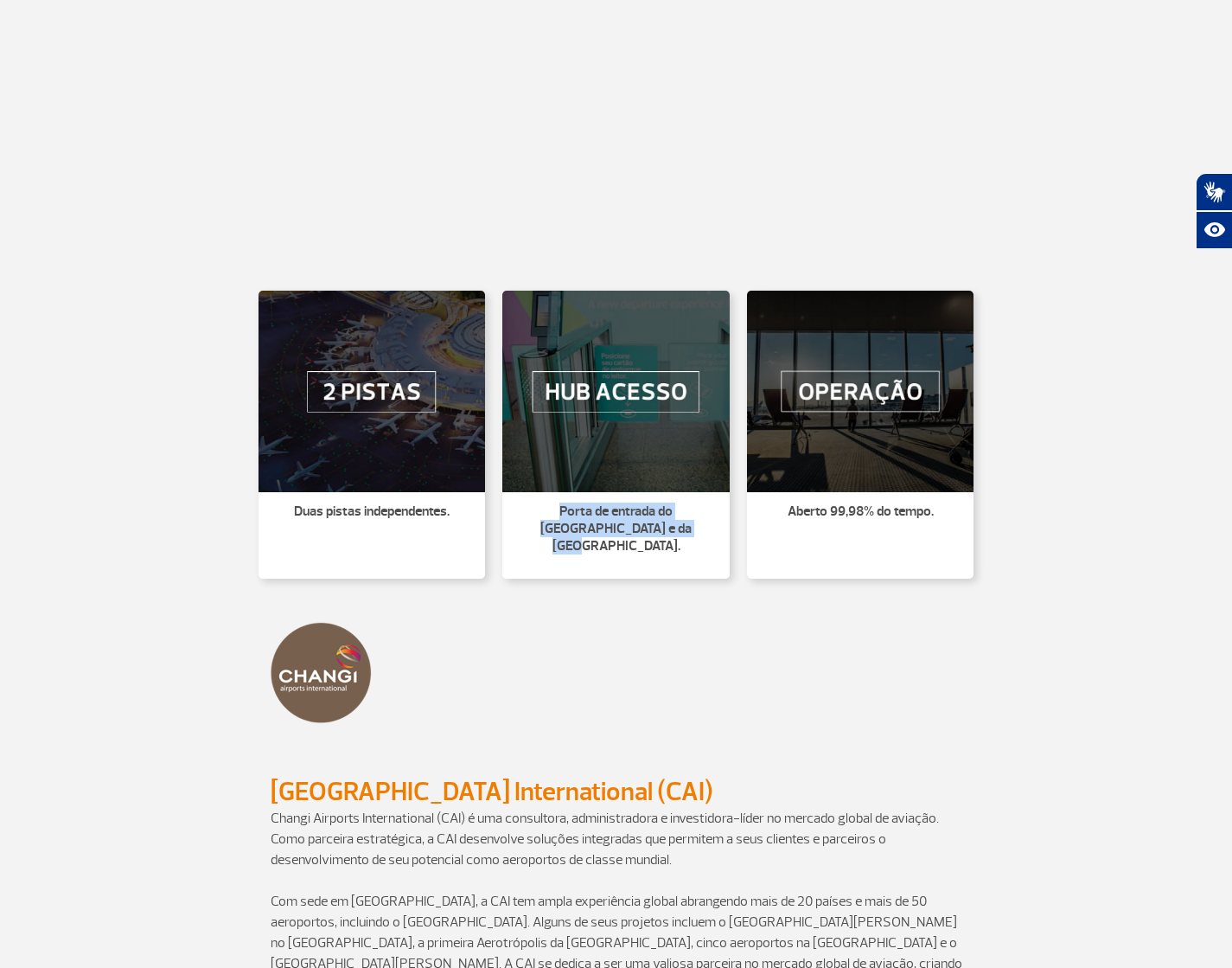
copy p "Porta de entrada do Brasil e da América Latina."
drag, startPoint x: 947, startPoint y: 513, endPoint x: 773, endPoint y: 515, distance: 174.0
click at [775, 515] on p "Aberto 99,98% do tempo." at bounding box center [861, 511] width 207 height 17
copy p "Aberto 99,98% do tempo."
click at [1024, 364] on div "Duas pistas independentes. Porta de entrada do Brasil e da América Latina. Aber…" at bounding box center [617, 432] width 960 height 318
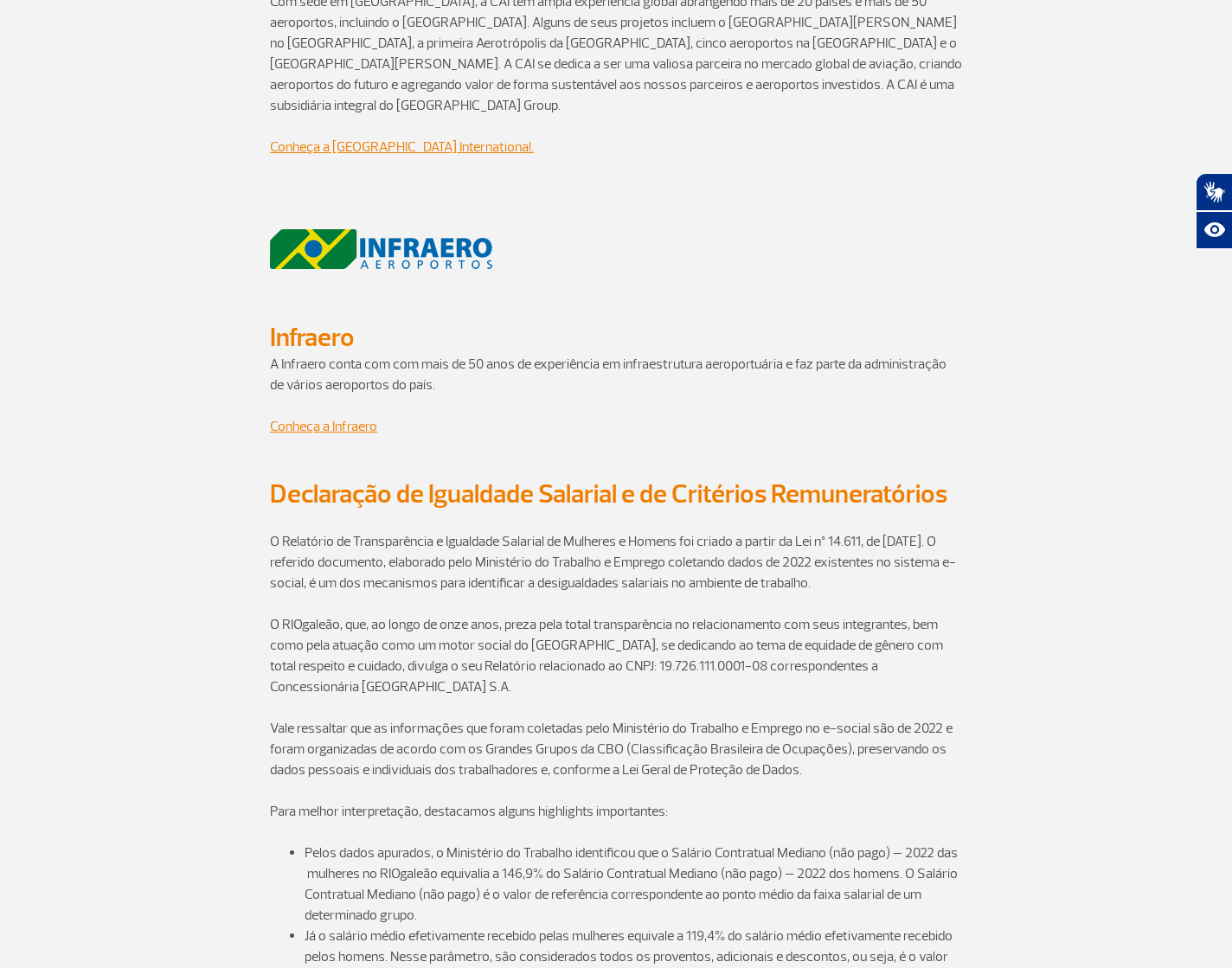
scroll to position [1724, 0]
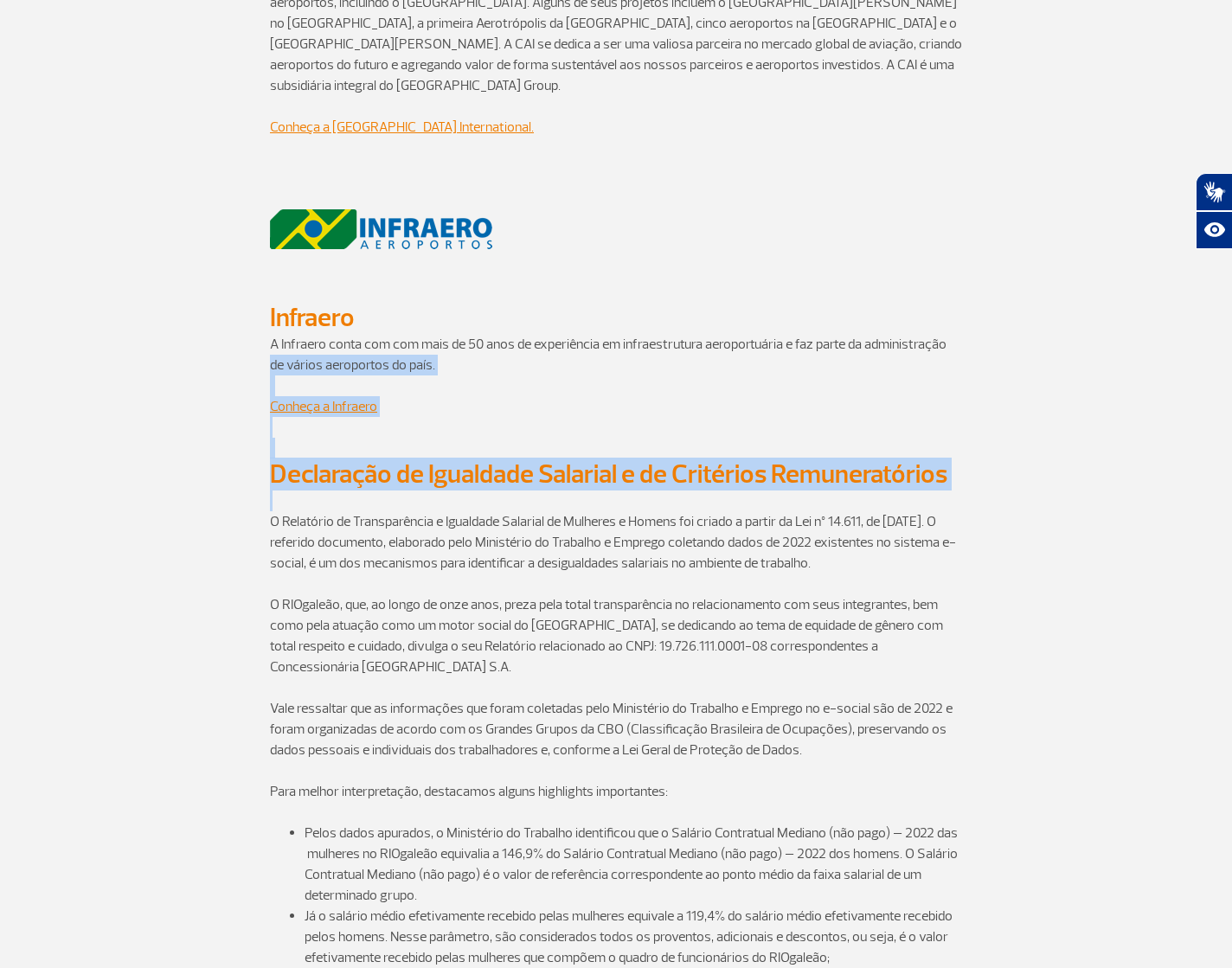
drag, startPoint x: 1229, startPoint y: 484, endPoint x: 1230, endPoint y: 383, distance: 101.0
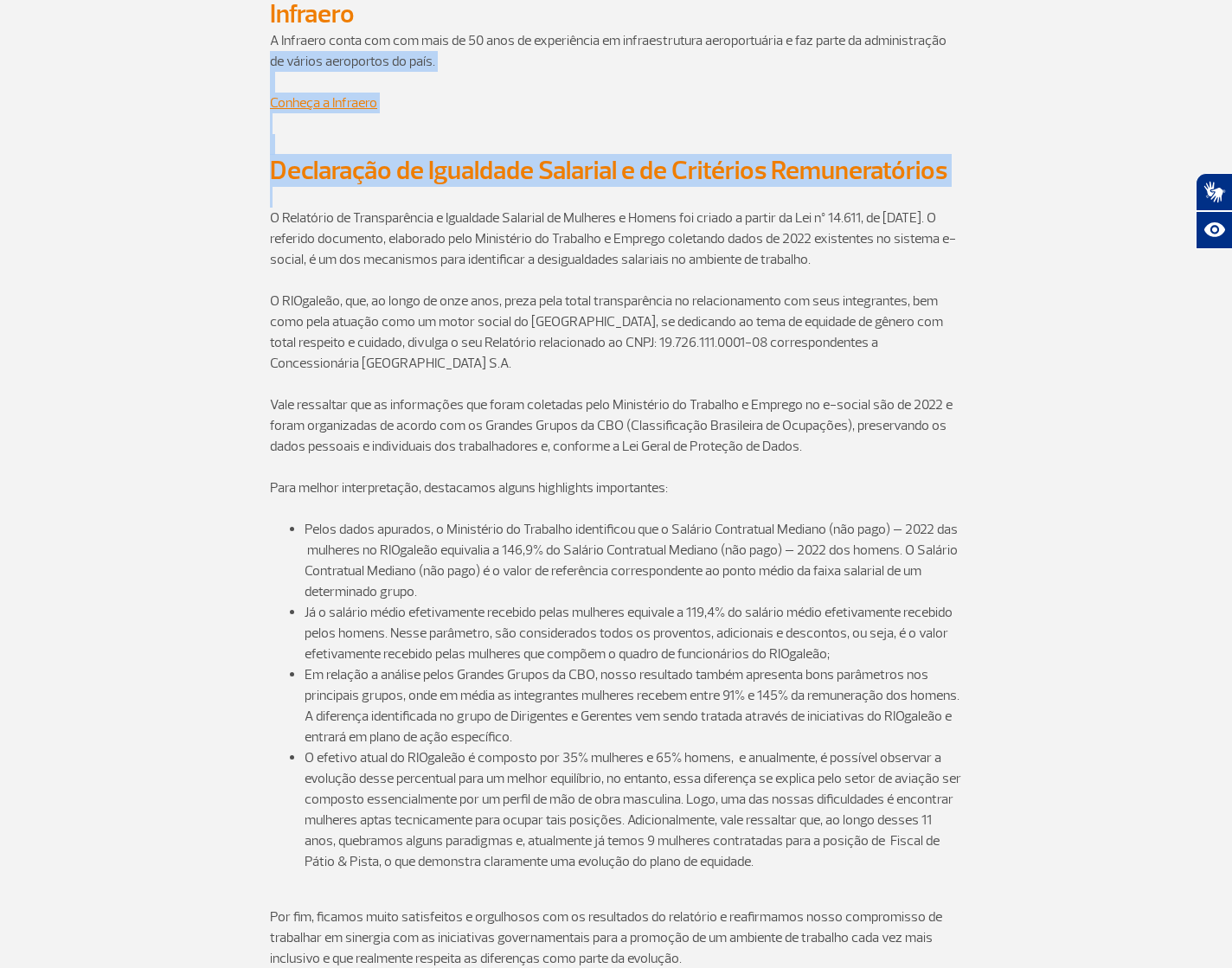
scroll to position [2031, 0]
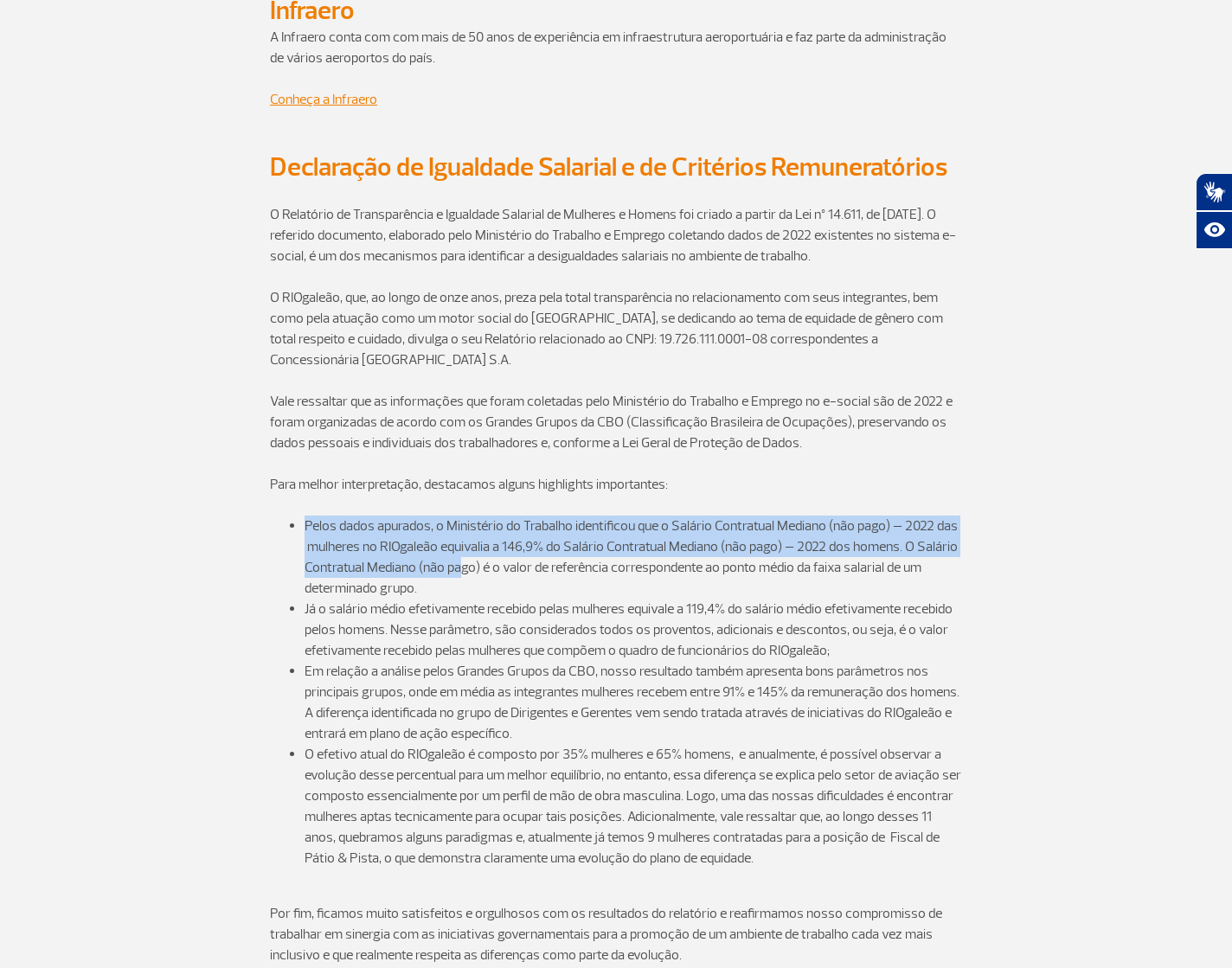
drag, startPoint x: 439, startPoint y: 525, endPoint x: 279, endPoint y: 460, distance: 172.7
click at [280, 484] on div "O Relatório de Transparência e Igualdade Salarial de Mulheres e Homens foi cria…" at bounding box center [615, 595] width 692 height 823
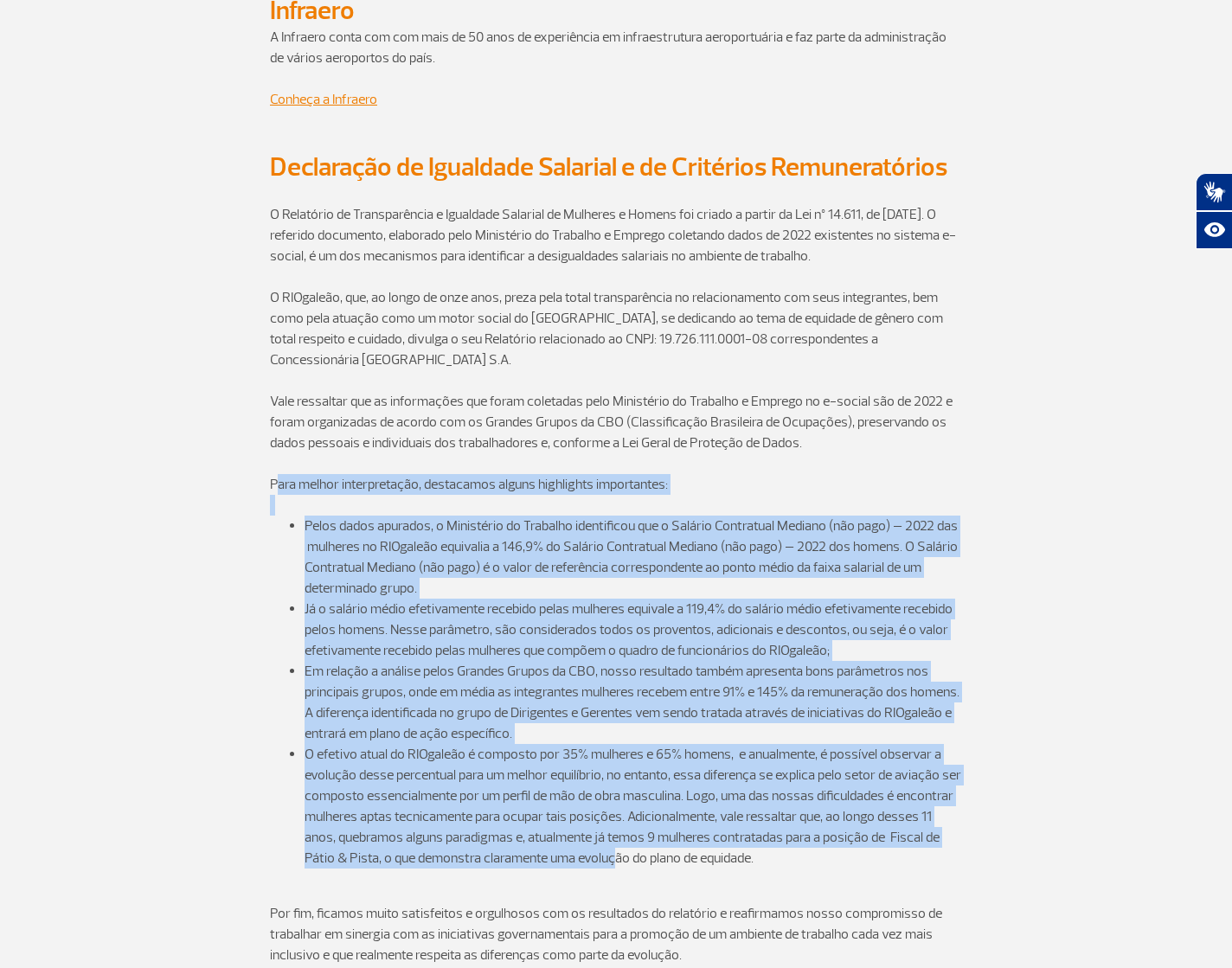
drag, startPoint x: 275, startPoint y: 458, endPoint x: 668, endPoint y: 831, distance: 541.8
click at [668, 831] on div "O Relatório de Transparência e Igualdade Salarial de Mulheres e Homens foi cria…" at bounding box center [615, 595] width 692 height 823
copy div "ara melhor interpretação, destacamos alguns highlights importantes: Pelos dados…"
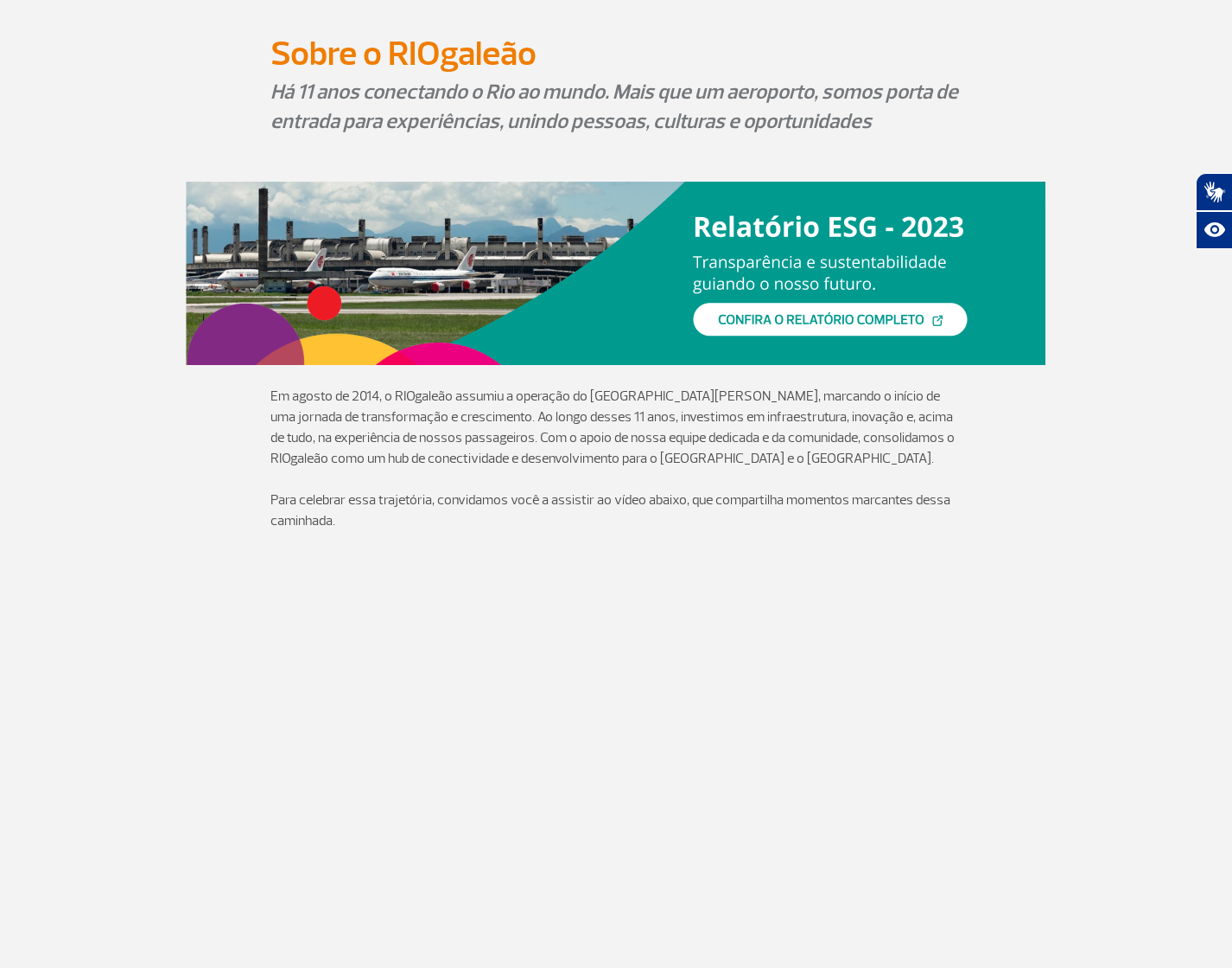
scroll to position [0, 0]
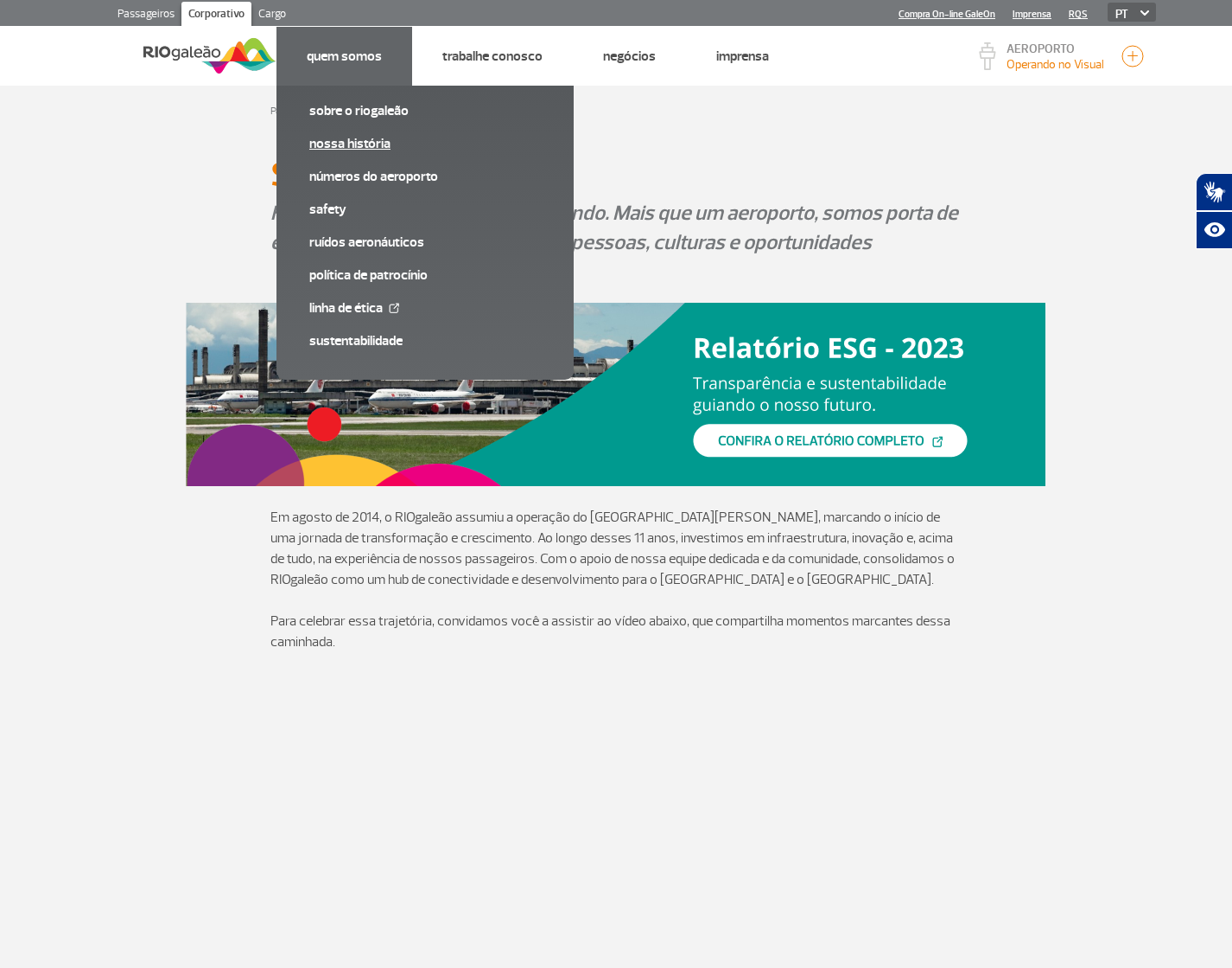
click at [362, 145] on link "Nossa História" at bounding box center [424, 144] width 231 height 19
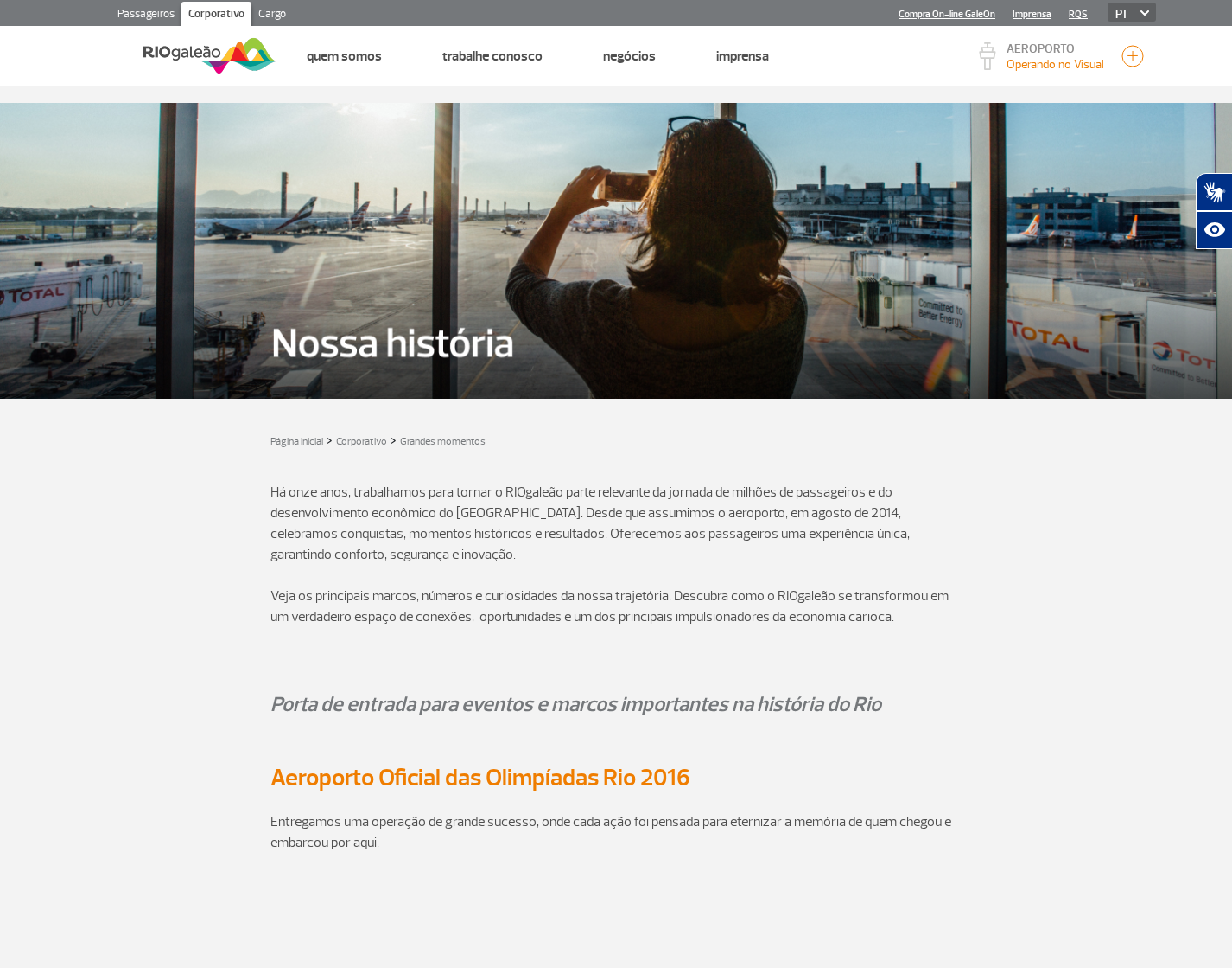
click at [930, 500] on p "Há onze anos, trabalhamos para tornar o RIOgaleão parte relevante da jornada de…" at bounding box center [616, 523] width 692 height 83
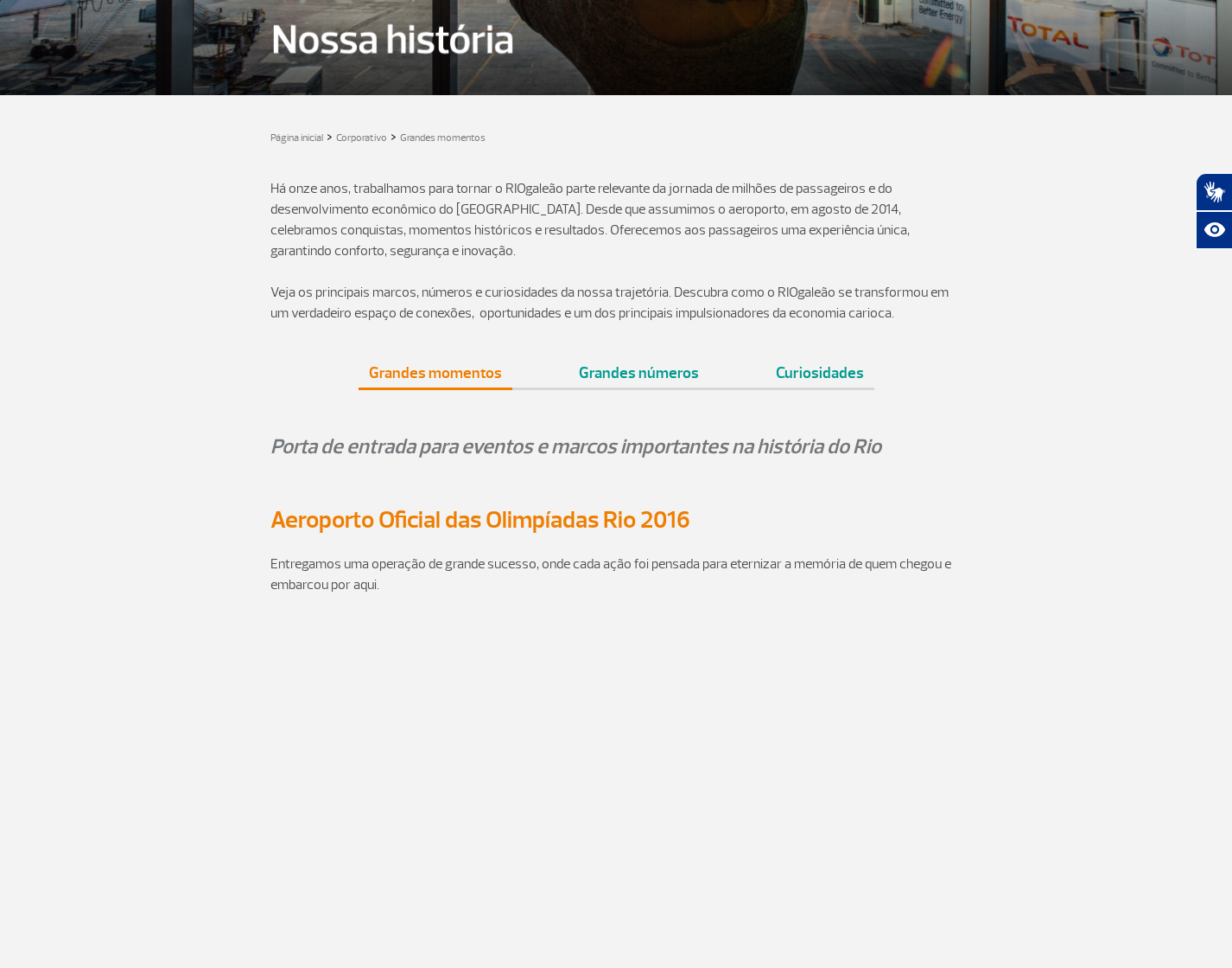
scroll to position [375, 0]
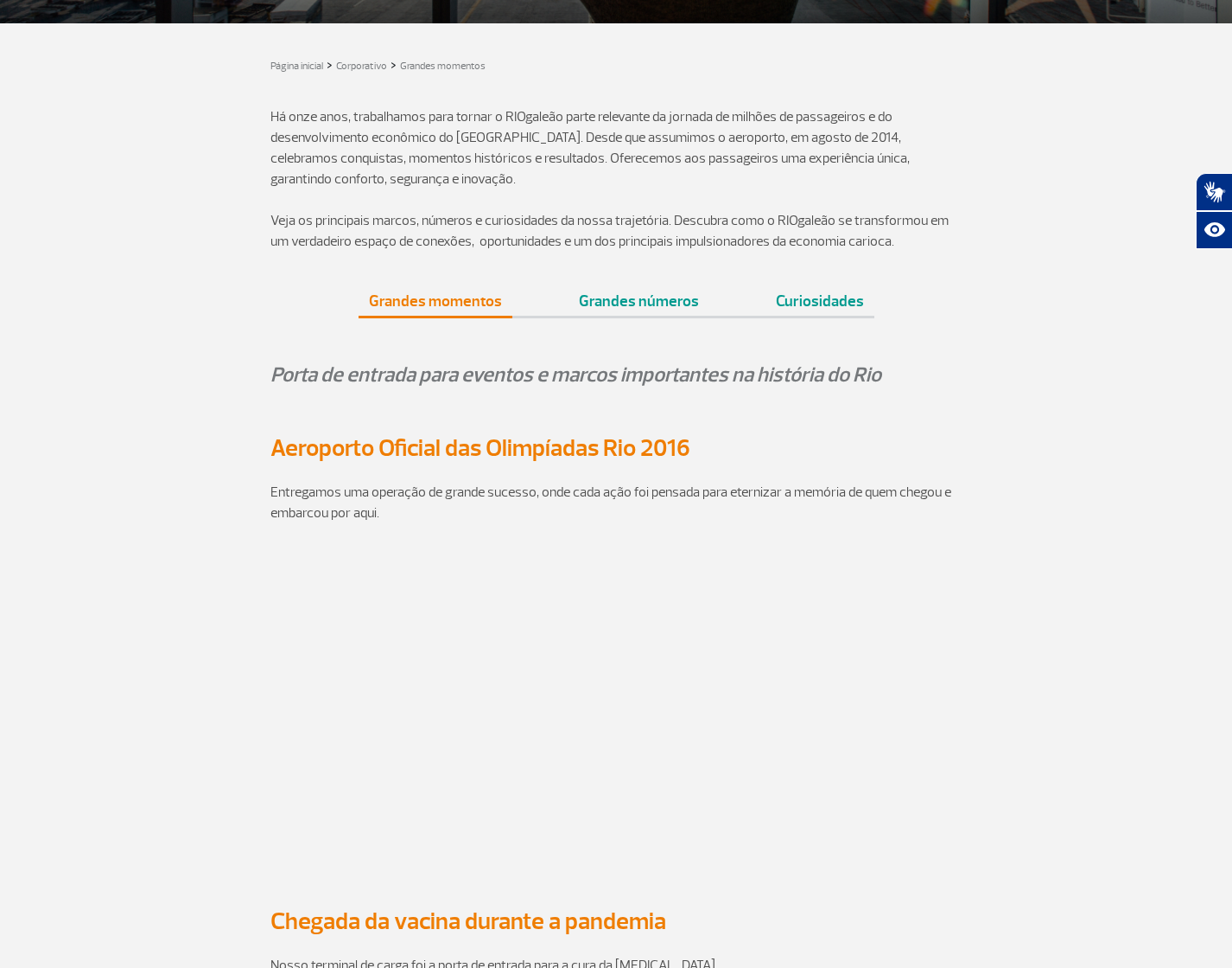
drag, startPoint x: 345, startPoint y: 381, endPoint x: 329, endPoint y: 327, distance: 56.3
click at [344, 381] on p "Porta de entrada para eventos e marcos importantes na história do Rio" at bounding box center [616, 374] width 692 height 30
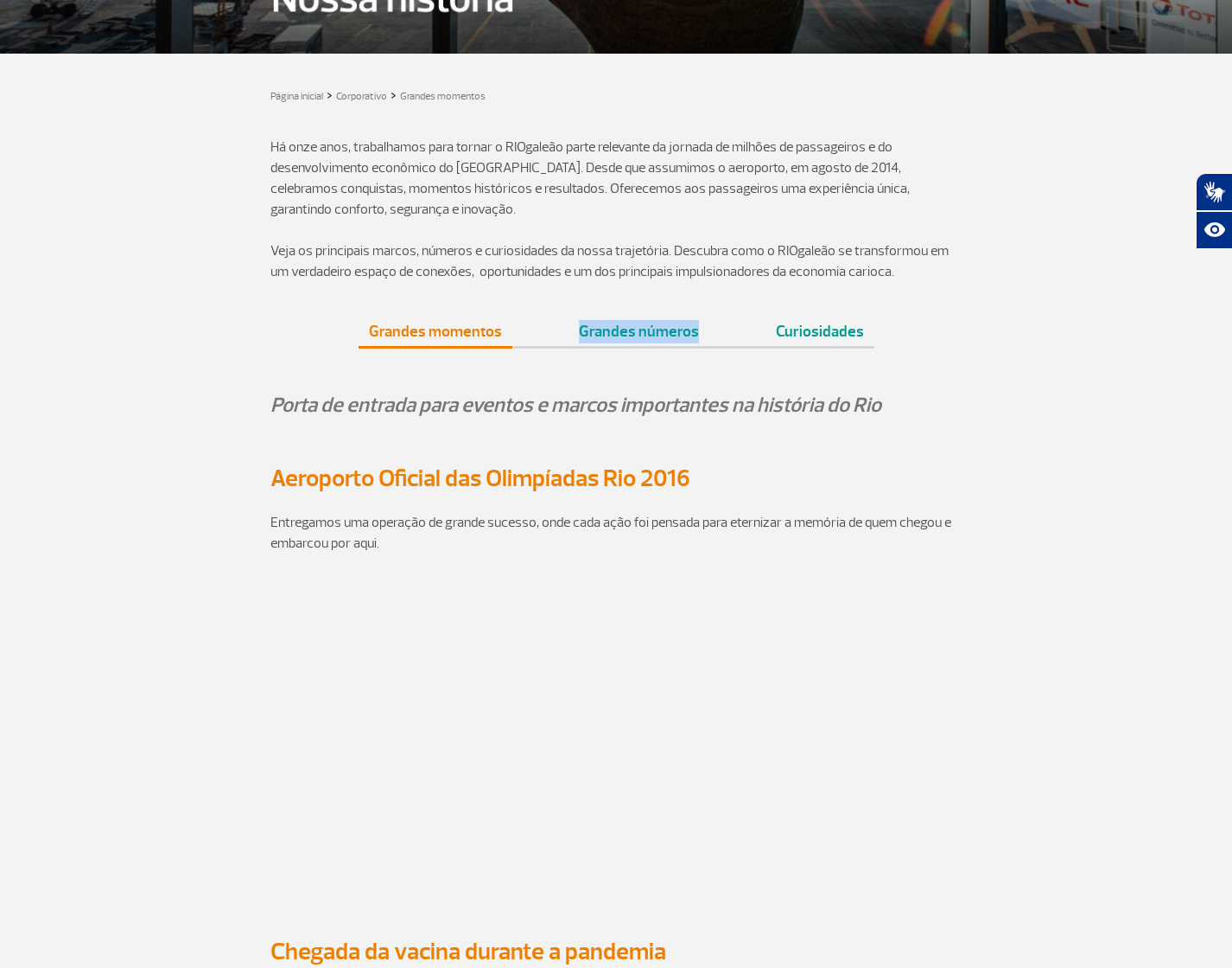
scroll to position [381, 0]
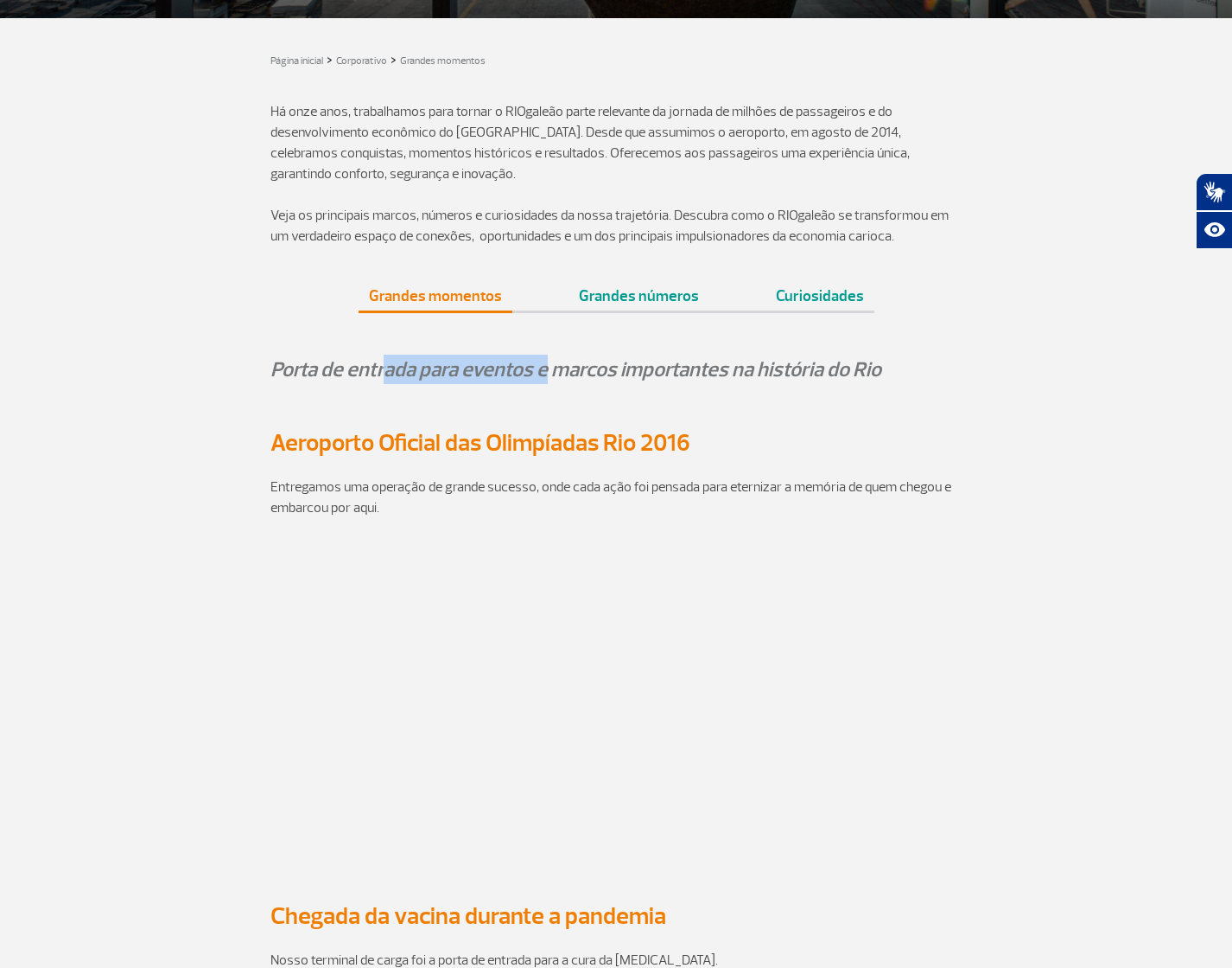
drag, startPoint x: 443, startPoint y: 363, endPoint x: 697, endPoint y: 353, distance: 254.2
click at [373, 444] on h3 "Aeroporto Oficial das Olimpíadas Rio 2016" at bounding box center [616, 442] width 692 height 26
drag, startPoint x: 388, startPoint y: 443, endPoint x: 554, endPoint y: 445, distance: 166.0
click at [554, 445] on h3 "Aeroporto Oficial das Olimpíadas Rio 2016" at bounding box center [616, 442] width 692 height 26
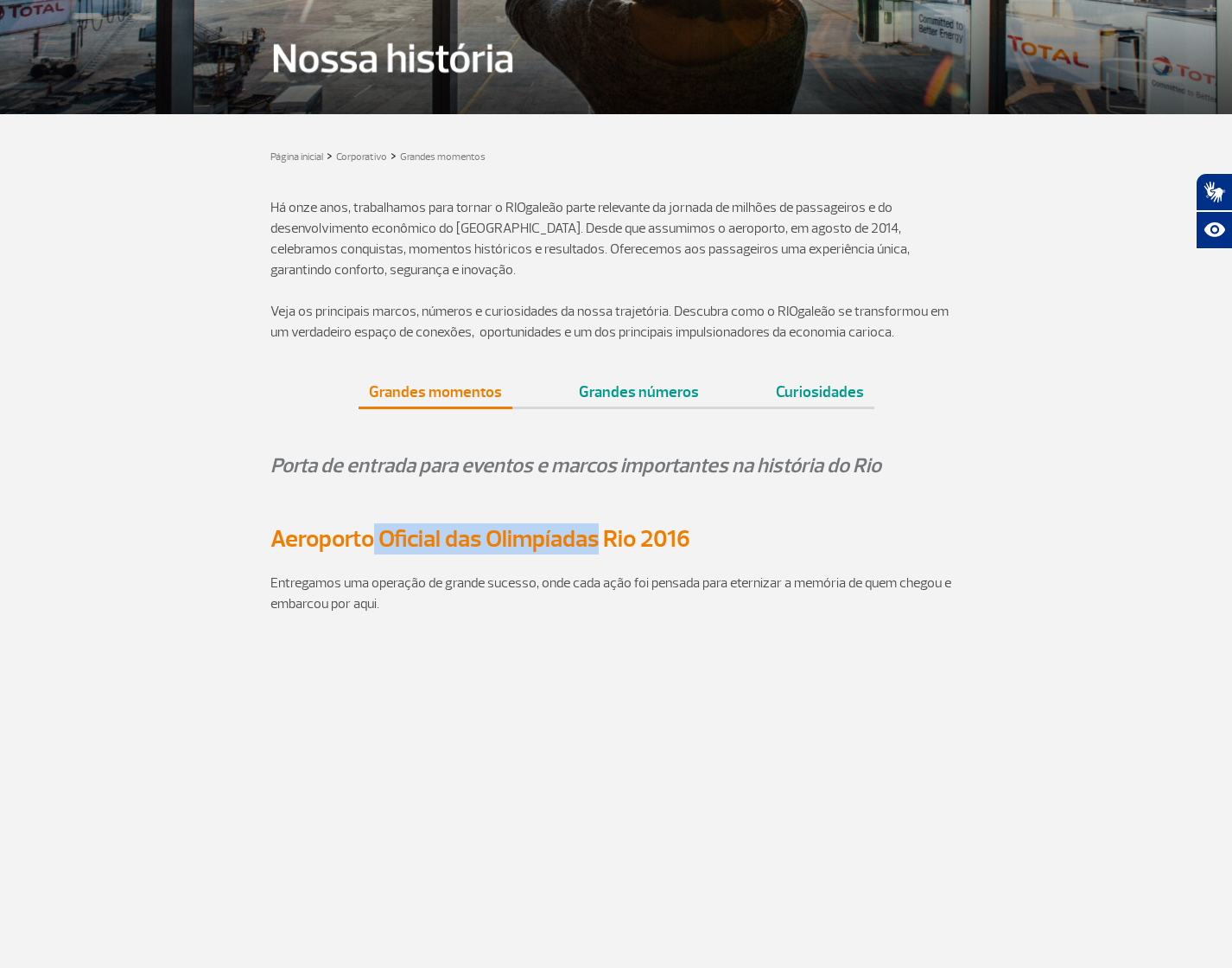
scroll to position [0, 0]
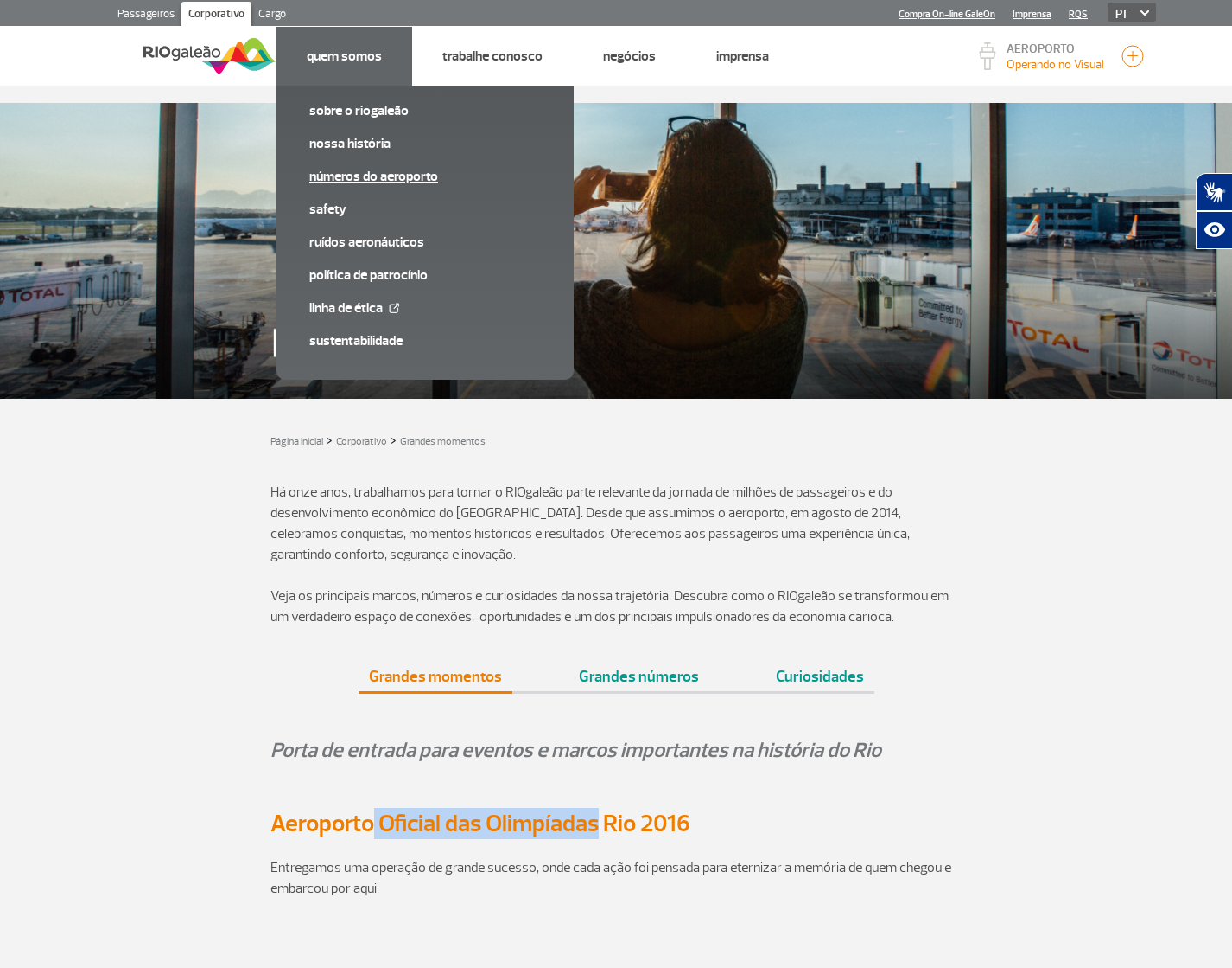
click at [361, 174] on link "Números do Aeroporto" at bounding box center [424, 176] width 231 height 19
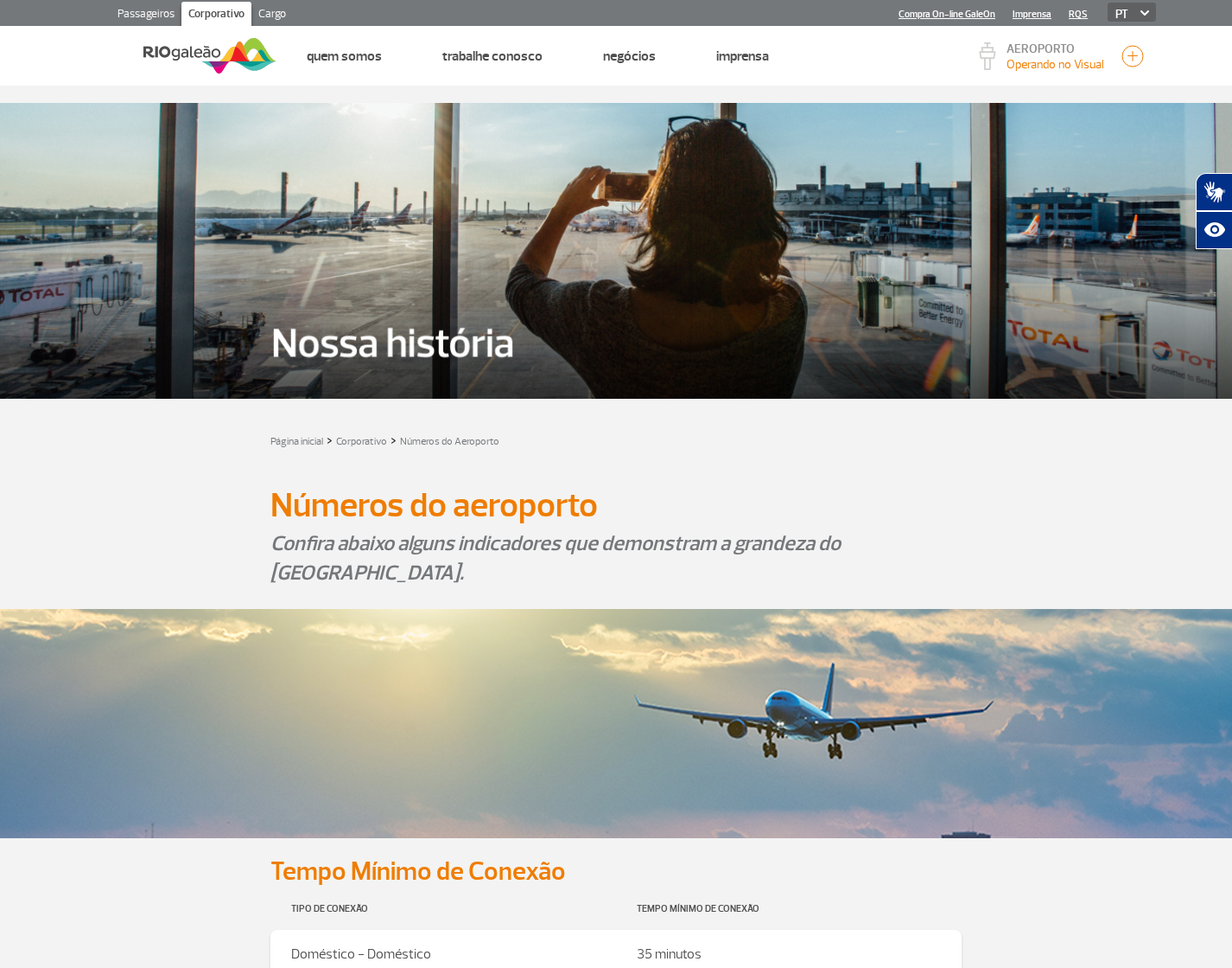
drag, startPoint x: 828, startPoint y: 475, endPoint x: 842, endPoint y: 459, distance: 21.3
click at [828, 475] on div at bounding box center [616, 473] width 959 height 17
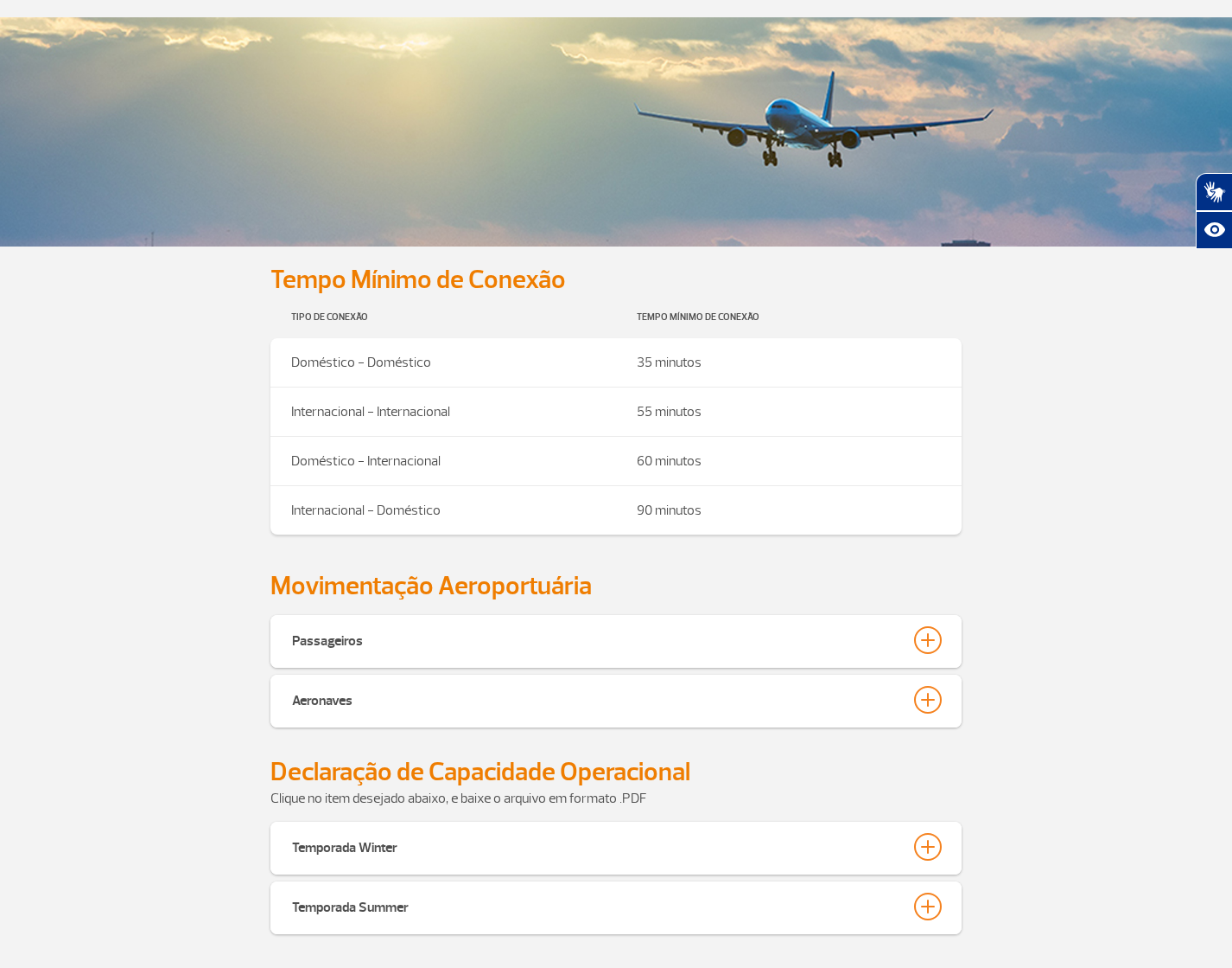
scroll to position [599, 0]
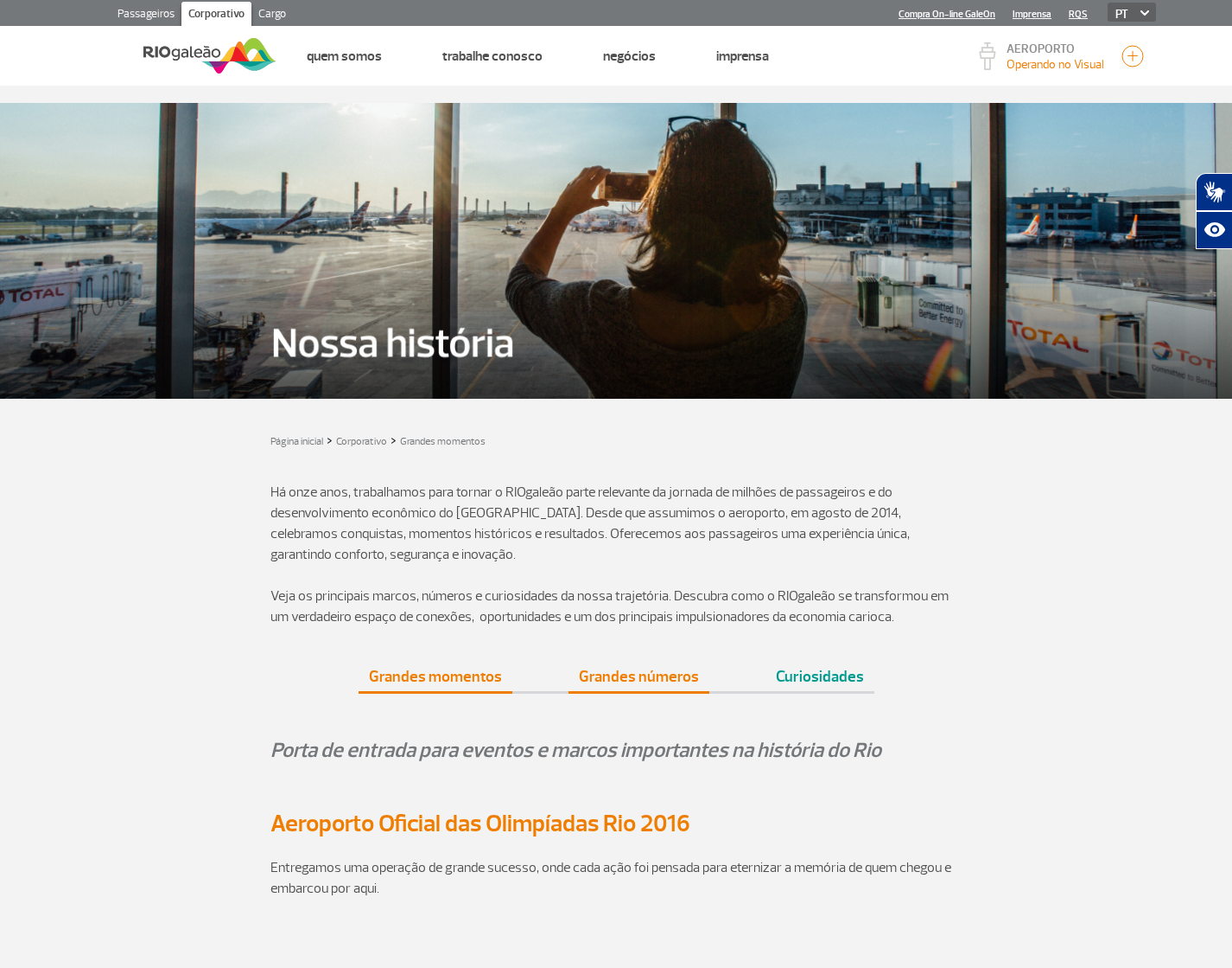
click at [622, 667] on link "Grandes números" at bounding box center [639, 668] width 141 height 43
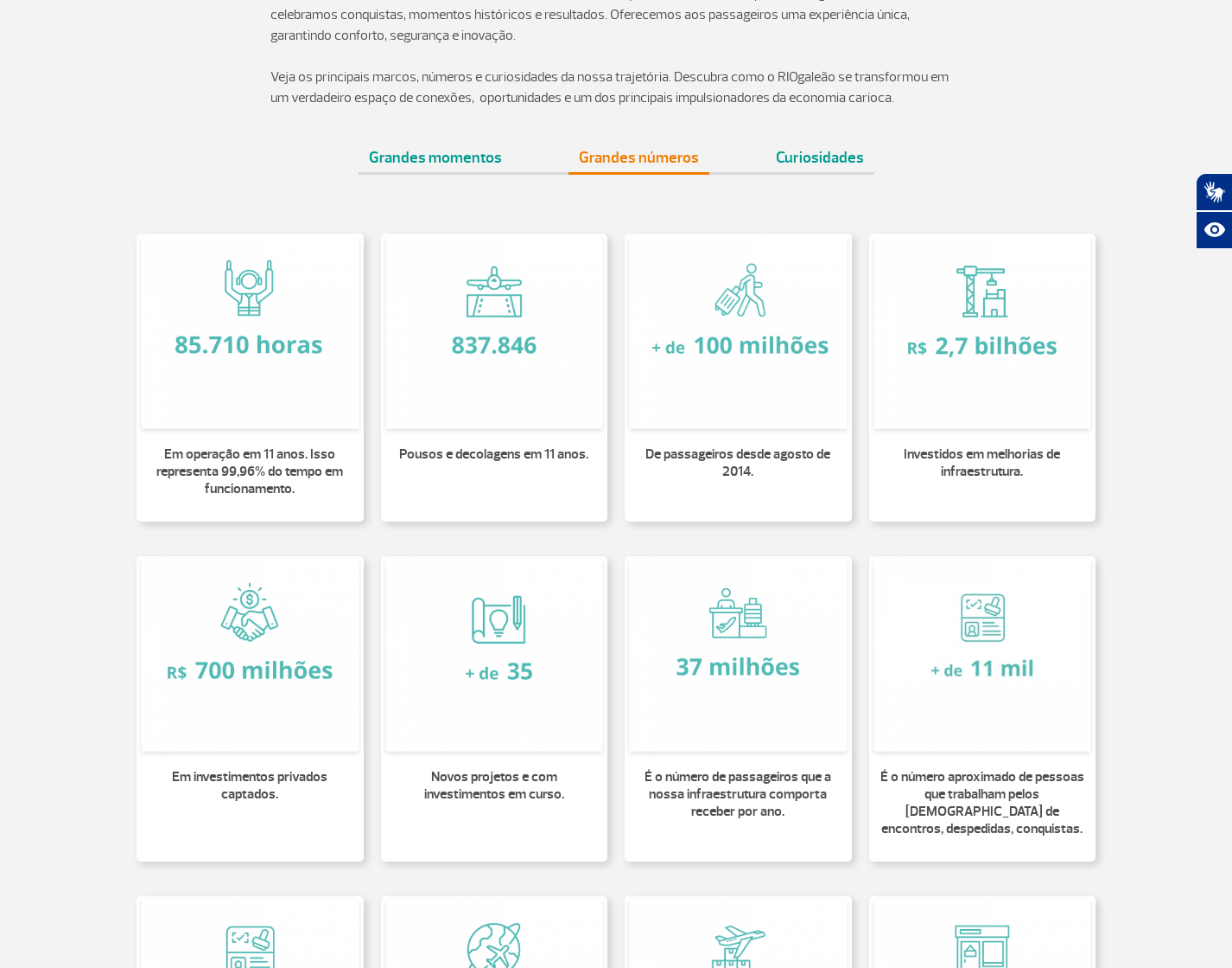
scroll to position [516, 0]
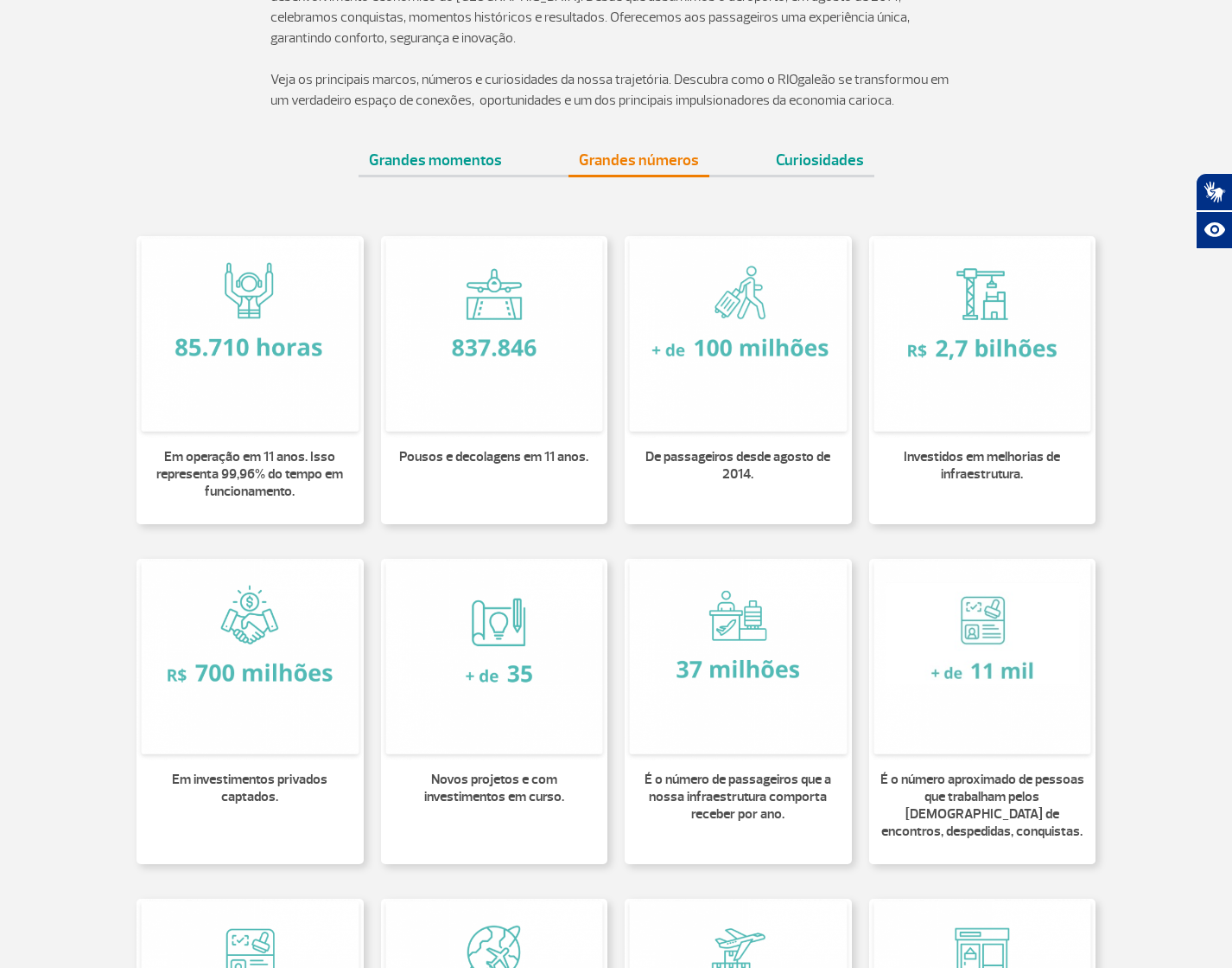
click at [1195, 326] on section "Em operação em 11 anos. Isso representa 99,96% do tempo em funcionamento. Pouso…" at bounding box center [616, 709] width 1232 height 981
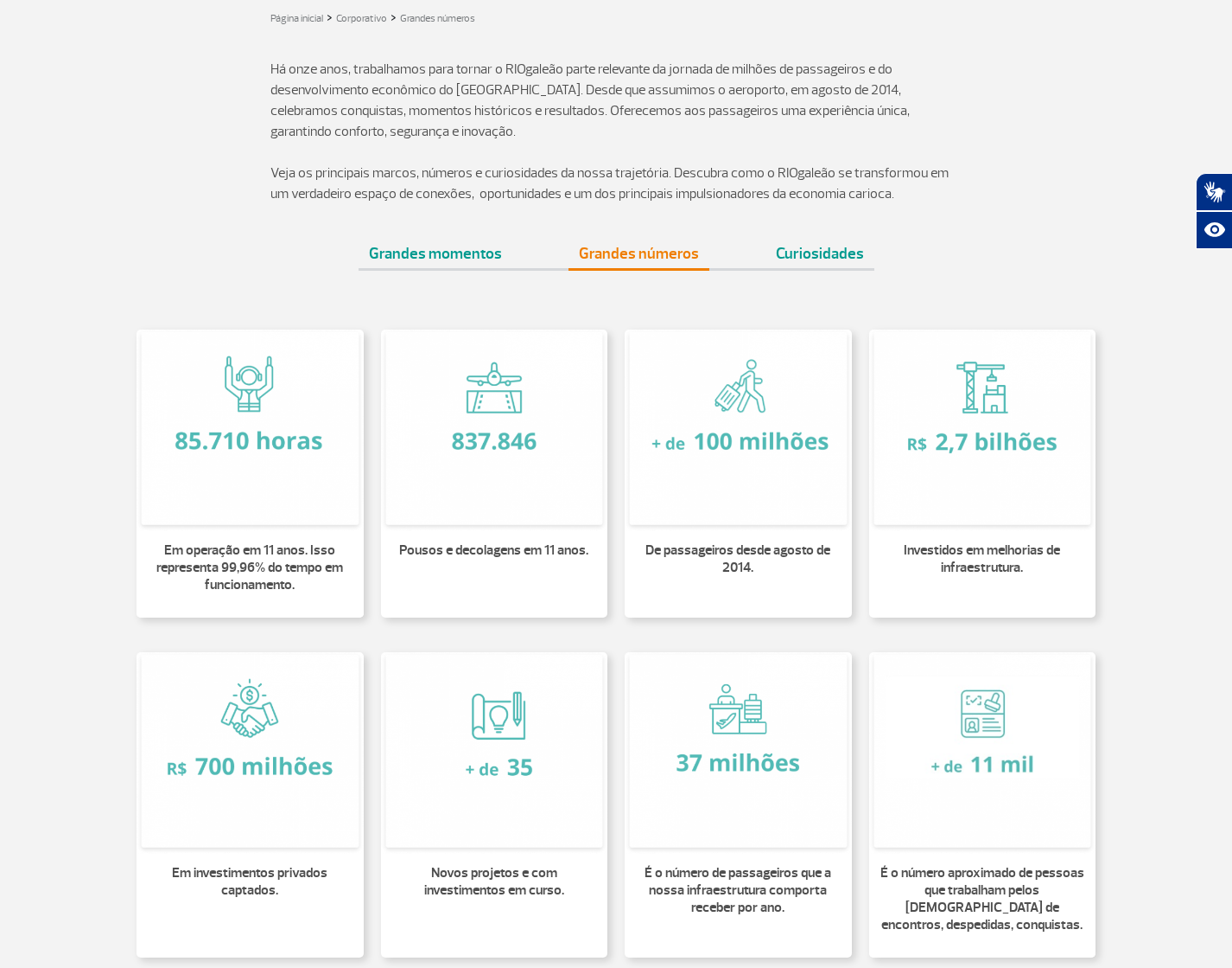
scroll to position [421, 0]
click at [814, 256] on link "Curiosidades" at bounding box center [820, 247] width 108 height 43
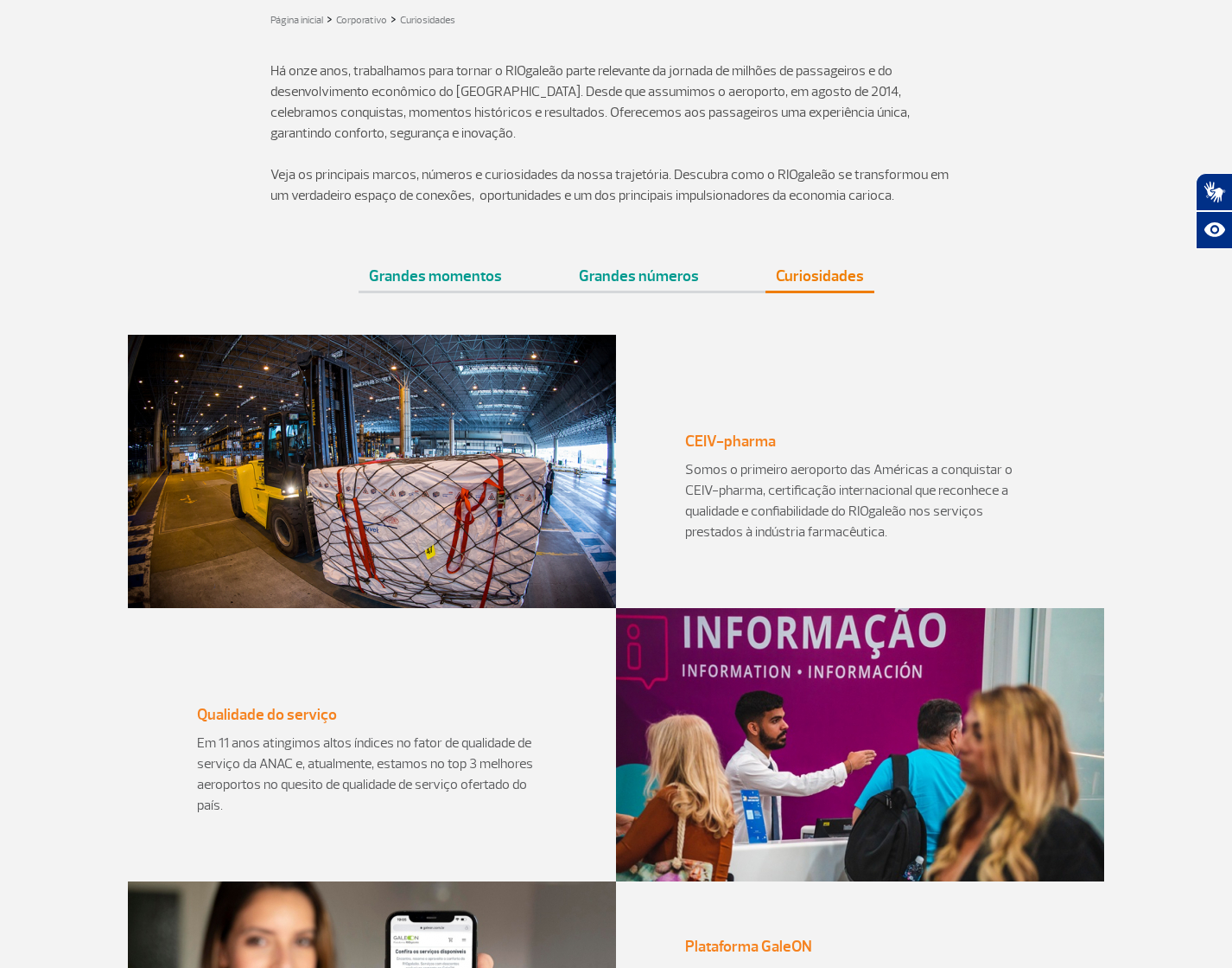
drag, startPoint x: 1231, startPoint y: 291, endPoint x: 1191, endPoint y: 524, distance: 236.4
click at [1191, 524] on body "Passageiros Corporativo Cargo Compra On-line GaleOn Imprensa RQS PT ENG ESP Pág…" at bounding box center [616, 63] width 1232 height 968
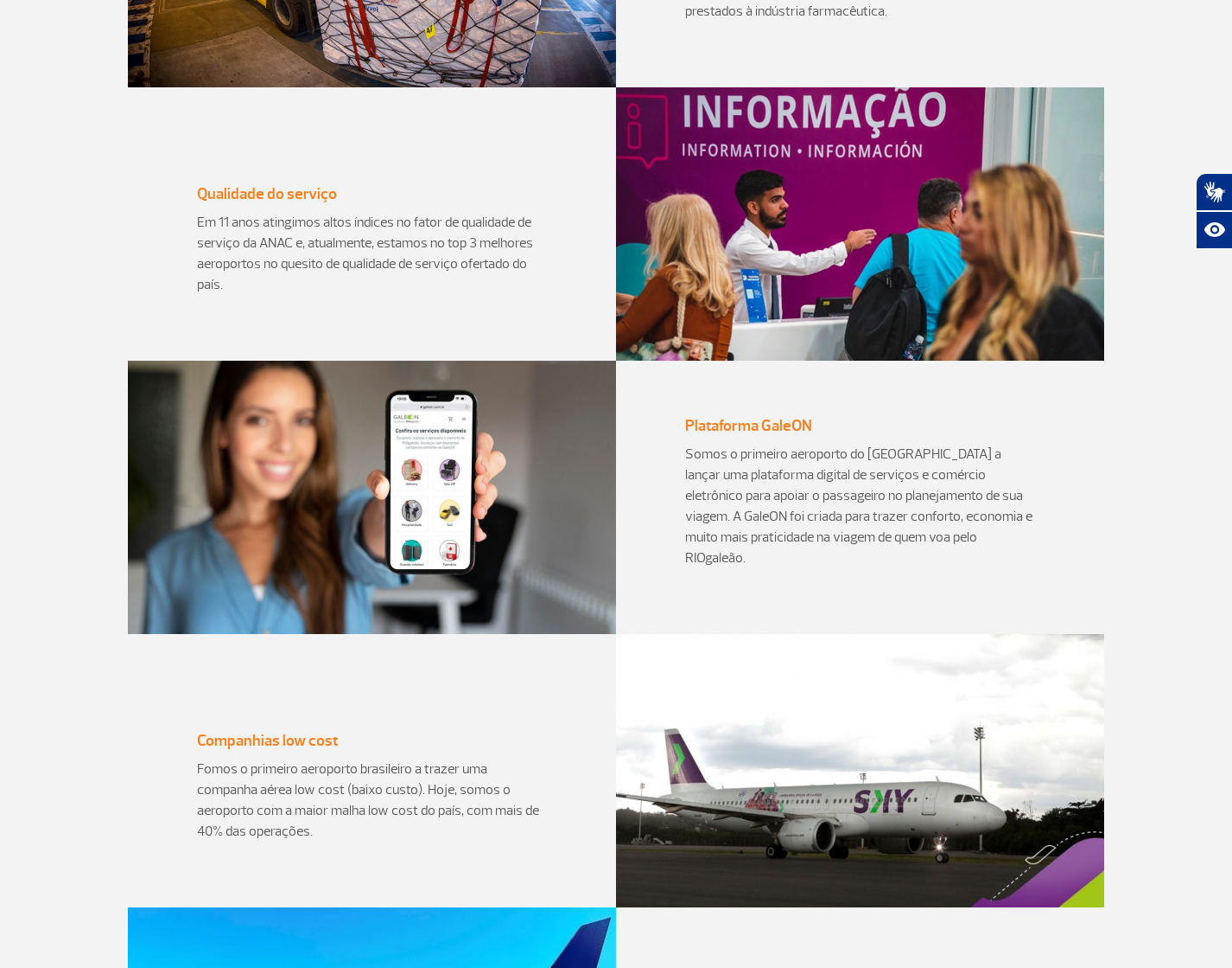
scroll to position [866, 0]
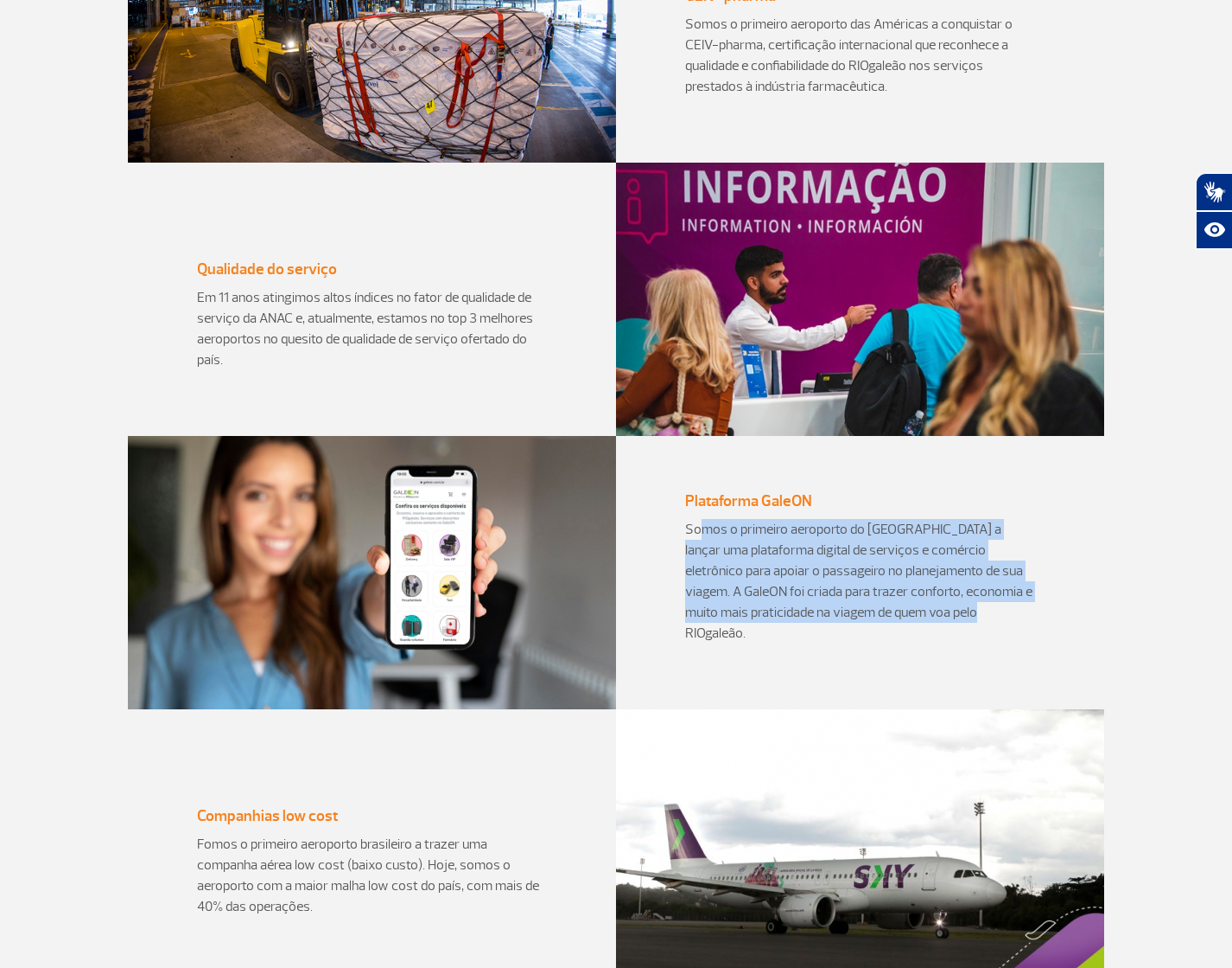
drag, startPoint x: 700, startPoint y: 551, endPoint x: 936, endPoint y: 645, distance: 254.0
click at [939, 646] on div "Somos o primeiro aeroporto do Brasil a lançar uma plataforma digital de serviço…" at bounding box center [860, 587] width 350 height 138
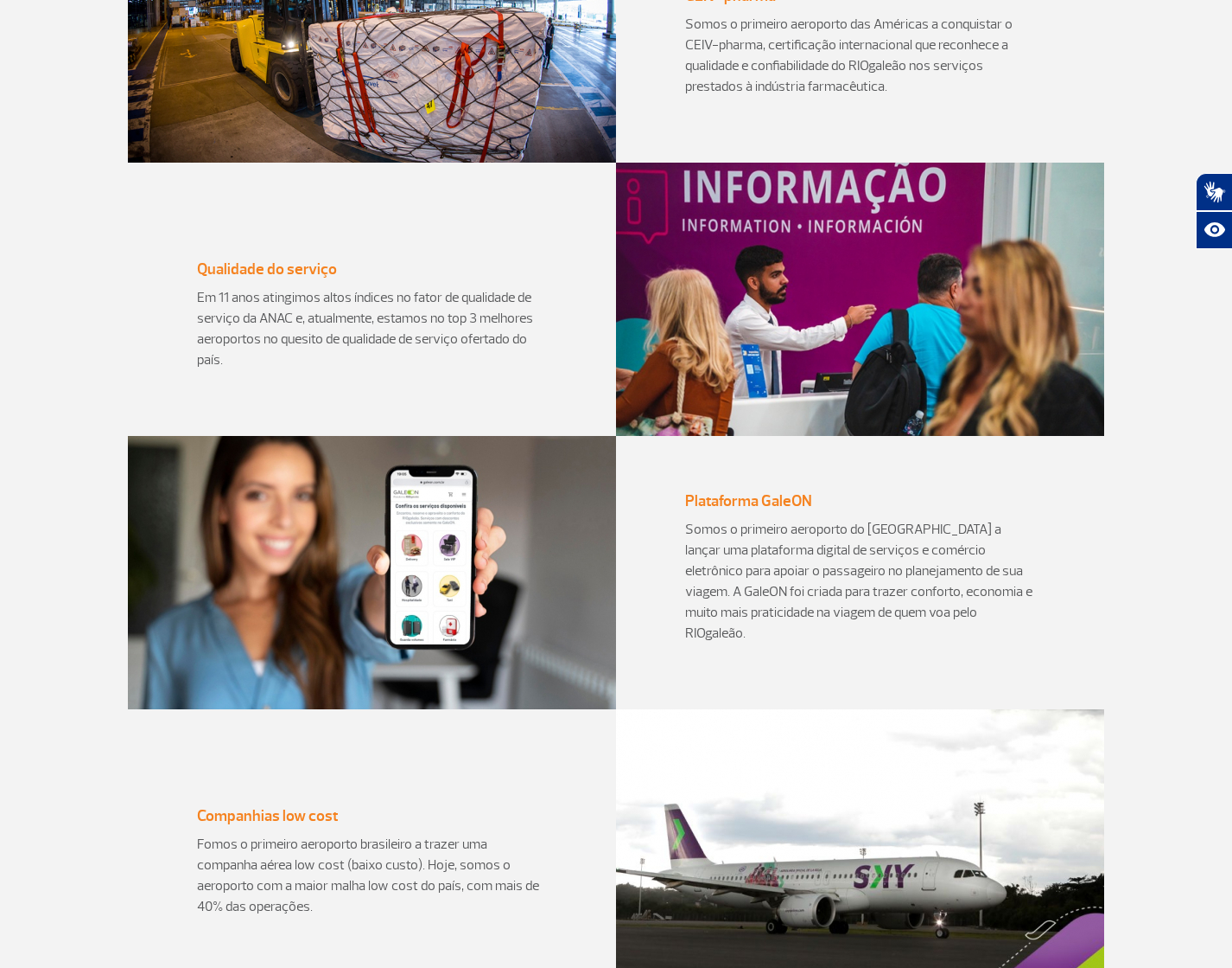
drag, startPoint x: 1018, startPoint y: 551, endPoint x: 981, endPoint y: 556, distance: 37.3
click at [1019, 550] on p "Somos o primeiro aeroporto do Brasil a lançar uma plataforma digital de serviço…" at bounding box center [860, 581] width 350 height 125
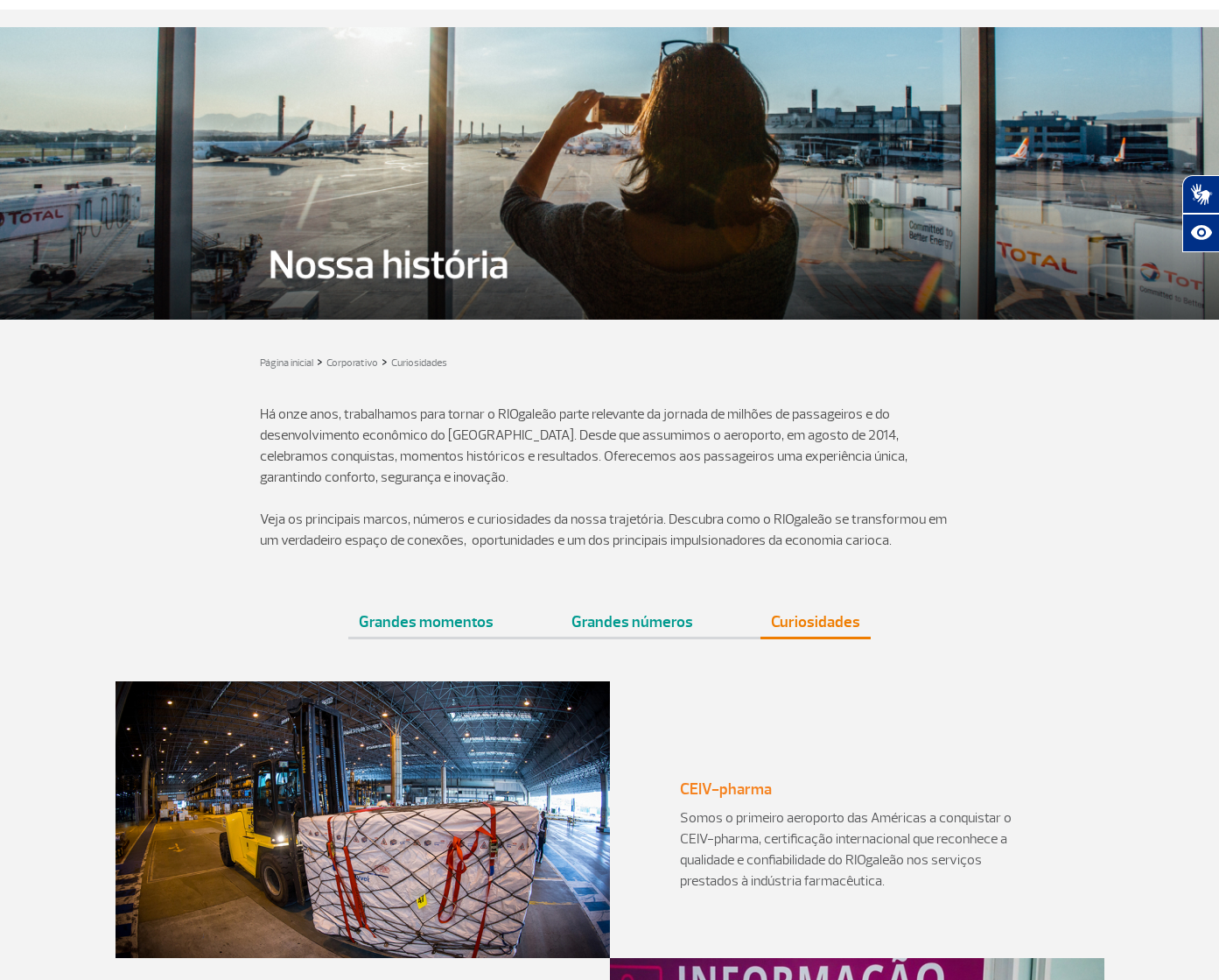
scroll to position [0, 0]
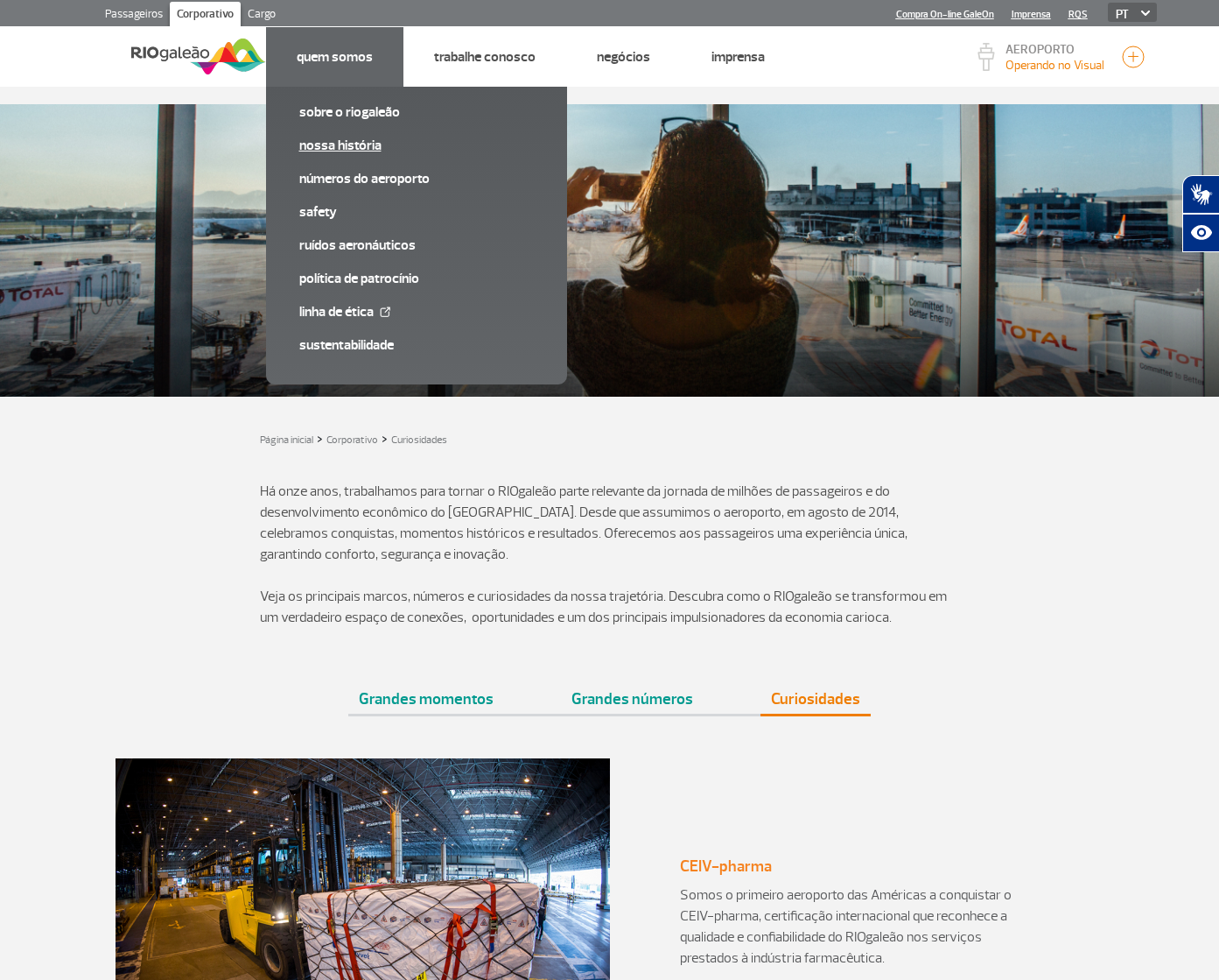
click at [349, 141] on link "Nossa História" at bounding box center [416, 146] width 234 height 19
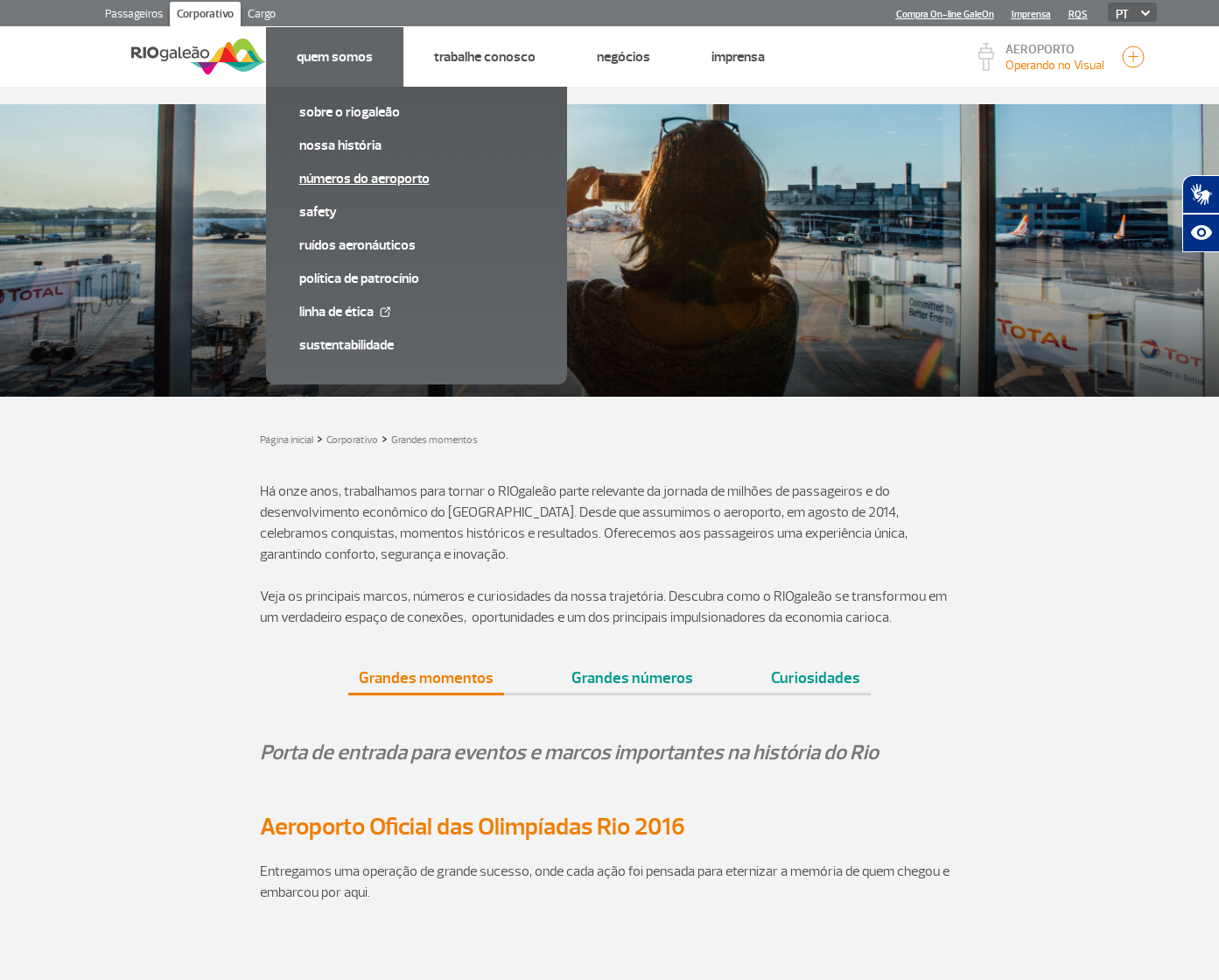
click at [358, 178] on link "Números do Aeroporto" at bounding box center [416, 178] width 234 height 19
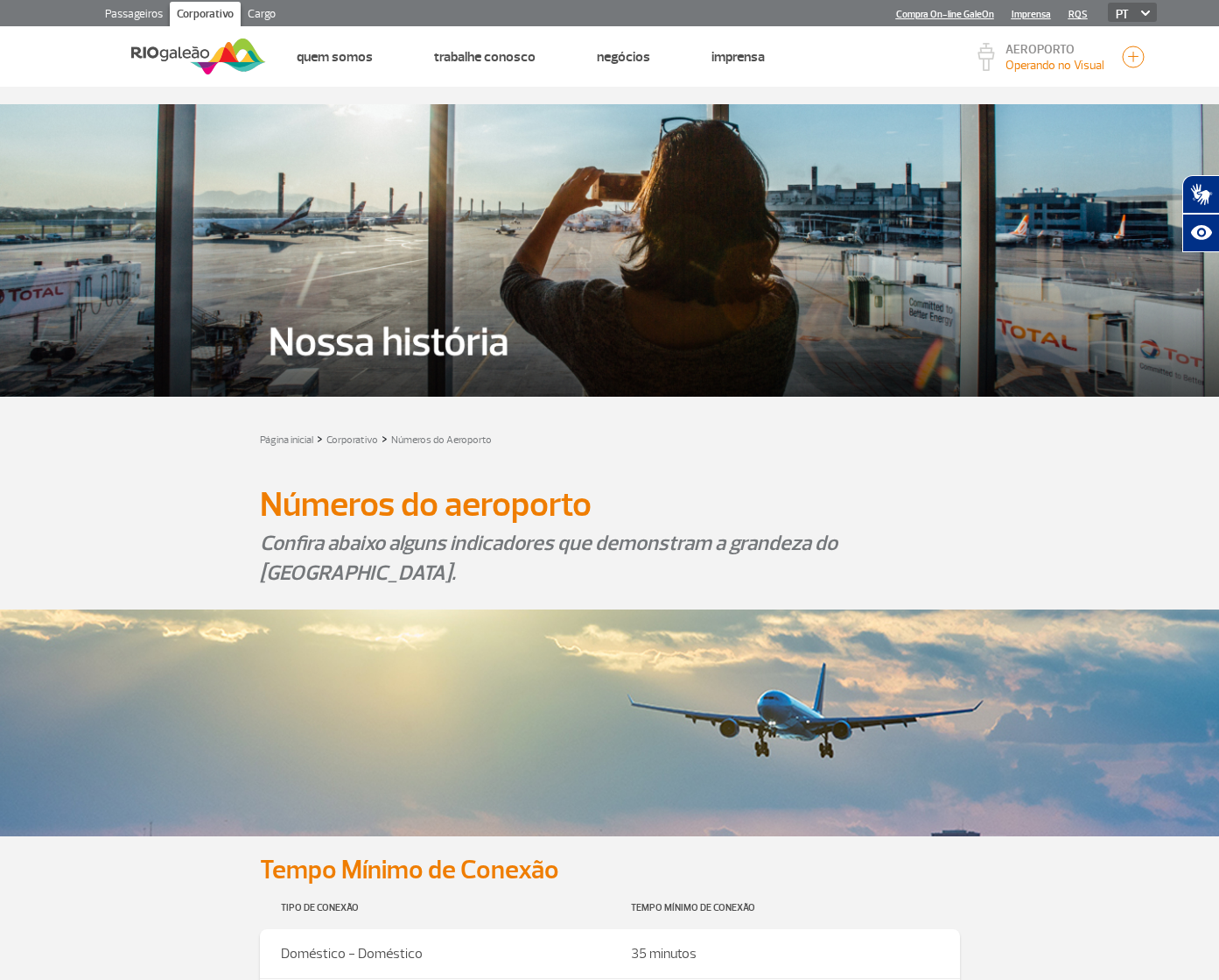
drag, startPoint x: 994, startPoint y: 397, endPoint x: 1050, endPoint y: 358, distance: 68.2
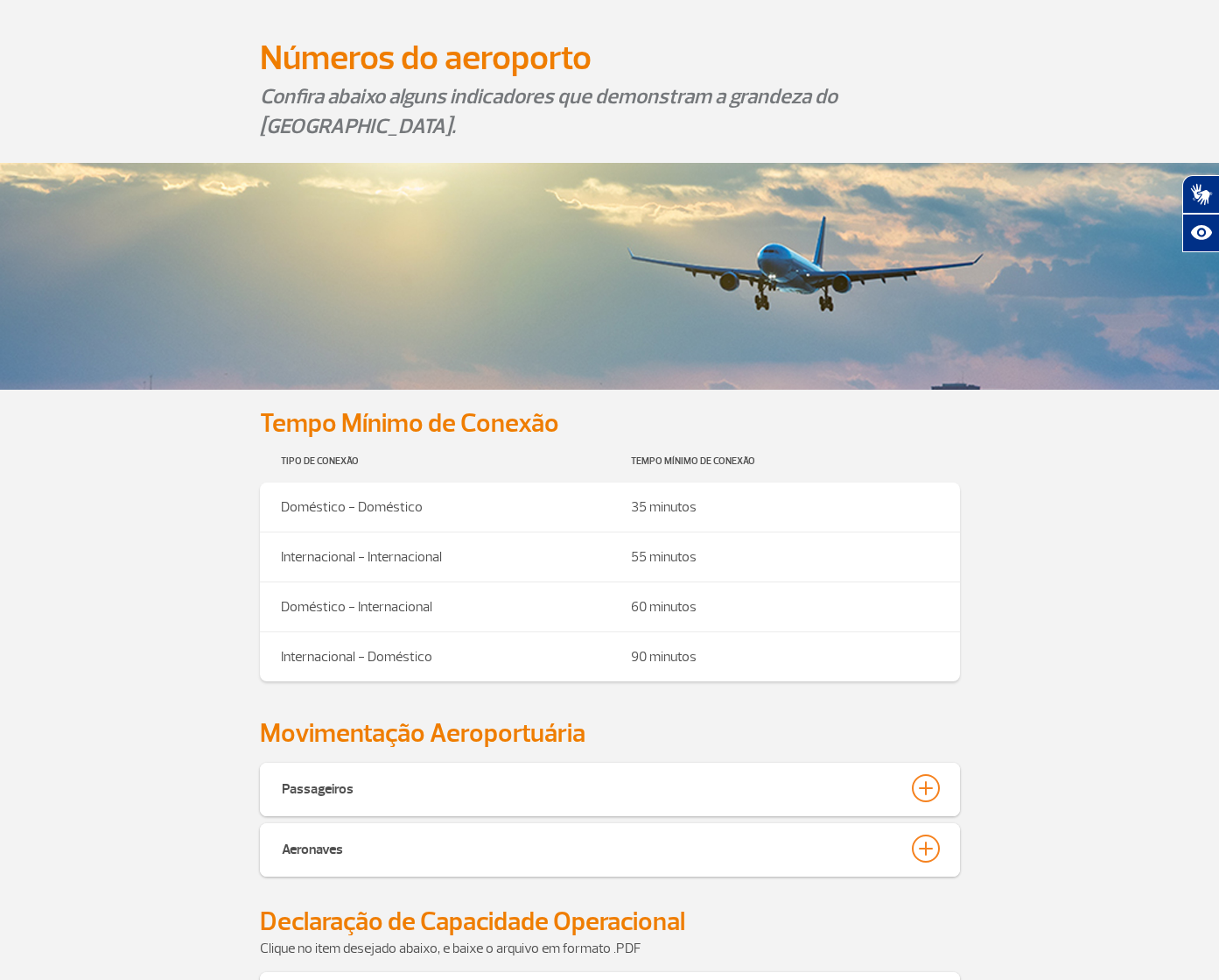
scroll to position [678, 0]
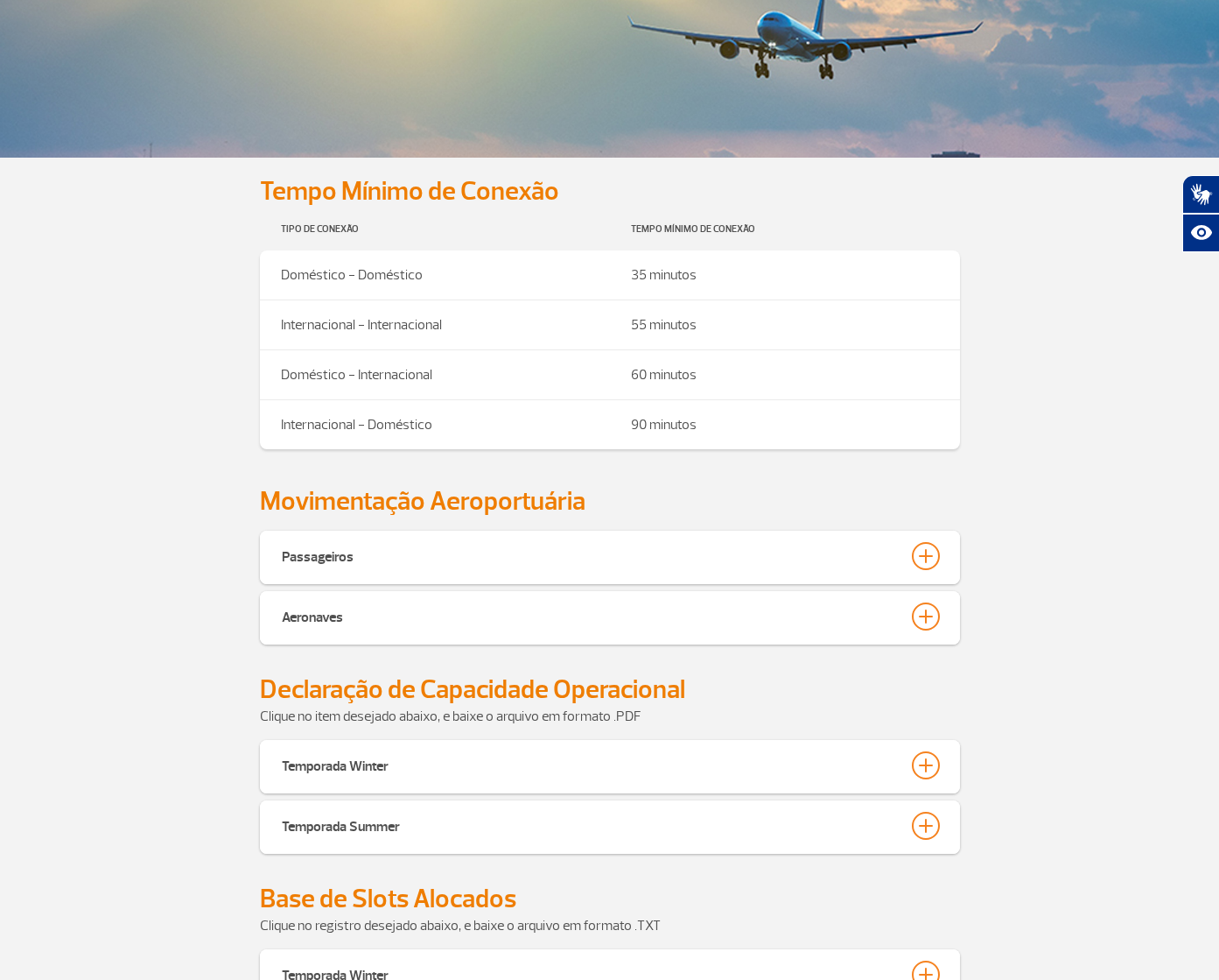
drag, startPoint x: 1110, startPoint y: 502, endPoint x: 1075, endPoint y: 500, distance: 35.1
click at [1103, 502] on section "Movimentação Aeroportuária" at bounding box center [609, 501] width 1219 height 33
click at [332, 236] on th "Tipo de Conexão" at bounding box center [435, 228] width 350 height 43
drag, startPoint x: 378, startPoint y: 252, endPoint x: 977, endPoint y: 501, distance: 648.7
click at [977, 501] on app-paragraphs "Números do aeroporto Números do aeroporto Confira abaixo alguns indicadores que…" at bounding box center [609, 664] width 1219 height 1758
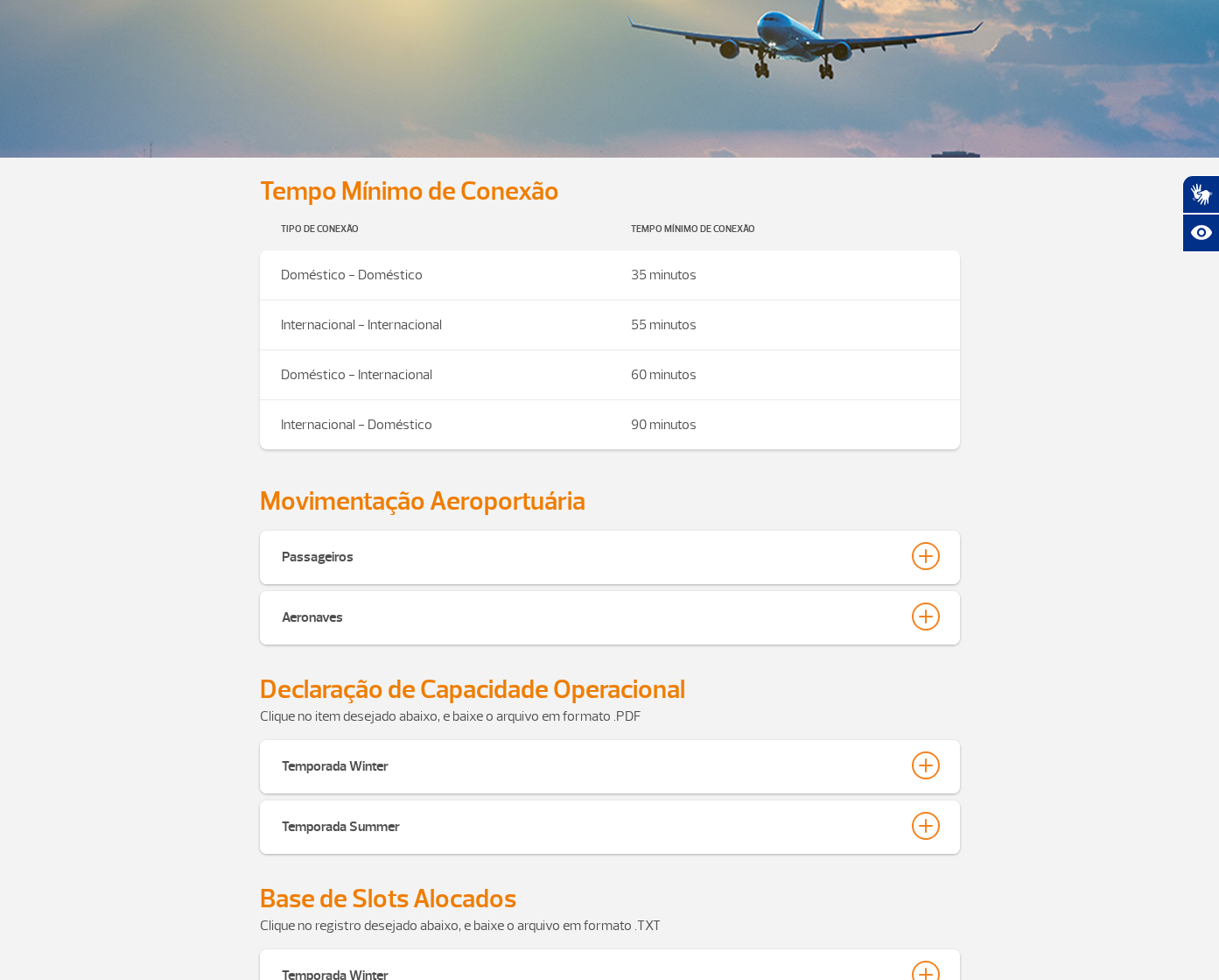
click at [1037, 587] on div "Passageiros Os dados divulgados abaixo têm como base informações encaminhadas p…" at bounding box center [609, 590] width 1219 height 120
click at [937, 569] on button "Passageiros" at bounding box center [610, 555] width 658 height 30
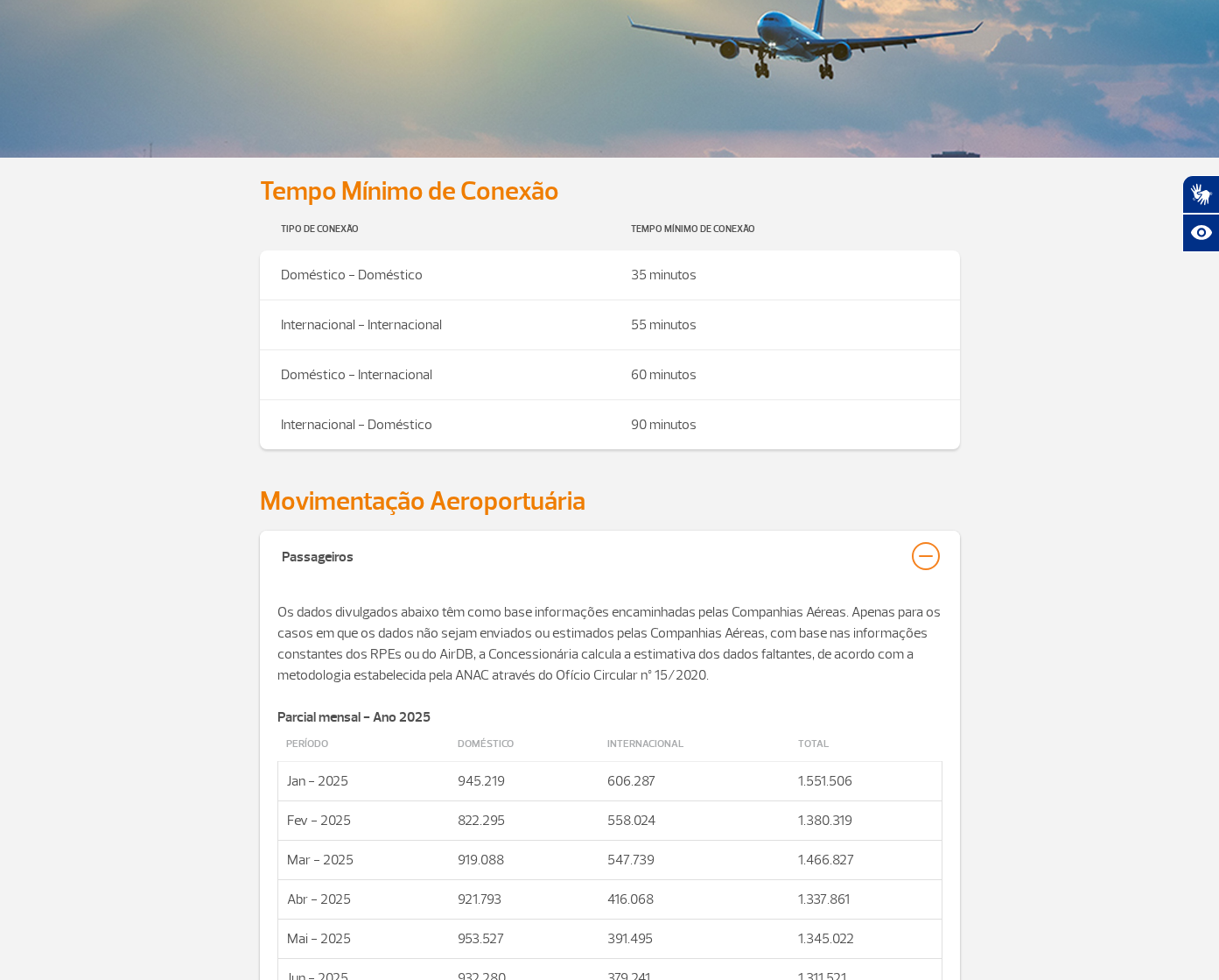
drag, startPoint x: 1041, startPoint y: 598, endPoint x: 1118, endPoint y: 498, distance: 126.2
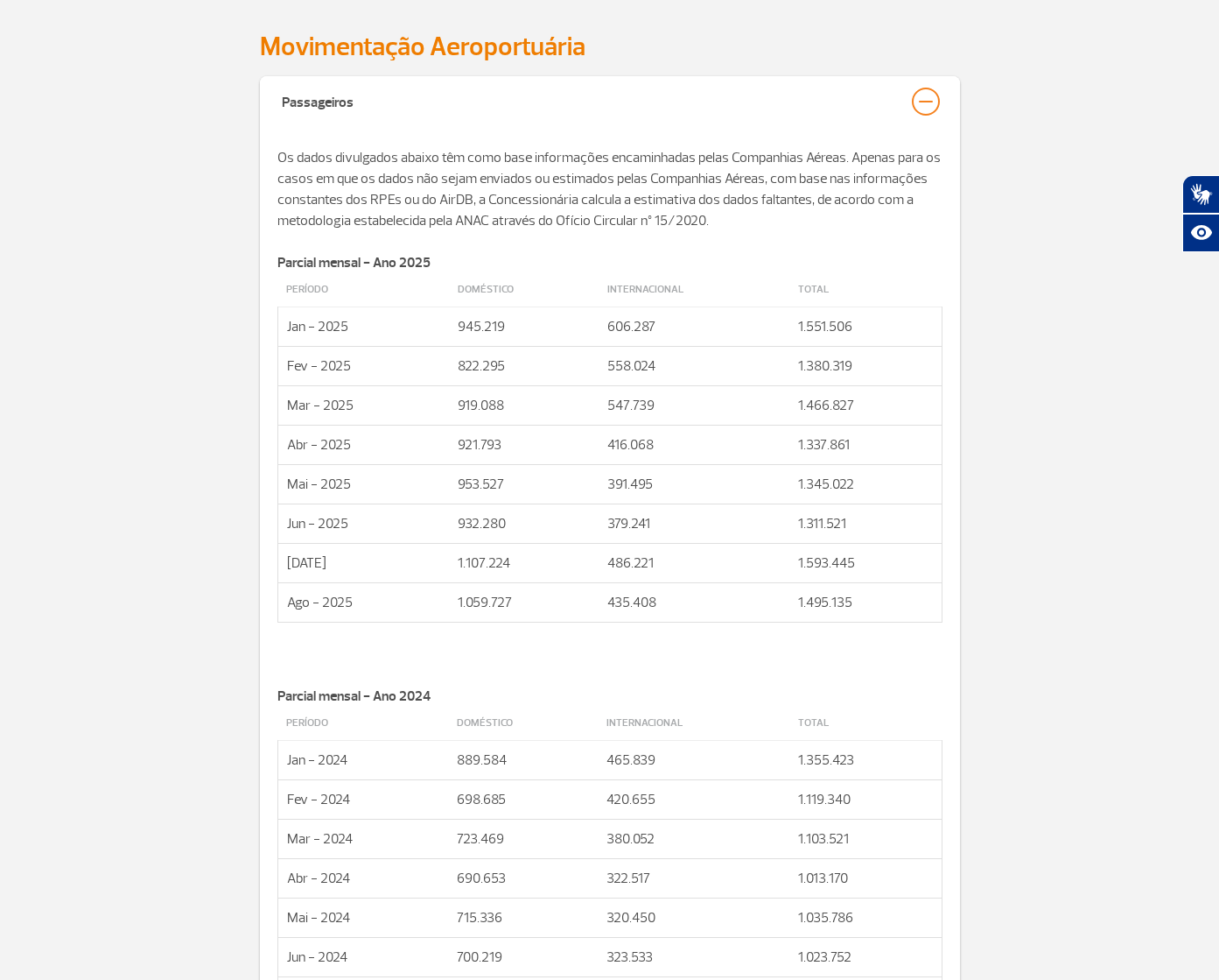
scroll to position [1138, 0]
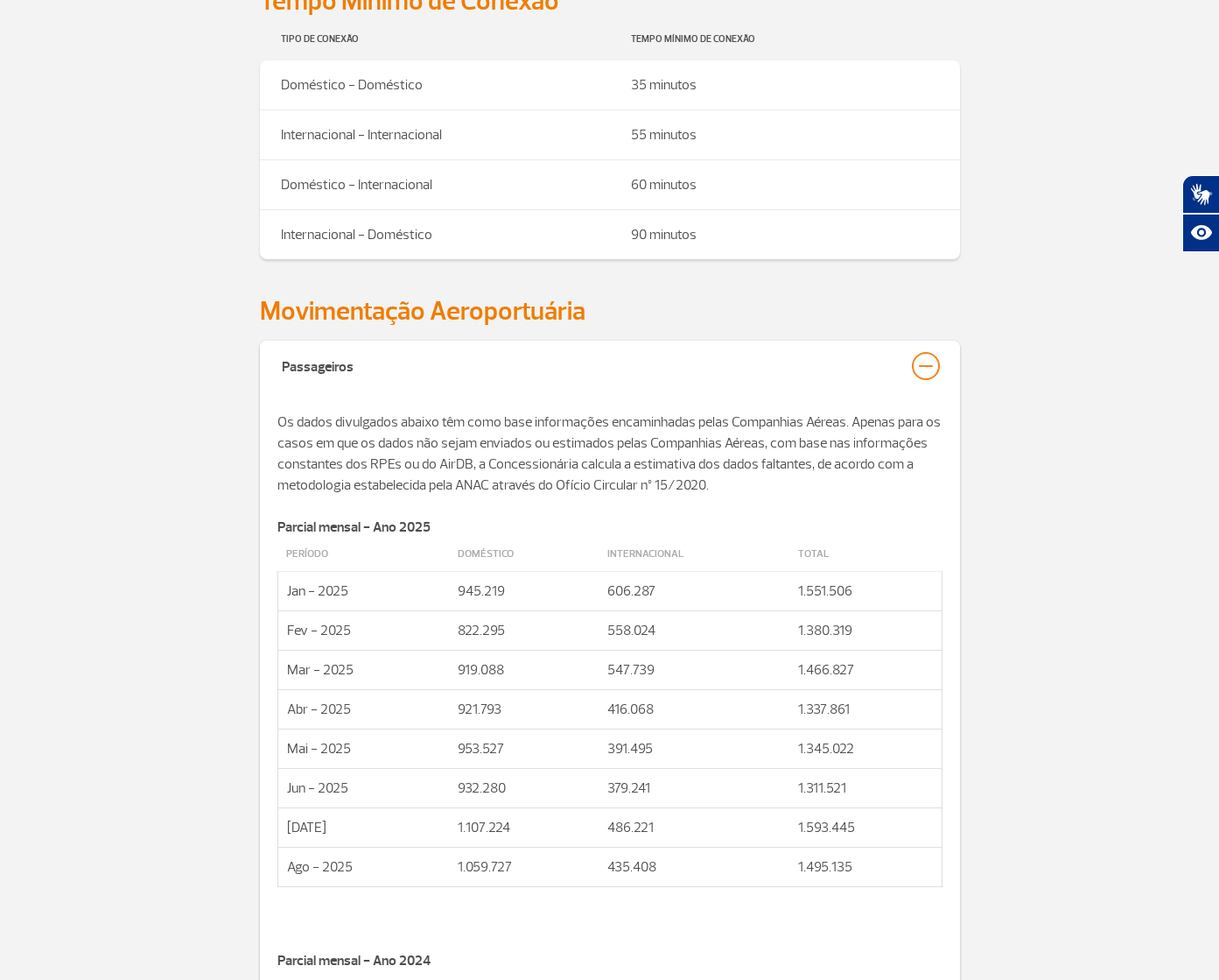
scroll to position [863, 0]
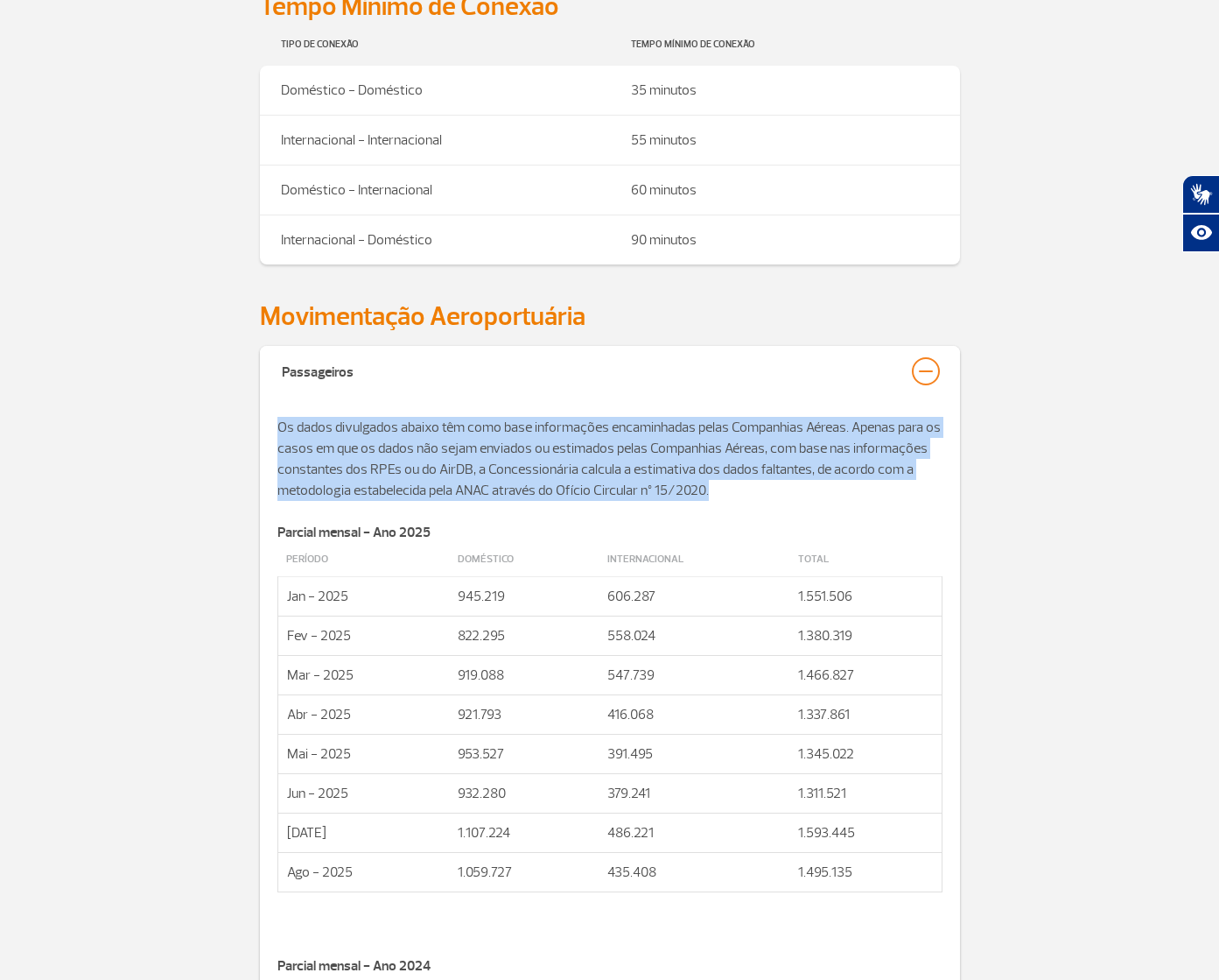
drag, startPoint x: 276, startPoint y: 422, endPoint x: 750, endPoint y: 481, distance: 477.7
copy p "Os dados divulgados abaixo têm como base informações encaminhadas pelas Companh…"
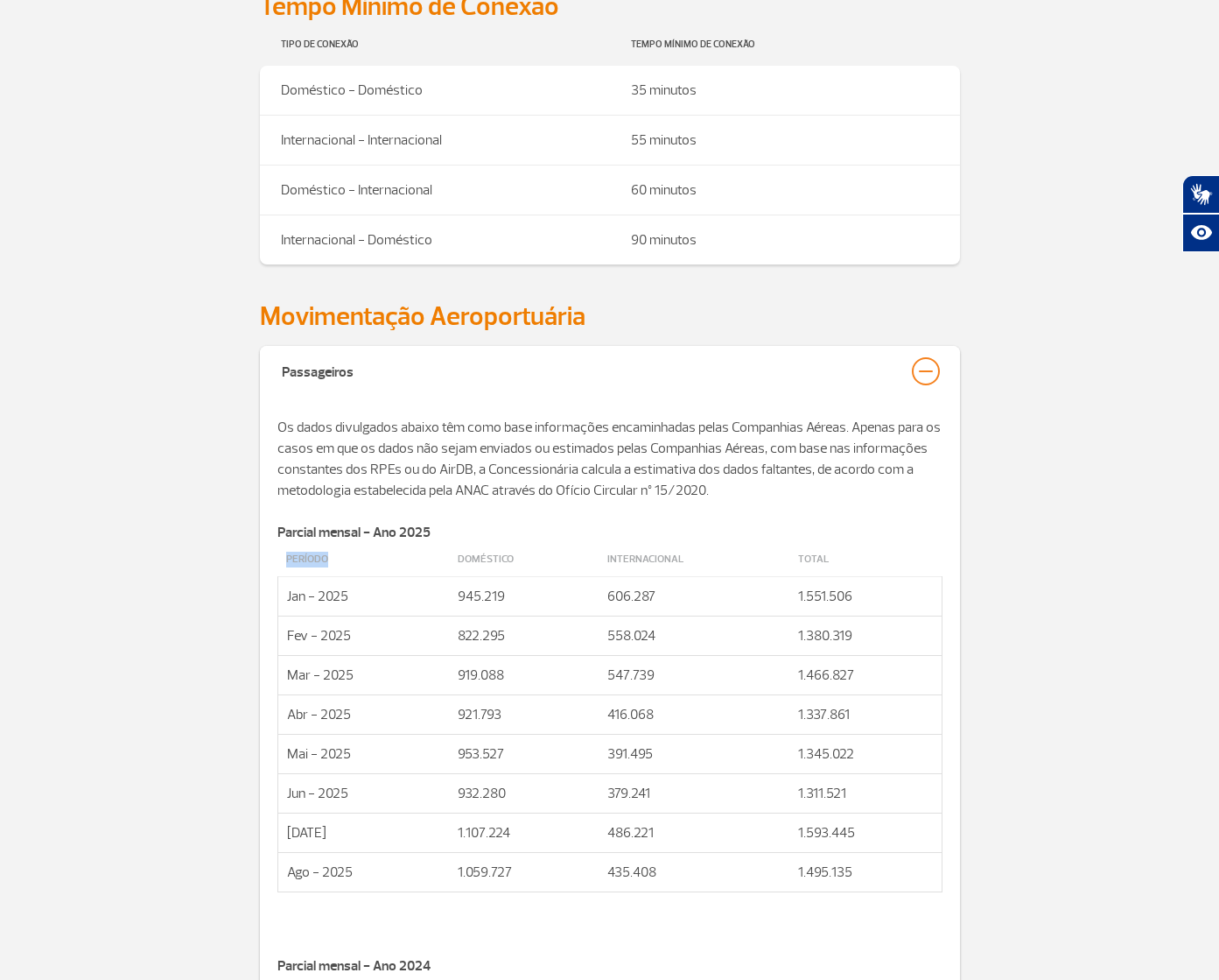
drag, startPoint x: 287, startPoint y: 553, endPoint x: 331, endPoint y: 555, distance: 44.0
click at [331, 555] on td "Período" at bounding box center [363, 559] width 172 height 34
drag, startPoint x: 478, startPoint y: 593, endPoint x: 553, endPoint y: 602, distance: 75.5
click at [515, 597] on td "945.219" at bounding box center [523, 596] width 149 height 40
copy td "945.219"
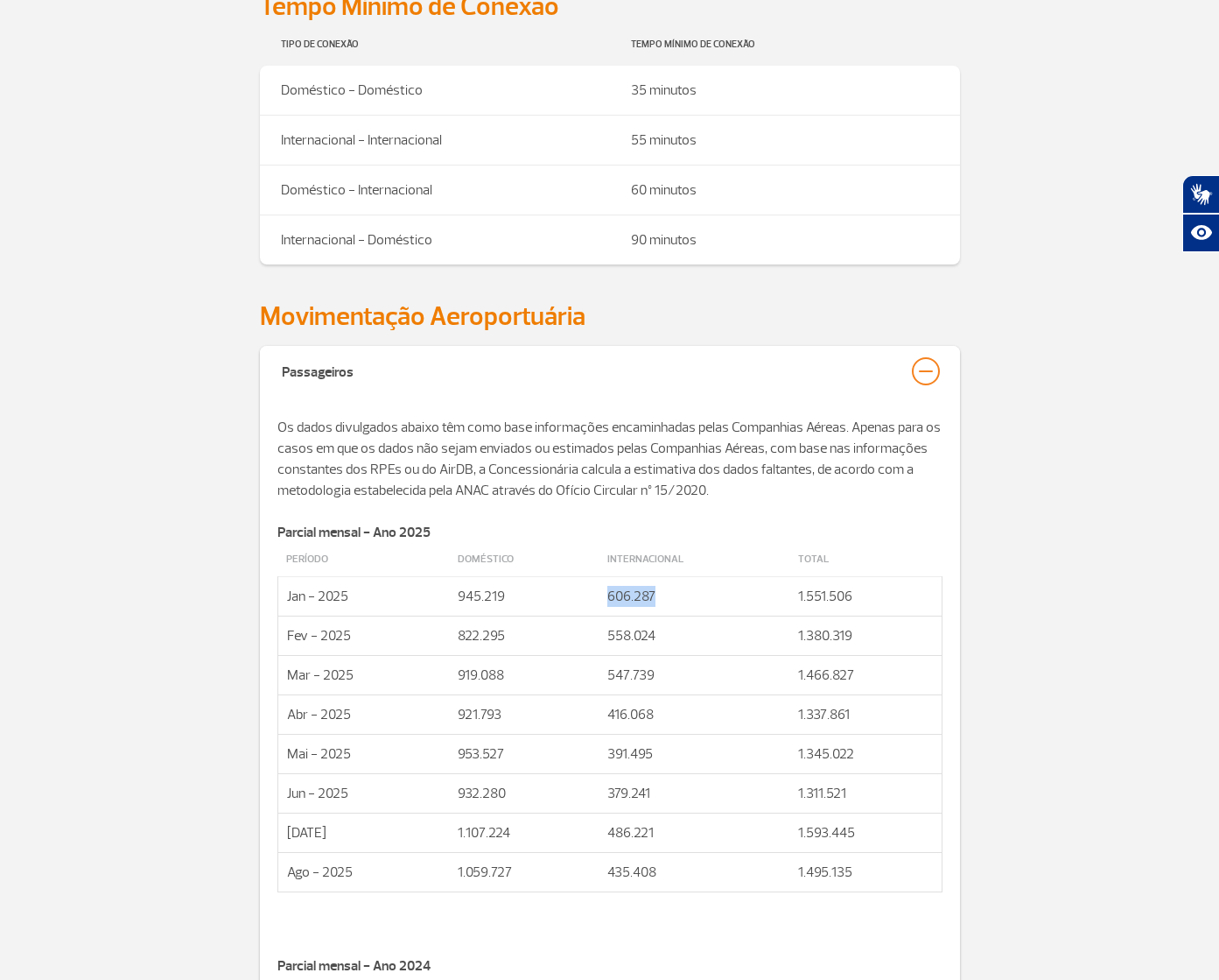
drag, startPoint x: 593, startPoint y: 591, endPoint x: 677, endPoint y: 590, distance: 84.0
click at [681, 593] on tr "Jan - 2025 945.219 606.287 1.551.506" at bounding box center [609, 596] width 664 height 40
copy tr "606.287"
drag, startPoint x: 615, startPoint y: 559, endPoint x: 688, endPoint y: 566, distance: 73.3
click at [688, 566] on td "Internacional" at bounding box center [694, 559] width 191 height 34
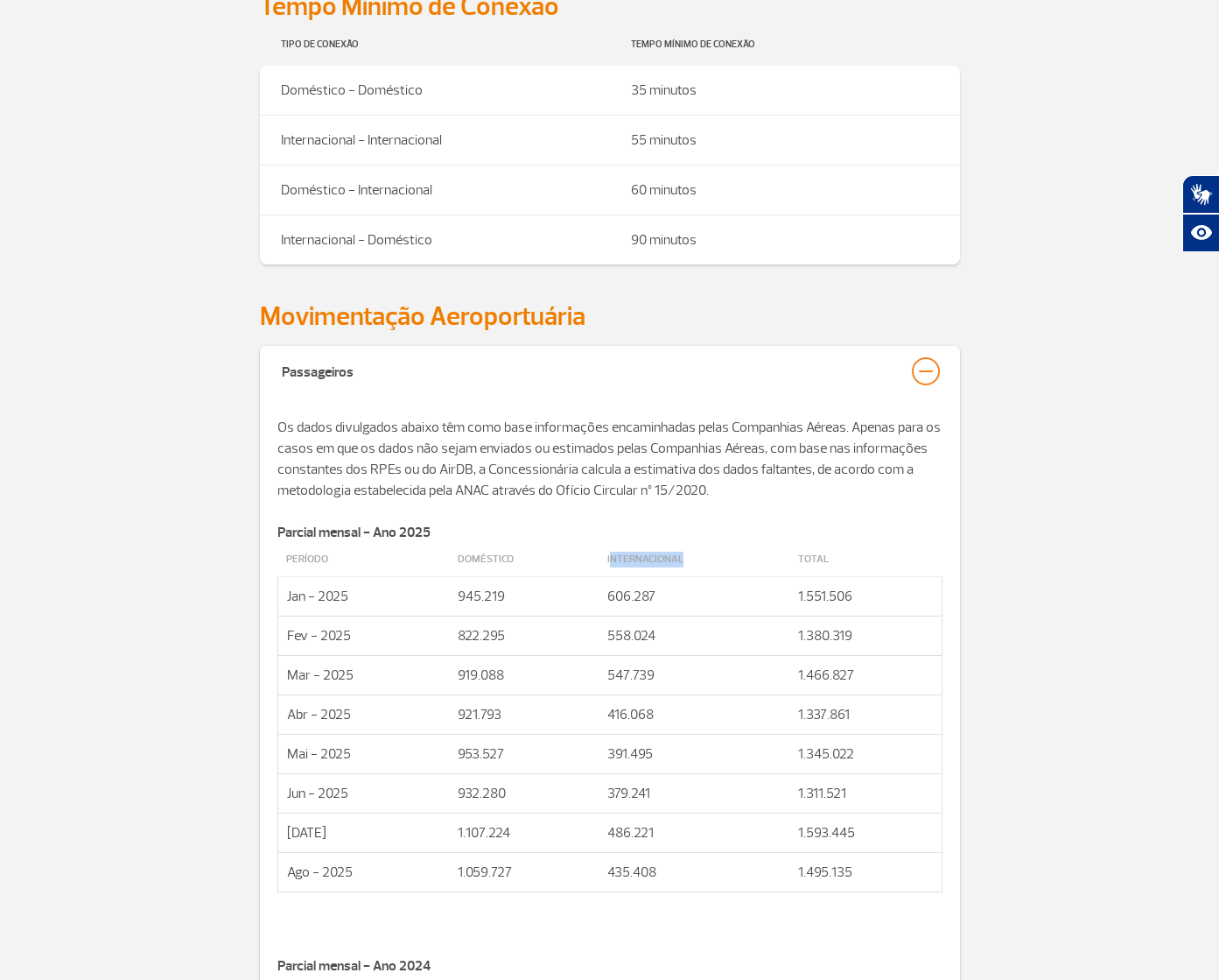
drag, startPoint x: 686, startPoint y: 560, endPoint x: 793, endPoint y: 490, distance: 127.9
click at [610, 552] on td "Internacional" at bounding box center [694, 559] width 191 height 34
drag, startPoint x: 570, startPoint y: 522, endPoint x: 502, endPoint y: 545, distance: 71.8
click at [556, 529] on p "Parcial mensal - Ano 2025" at bounding box center [610, 532] width 665 height 21
drag, startPoint x: 605, startPoint y: 596, endPoint x: 755, endPoint y: 597, distance: 150.0
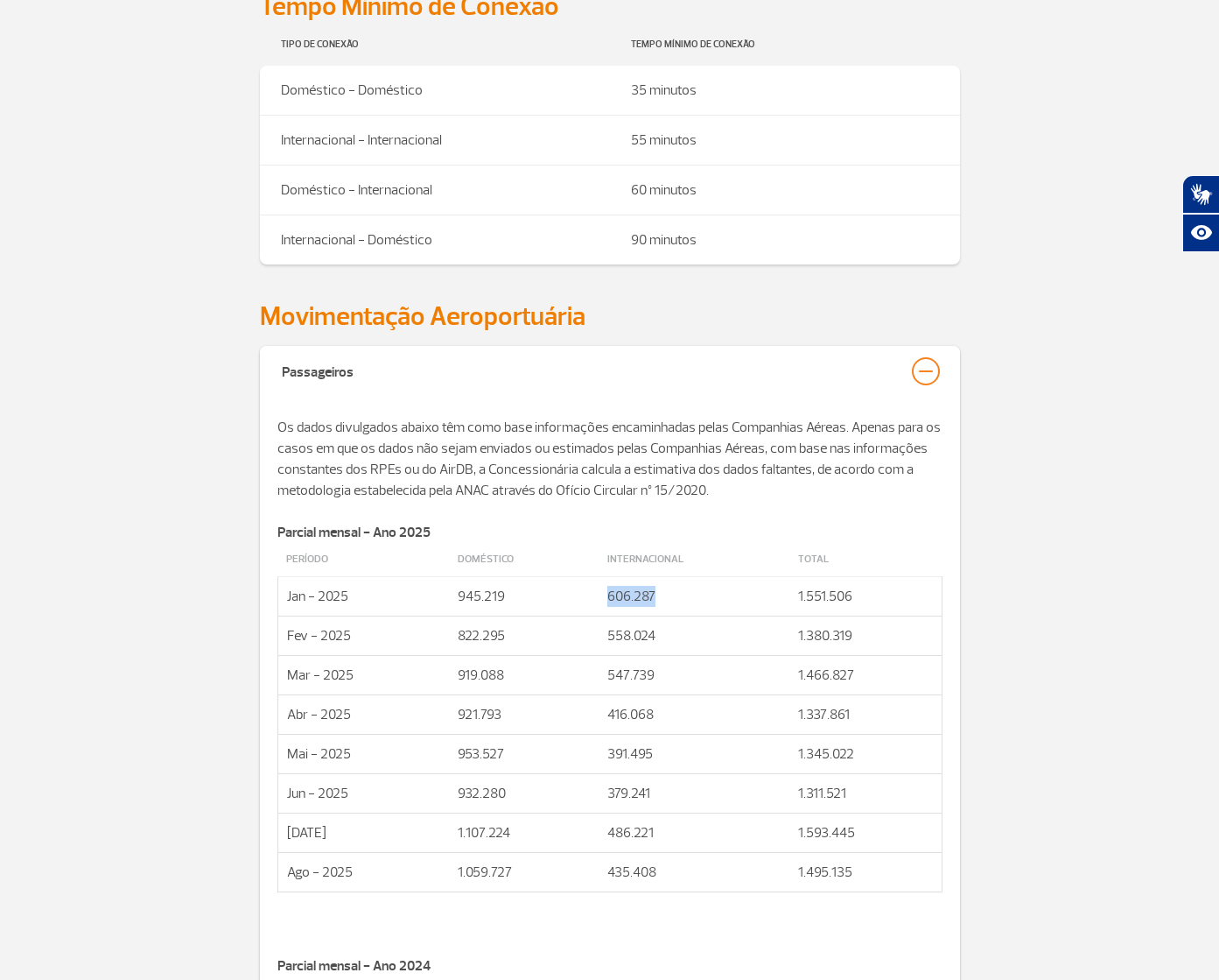
click at [673, 597] on td "606.287" at bounding box center [694, 596] width 191 height 40
copy td "1.551.506"
drag, startPoint x: 273, startPoint y: 531, endPoint x: 417, endPoint y: 522, distance: 144.3
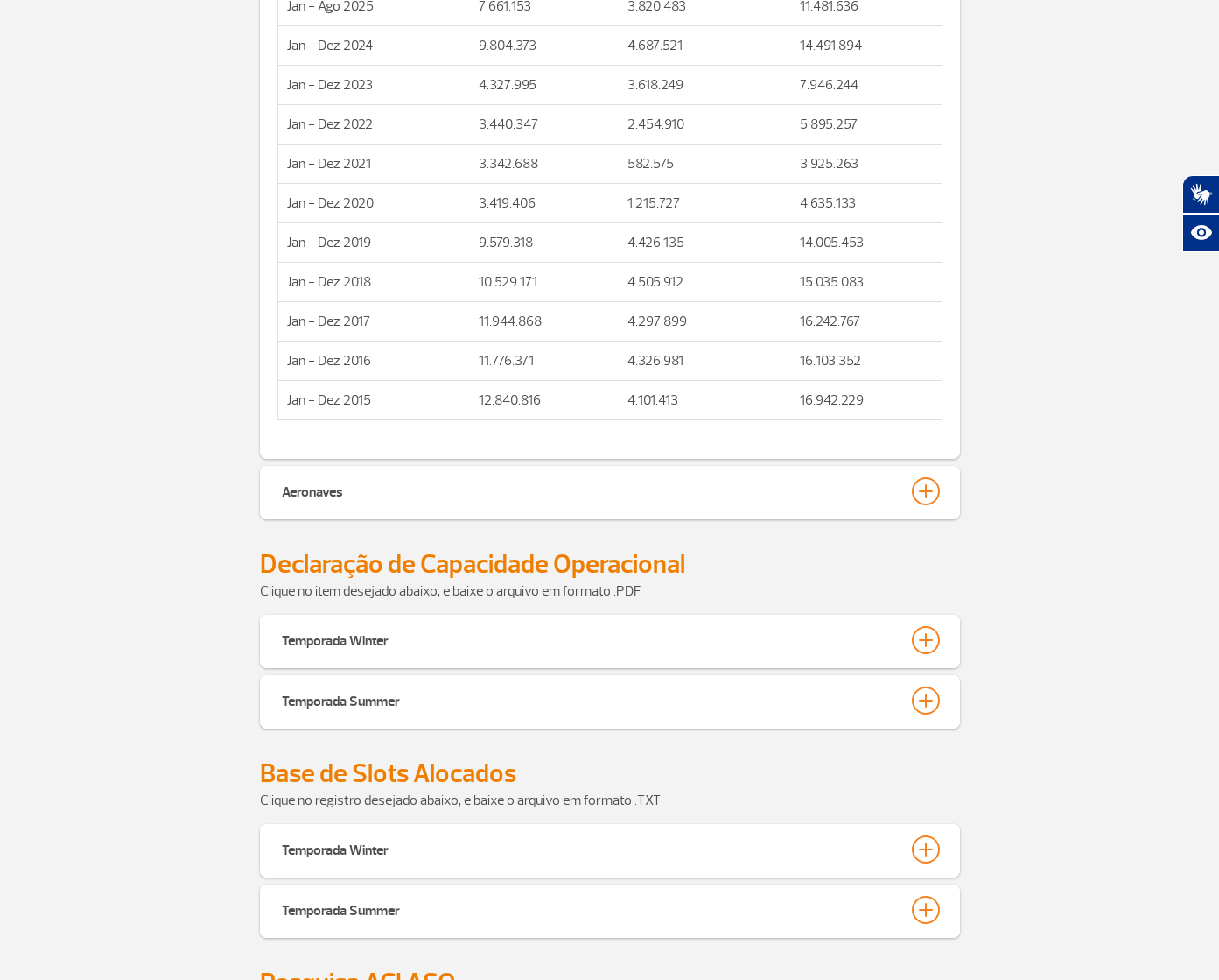
scroll to position [4135, 0]
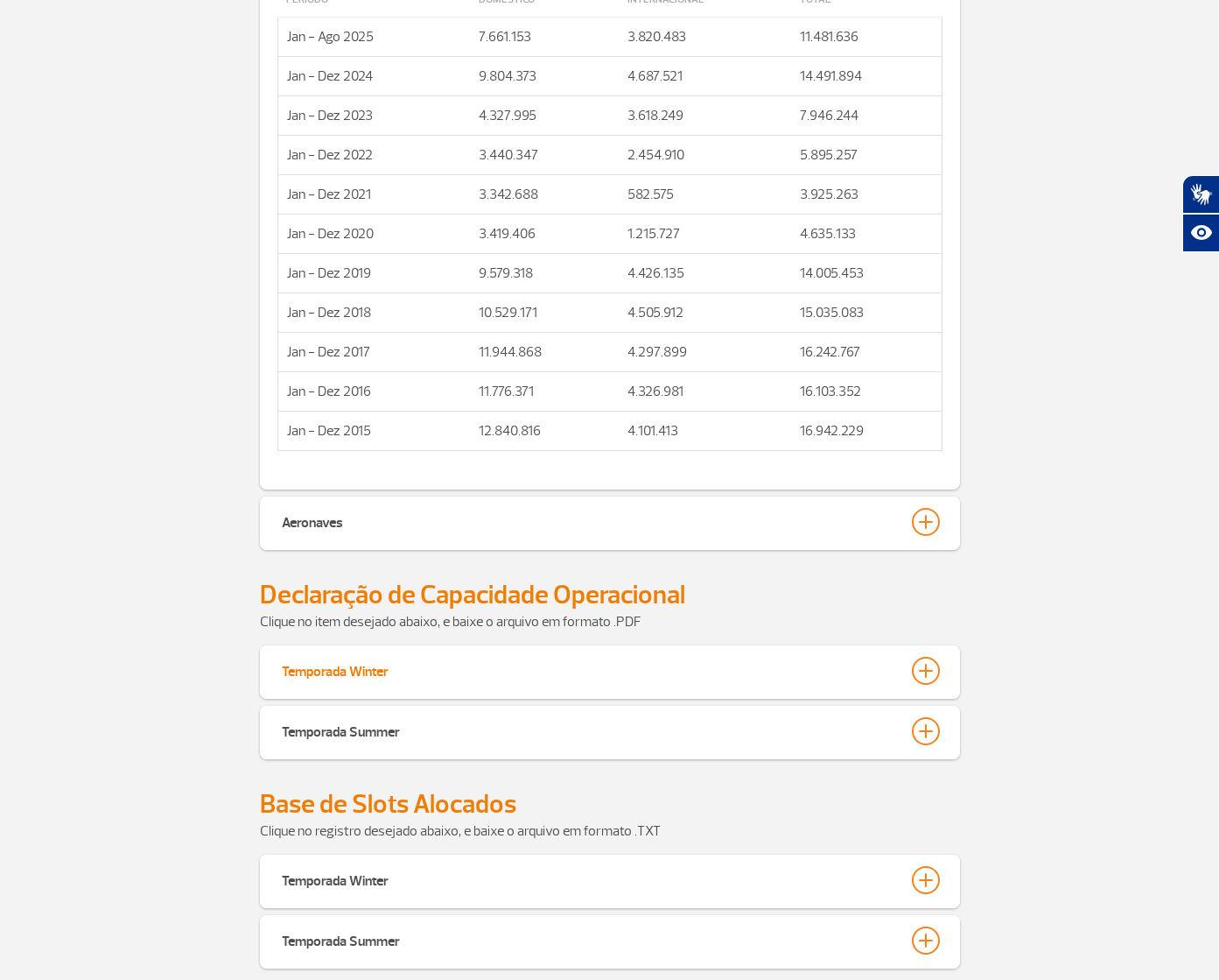
click at [917, 664] on div at bounding box center [926, 670] width 28 height 28
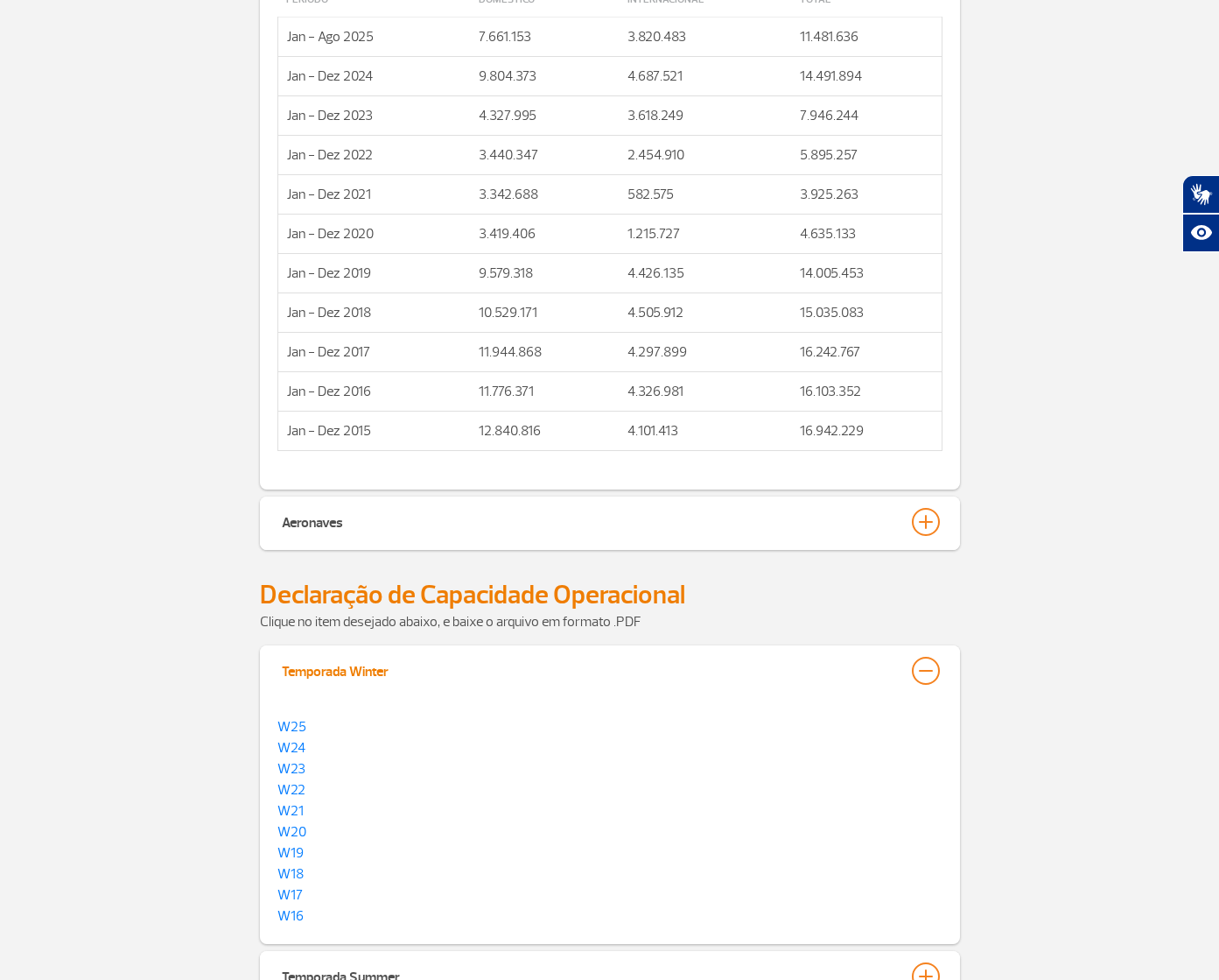
click at [922, 664] on div at bounding box center [926, 670] width 28 height 28
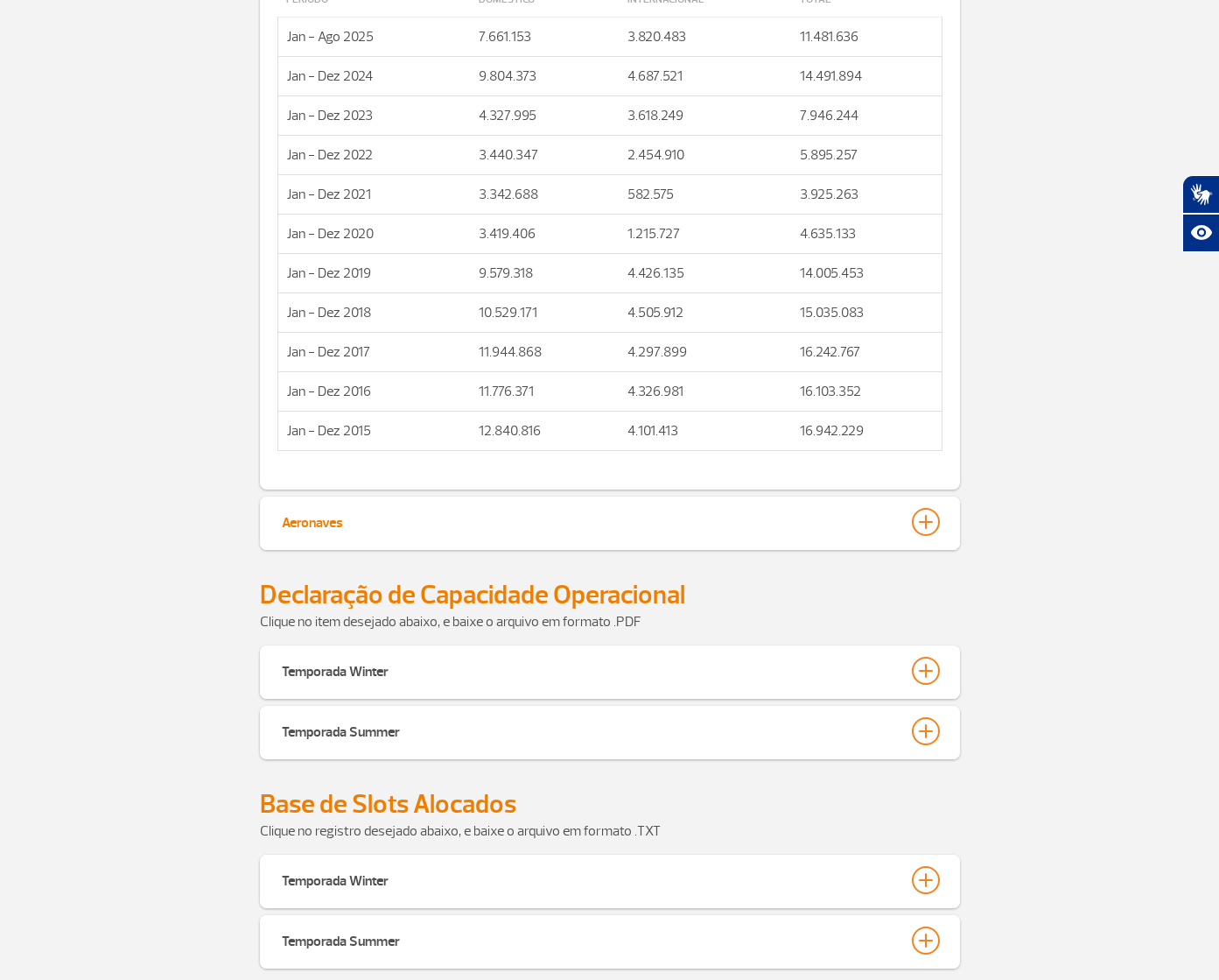
click at [925, 508] on div at bounding box center [926, 521] width 28 height 28
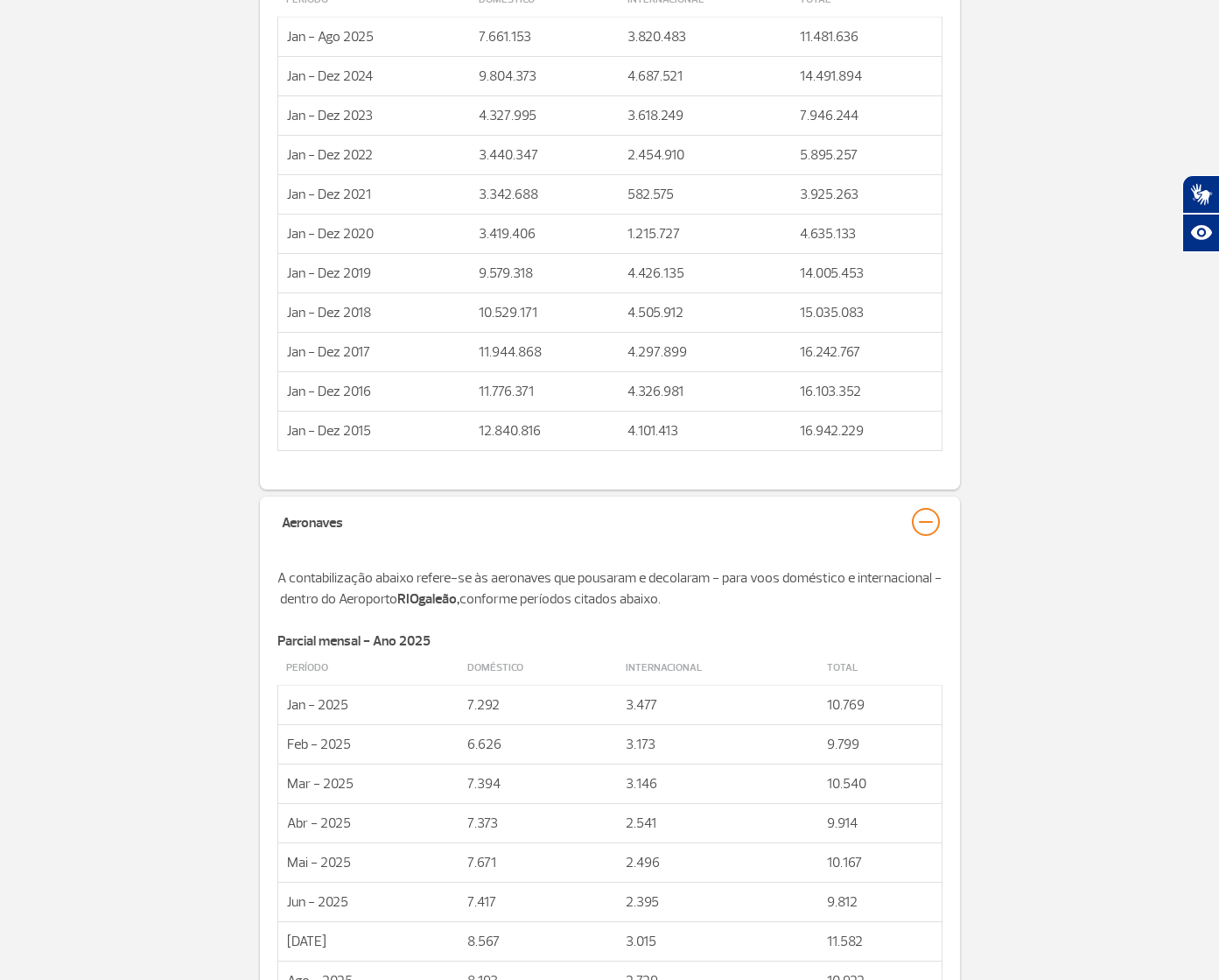
drag, startPoint x: 929, startPoint y: 513, endPoint x: 942, endPoint y: 508, distance: 13.9
click at [929, 513] on div at bounding box center [926, 521] width 28 height 28
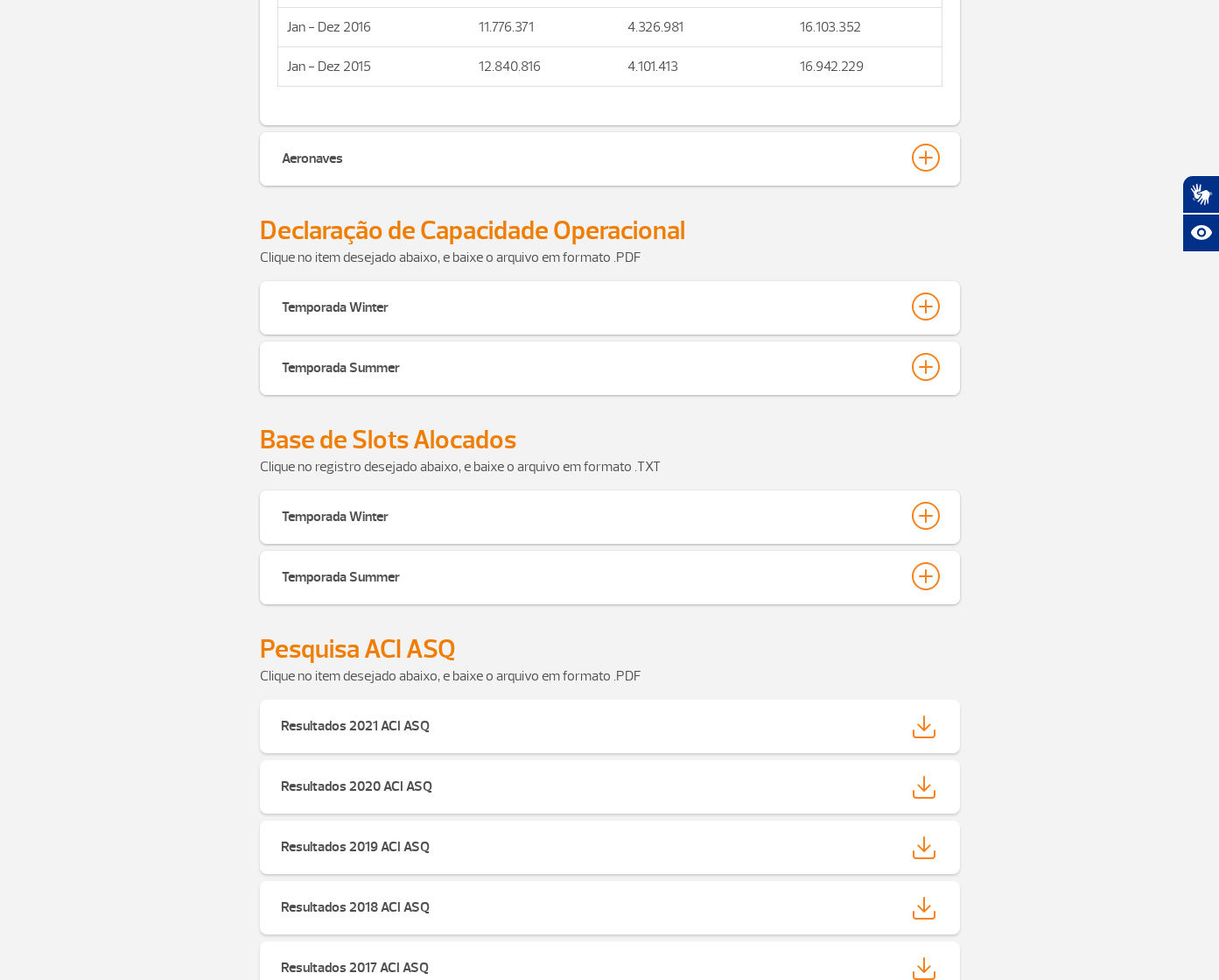
scroll to position [4531, 0]
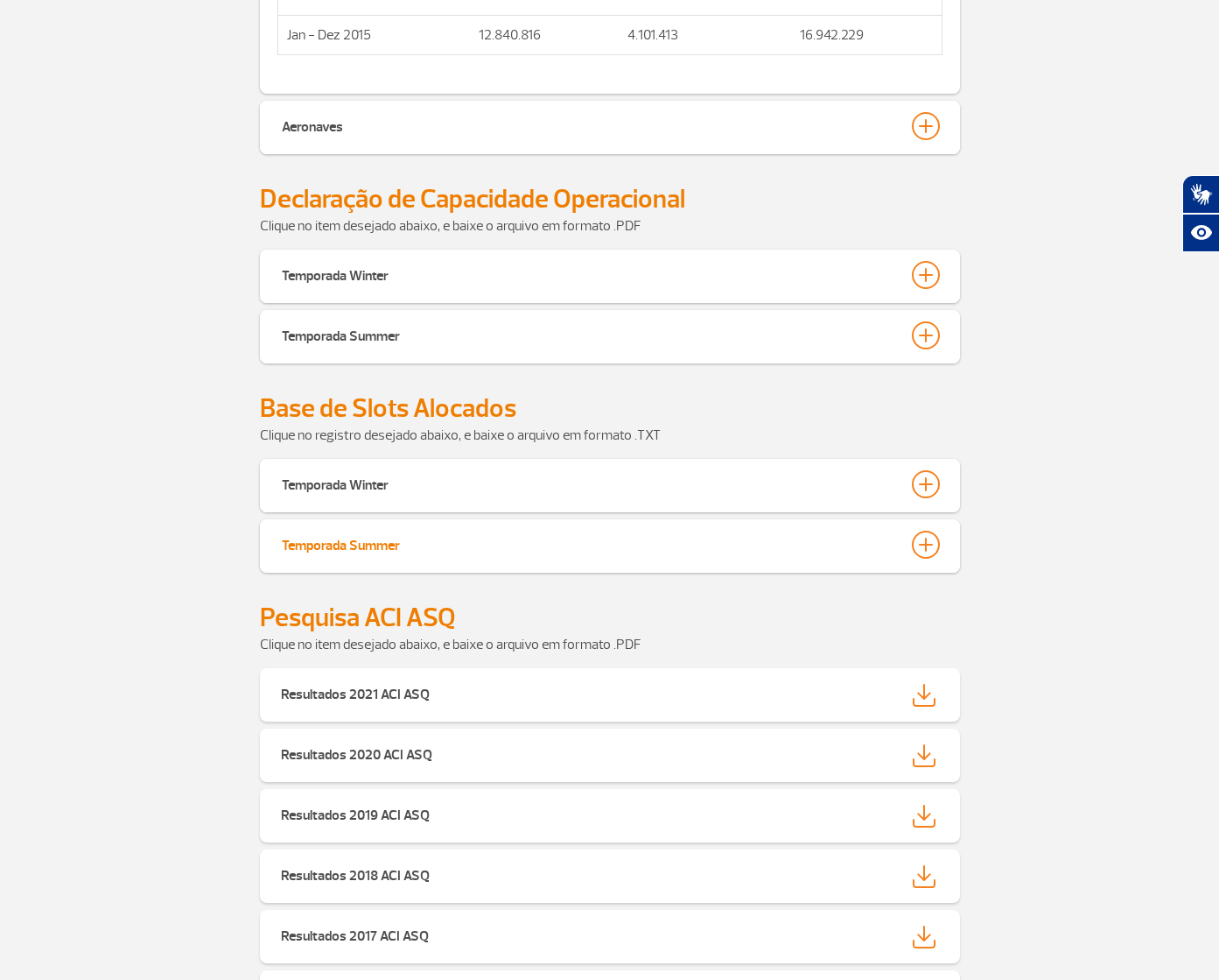
click at [927, 546] on div at bounding box center [926, 543] width 28 height 28
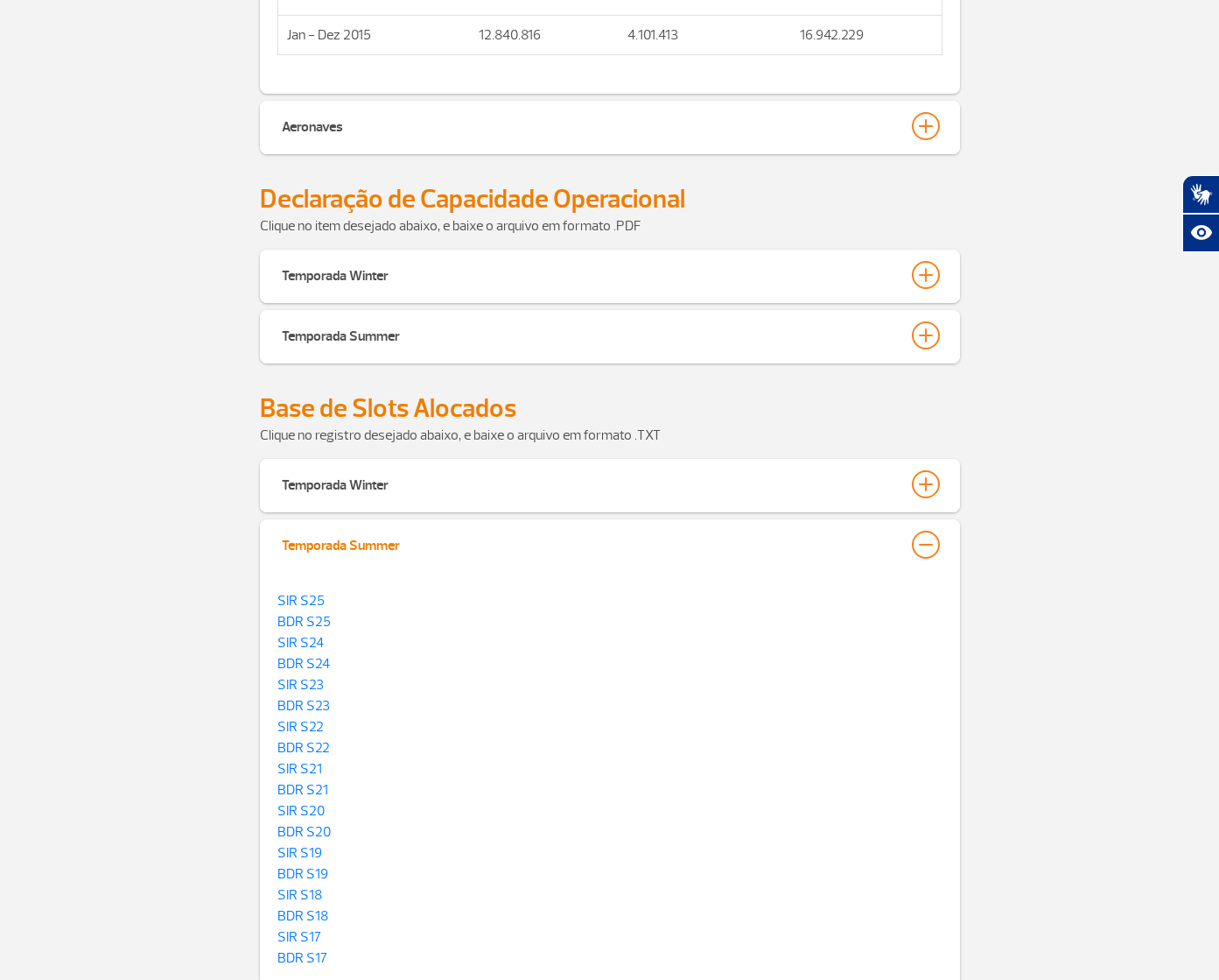
click at [924, 532] on div at bounding box center [926, 543] width 28 height 28
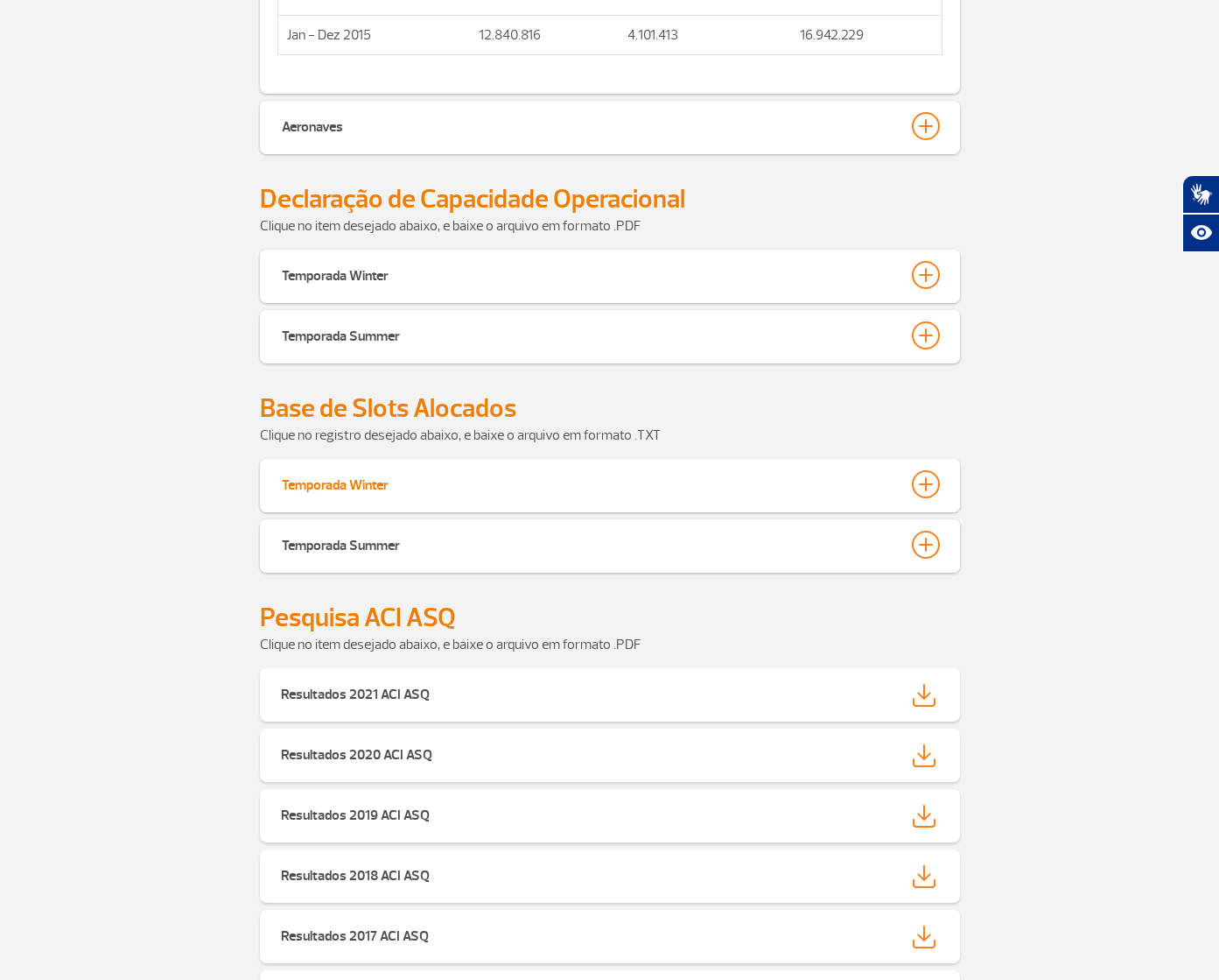
click at [930, 479] on div at bounding box center [926, 484] width 28 height 28
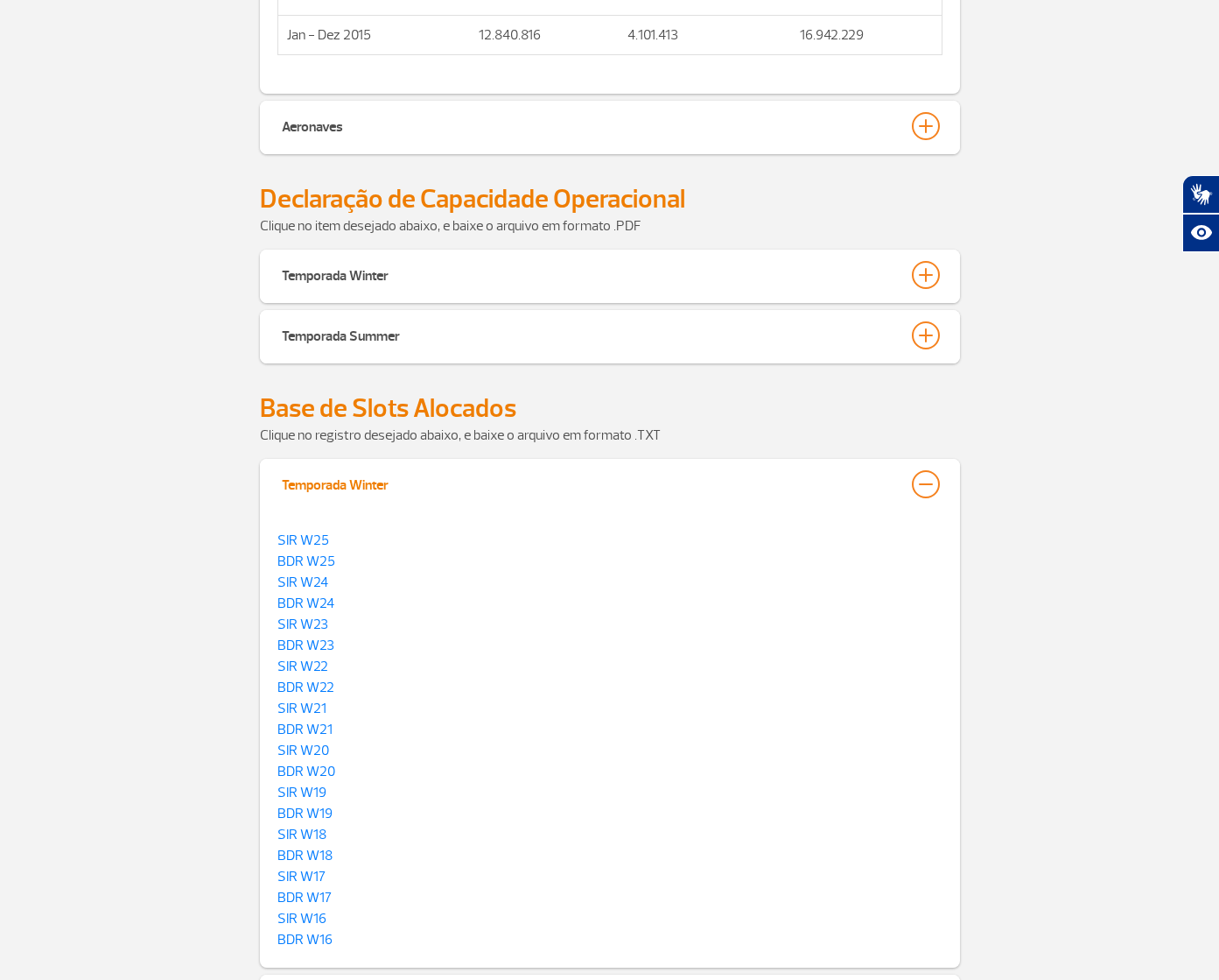
click at [932, 473] on div at bounding box center [926, 484] width 28 height 28
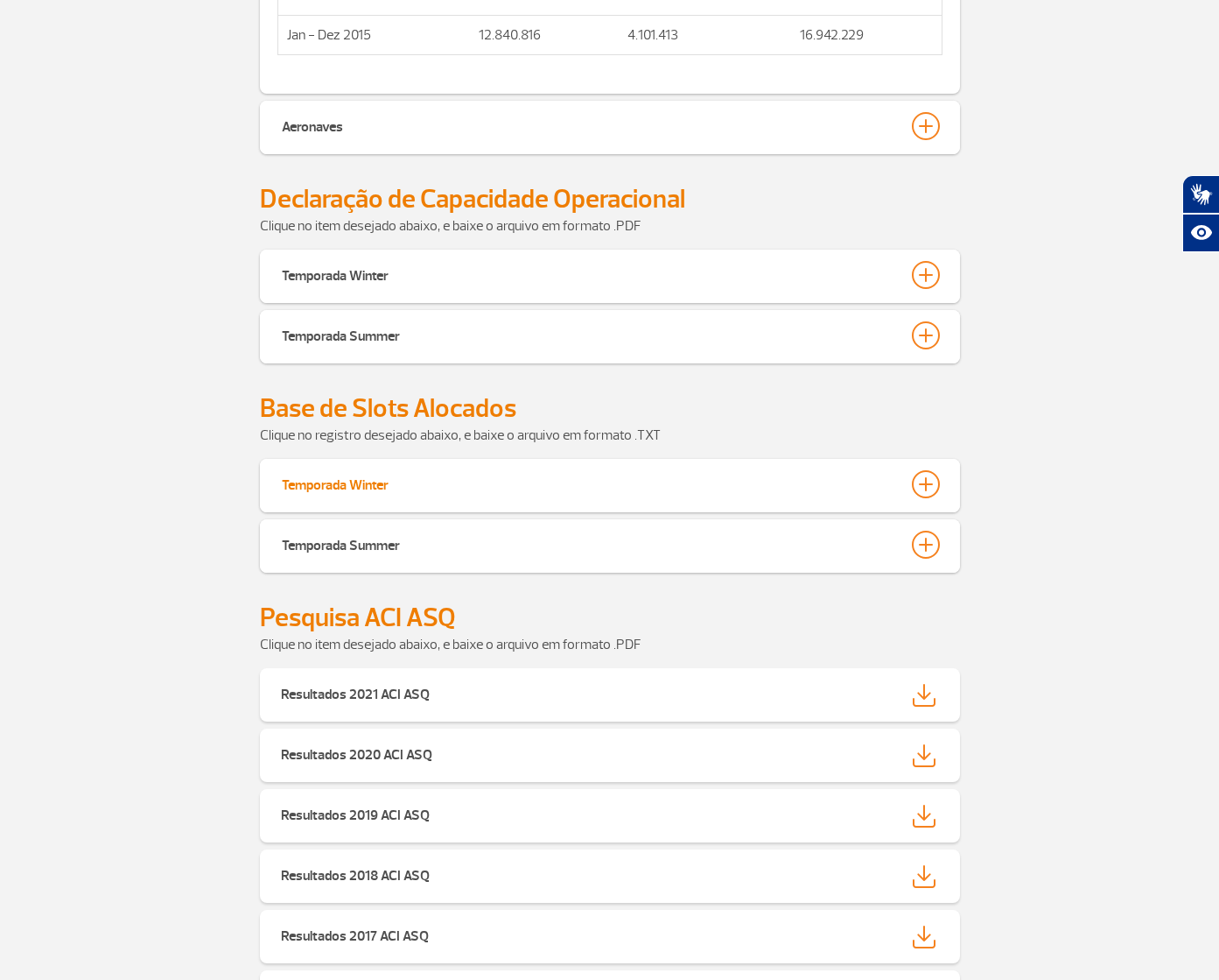
drag, startPoint x: 939, startPoint y: 477, endPoint x: 867, endPoint y: 481, distance: 72.1
click at [936, 477] on div at bounding box center [926, 484] width 28 height 28
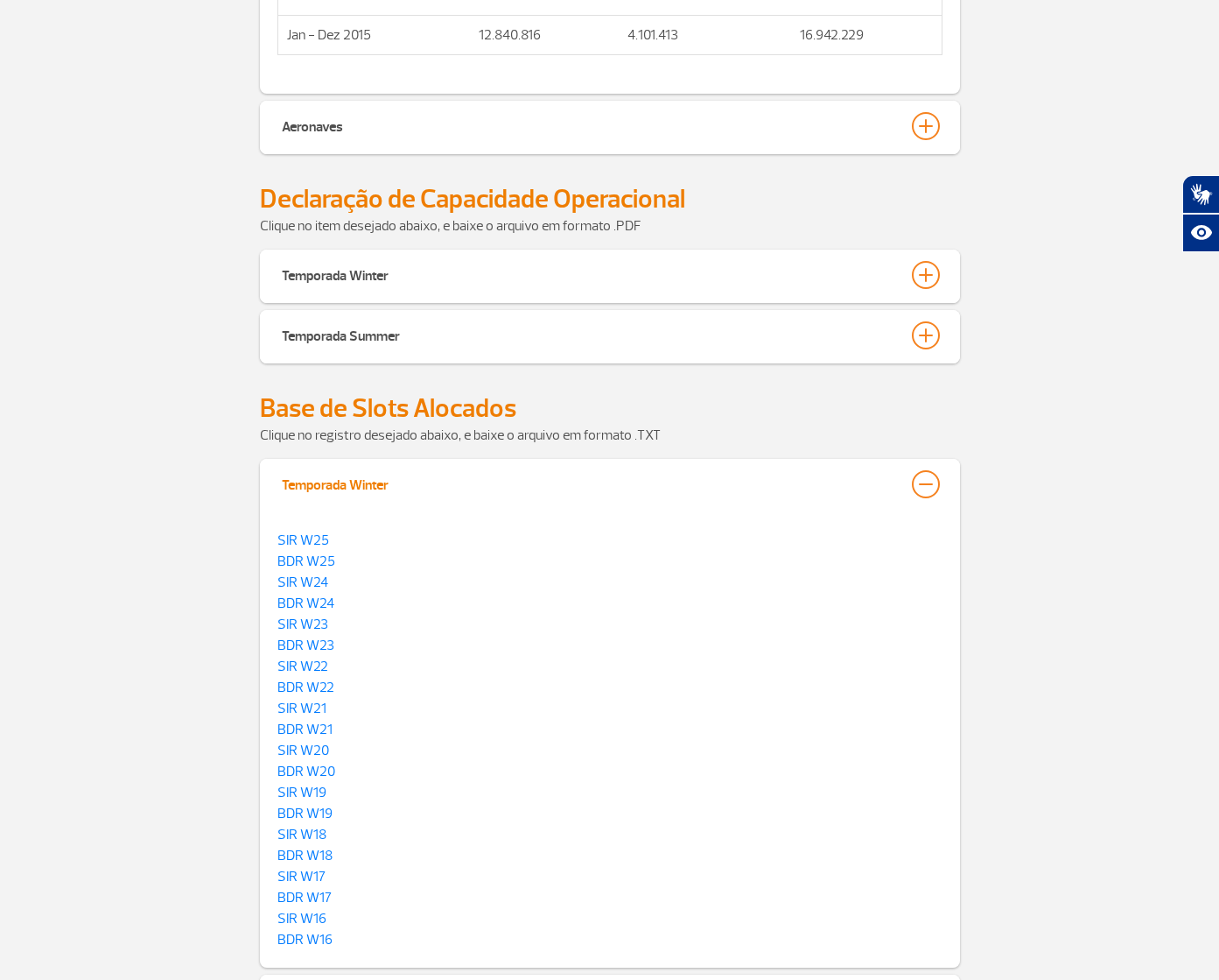
click at [907, 473] on button "Temporada Winter" at bounding box center [610, 484] width 658 height 30
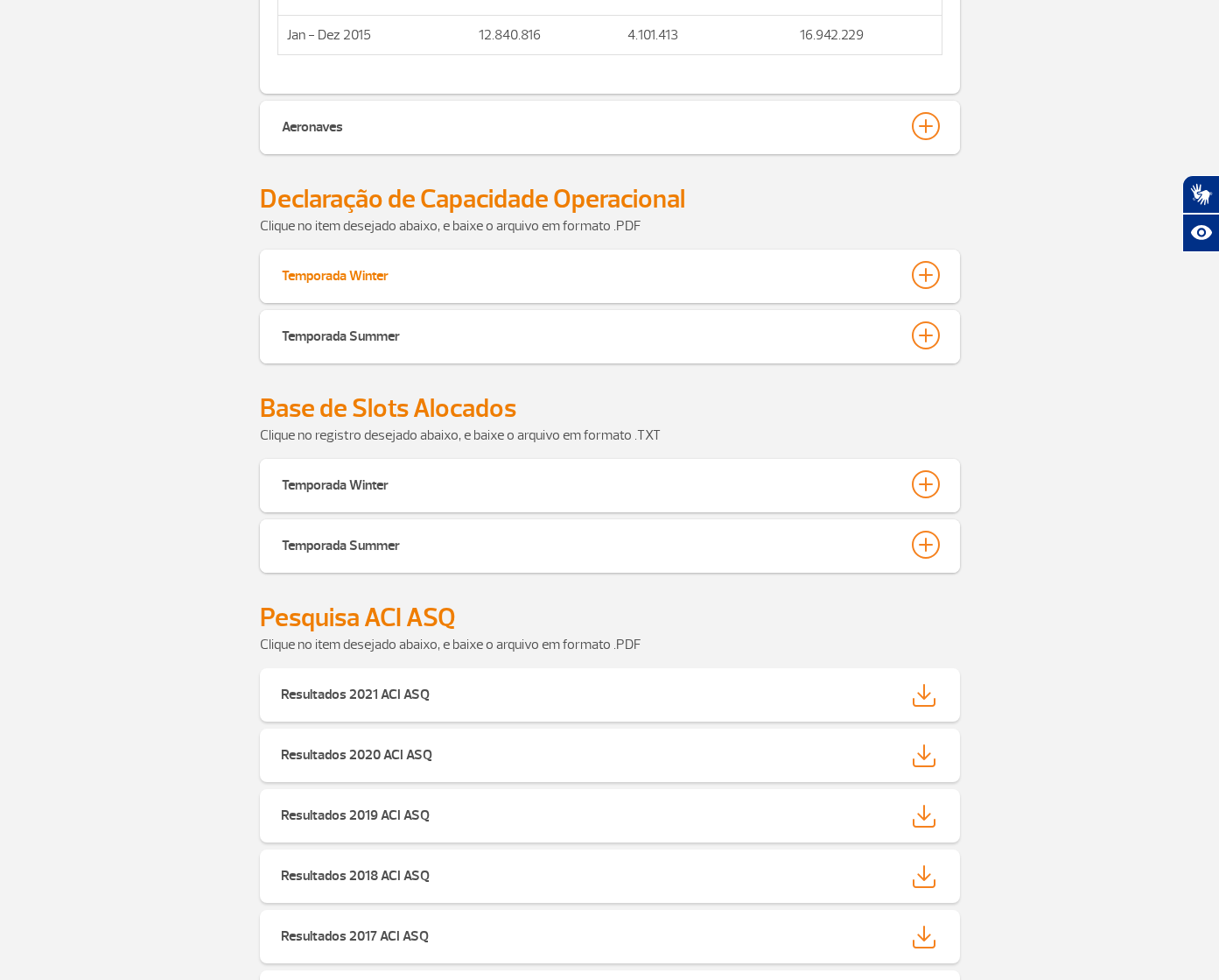
click at [938, 270] on div at bounding box center [926, 275] width 28 height 28
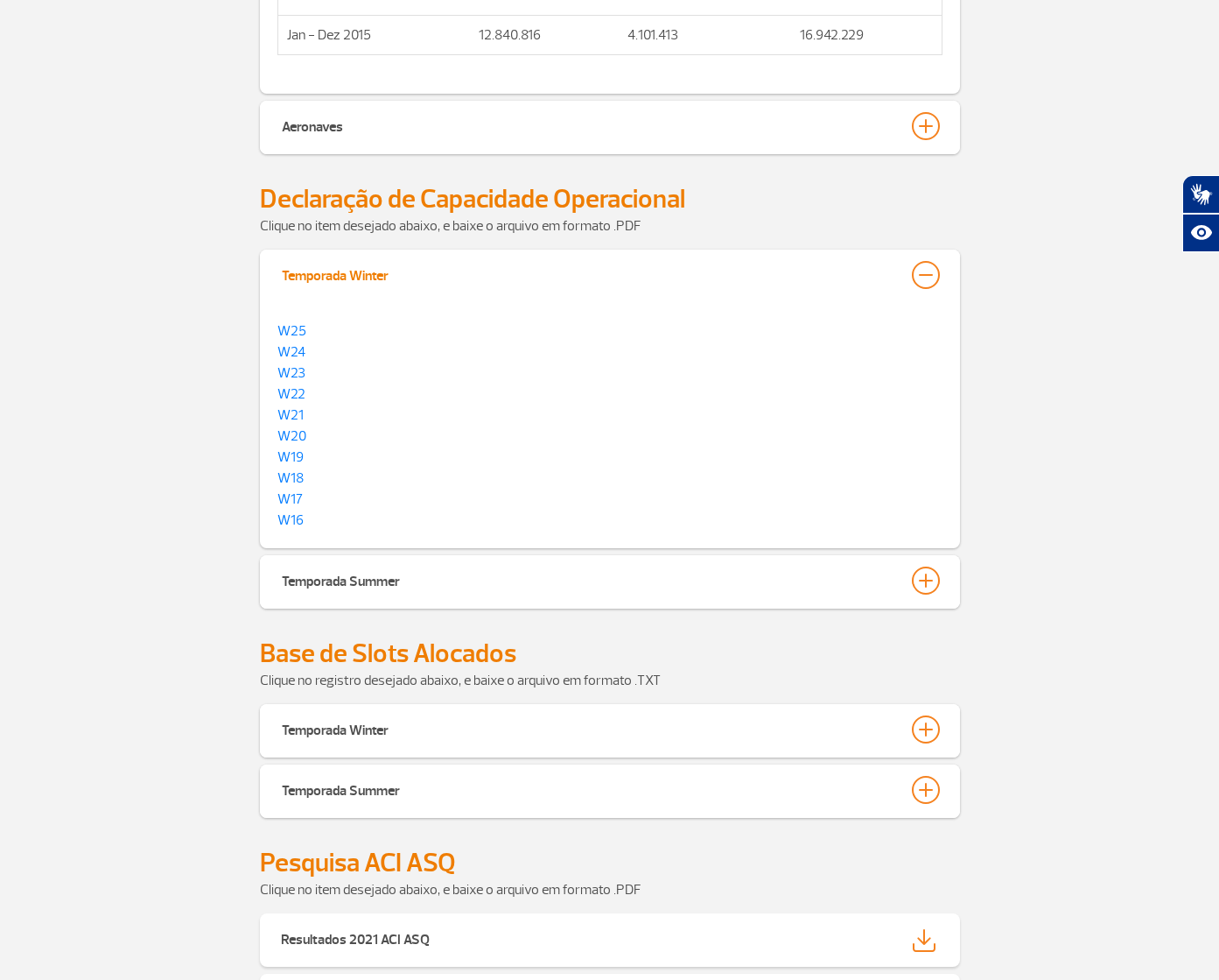
click at [929, 287] on div at bounding box center [926, 275] width 28 height 28
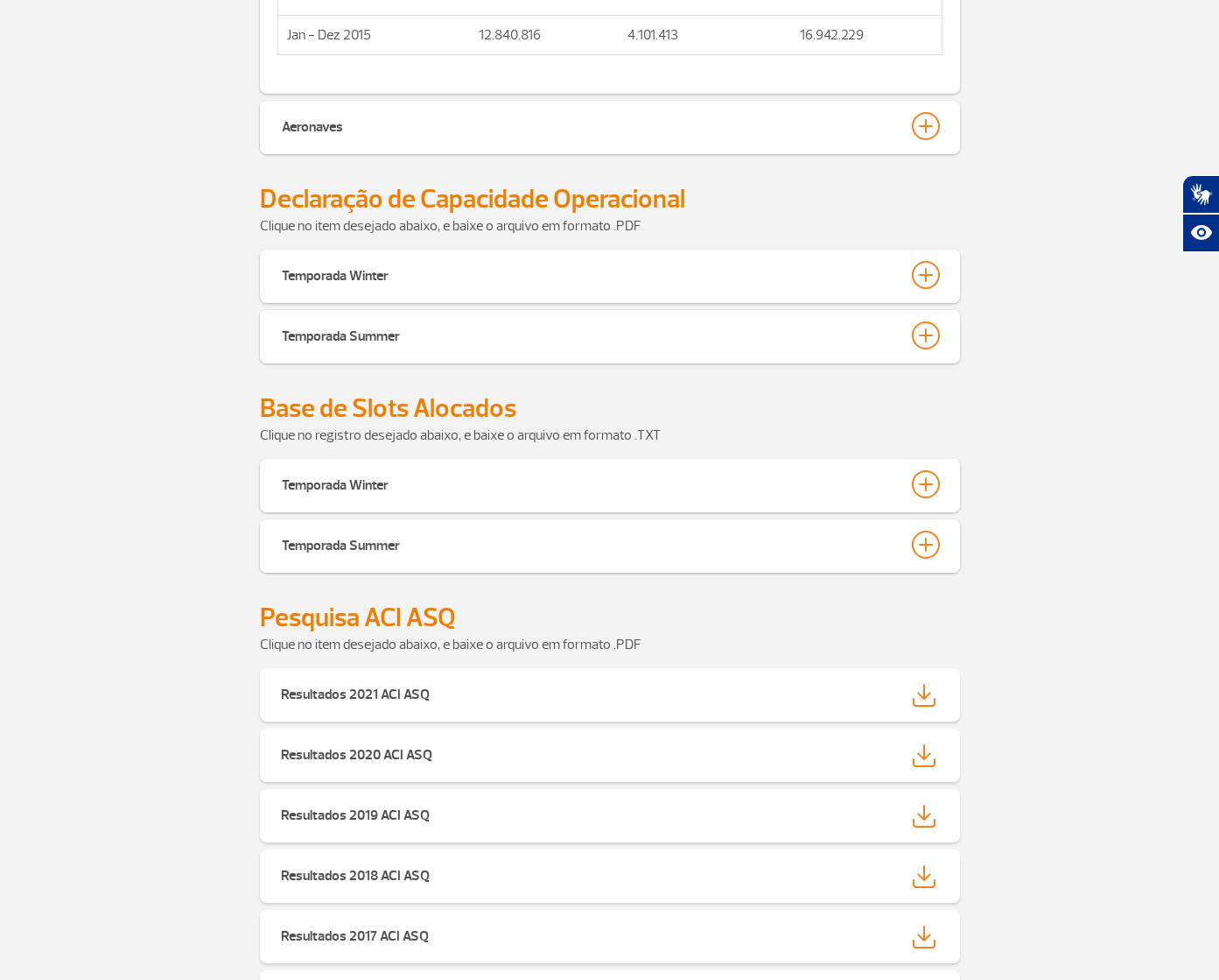
drag, startPoint x: 1035, startPoint y: 420, endPoint x: 1188, endPoint y: 617, distance: 249.4
click at [1035, 420] on div "Base de Slots Alocados" at bounding box center [610, 409] width 971 height 33
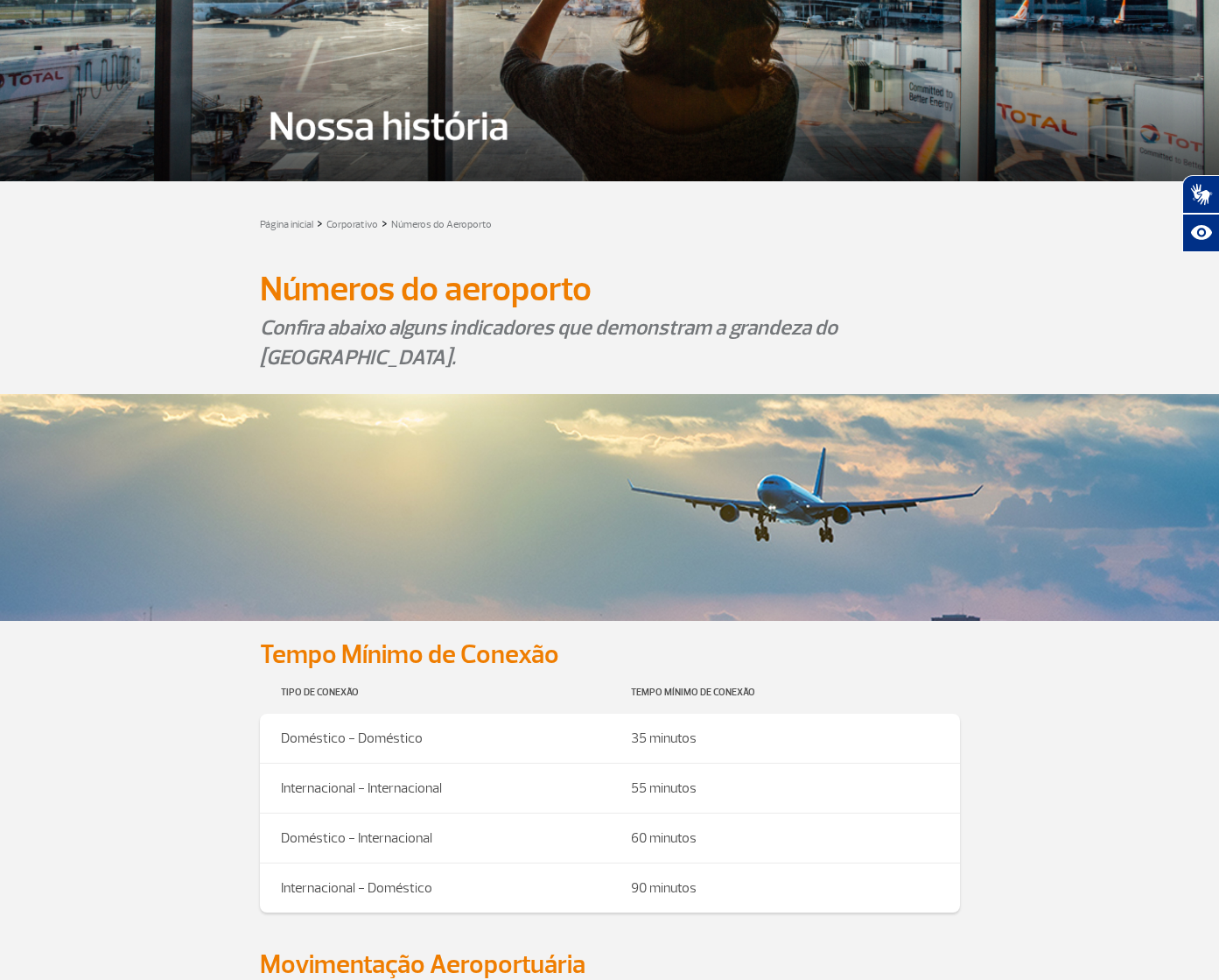
scroll to position [0, 0]
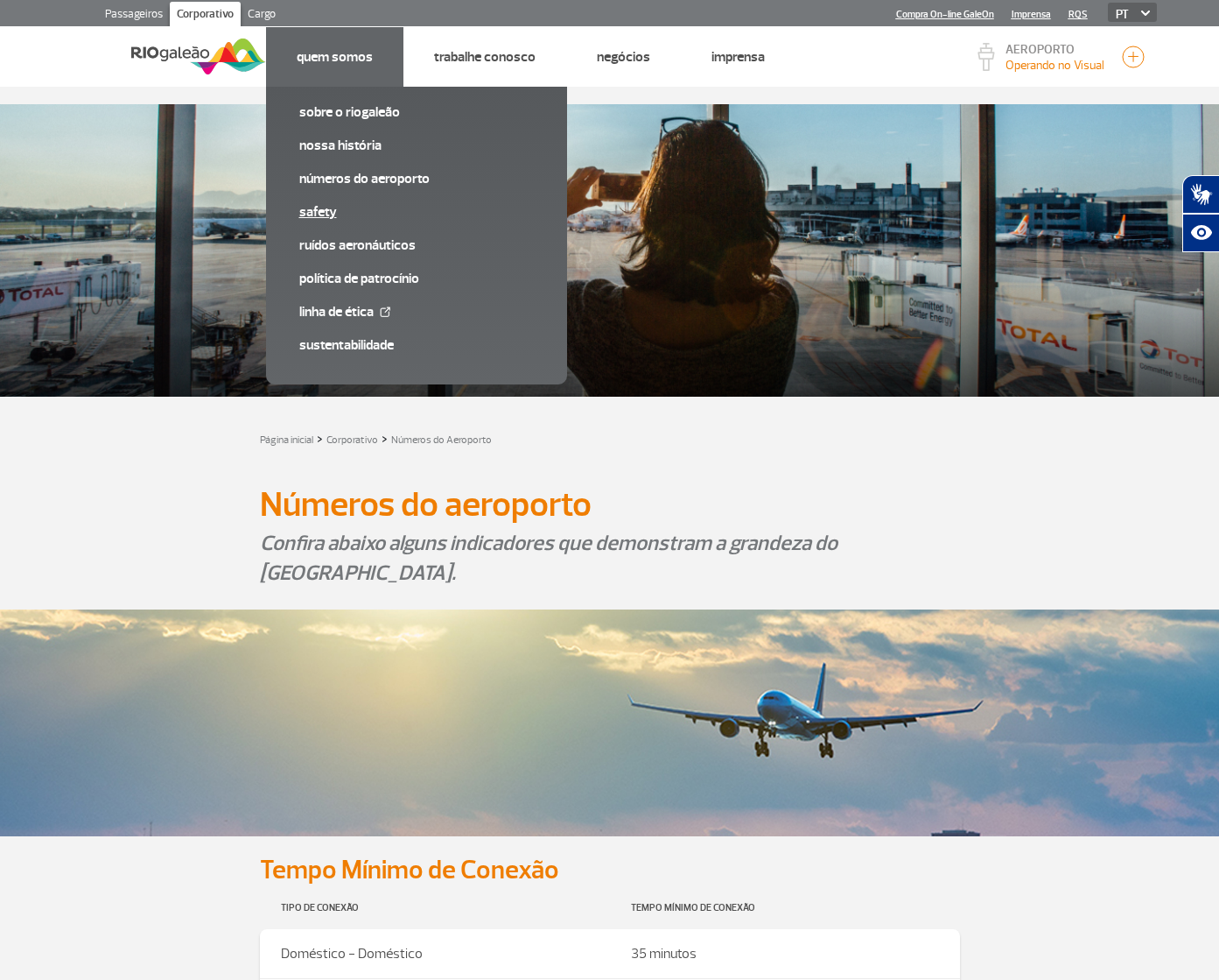
click at [321, 220] on link "SAFETY" at bounding box center [416, 212] width 234 height 19
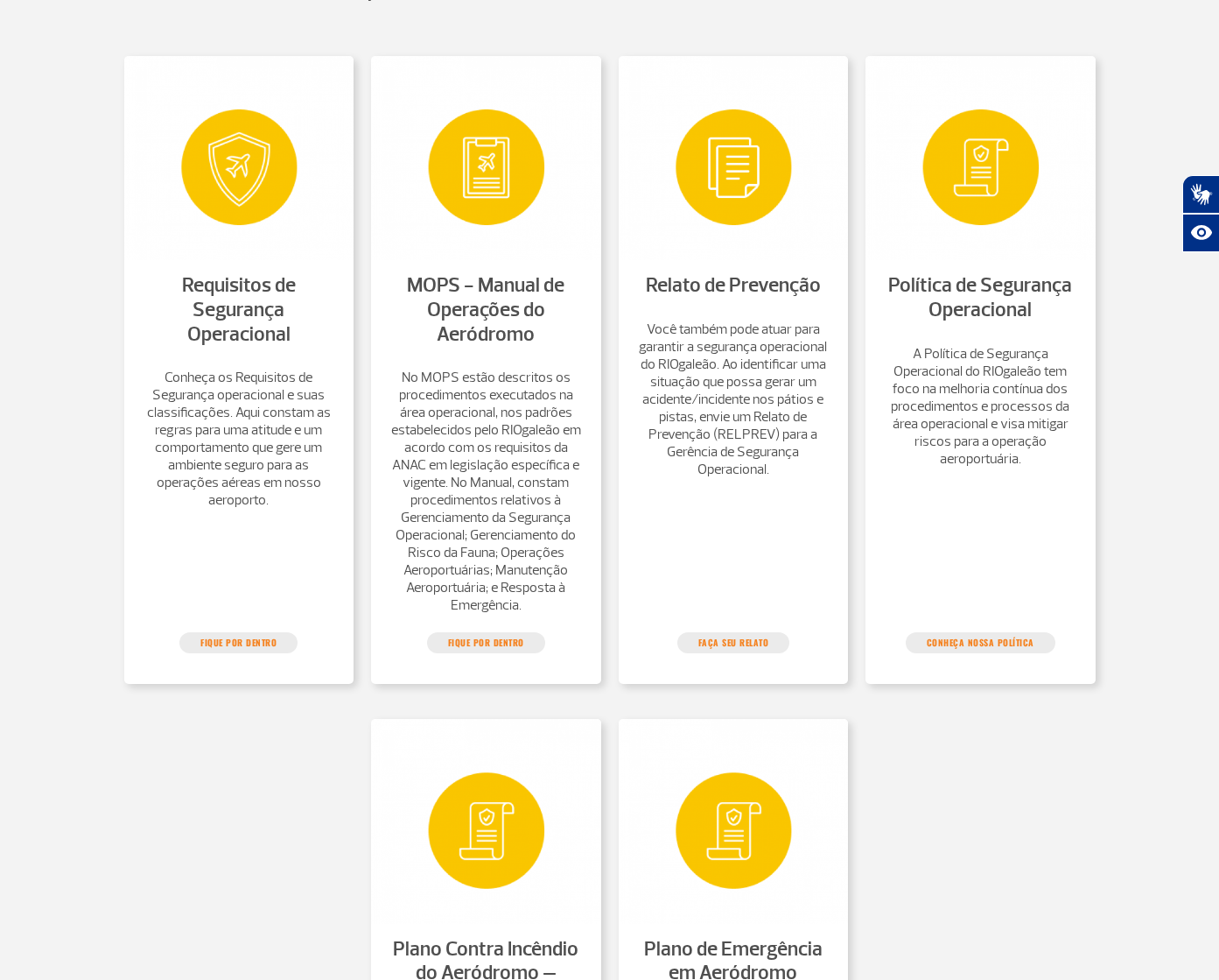
scroll to position [1030, 0]
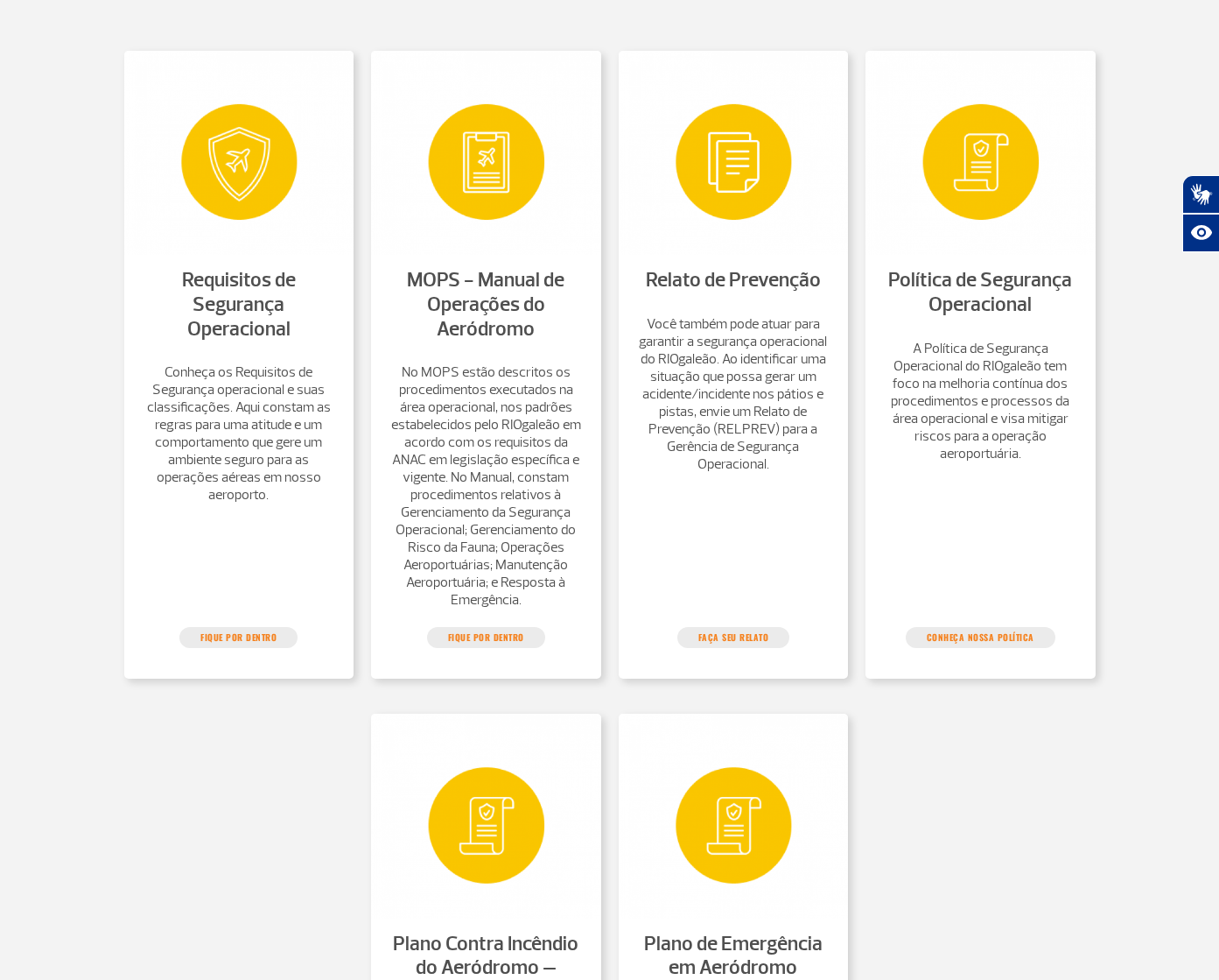
click at [396, 399] on p "No MOPS estão descritos os procedimentos executados na área operacional, nos pa…" at bounding box center [486, 486] width 196 height 245
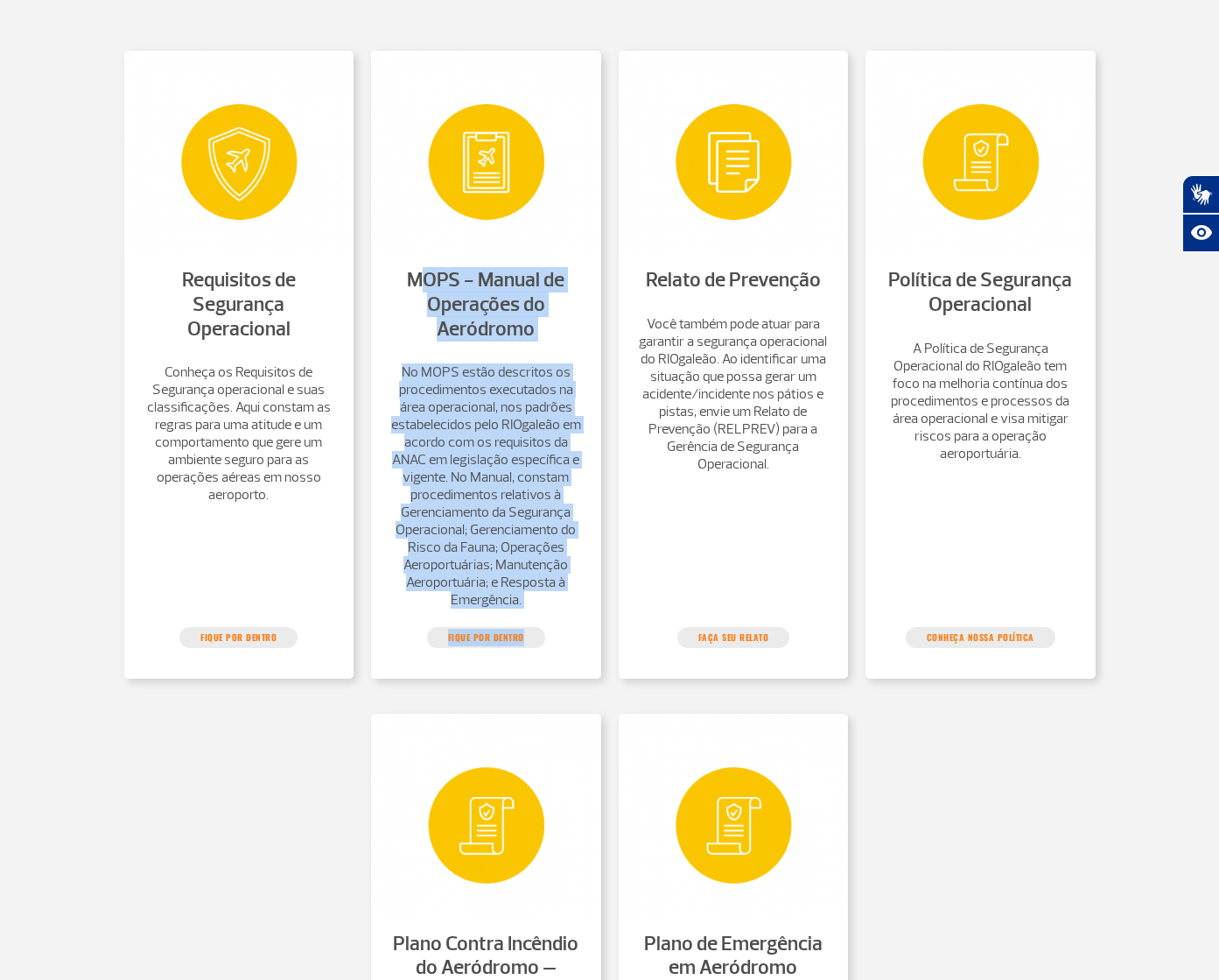
drag, startPoint x: 585, startPoint y: 726, endPoint x: 390, endPoint y: 304, distance: 464.9
click at [393, 301] on div "Requisitos de Segurança Operacional Conheça os Requisitos de Segurança operacio…" at bounding box center [610, 644] width 971 height 1247
copy ul "MOPS - Manual de Operações do Aeródromo No MOPS estão descritos os procedimento…"
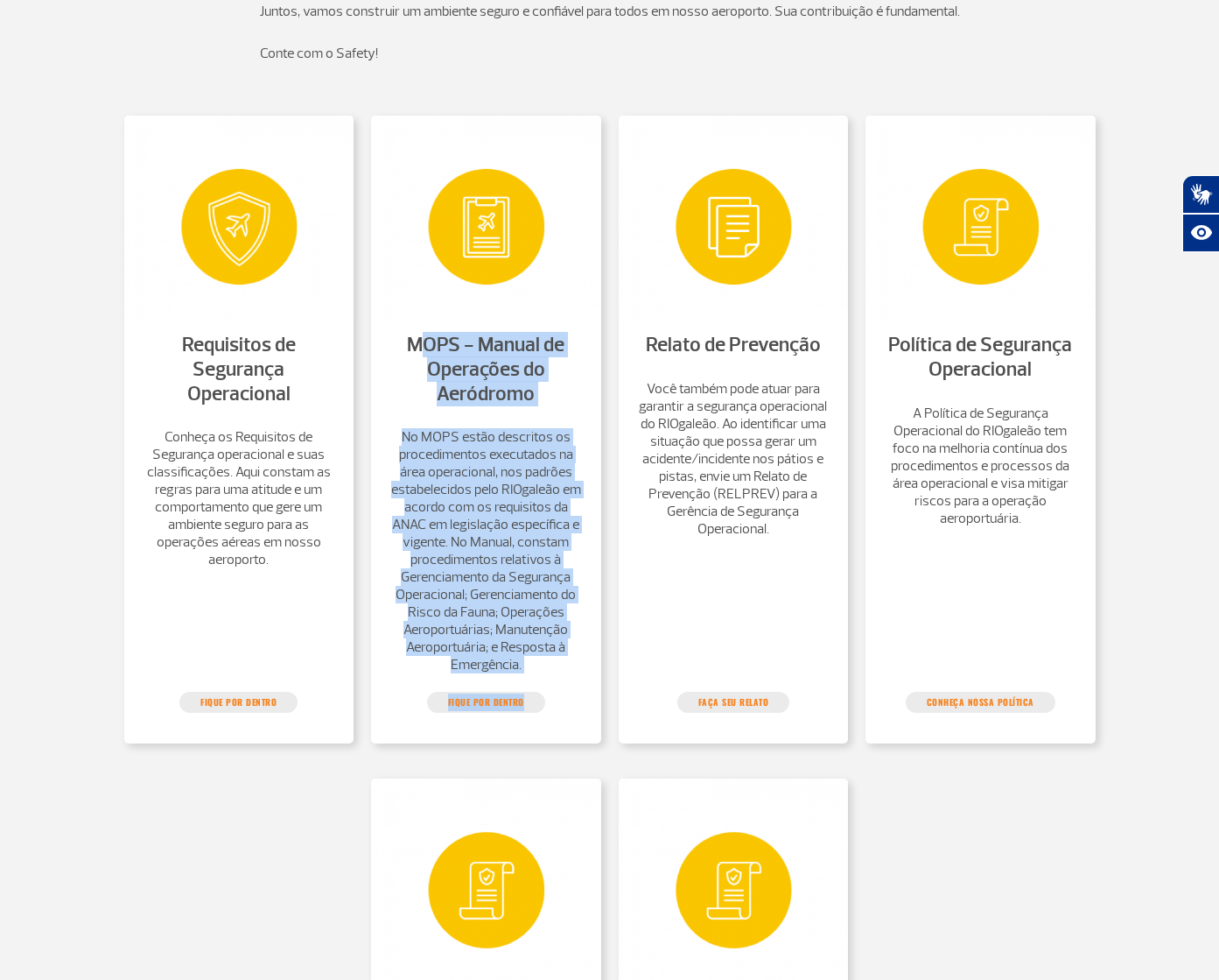
scroll to position [970, 0]
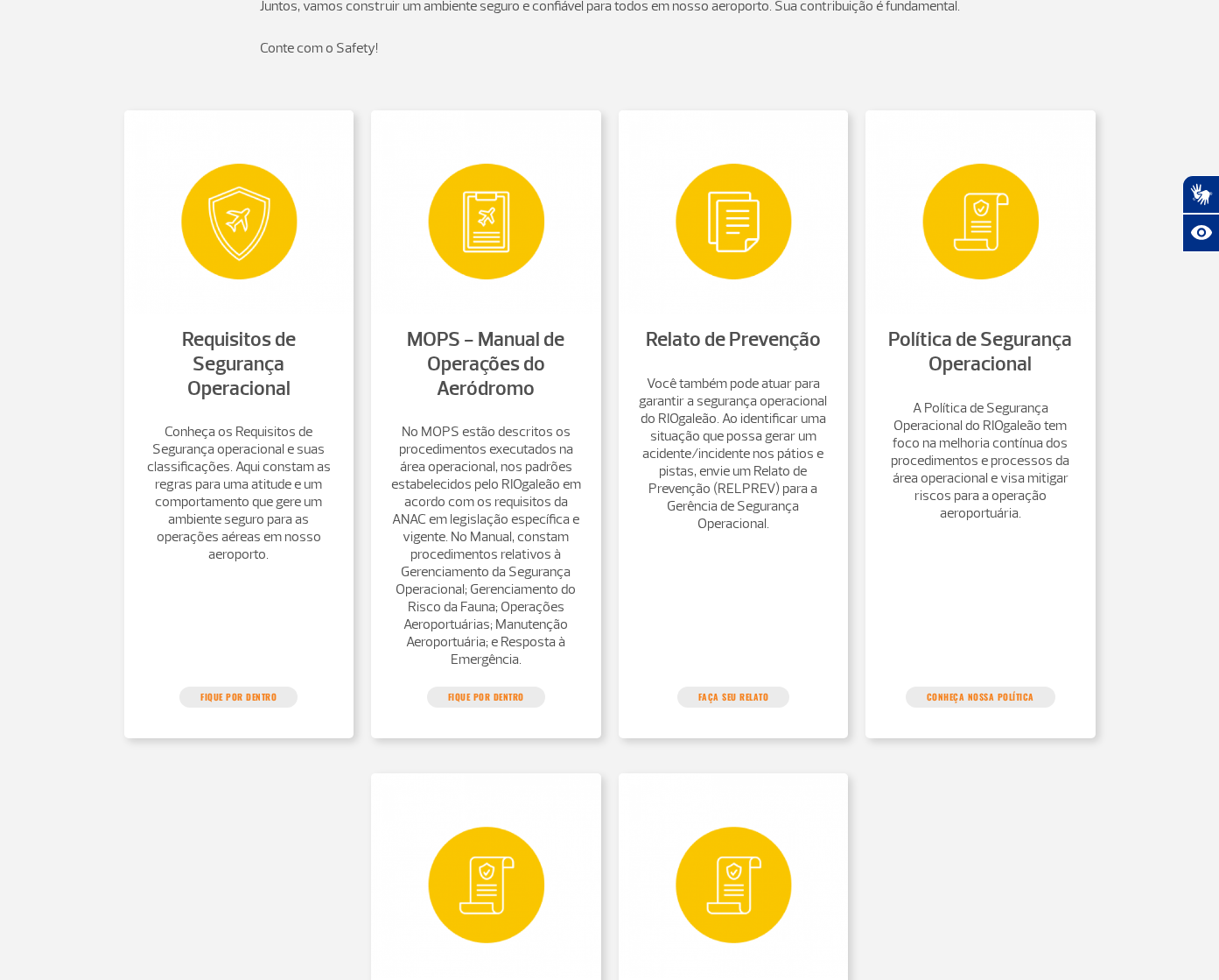
click at [1124, 567] on section "Requisitos de Segurança Operacional Conheça os Requisitos de Segurança operacio…" at bounding box center [609, 703] width 1219 height 1247
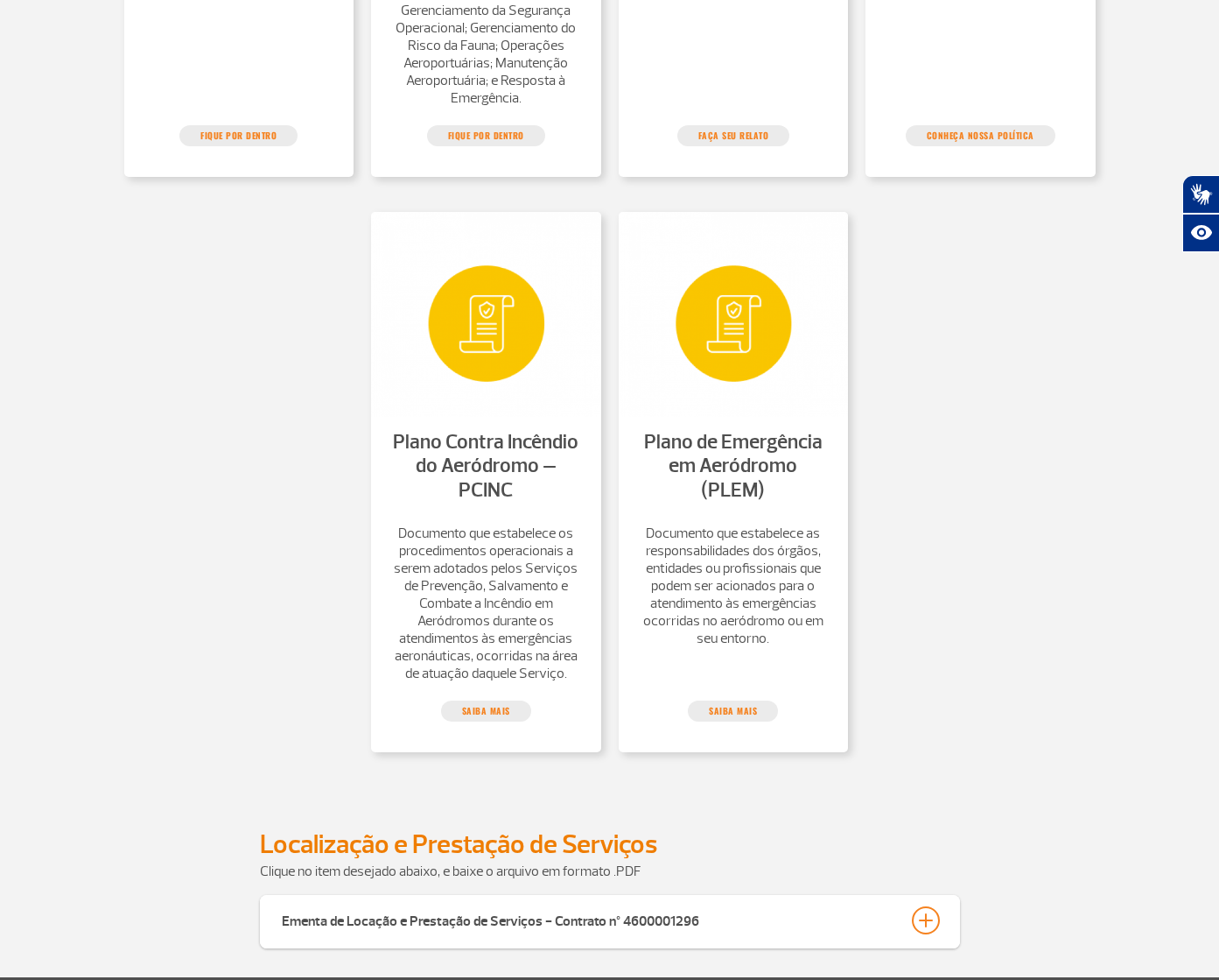
scroll to position [1523, 0]
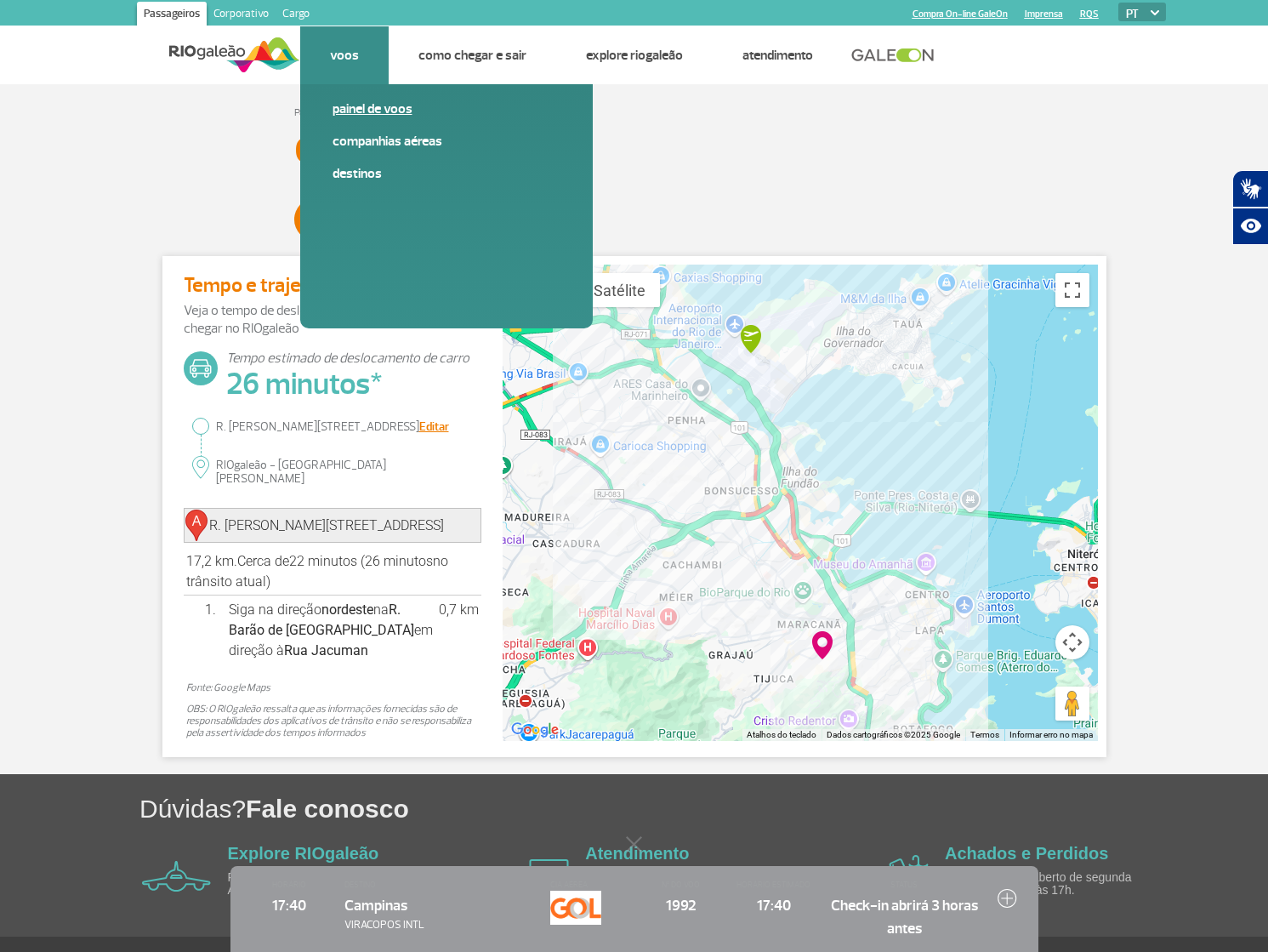
click at [383, 109] on link "Painel de voos" at bounding box center [446, 109] width 228 height 19
